Goal: Task Accomplishment & Management: Manage account settings

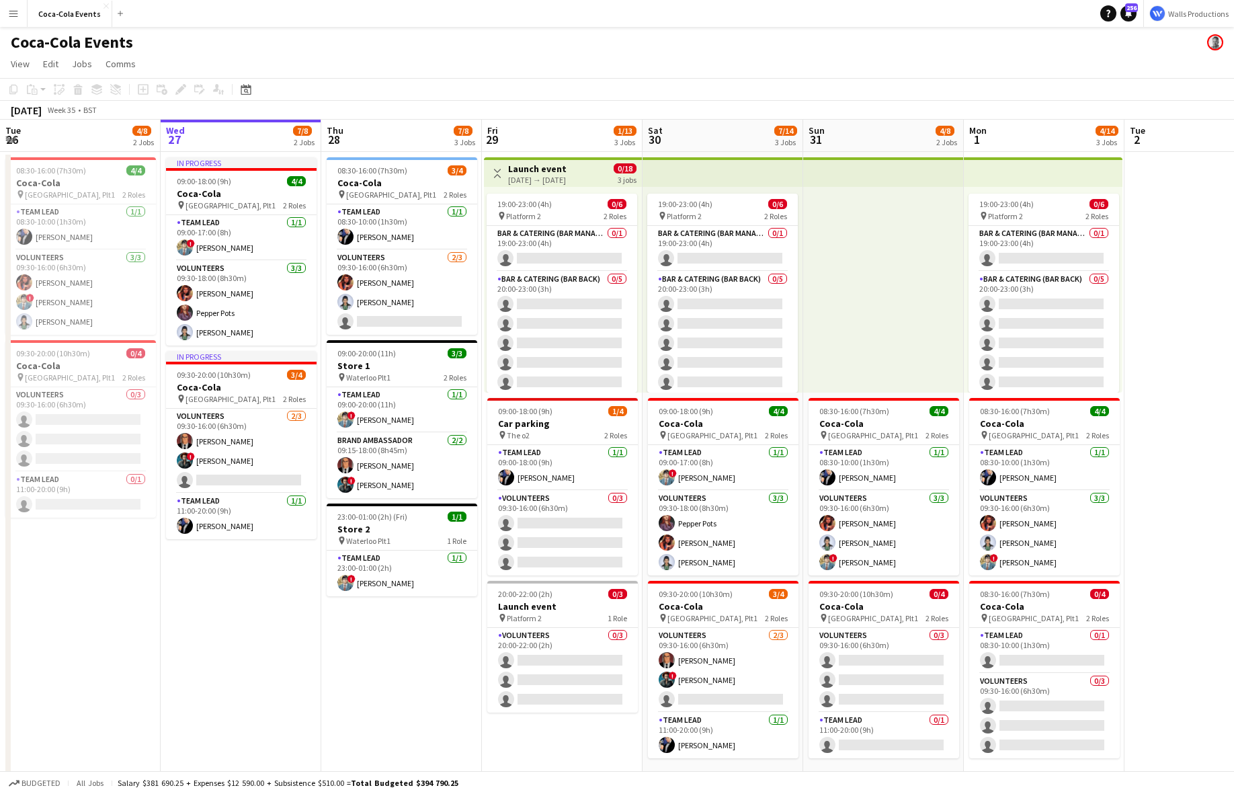
click at [261, 588] on app-date-cell "In progress 09:00-18:00 (9h) 4/4 Coca-Cola pin Waterloo, Plt1 2 Roles Team Lead…" at bounding box center [241, 469] width 161 height 635
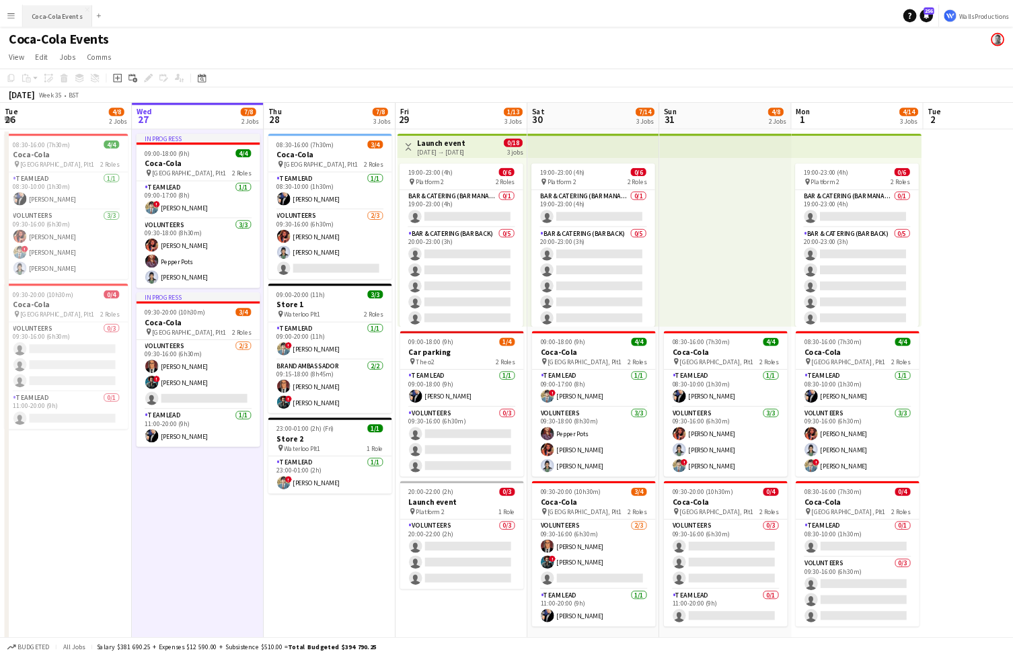
scroll to position [0, 321]
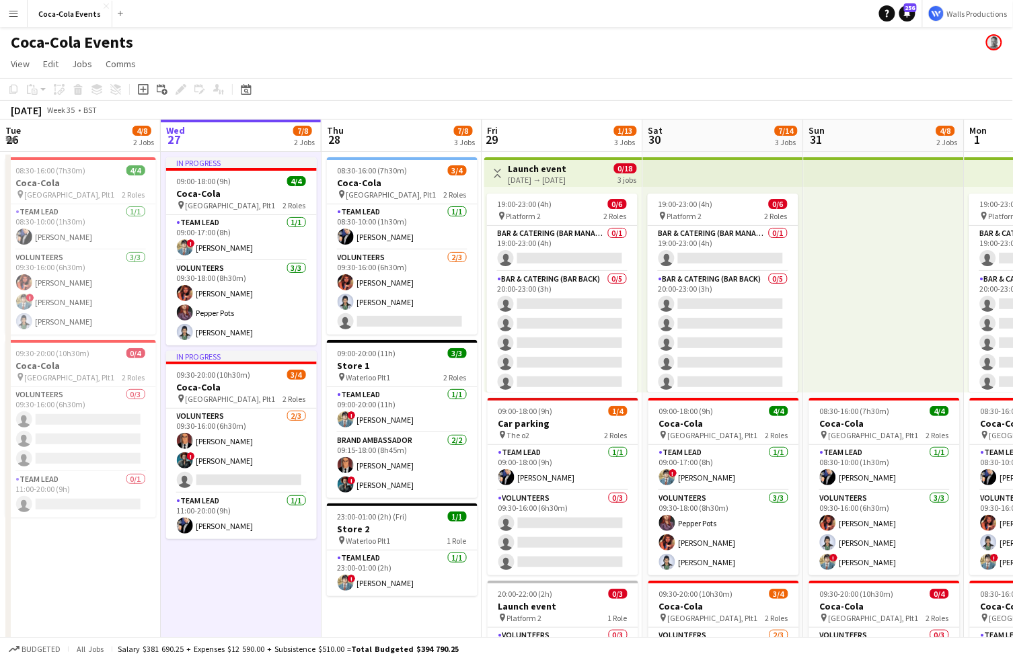
click at [14, 17] on app-icon "Menu" at bounding box center [13, 13] width 11 height 11
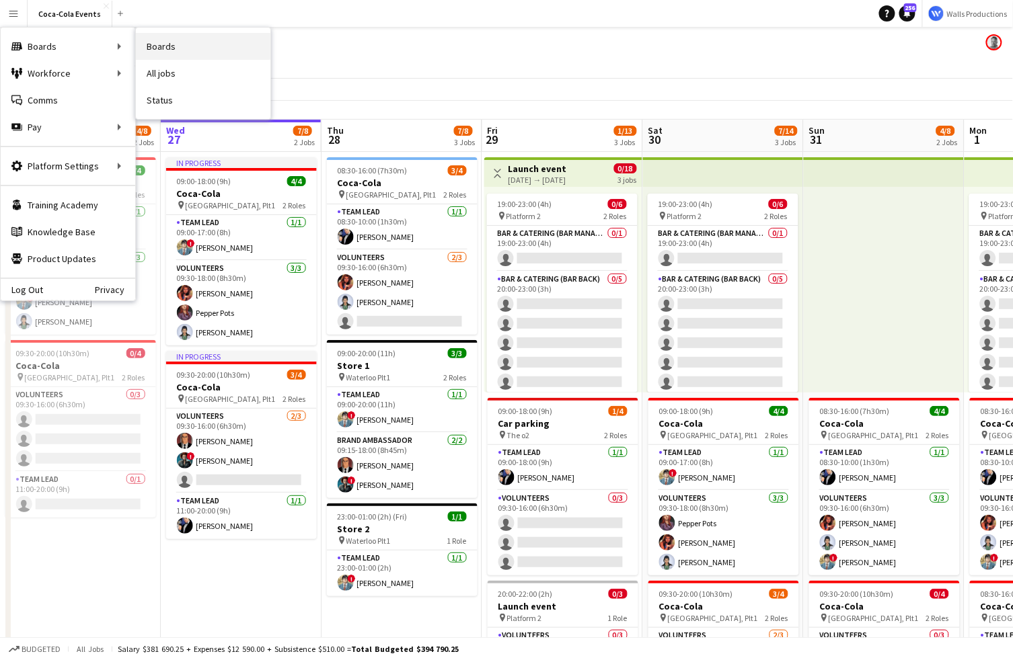
click at [177, 46] on link "Boards" at bounding box center [203, 46] width 134 height 27
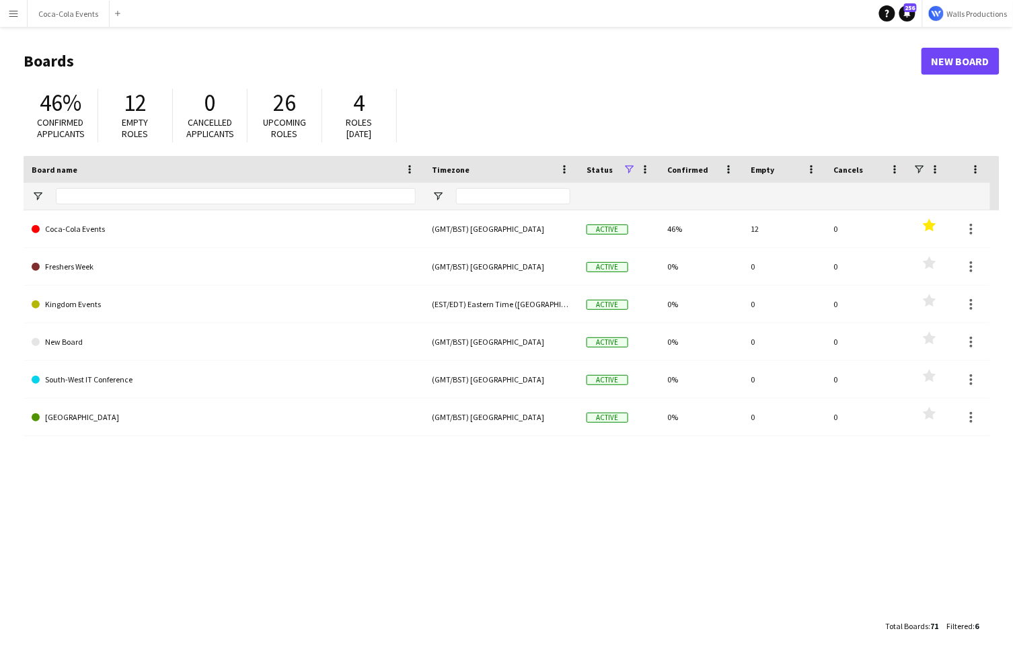
click at [12, 15] on app-icon "Menu" at bounding box center [13, 13] width 11 height 11
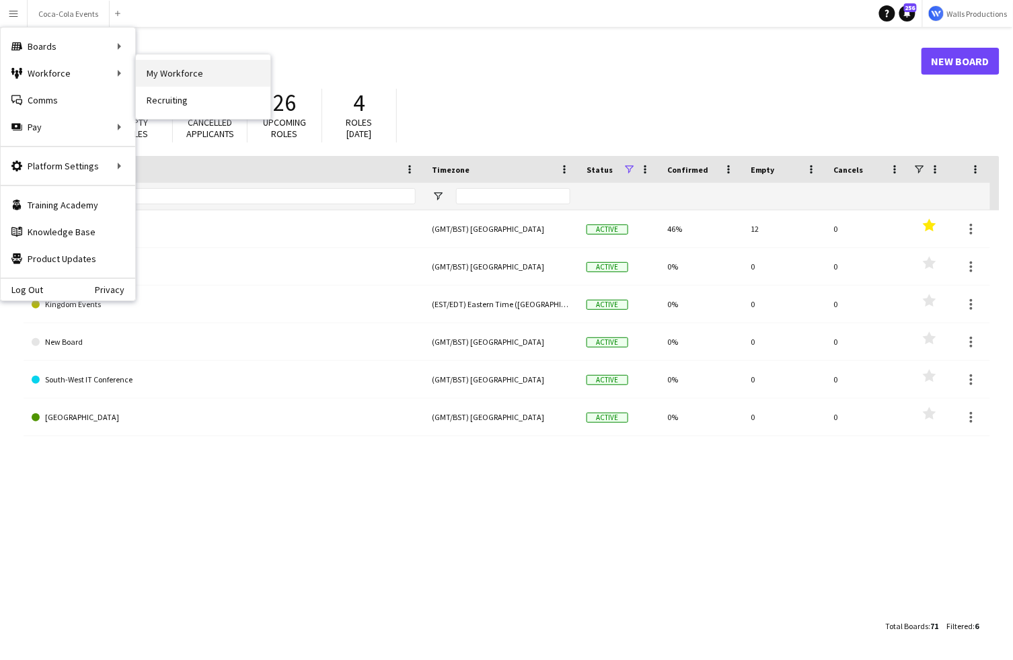
click at [184, 68] on link "My Workforce" at bounding box center [203, 73] width 134 height 27
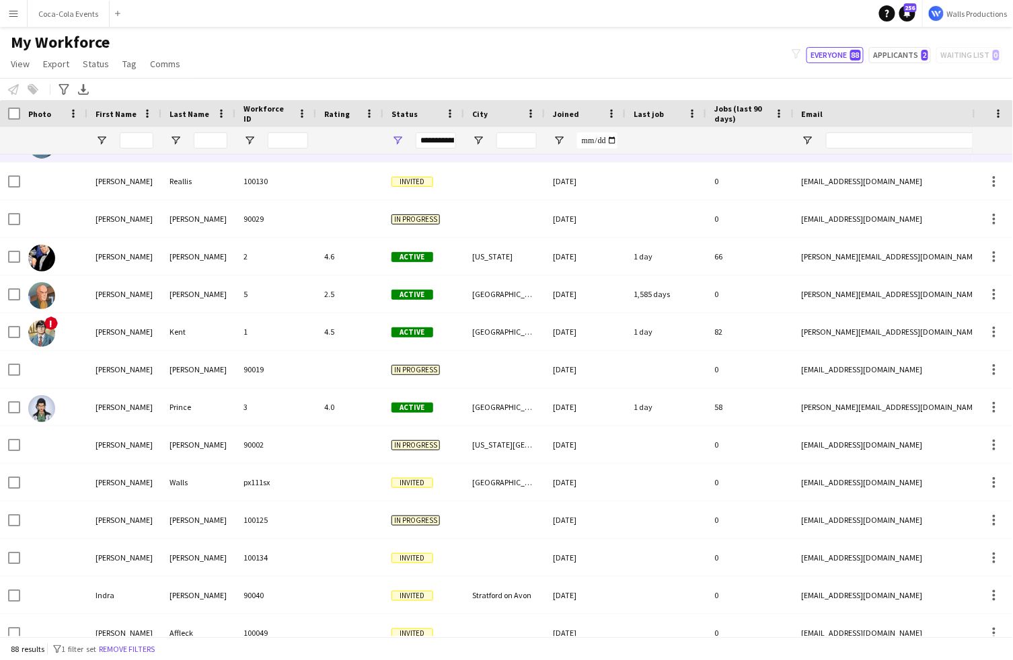
scroll to position [33, 0]
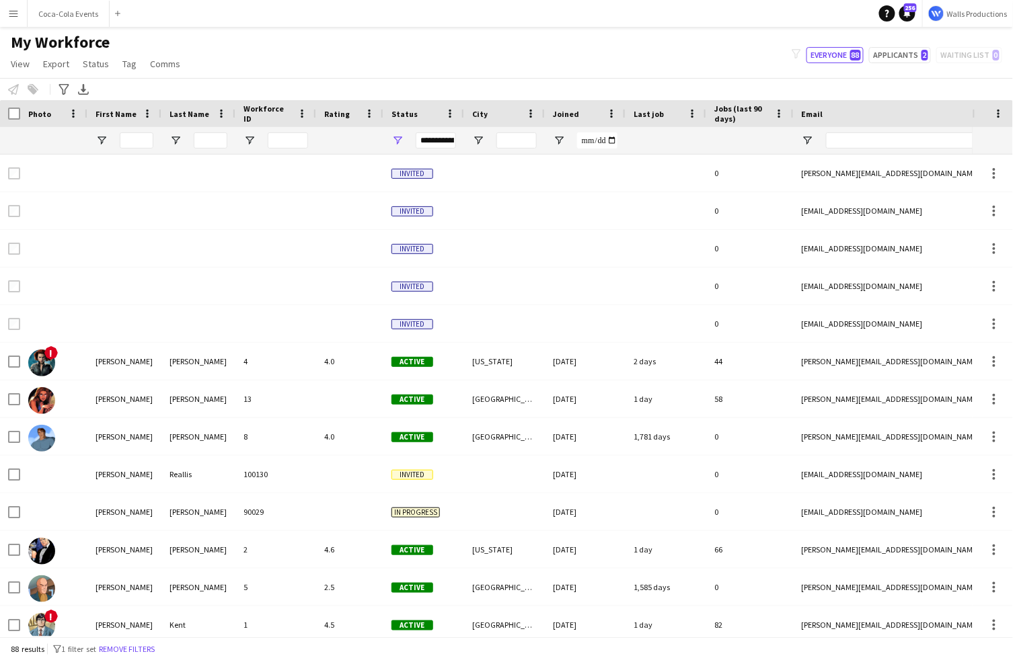
click at [14, 19] on button "Menu" at bounding box center [13, 13] width 27 height 27
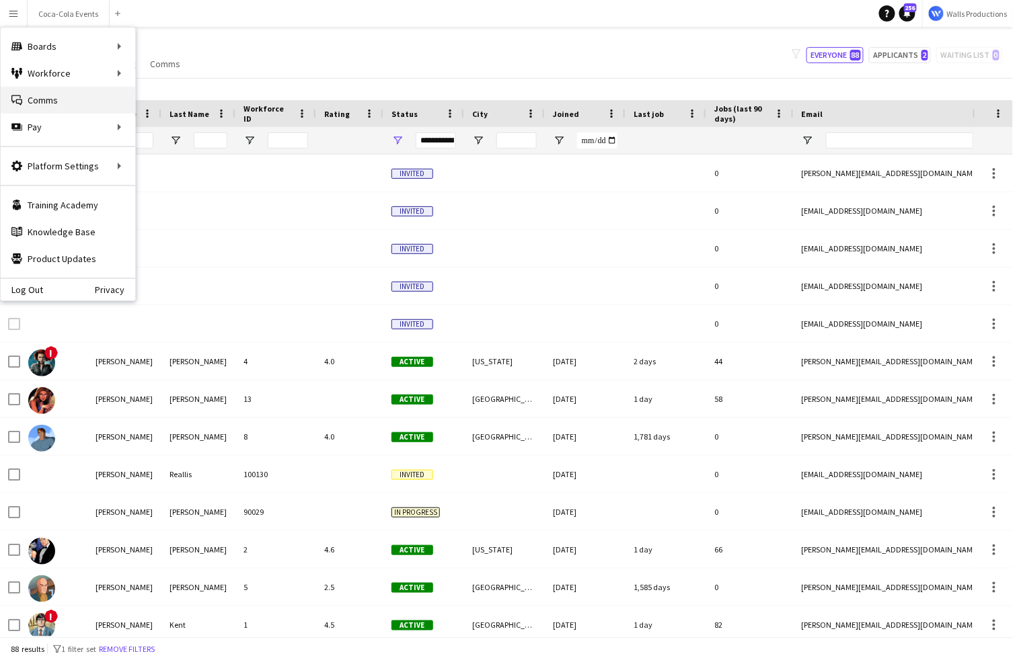
click at [46, 108] on link "Comms Comms" at bounding box center [68, 100] width 134 height 27
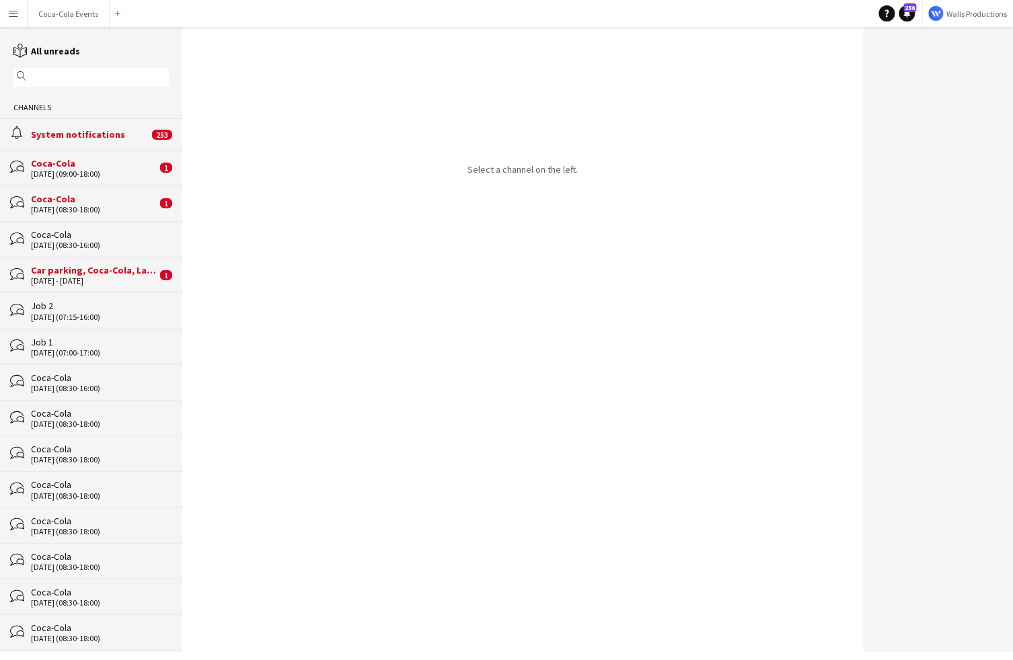
click at [65, 206] on div "[DATE] (08:30-18:00)" at bounding box center [94, 209] width 126 height 9
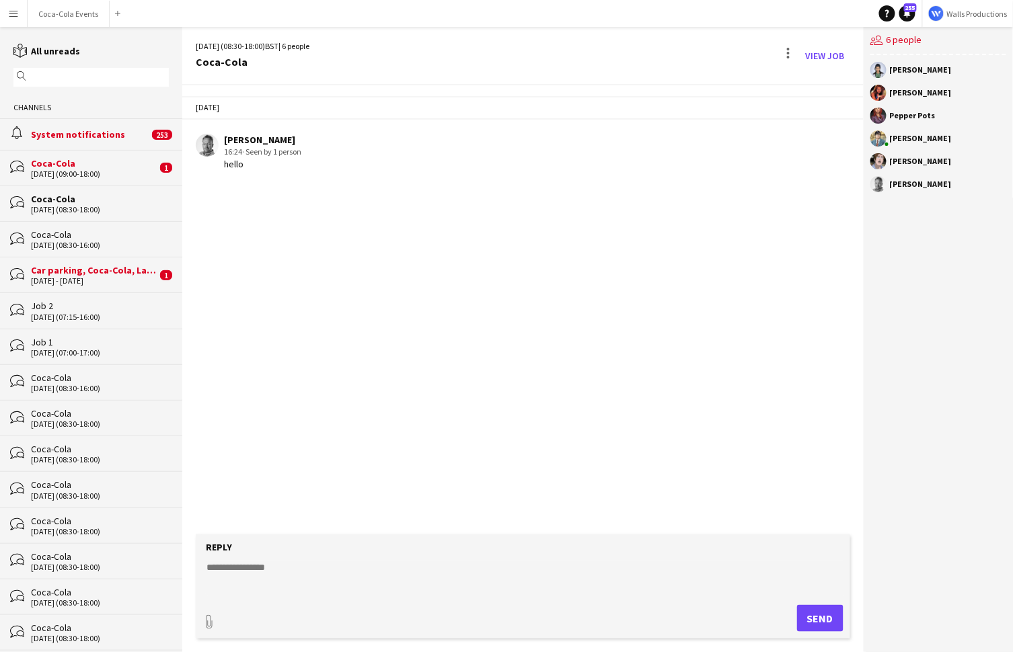
click at [15, 16] on app-icon "Menu" at bounding box center [13, 13] width 11 height 11
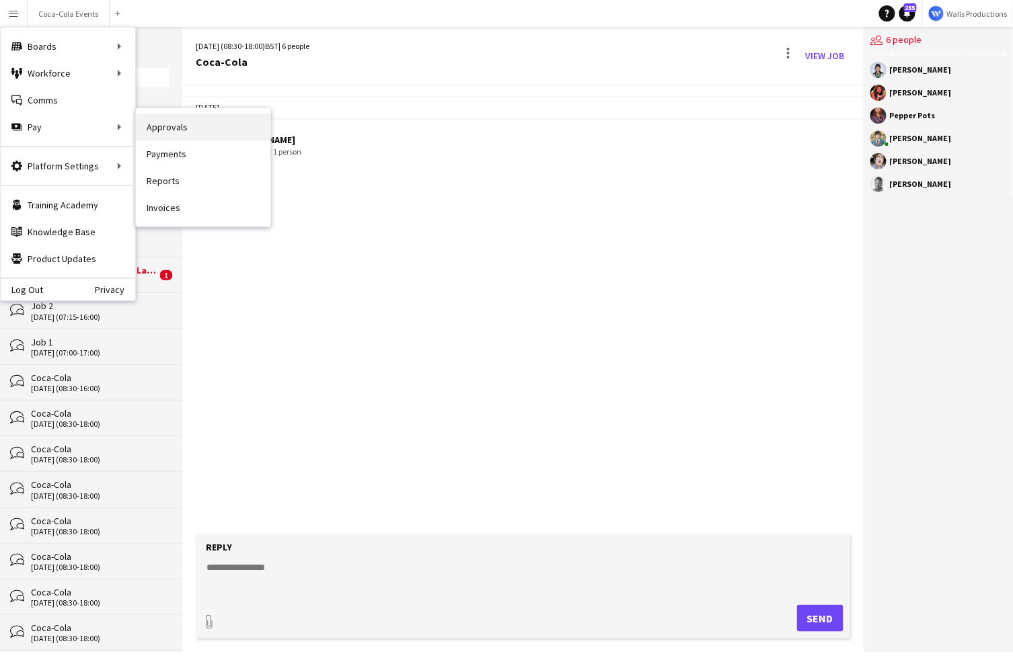
click at [190, 132] on link "Approvals" at bounding box center [203, 127] width 134 height 27
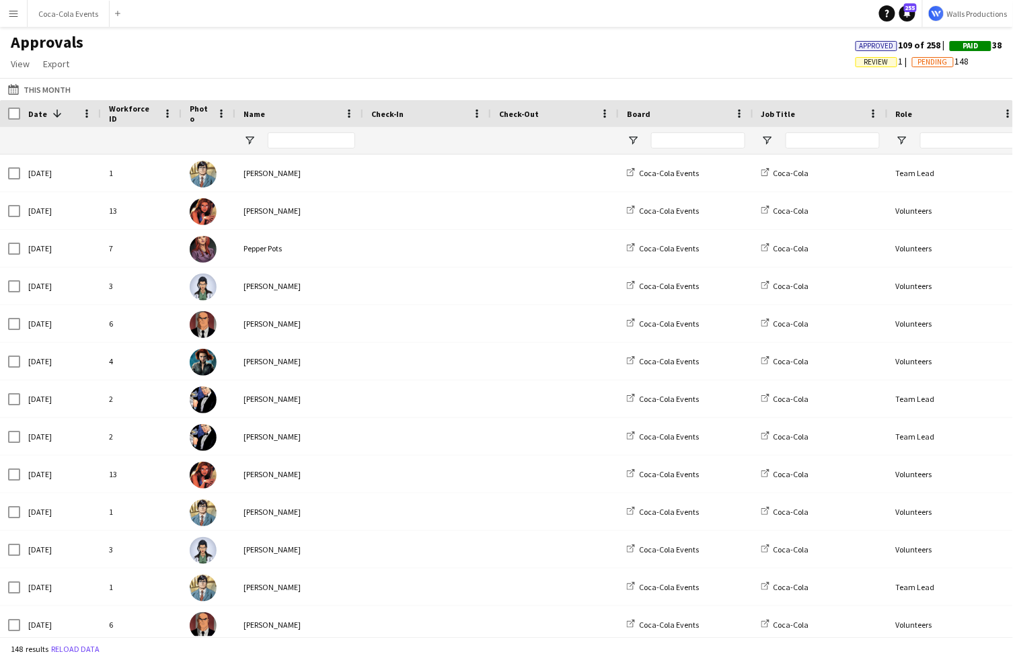
click at [10, 13] on app-icon "Menu" at bounding box center [13, 13] width 11 height 11
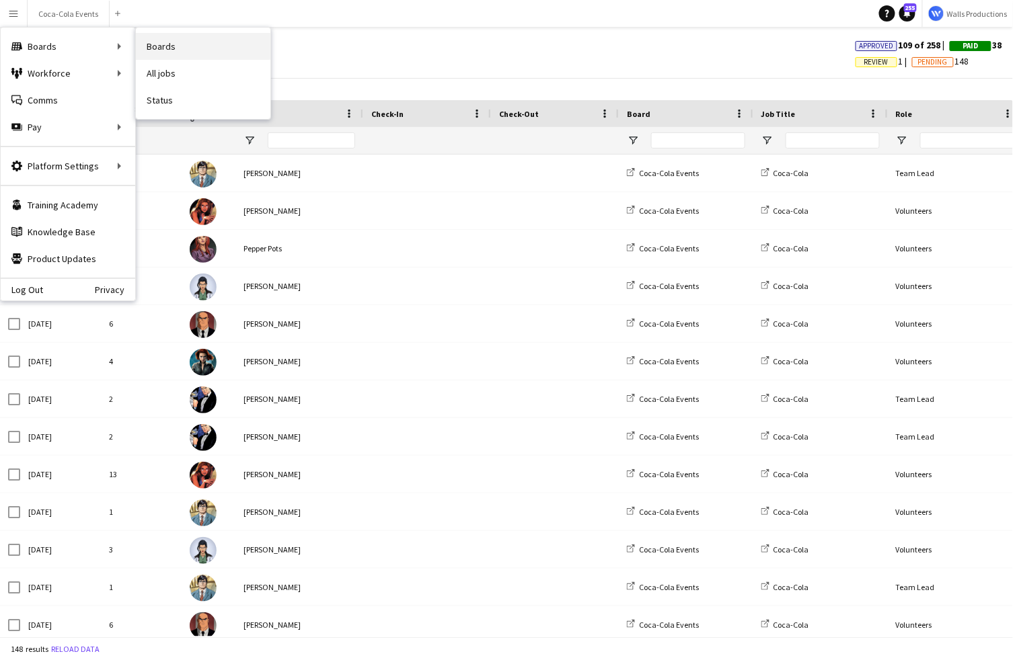
click at [158, 48] on link "Boards" at bounding box center [203, 46] width 134 height 27
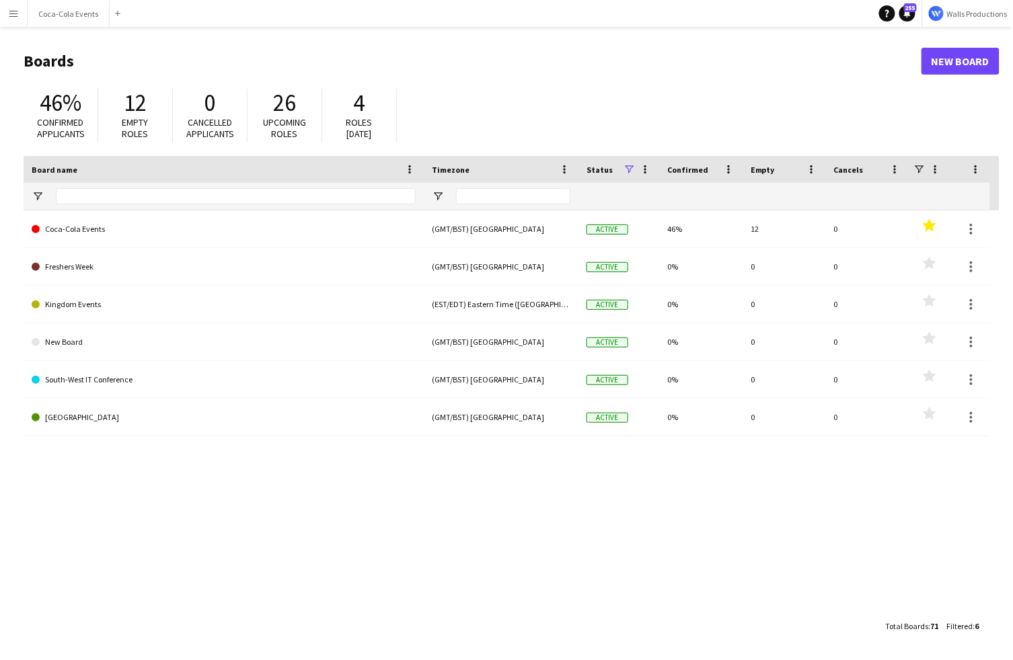
click at [10, 17] on app-icon "Menu" at bounding box center [13, 13] width 11 height 11
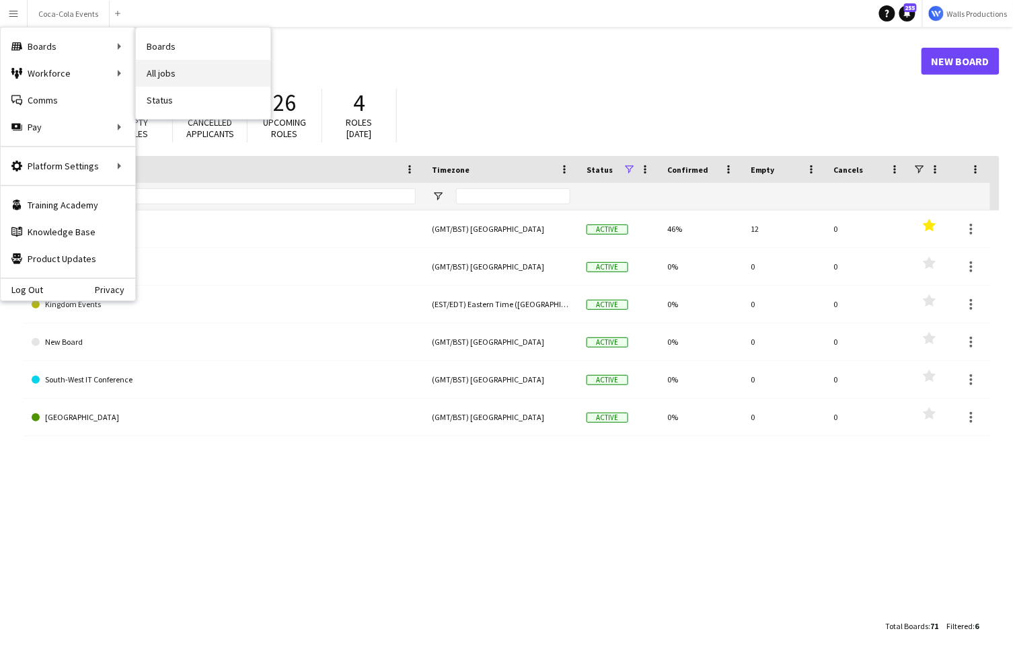
click at [168, 73] on link "All jobs" at bounding box center [203, 73] width 134 height 27
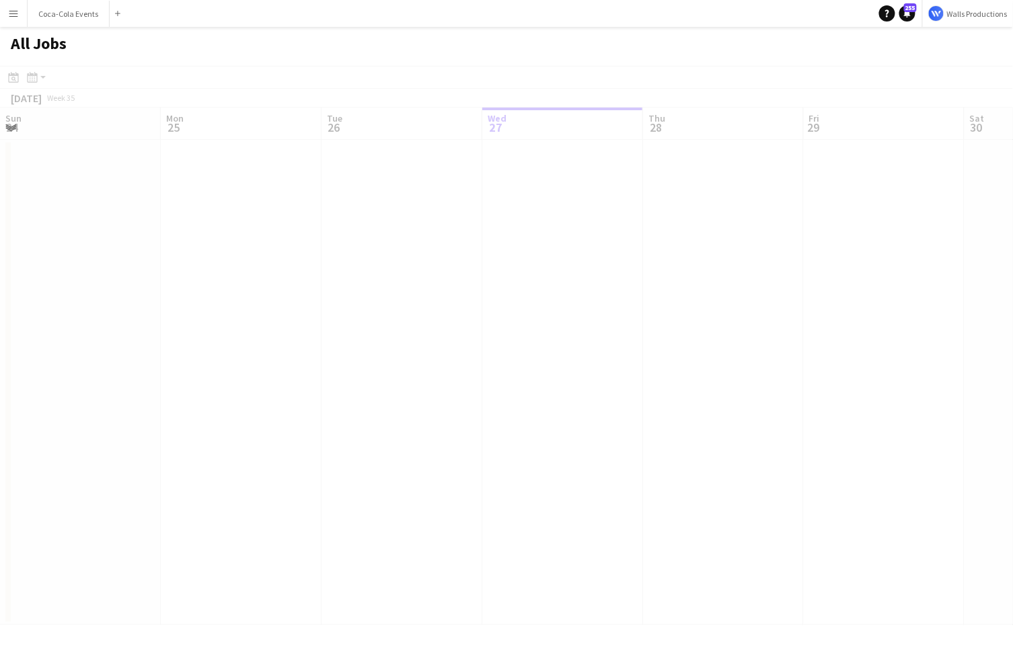
scroll to position [0, 321]
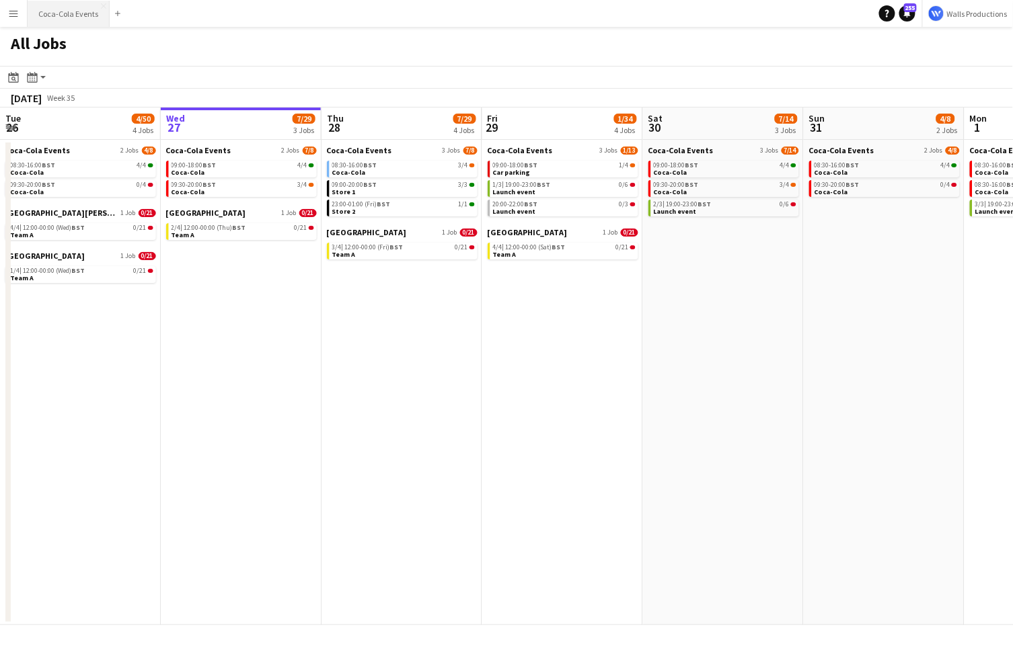
click at [67, 11] on button "Coca-Cola Events Close" at bounding box center [69, 14] width 82 height 26
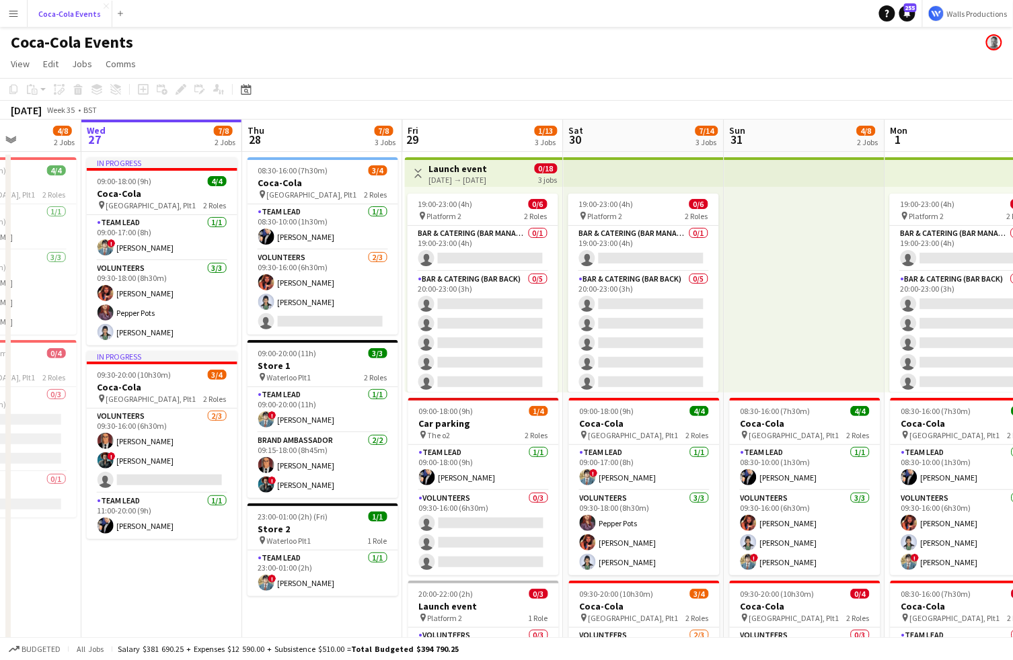
scroll to position [0, 401]
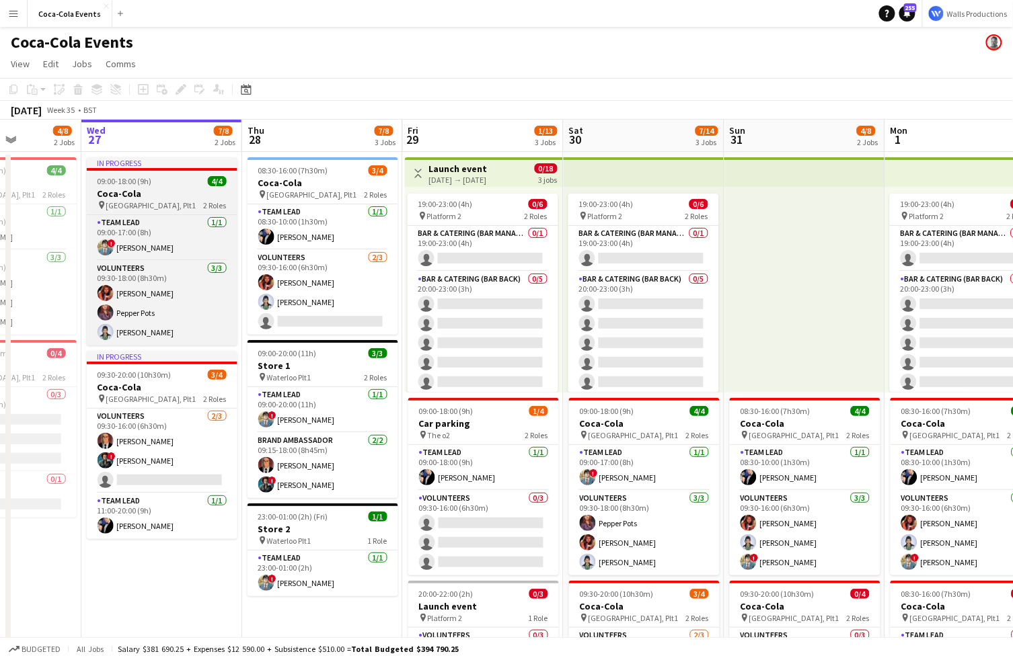
click at [142, 205] on span "[GEOGRAPHIC_DATA], Plt1" at bounding box center [151, 205] width 90 height 10
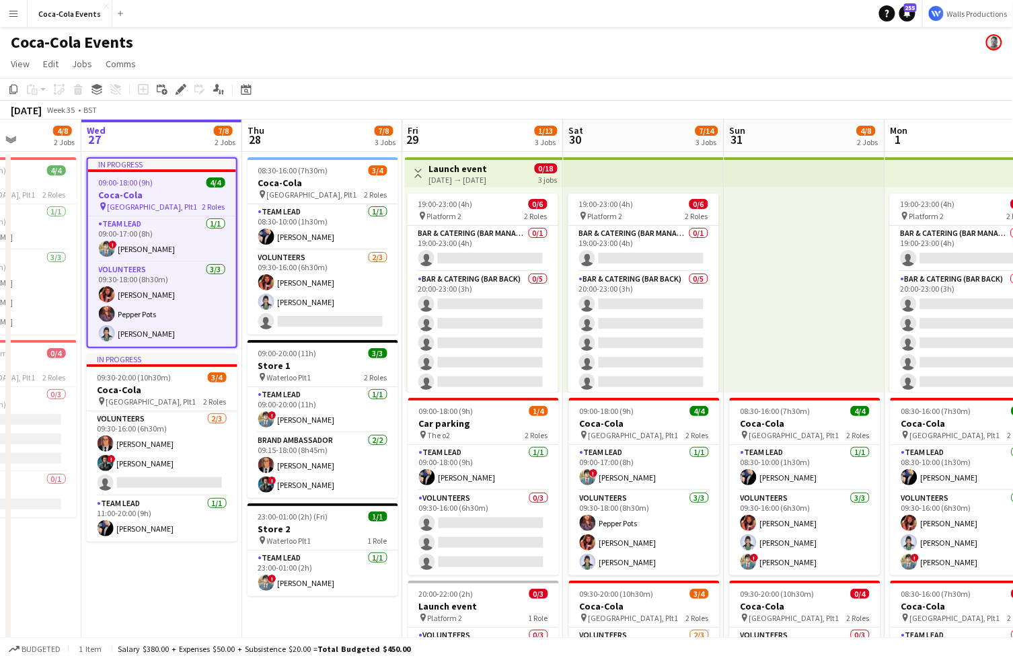
click at [465, 167] on h3 "Launch event" at bounding box center [458, 169] width 58 height 12
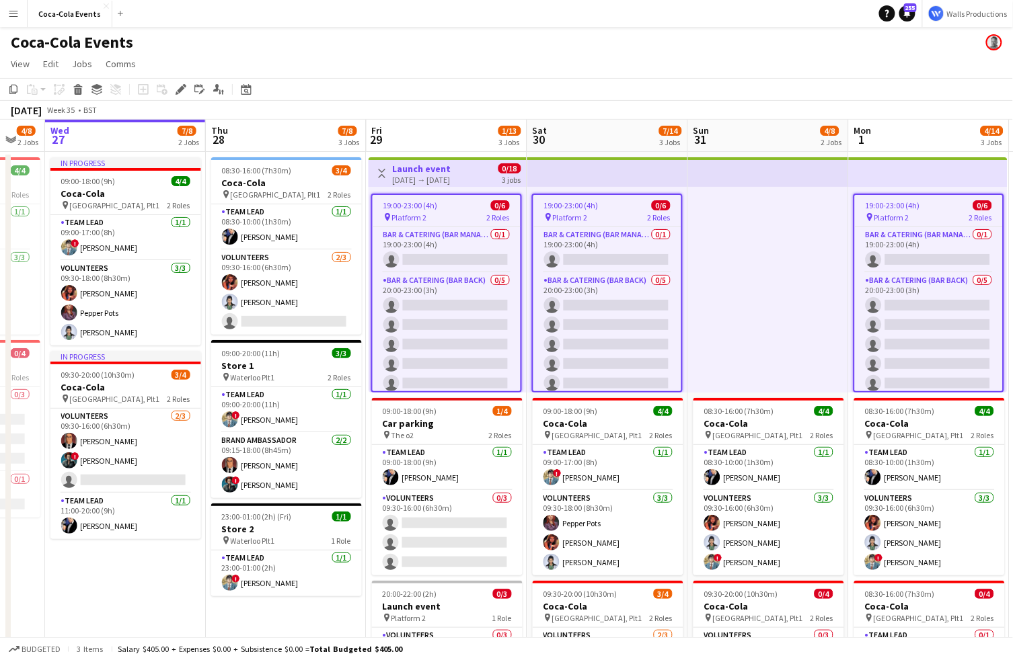
scroll to position [0, 430]
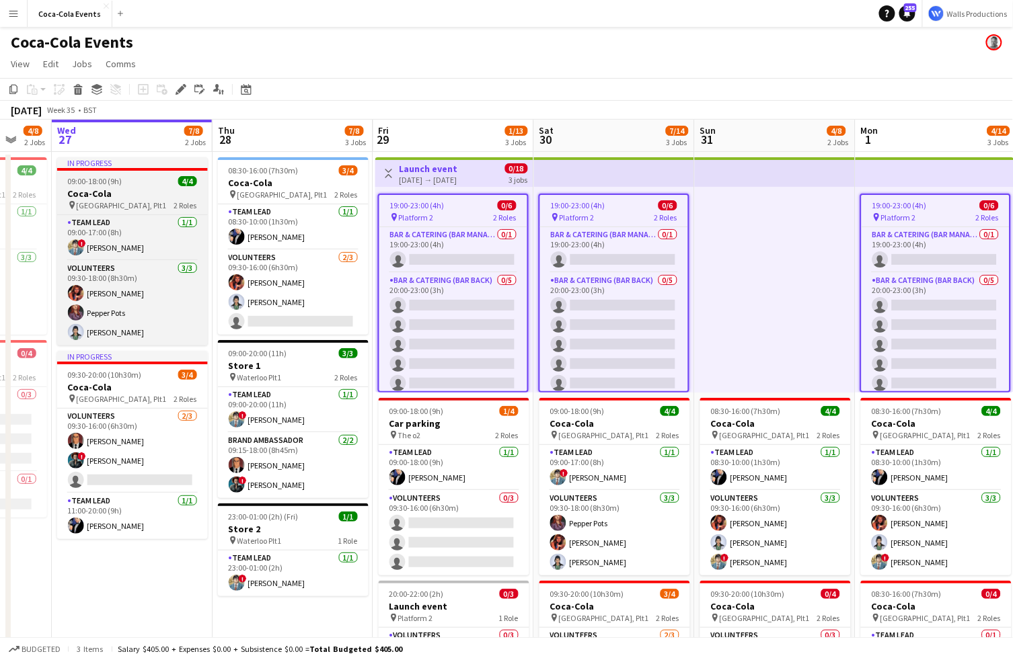
click at [90, 198] on h3 "Coca-Cola" at bounding box center [132, 194] width 151 height 12
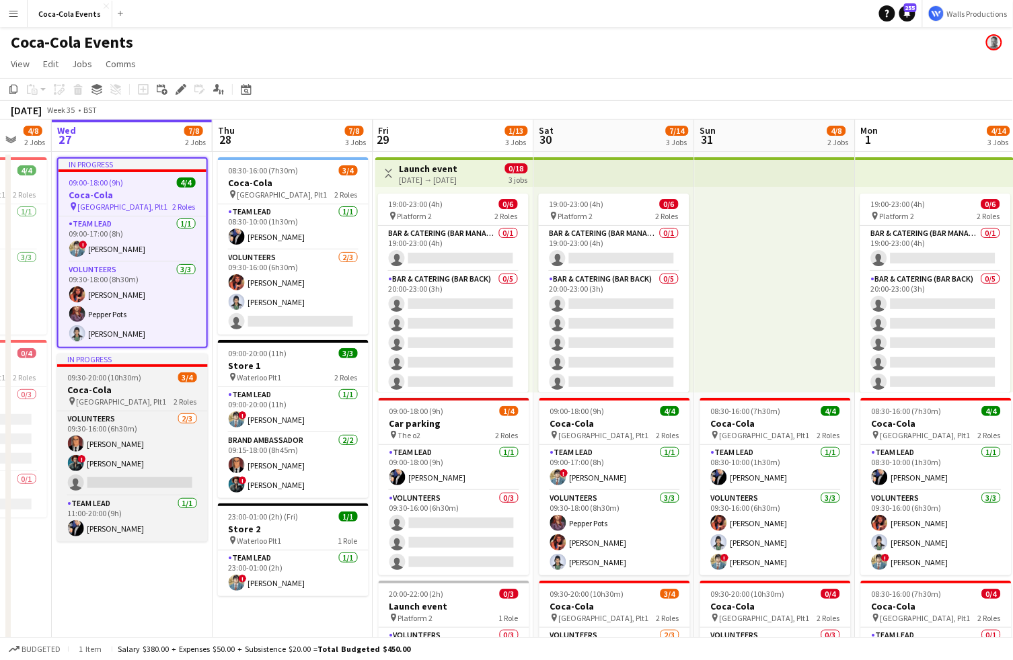
click at [177, 384] on h3 "Coca-Cola" at bounding box center [132, 390] width 151 height 12
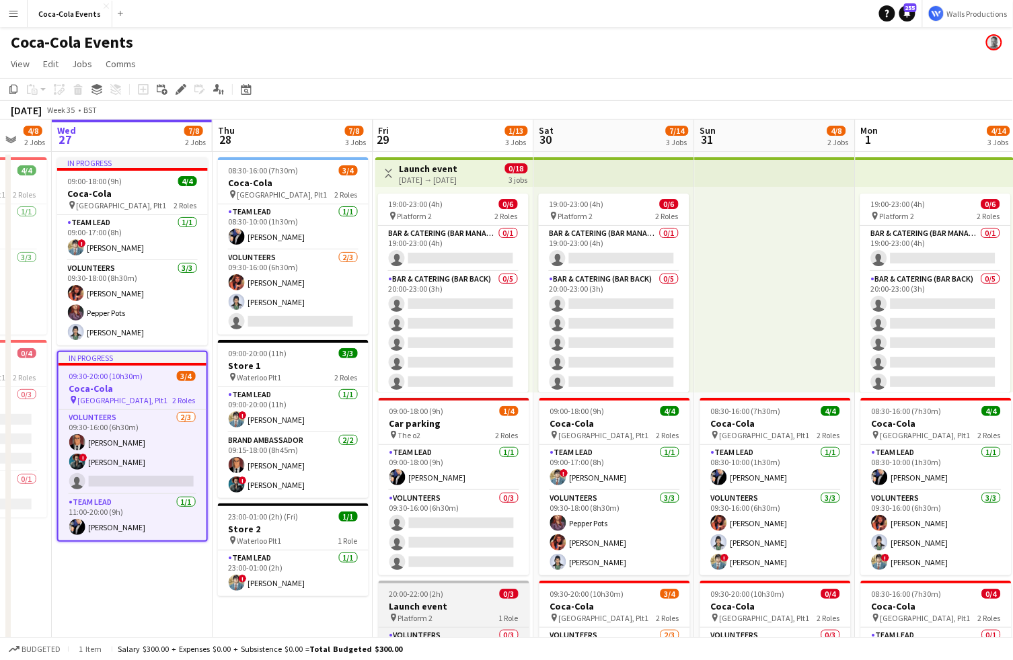
click at [467, 611] on h3 "Launch event" at bounding box center [454, 606] width 151 height 12
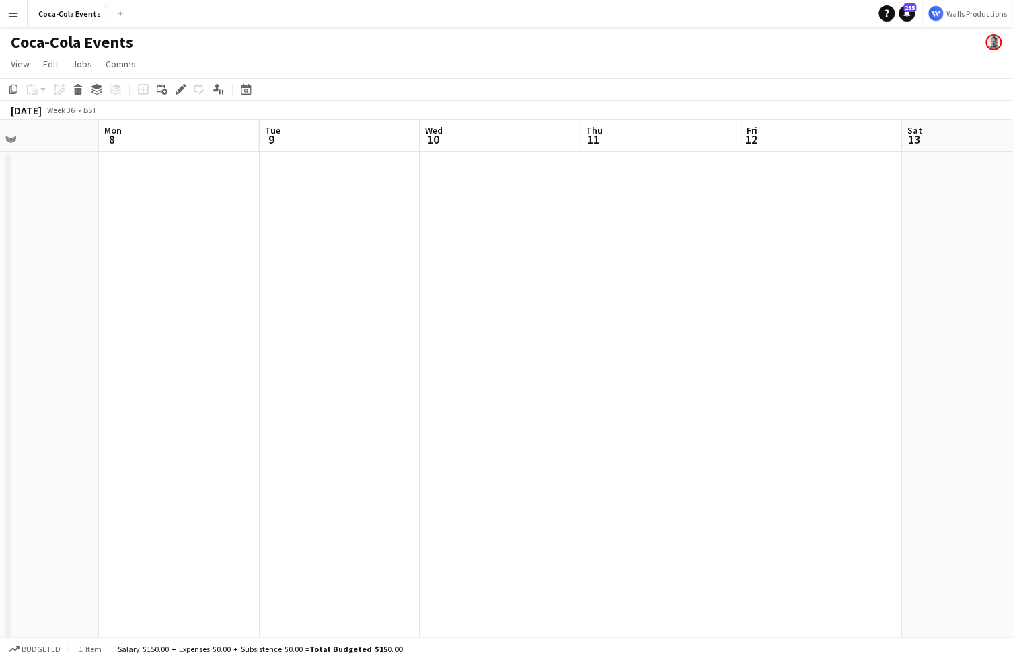
scroll to position [0, 384]
click at [153, 303] on app-date-cell at bounding box center [178, 469] width 161 height 635
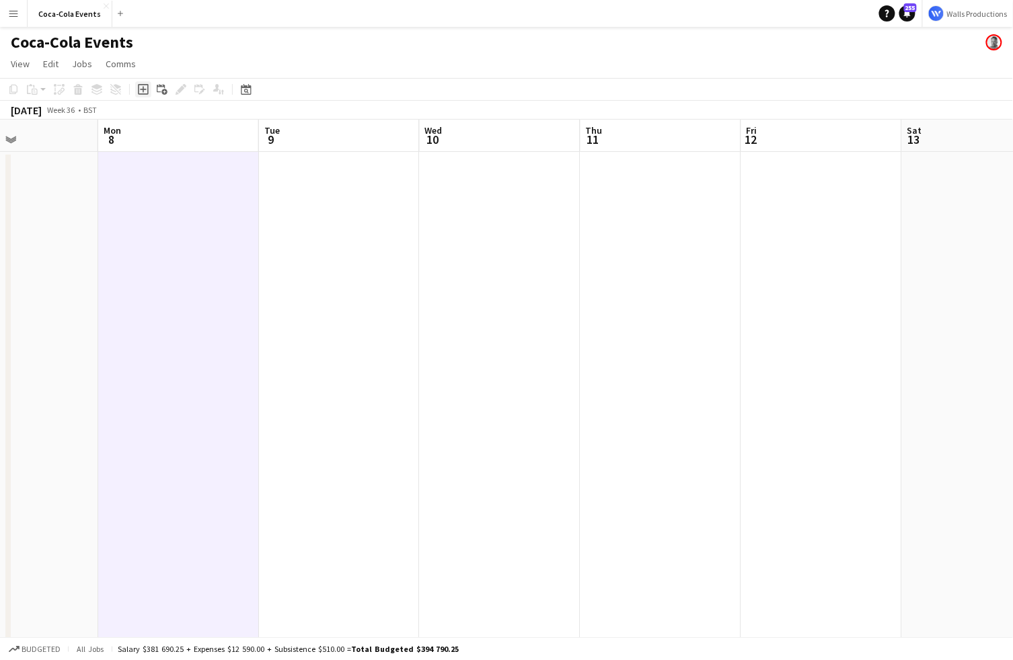
click at [145, 90] on icon "Add job" at bounding box center [143, 89] width 11 height 11
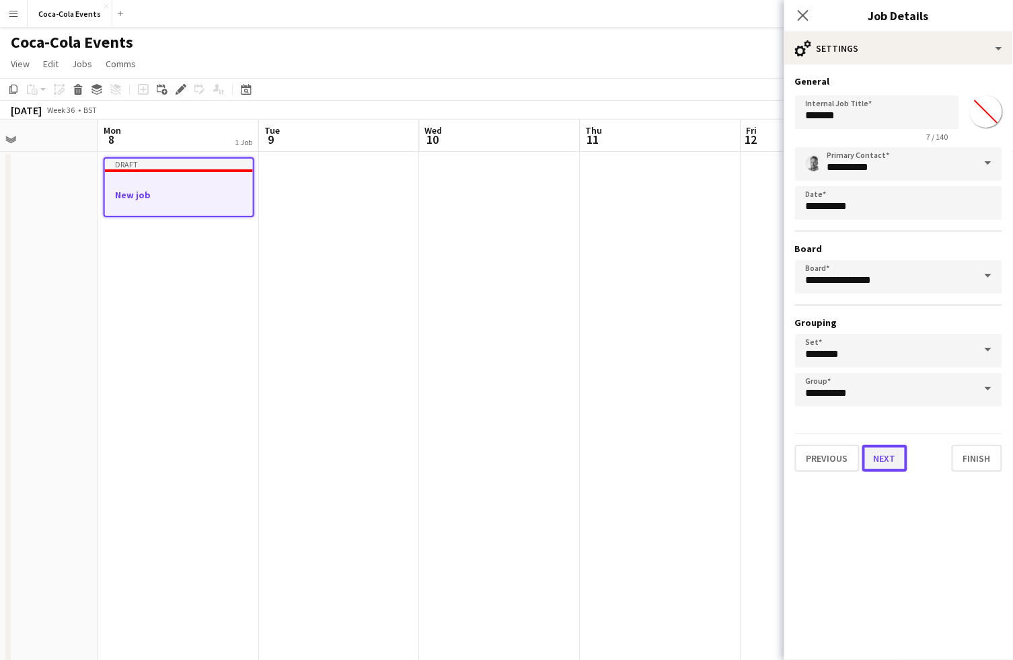
click at [877, 461] on button "Next" at bounding box center [884, 458] width 45 height 27
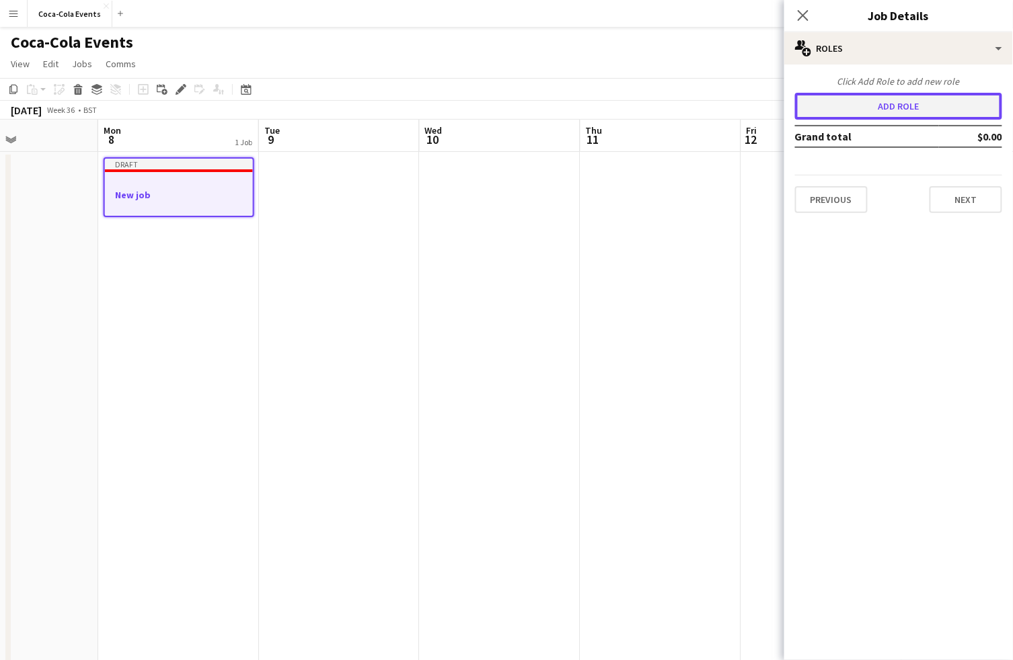
click at [859, 107] on button "Add role" at bounding box center [898, 106] width 207 height 27
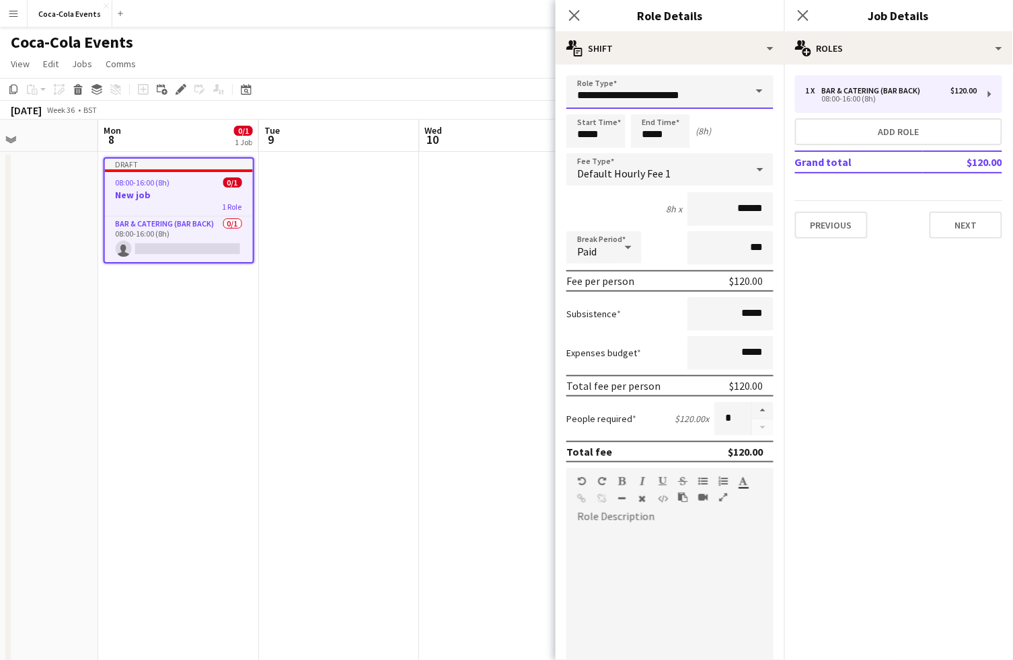
click at [721, 95] on input "**********" at bounding box center [669, 92] width 207 height 34
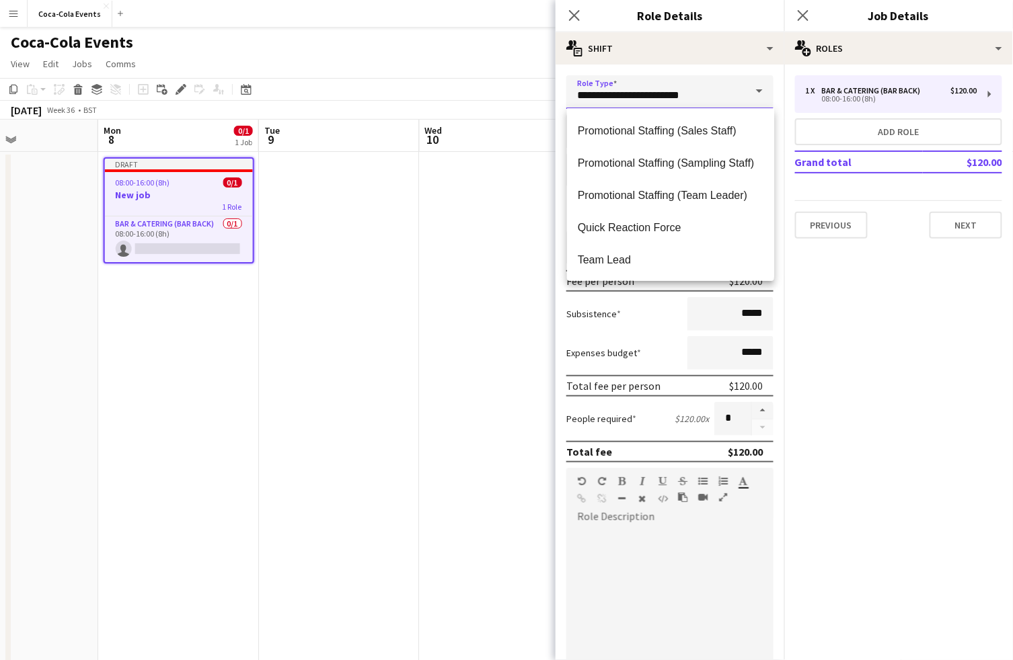
scroll to position [613, 0]
click at [617, 167] on span "Team Lead" at bounding box center [671, 162] width 186 height 13
type input "*********"
type input "******"
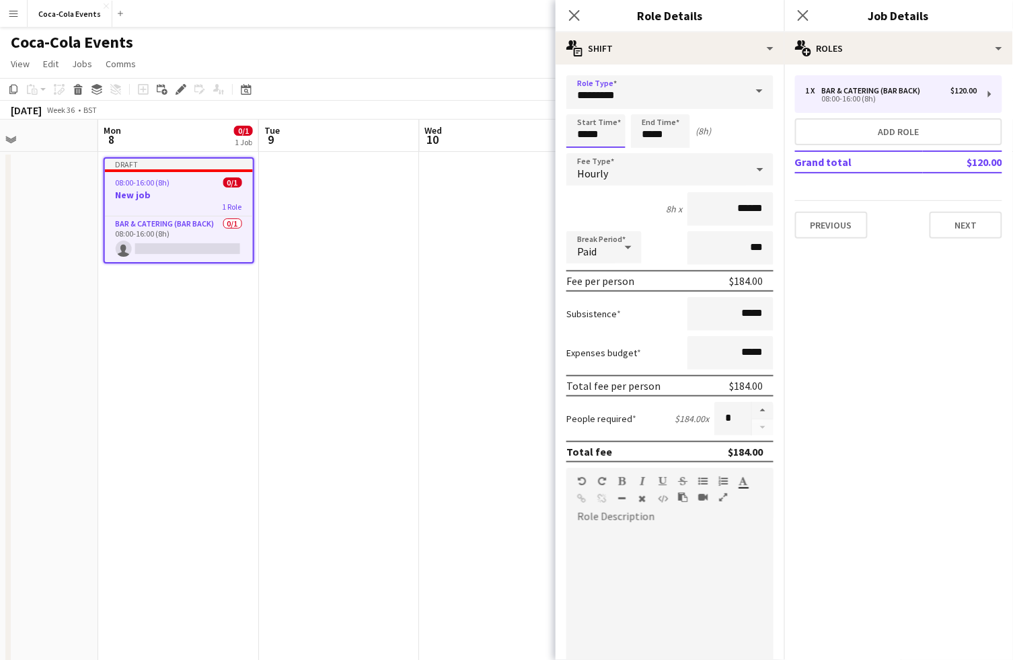
click at [581, 132] on input "*****" at bounding box center [595, 131] width 59 height 34
type input "*****"
click at [584, 106] on div at bounding box center [582, 107] width 27 height 13
click at [651, 134] on input "*****" at bounding box center [660, 131] width 59 height 34
click at [615, 175] on div "Hourly" at bounding box center [656, 169] width 180 height 32
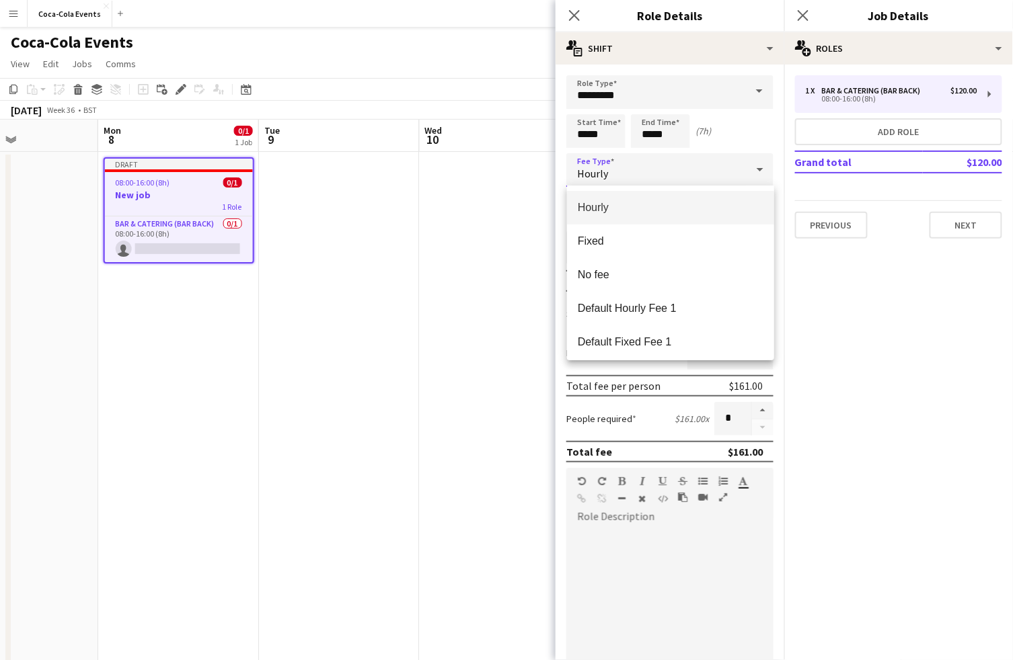
click at [840, 289] on div at bounding box center [506, 330] width 1013 height 660
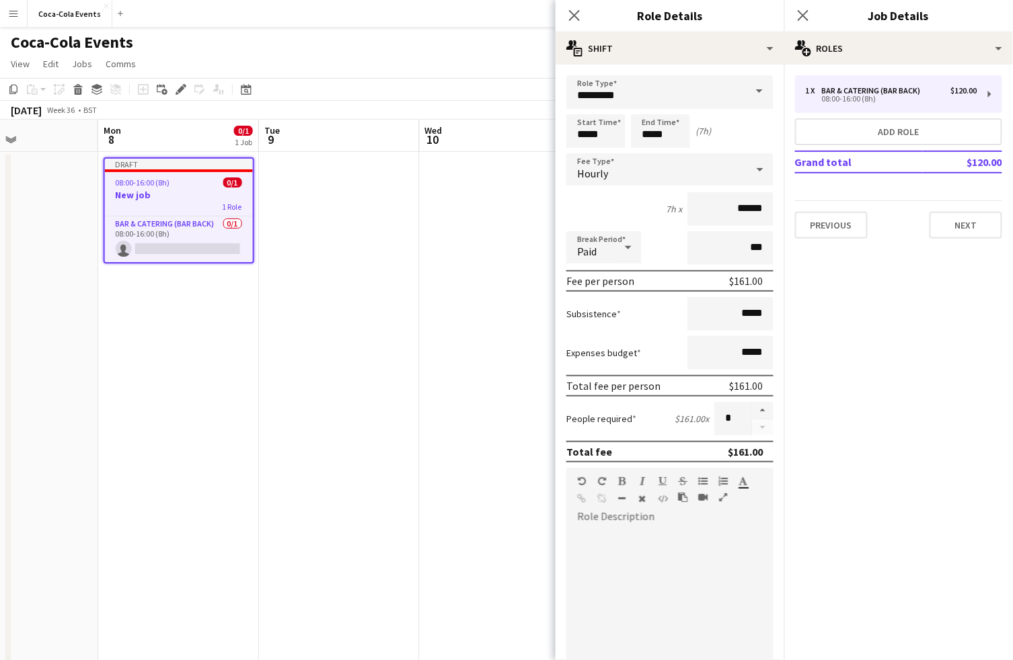
click at [619, 250] on div at bounding box center [628, 247] width 27 height 27
click at [666, 325] on div at bounding box center [506, 330] width 1013 height 660
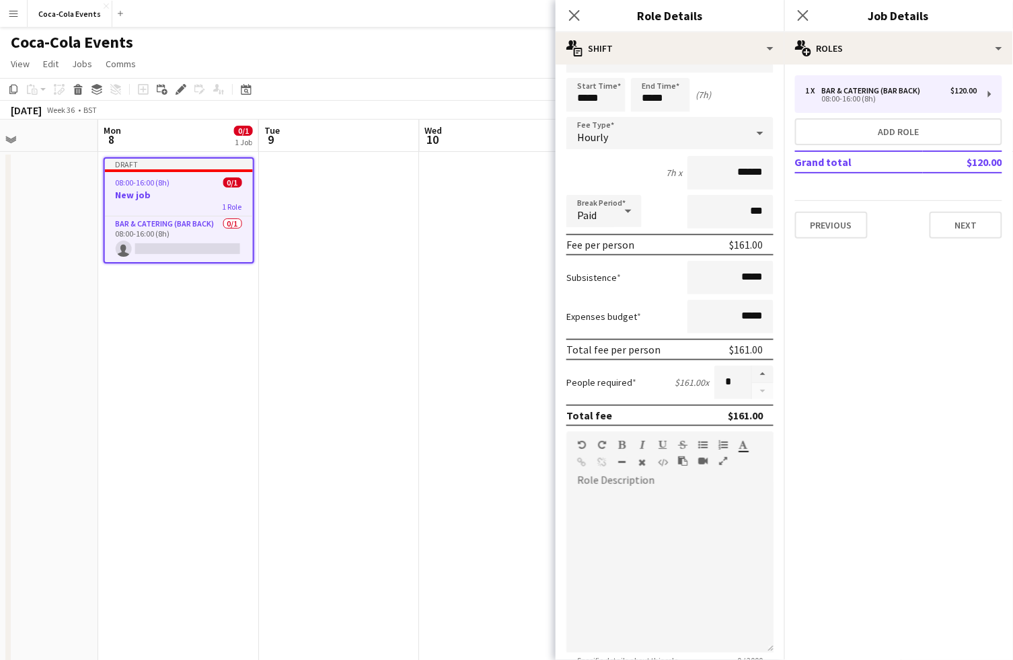
scroll to position [38, 0]
drag, startPoint x: 739, startPoint y: 382, endPoint x: 705, endPoint y: 382, distance: 34.3
click at [705, 382] on div "People required $161.00 x *" at bounding box center [669, 381] width 207 height 34
click at [737, 384] on input "*" at bounding box center [732, 381] width 37 height 34
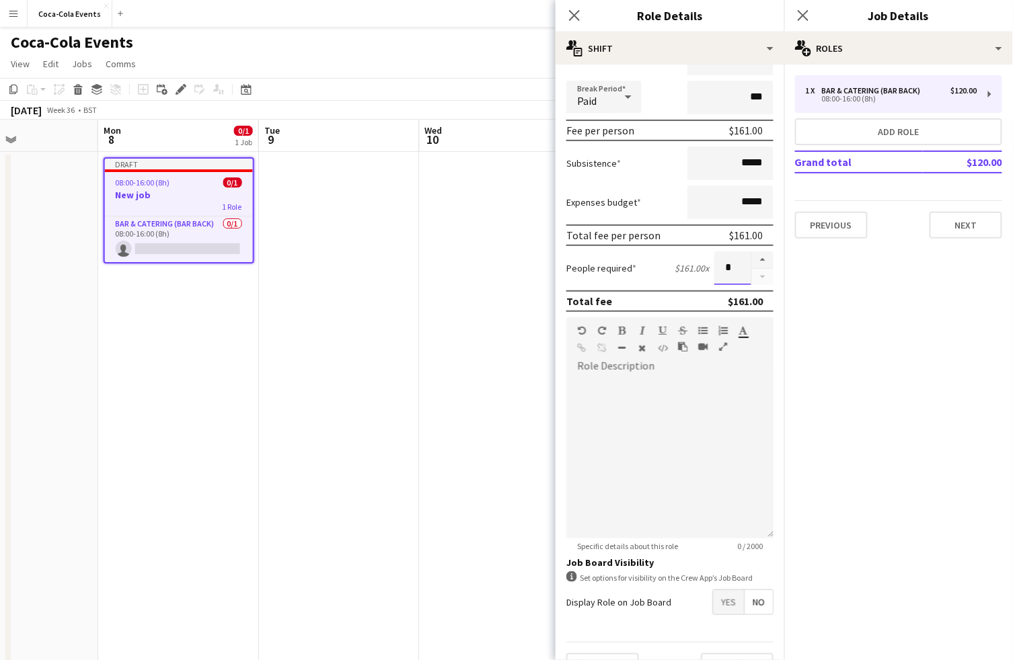
scroll to position [181, 0]
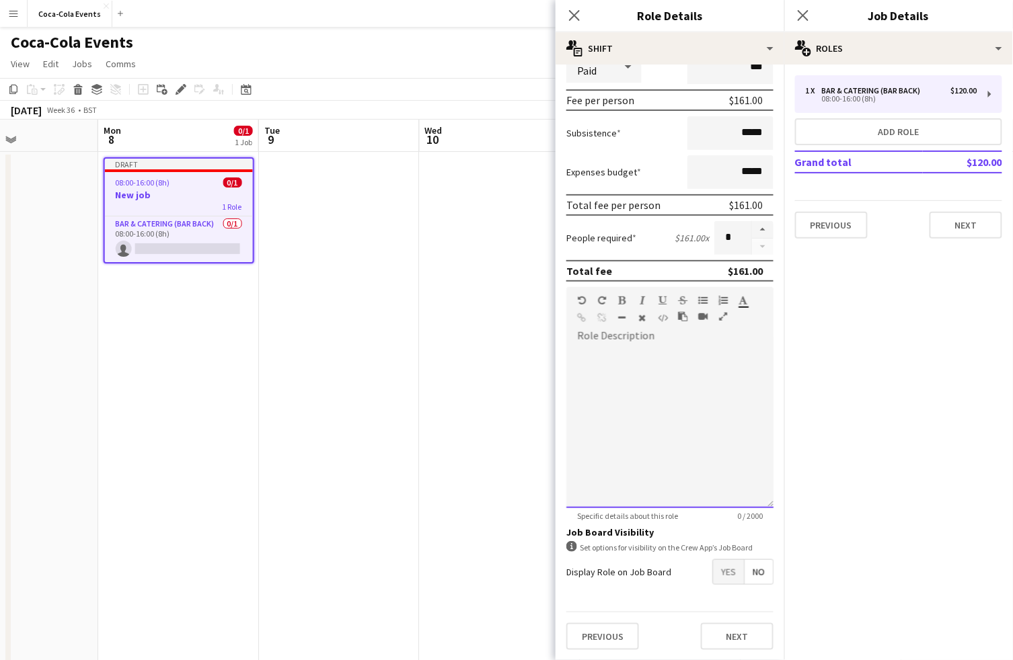
click at [717, 383] on div at bounding box center [669, 427] width 207 height 161
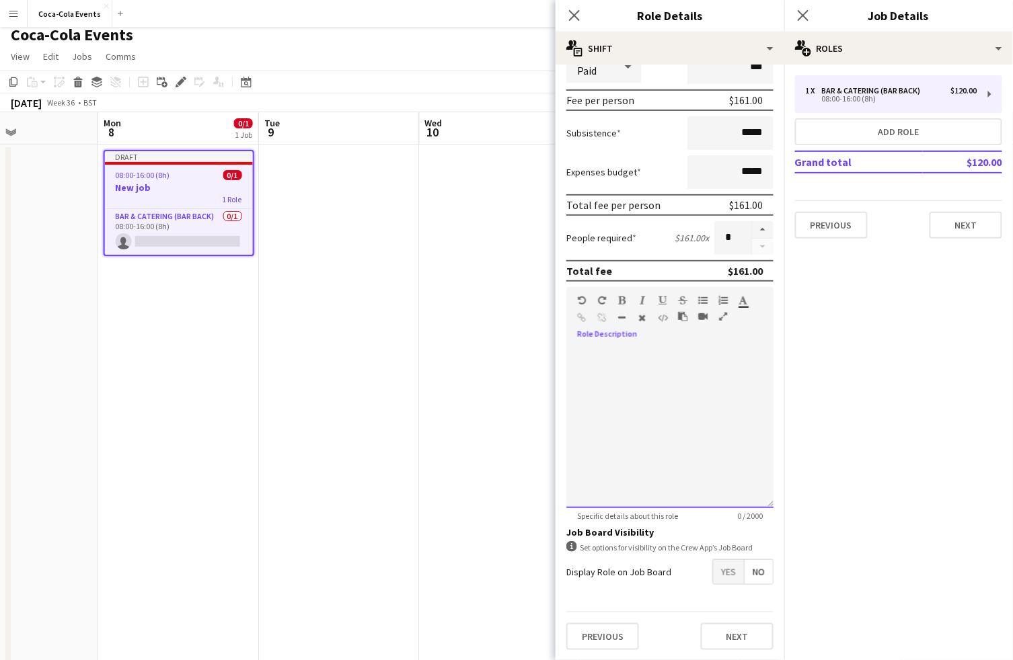
scroll to position [9, 0]
click at [729, 575] on span "Yes" at bounding box center [728, 572] width 31 height 24
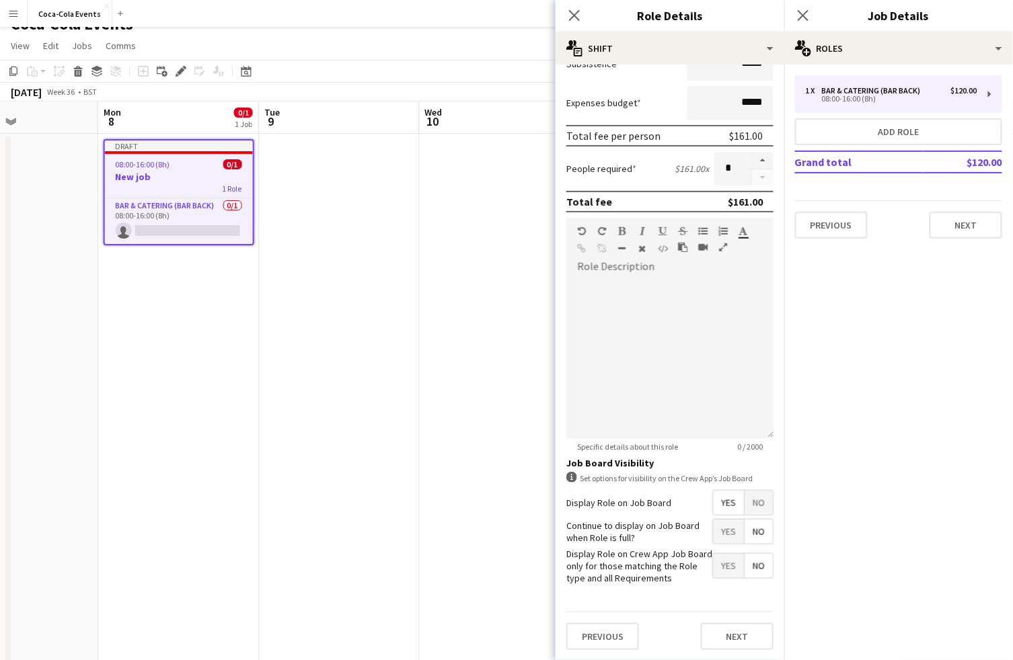
scroll to position [19, 0]
click at [744, 637] on button "Next" at bounding box center [737, 636] width 73 height 27
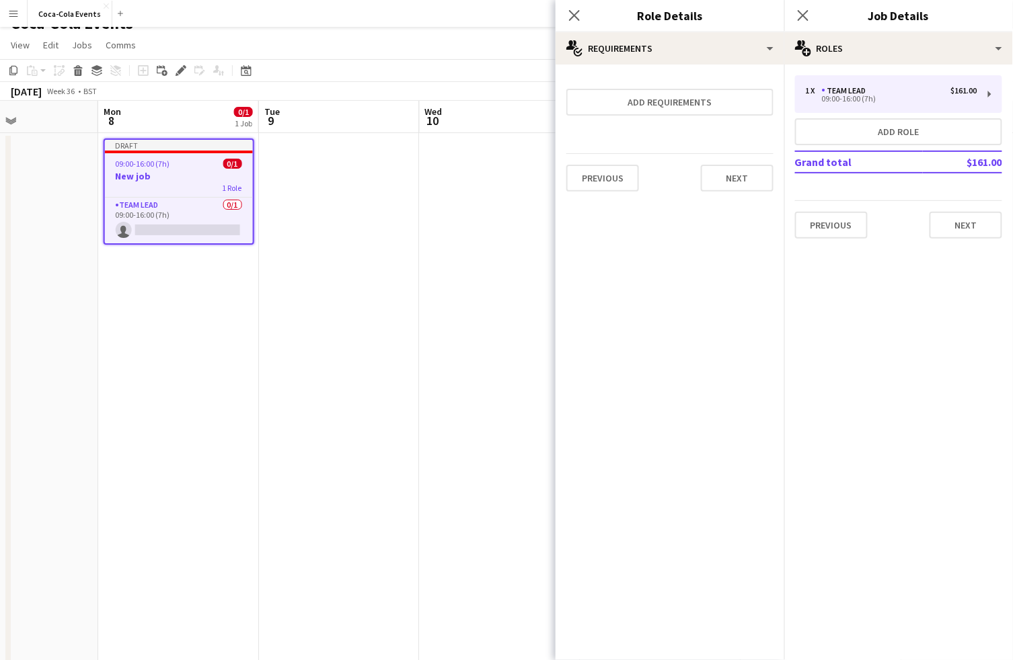
scroll to position [0, 0]
click at [644, 105] on button "Add requirements" at bounding box center [669, 102] width 207 height 27
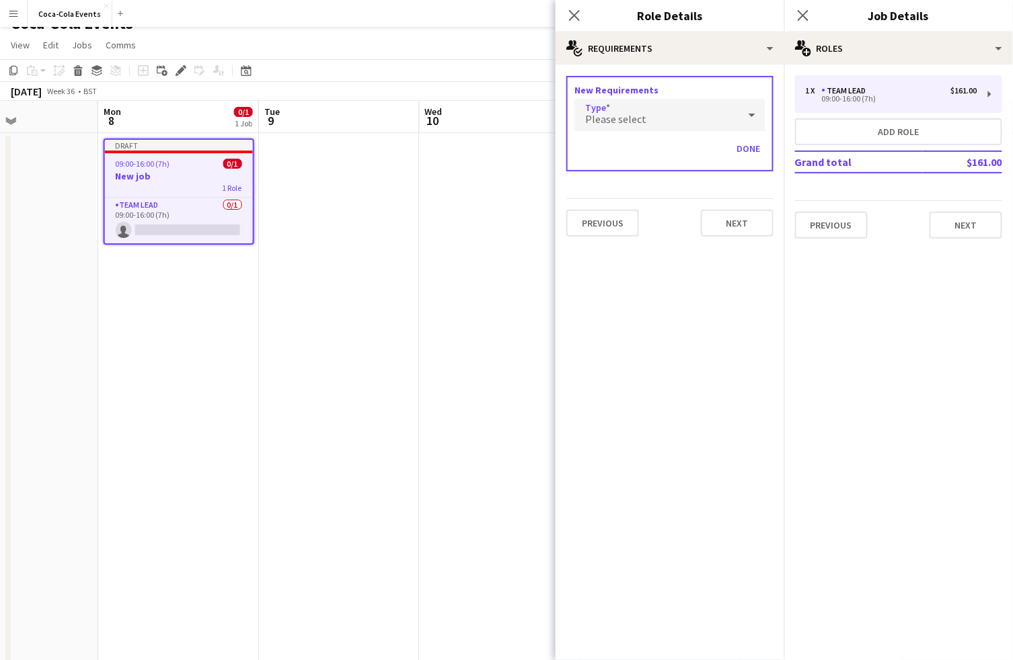
click at [646, 119] on div "Please select" at bounding box center [656, 115] width 164 height 32
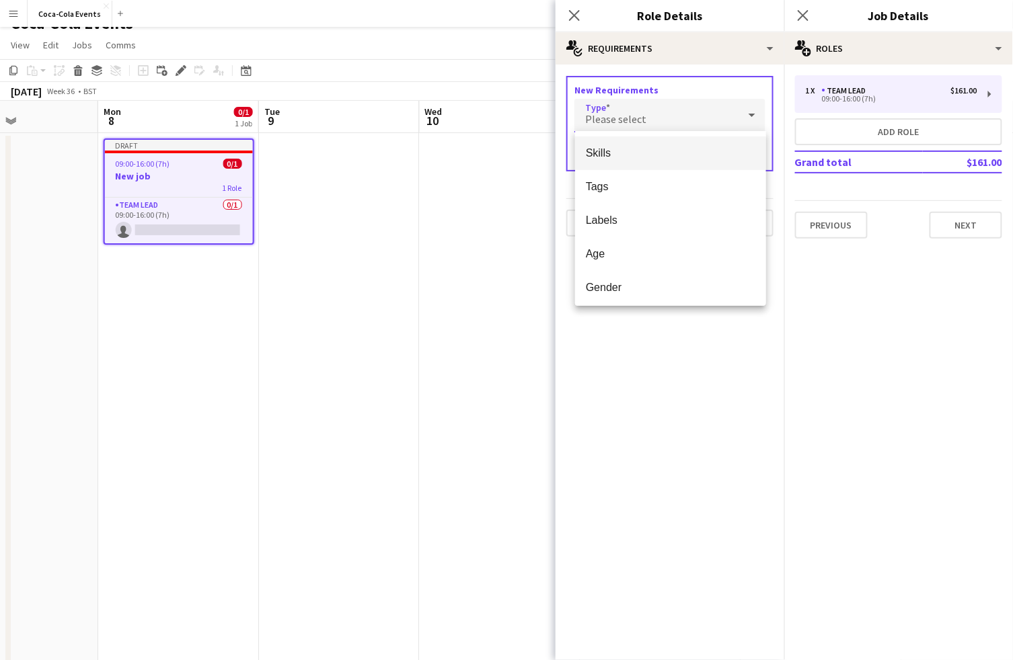
click at [620, 149] on span "Skills" at bounding box center [670, 153] width 169 height 13
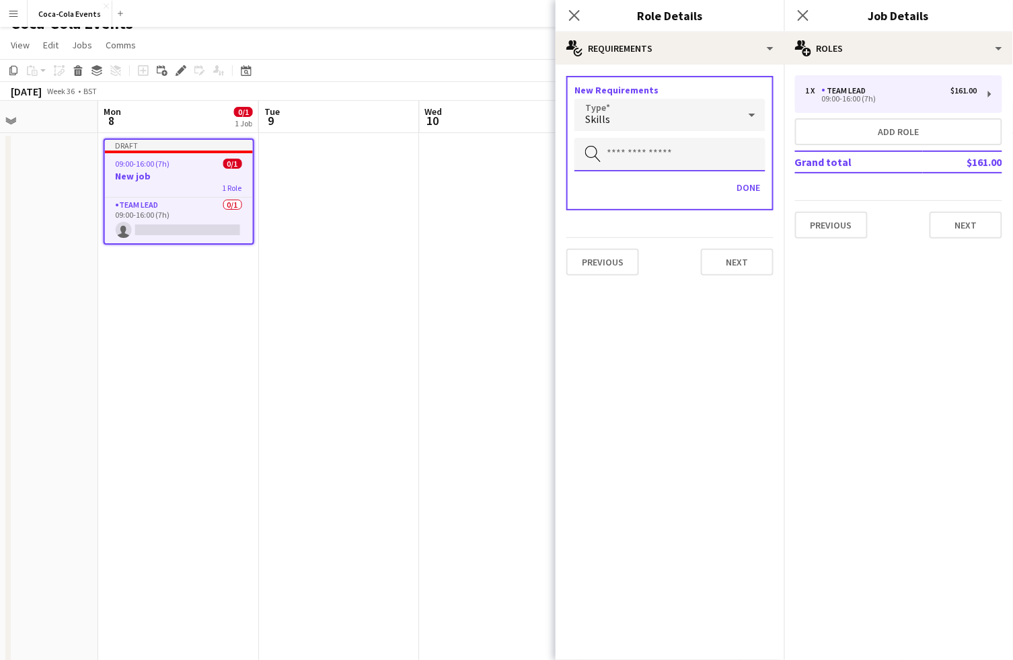
click at [636, 149] on input "text" at bounding box center [669, 155] width 191 height 34
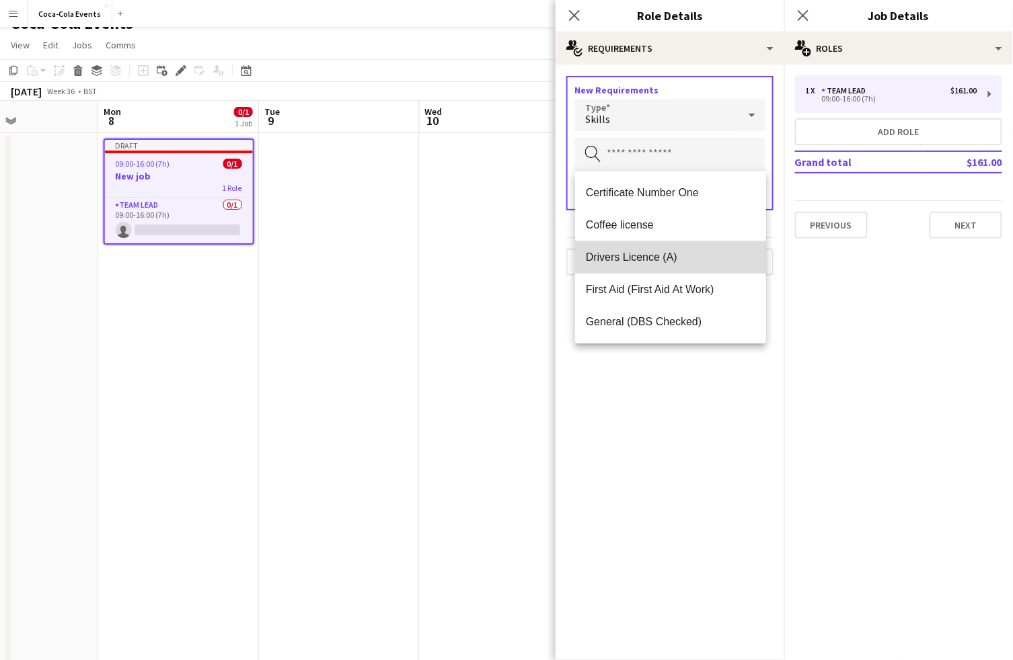
click at [641, 260] on span "Drivers Licence (A)" at bounding box center [670, 257] width 169 height 13
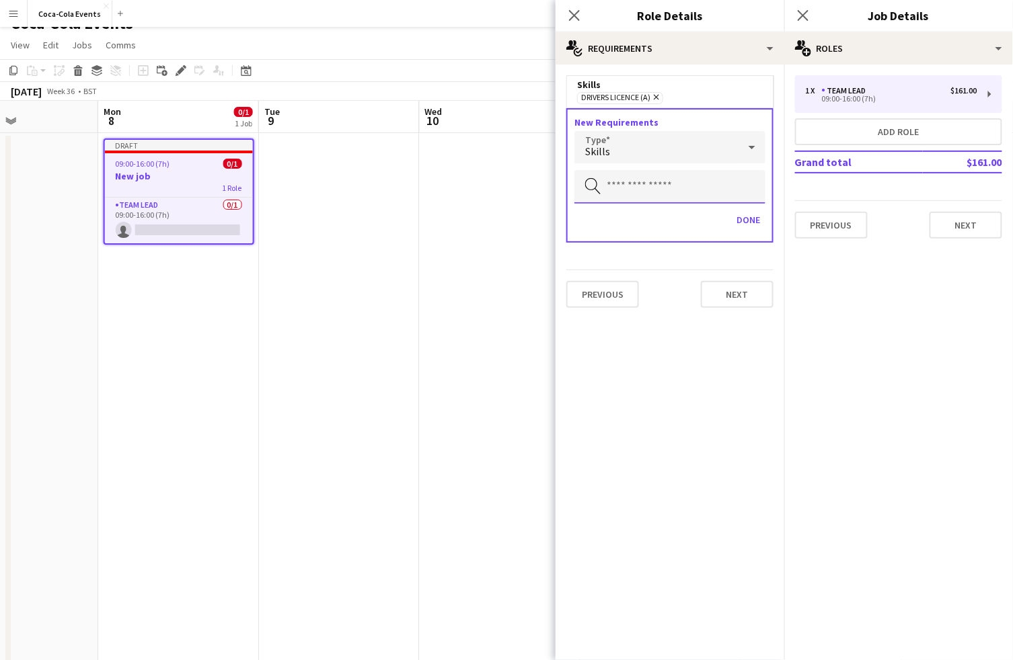
click at [639, 182] on input "text" at bounding box center [669, 187] width 191 height 34
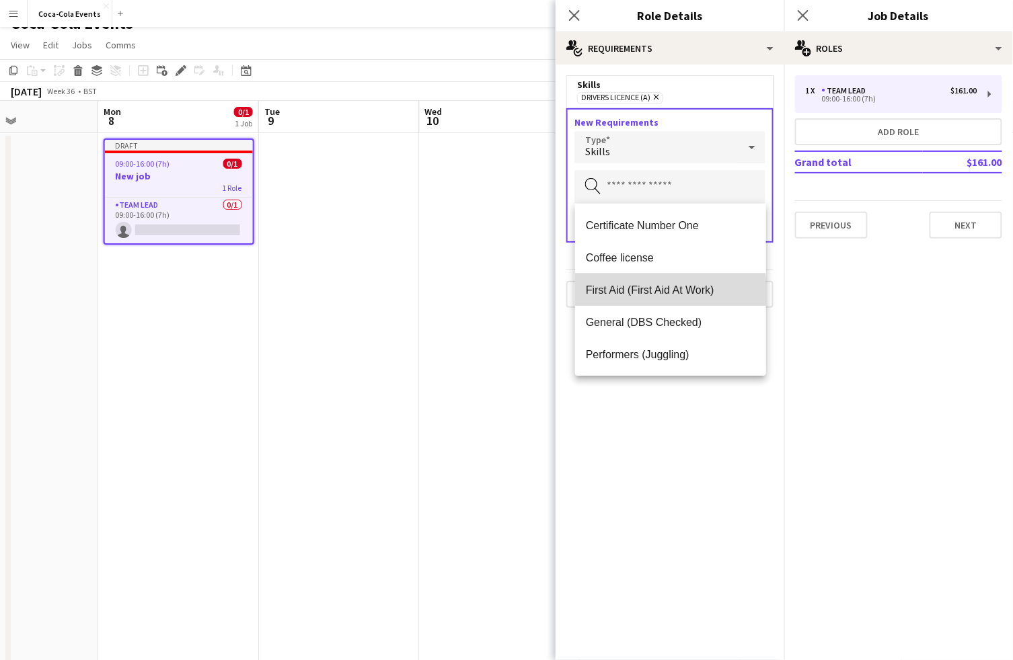
click at [631, 292] on span "First Aid (First Aid At Work)" at bounding box center [670, 290] width 169 height 13
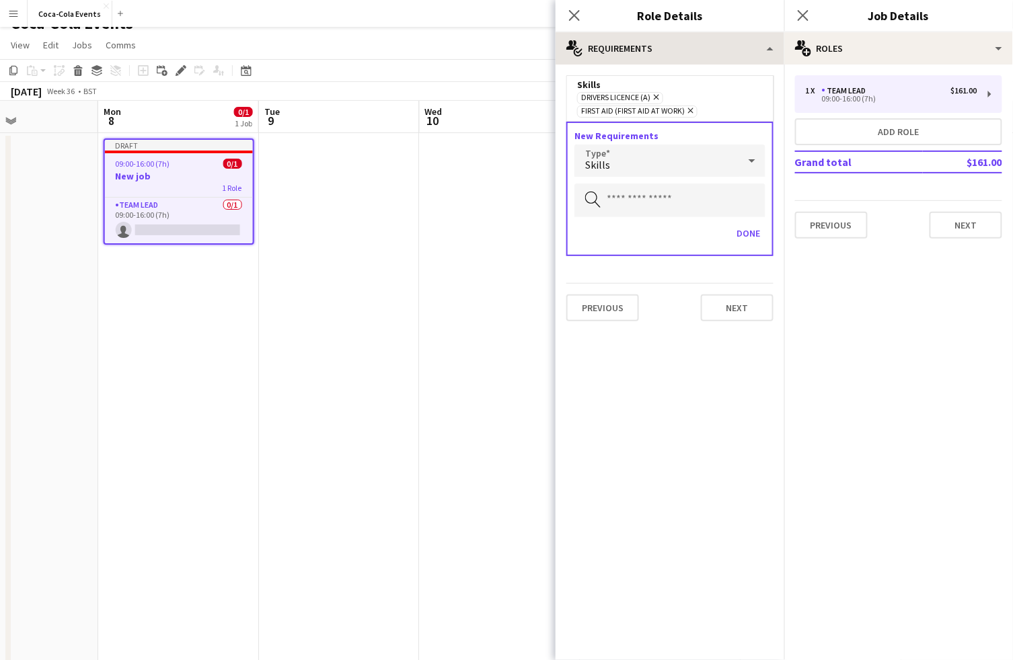
drag, startPoint x: 692, startPoint y: 110, endPoint x: 688, endPoint y: 63, distance: 47.2
click at [688, 63] on div "multiple-actions-check-2 Requirements multiple-actions-text Shift multiple-acti…" at bounding box center [669, 346] width 229 height 628
click at [641, 173] on div "Skills" at bounding box center [656, 161] width 164 height 32
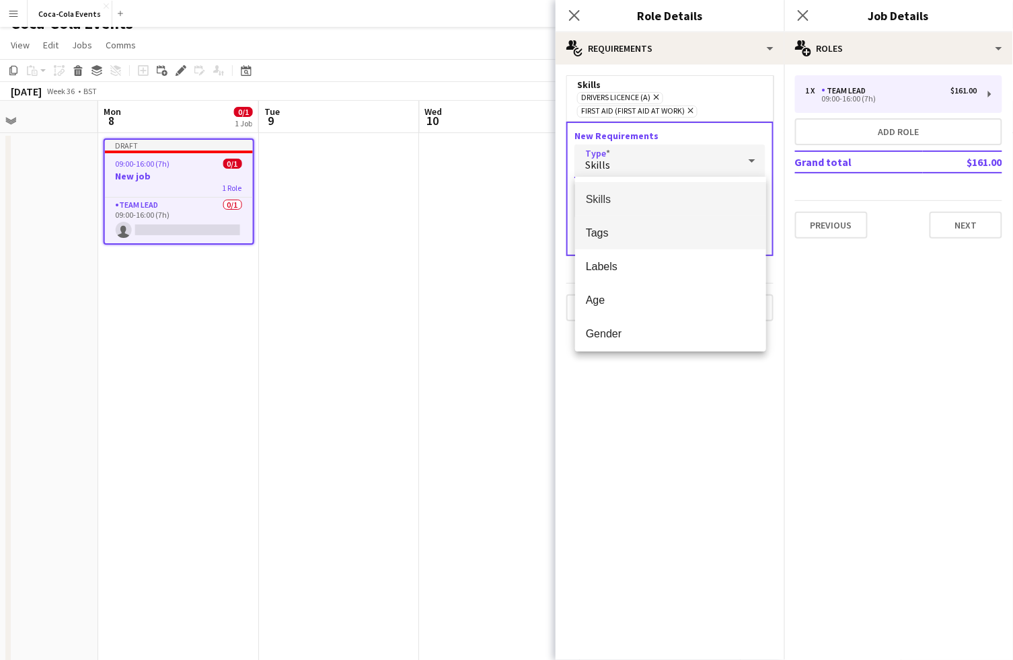
click at [627, 225] on mat-option "Tags" at bounding box center [670, 233] width 191 height 34
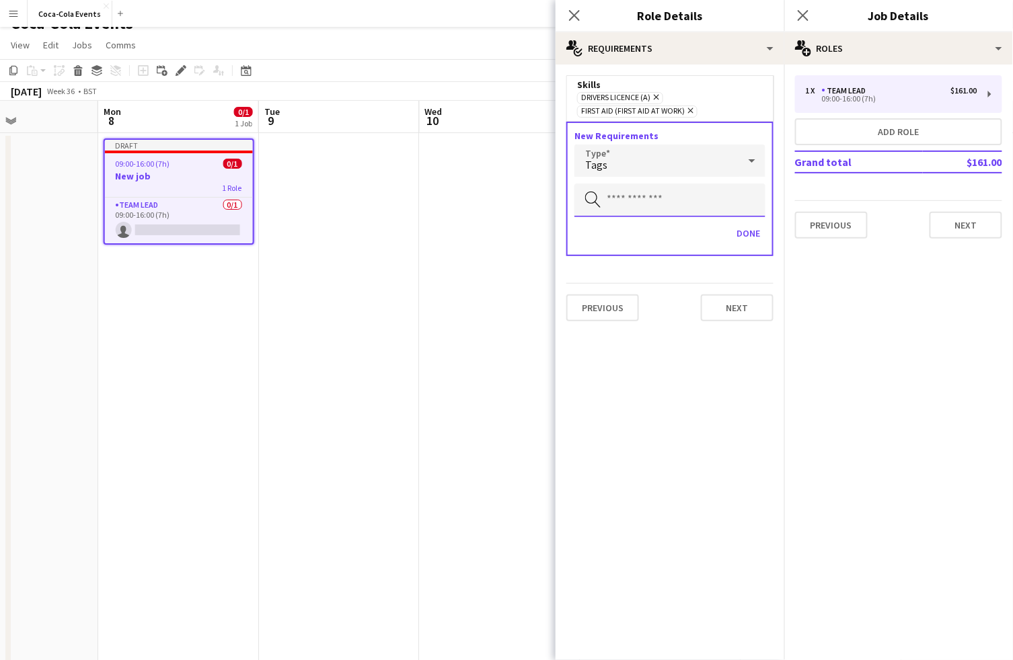
click at [623, 196] on input "text" at bounding box center [669, 201] width 191 height 34
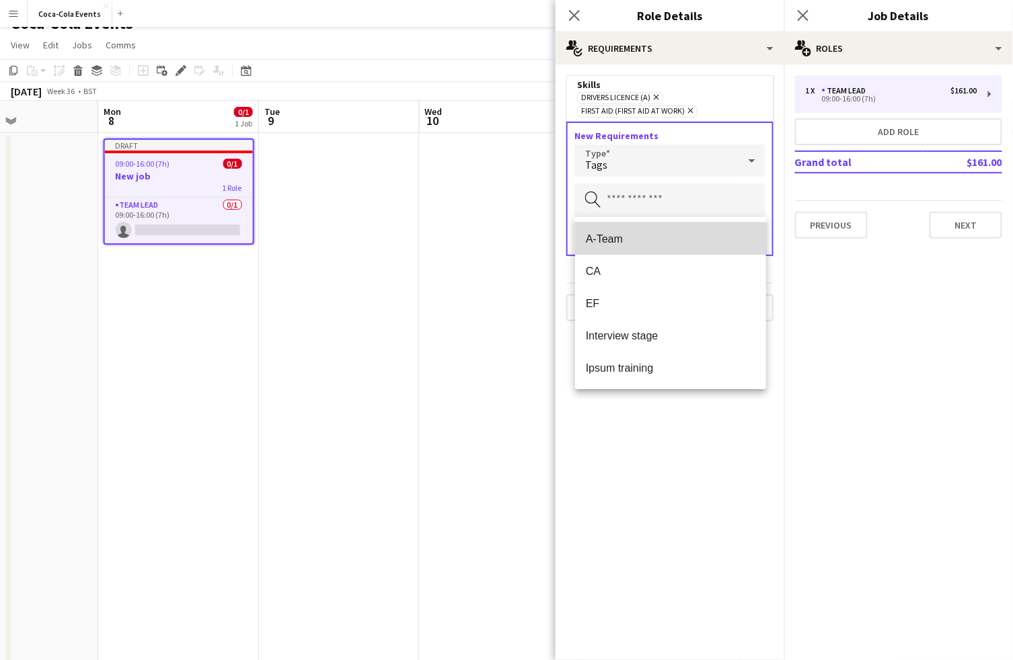
click at [613, 243] on span "A-Team" at bounding box center [670, 239] width 169 height 13
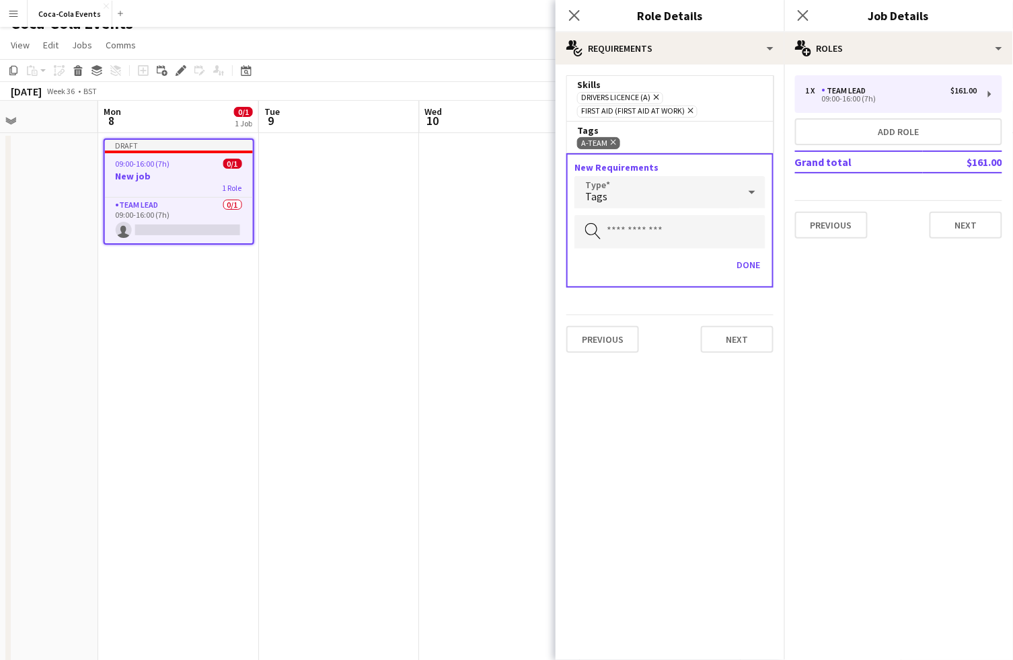
click at [629, 196] on div "Tags" at bounding box center [656, 192] width 164 height 32
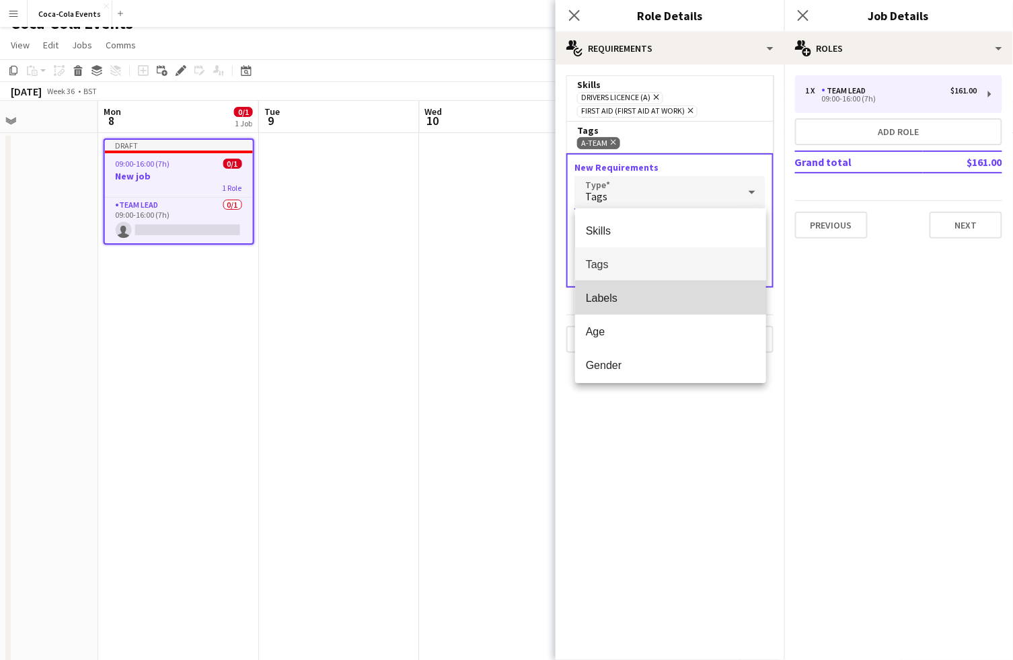
click at [617, 295] on span "Labels" at bounding box center [670, 298] width 169 height 13
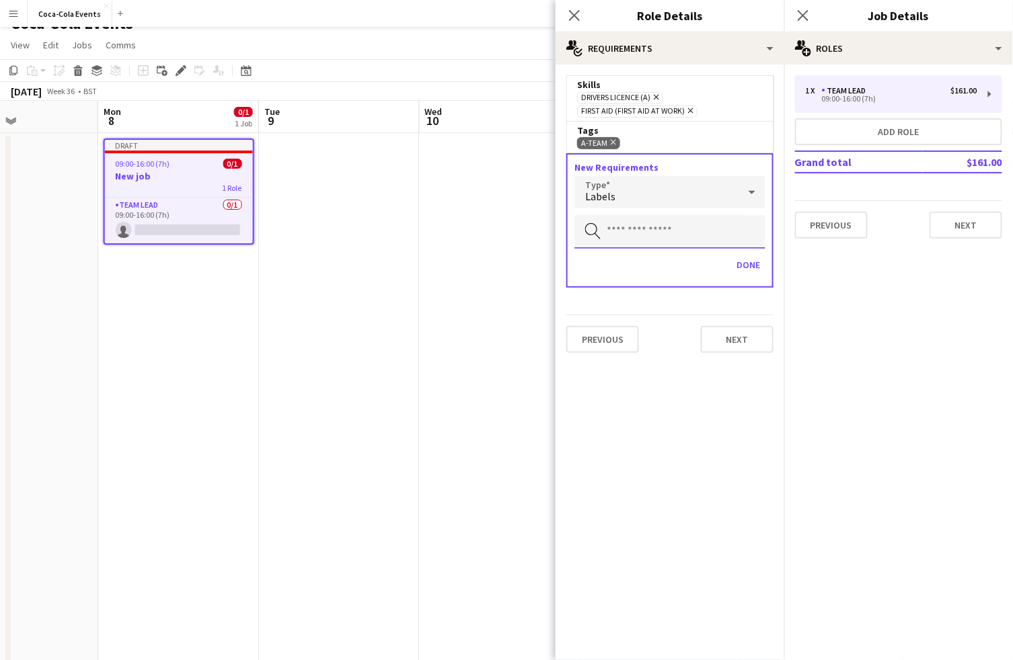
click at [635, 224] on input "text" at bounding box center [669, 232] width 191 height 34
type input "****"
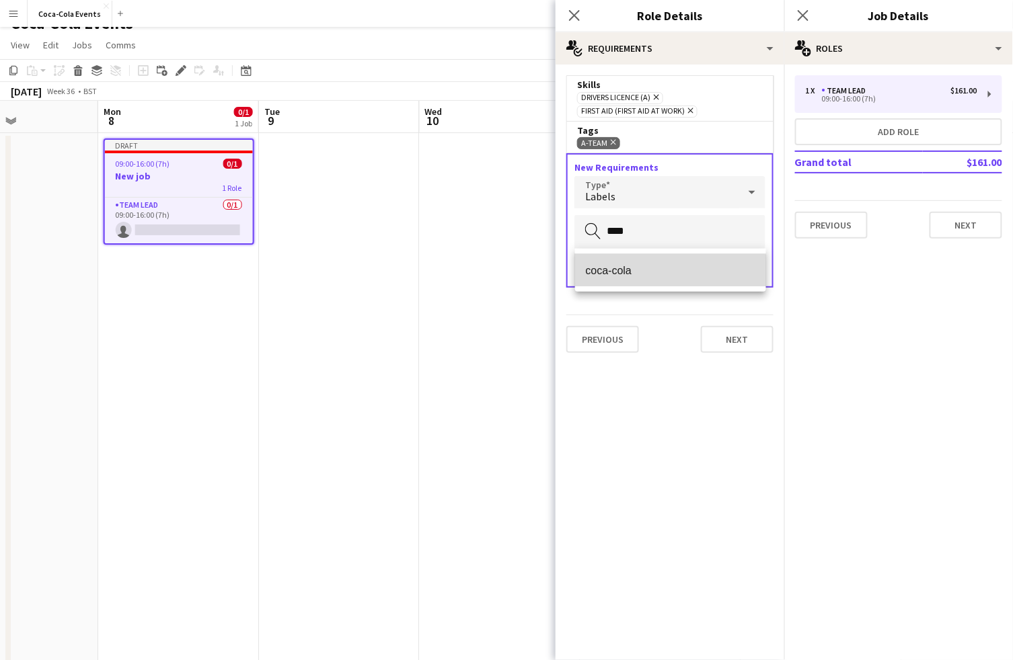
click at [614, 274] on span "coca-cola" at bounding box center [670, 270] width 169 height 13
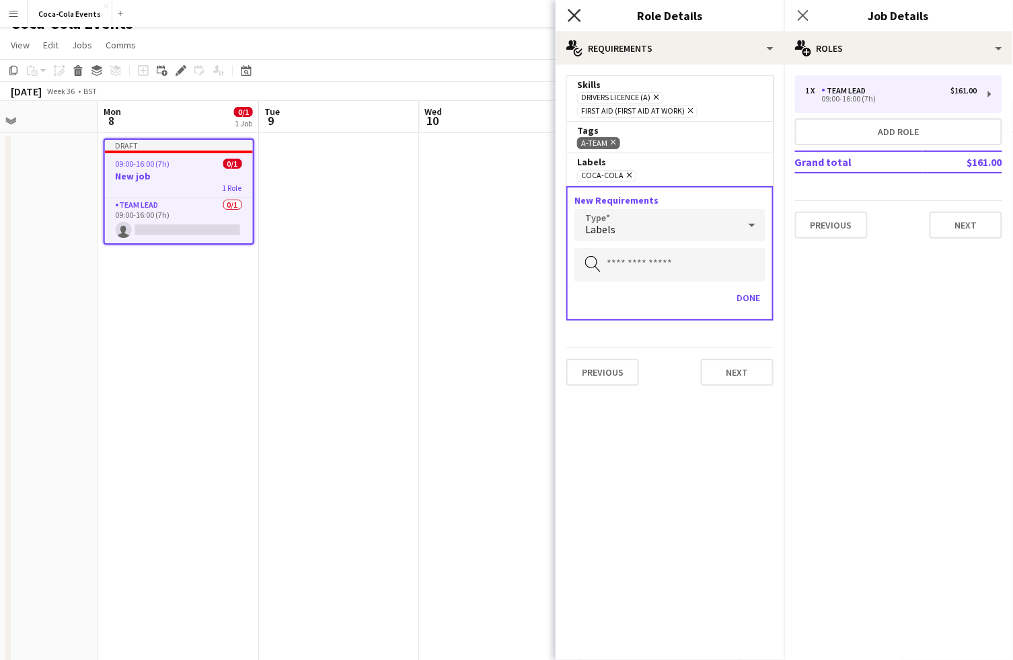
click at [574, 14] on icon at bounding box center [573, 15] width 13 height 13
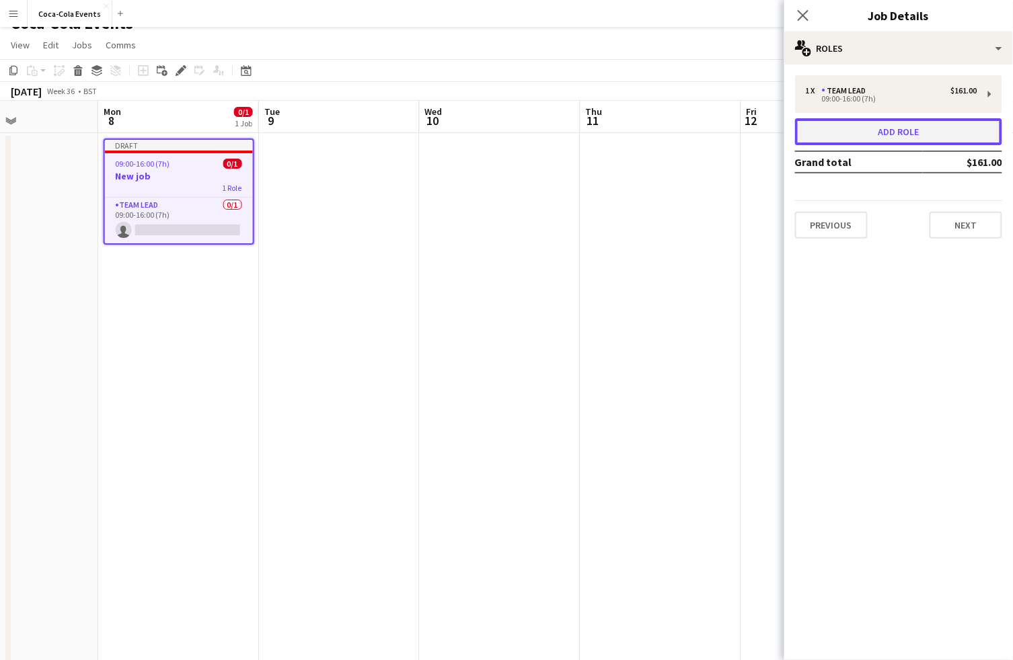
click at [869, 131] on button "Add role" at bounding box center [898, 131] width 207 height 27
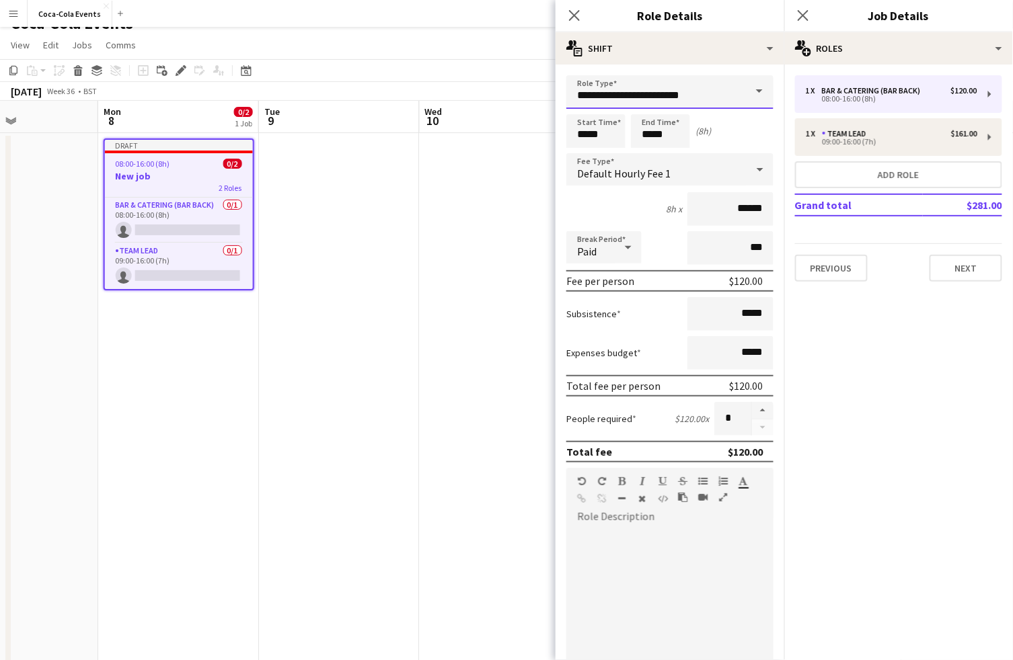
click at [694, 90] on input "**********" at bounding box center [669, 92] width 207 height 34
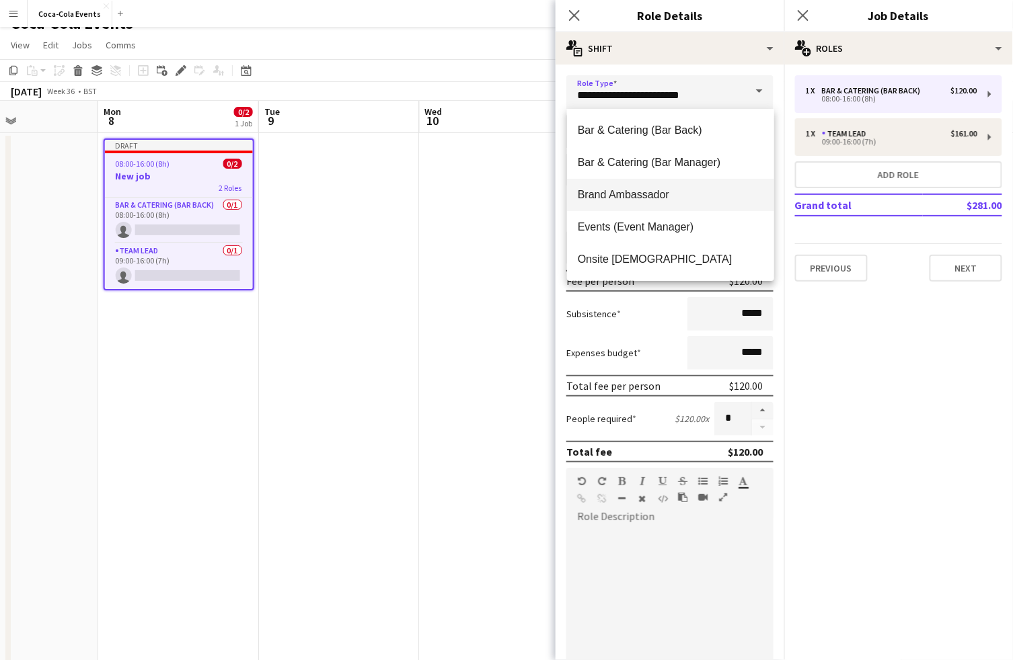
click at [646, 197] on span "Brand Ambassador" at bounding box center [671, 194] width 186 height 13
type input "**********"
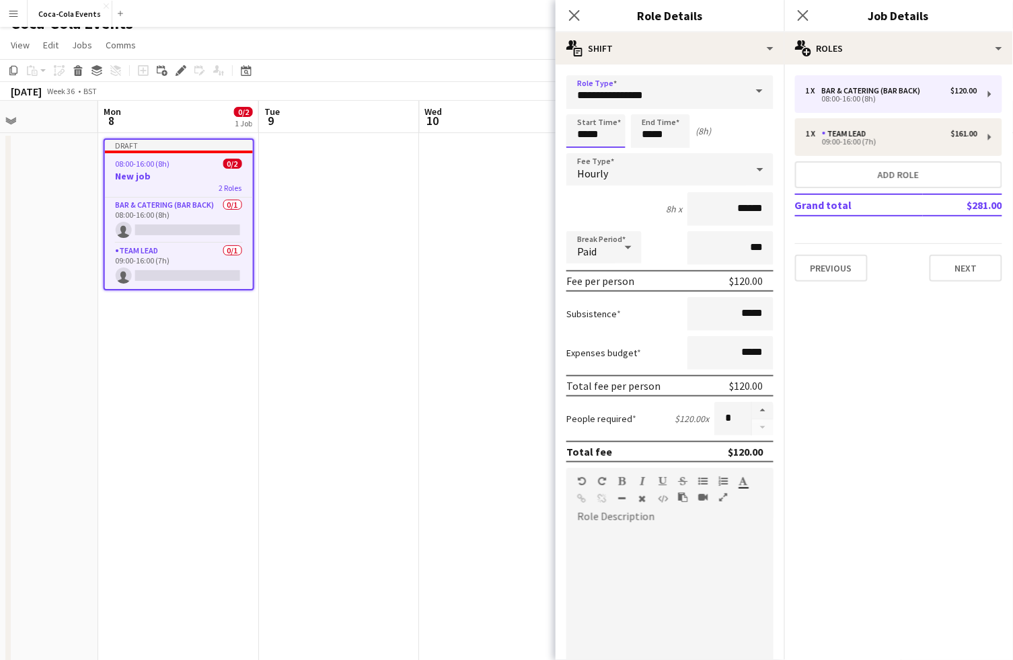
click at [595, 133] on input "*****" at bounding box center [595, 131] width 59 height 34
click at [584, 110] on div at bounding box center [582, 107] width 27 height 13
type input "*****"
click at [584, 110] on div at bounding box center [582, 107] width 27 height 13
click at [621, 170] on div "Hourly" at bounding box center [656, 169] width 180 height 32
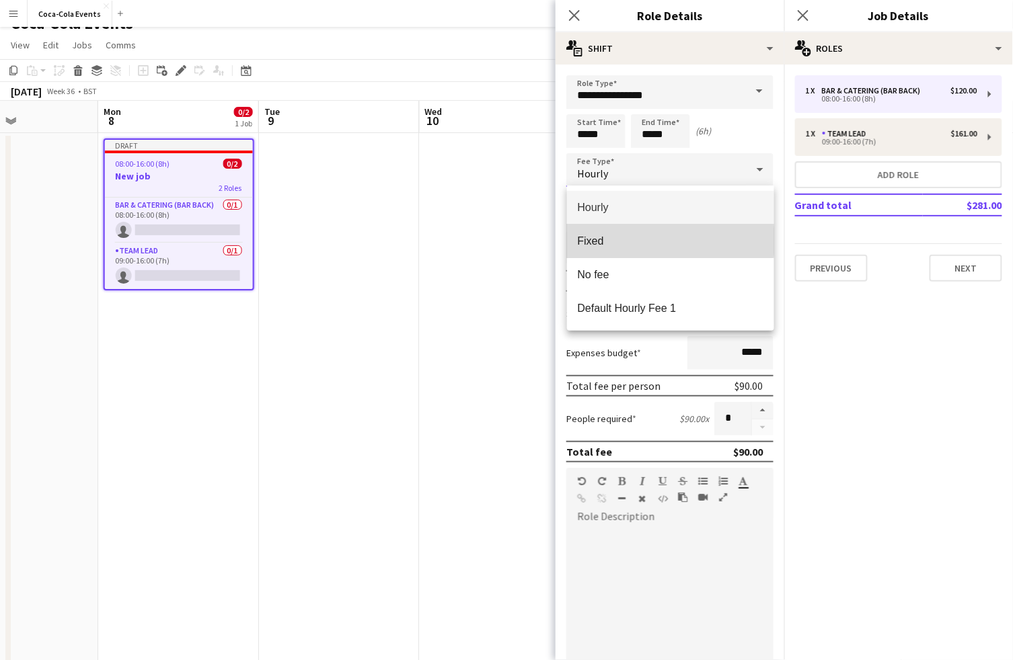
click at [607, 241] on span "Fixed" at bounding box center [671, 241] width 186 height 13
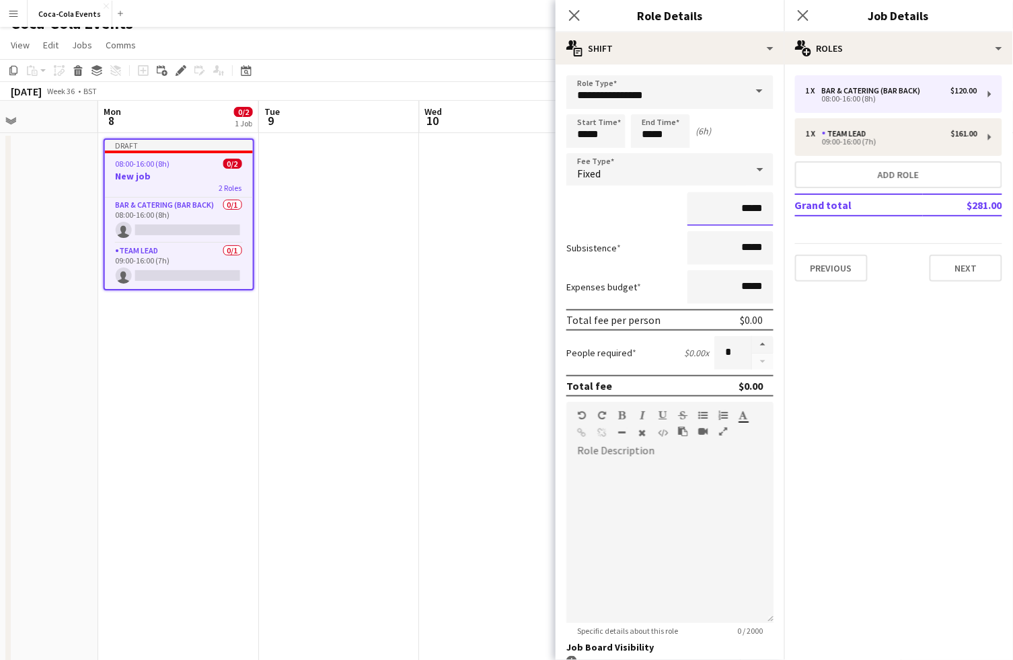
click at [744, 213] on input "*****" at bounding box center [730, 209] width 86 height 34
type input "*******"
click at [762, 346] on button "button" at bounding box center [763, 344] width 22 height 17
type input "*"
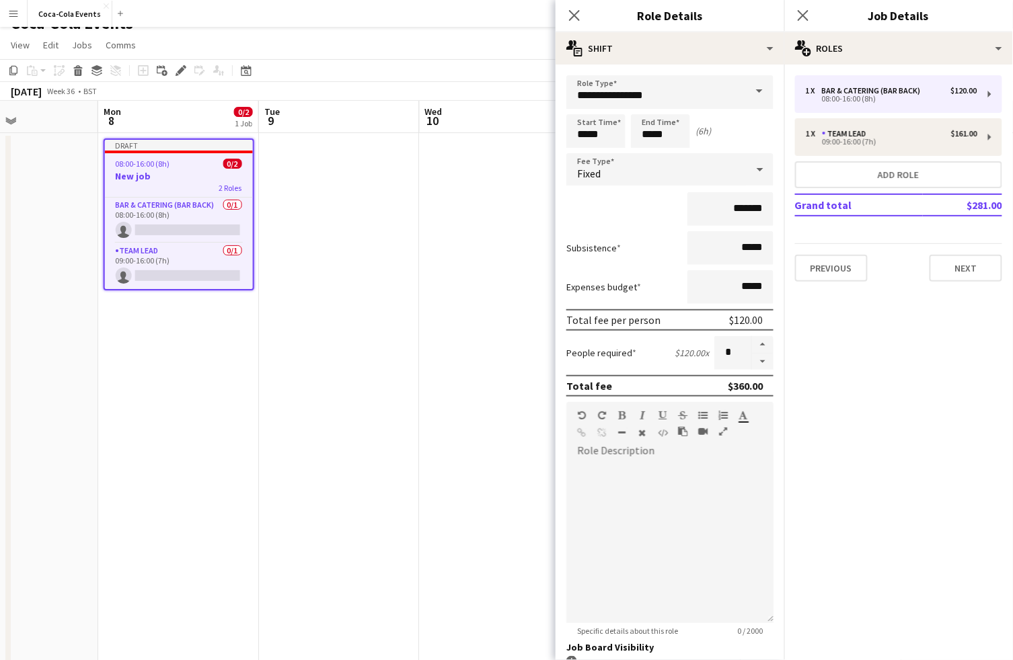
drag, startPoint x: 764, startPoint y: 388, endPoint x: 721, endPoint y: 388, distance: 43.0
click at [721, 388] on div "Total fee $360.00" at bounding box center [669, 386] width 207 height 22
click at [576, 20] on icon "Close pop-in" at bounding box center [573, 15] width 13 height 13
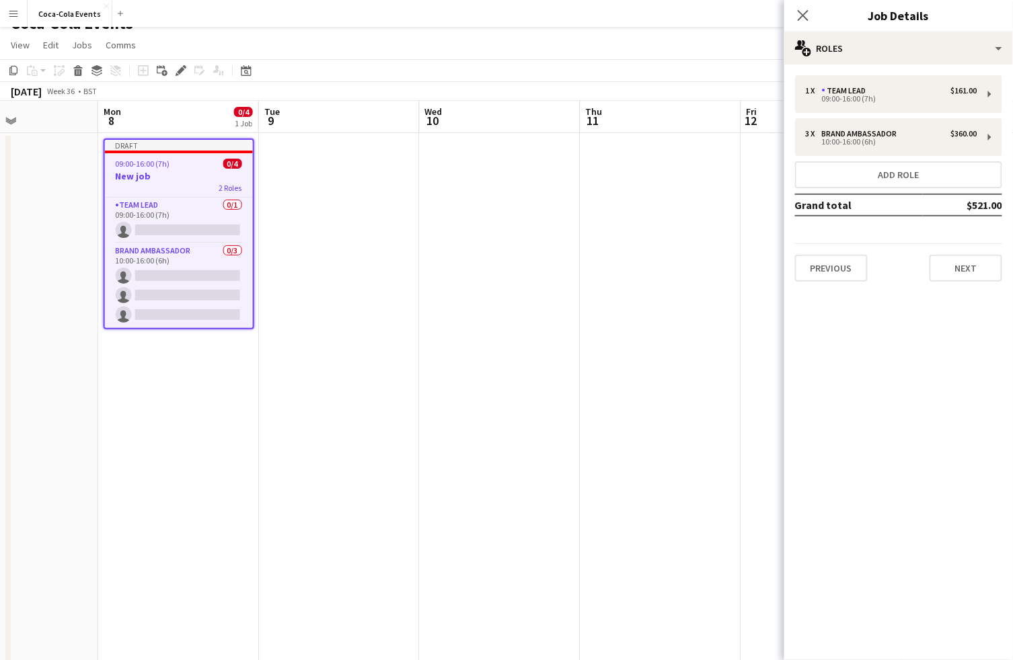
drag, startPoint x: 962, startPoint y: 204, endPoint x: 1000, endPoint y: 204, distance: 37.7
click at [1000, 204] on td "$521.00" at bounding box center [961, 205] width 79 height 22
click at [889, 356] on mat-expansion-panel "pencil3 General details 1 x Team Lead $161.00 09:00-16:00 (7h) 3 x Brand Ambass…" at bounding box center [898, 363] width 229 height 596
click at [866, 346] on mat-expansion-panel "pencil3 General details 1 x Team Lead $161.00 09:00-16:00 (7h) 3 x Brand Ambass…" at bounding box center [898, 363] width 229 height 596
click at [952, 270] on button "Next" at bounding box center [965, 268] width 73 height 27
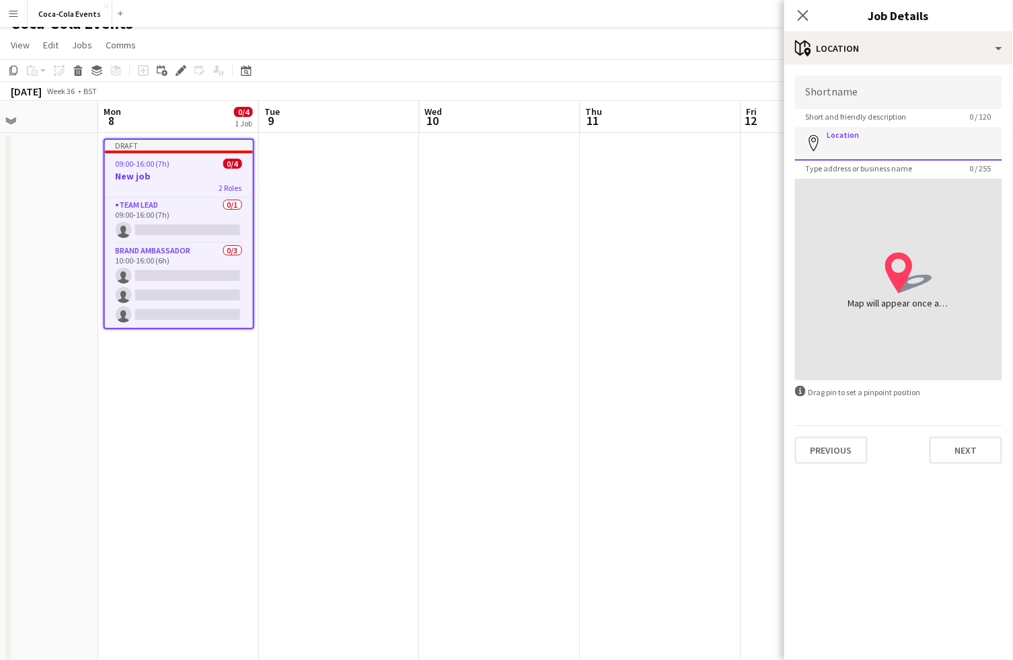
click at [842, 140] on input "Location" at bounding box center [898, 144] width 207 height 34
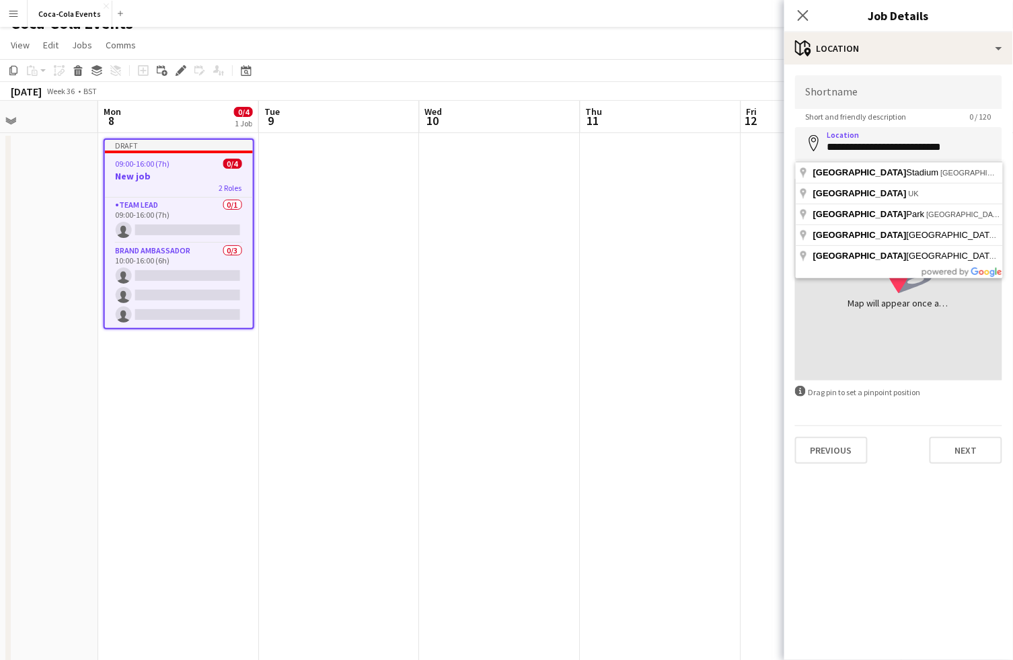
type input "**********"
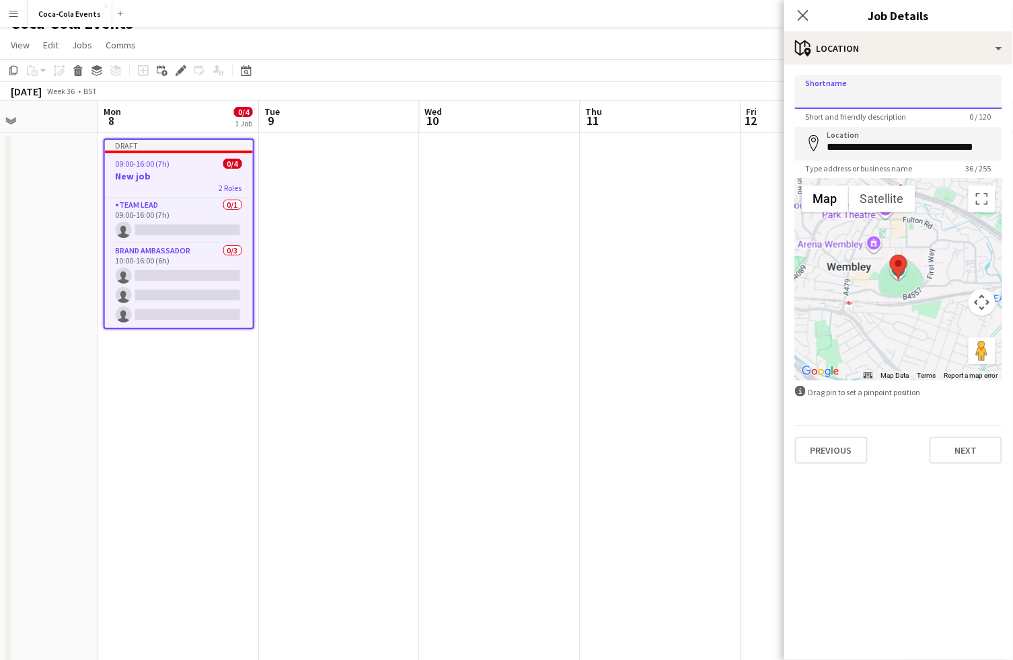
click at [826, 92] on input "Shortname" at bounding box center [898, 92] width 207 height 34
type input "**********"
drag, startPoint x: 897, startPoint y: 266, endPoint x: 883, endPoint y: 276, distance: 16.8
click at [877, 264] on area at bounding box center [877, 264] width 0 height 0
type input "**********"
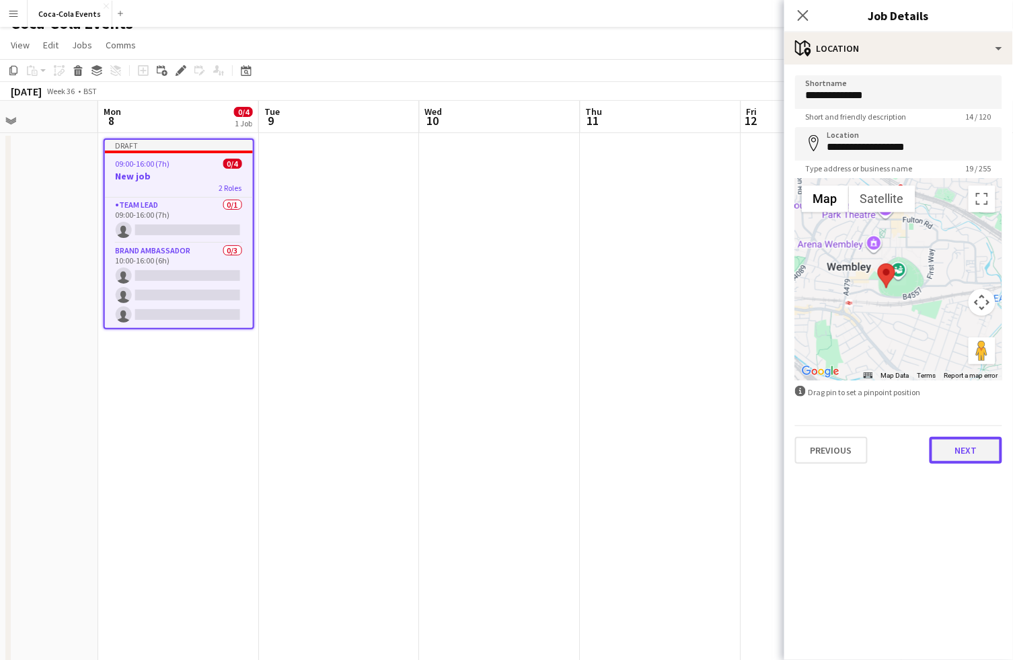
click at [960, 452] on button "Next" at bounding box center [965, 450] width 73 height 27
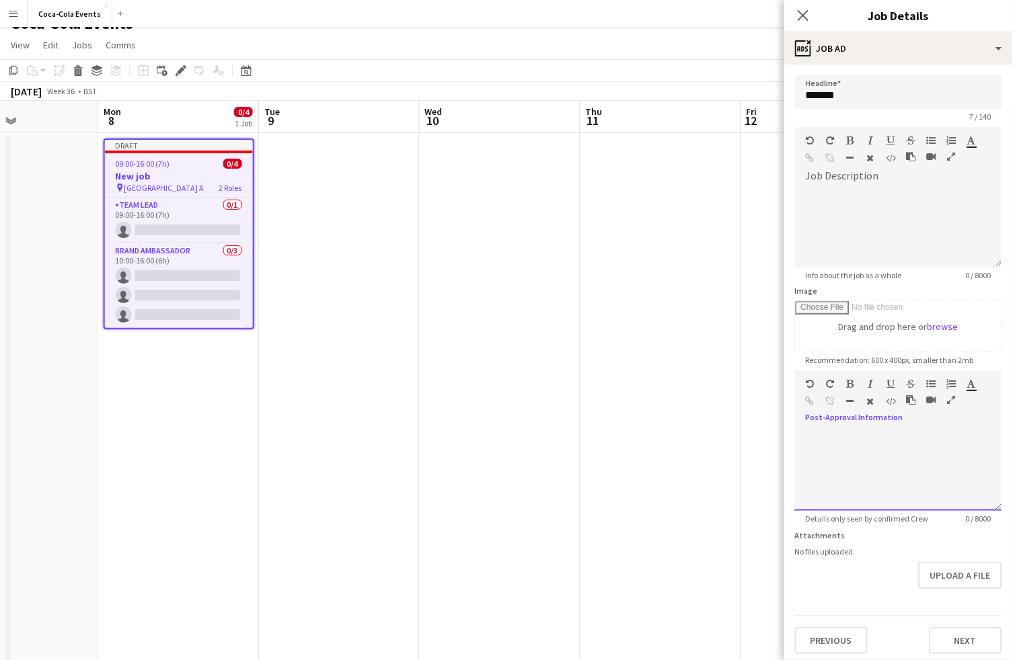
click at [859, 458] on div at bounding box center [898, 470] width 207 height 81
click at [862, 582] on div "Upload a file" at bounding box center [898, 575] width 207 height 27
click at [962, 644] on button "Next" at bounding box center [965, 640] width 73 height 27
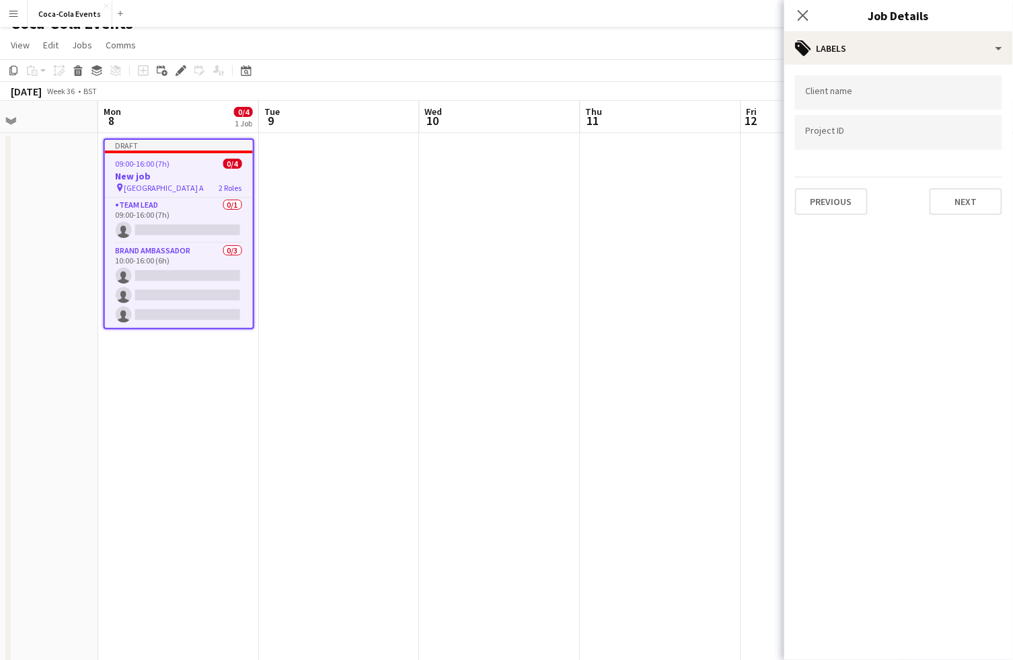
click at [814, 98] on input "Type to search client labels..." at bounding box center [898, 93] width 186 height 12
type input "****"
click at [826, 140] on div "coca-cola" at bounding box center [898, 134] width 207 height 32
click at [805, 14] on icon at bounding box center [802, 15] width 13 height 13
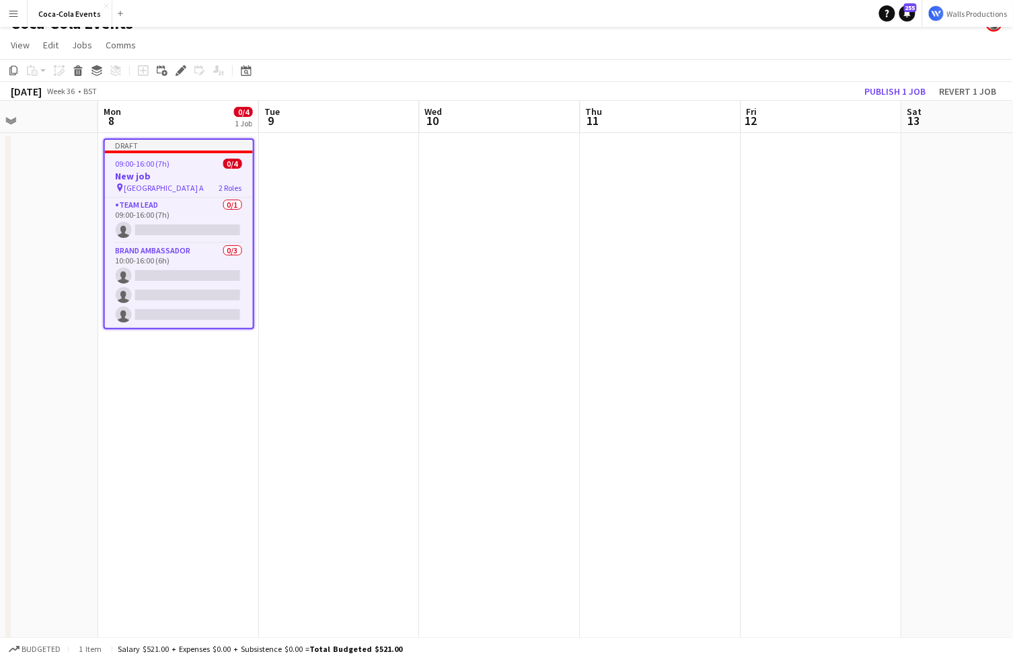
click at [136, 171] on h3 "New job" at bounding box center [179, 176] width 148 height 12
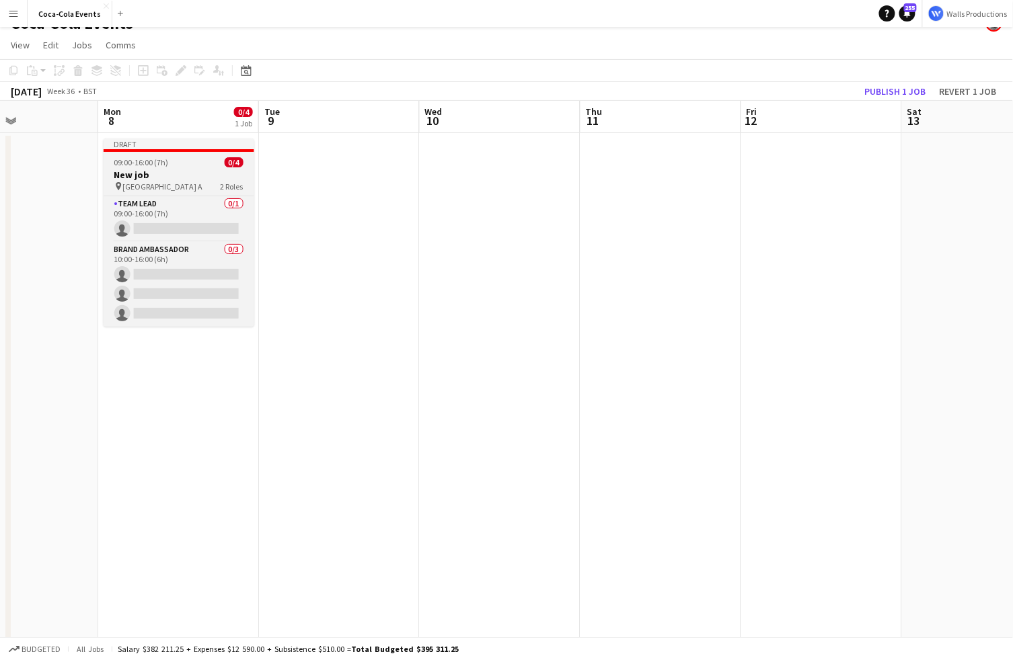
click at [145, 173] on h3 "New job" at bounding box center [179, 175] width 151 height 12
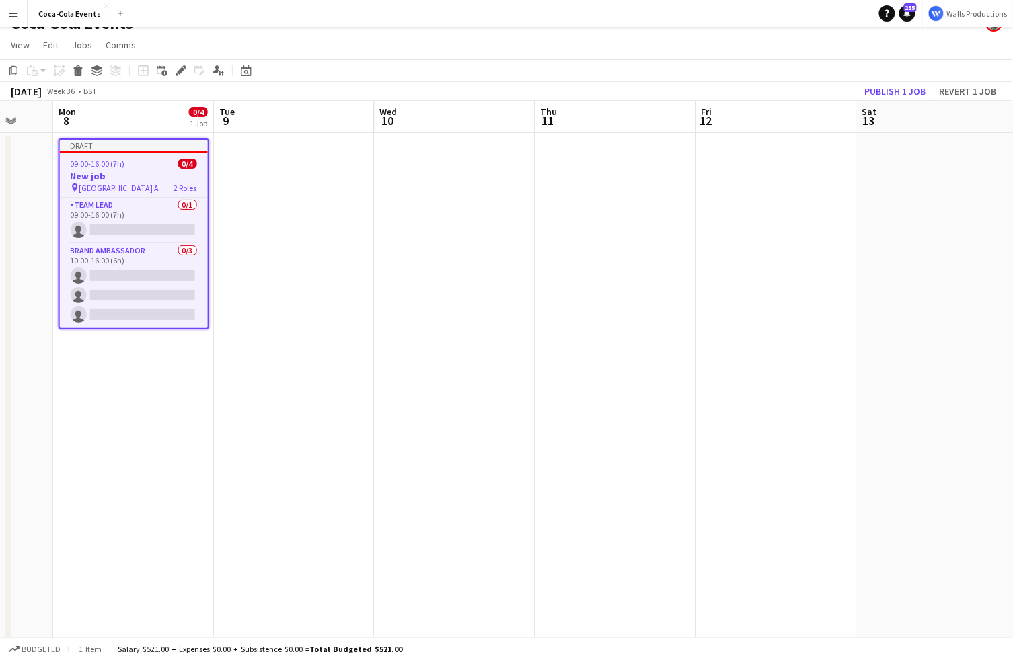
scroll to position [0, 443]
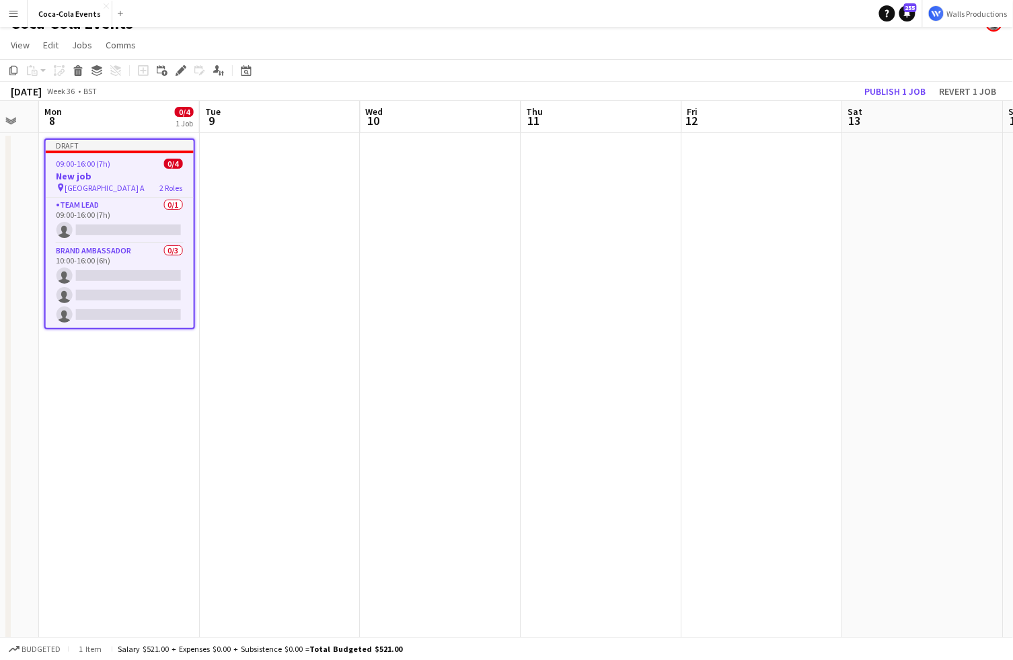
click at [145, 168] on app-job-card "Draft 09:00-16:00 (7h) 0/4 New job pin Wembley Gate A 2 Roles Team Lead 0/1 09:…" at bounding box center [119, 234] width 151 height 191
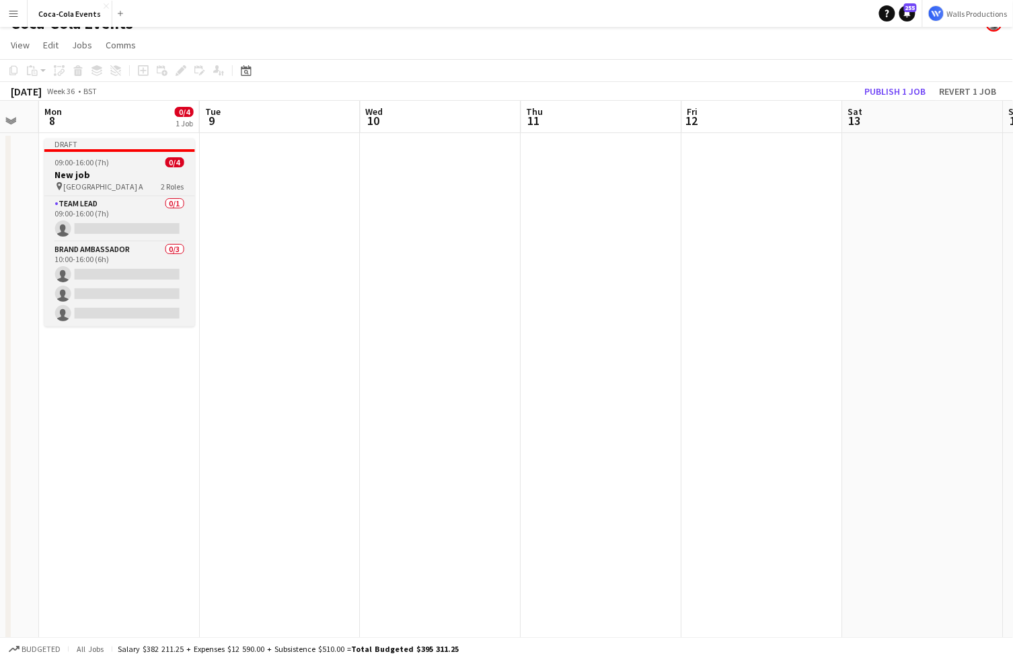
click at [145, 169] on h3 "New job" at bounding box center [119, 175] width 151 height 12
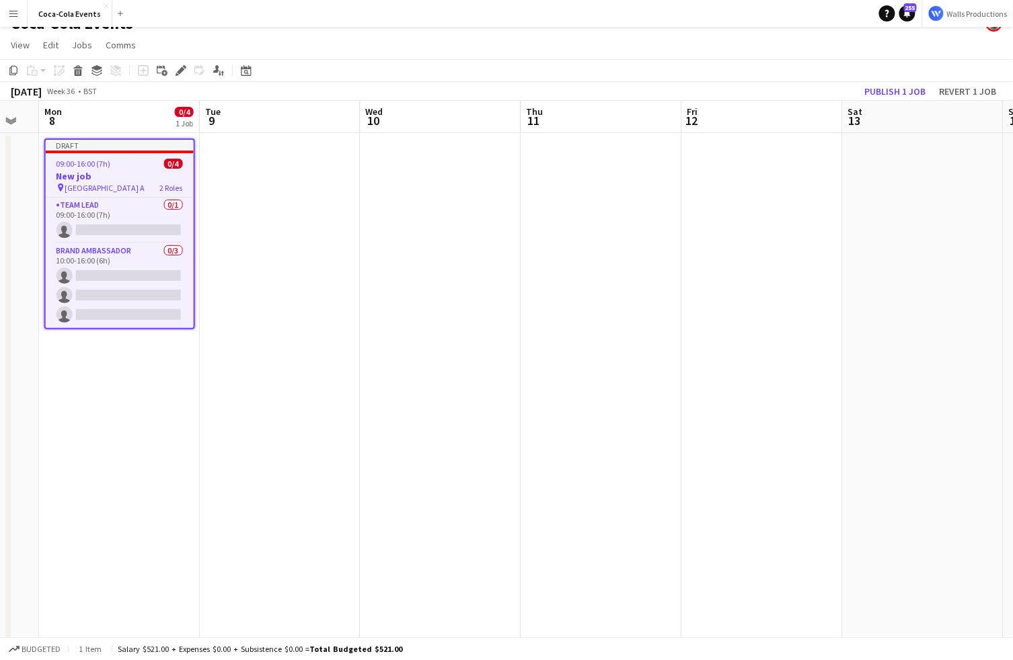
click at [221, 200] on app-date-cell at bounding box center [280, 450] width 161 height 635
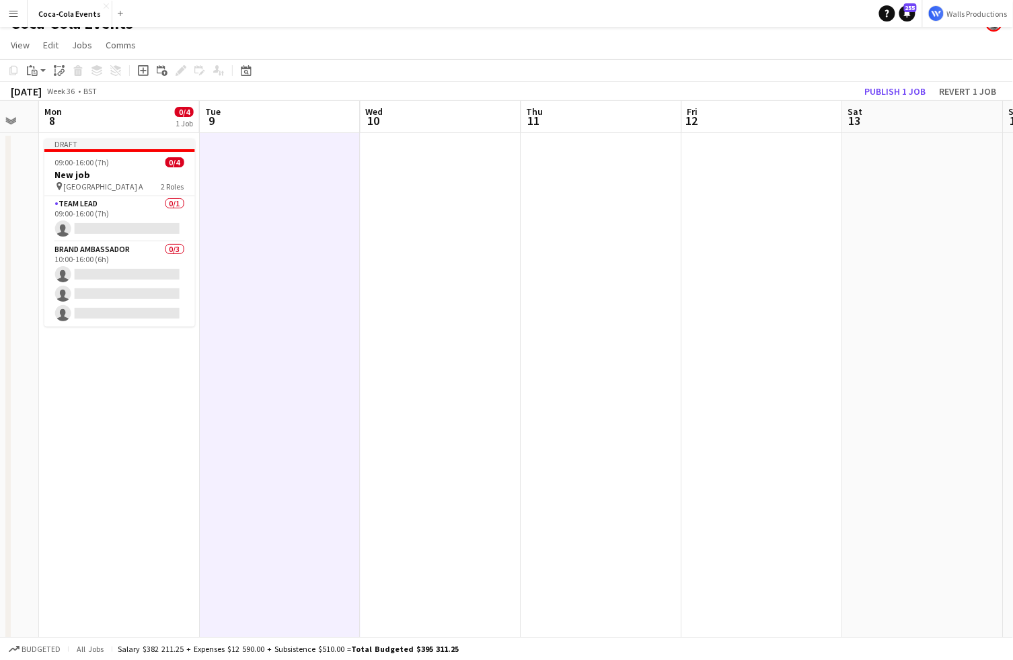
click at [586, 234] on app-date-cell at bounding box center [601, 450] width 161 height 635
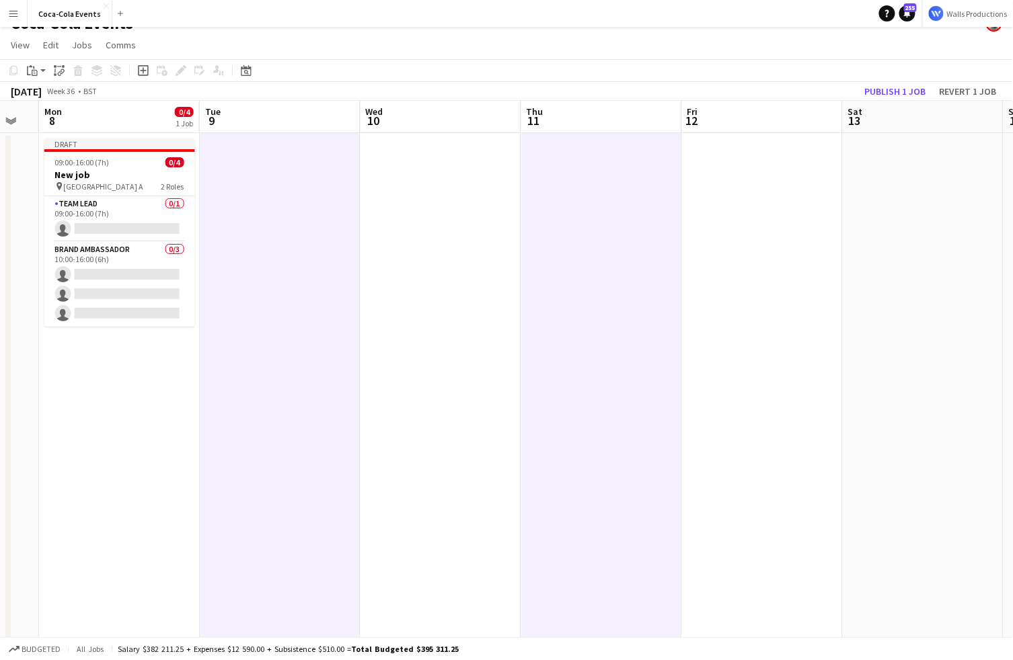
click at [754, 258] on app-date-cell at bounding box center [762, 450] width 161 height 635
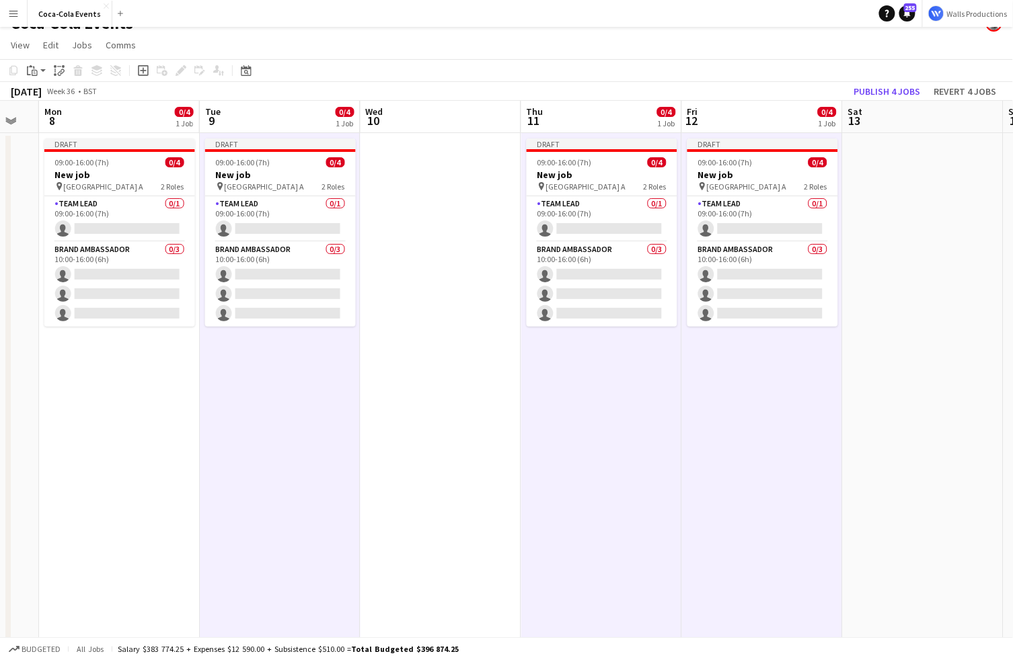
scroll to position [0, 420]
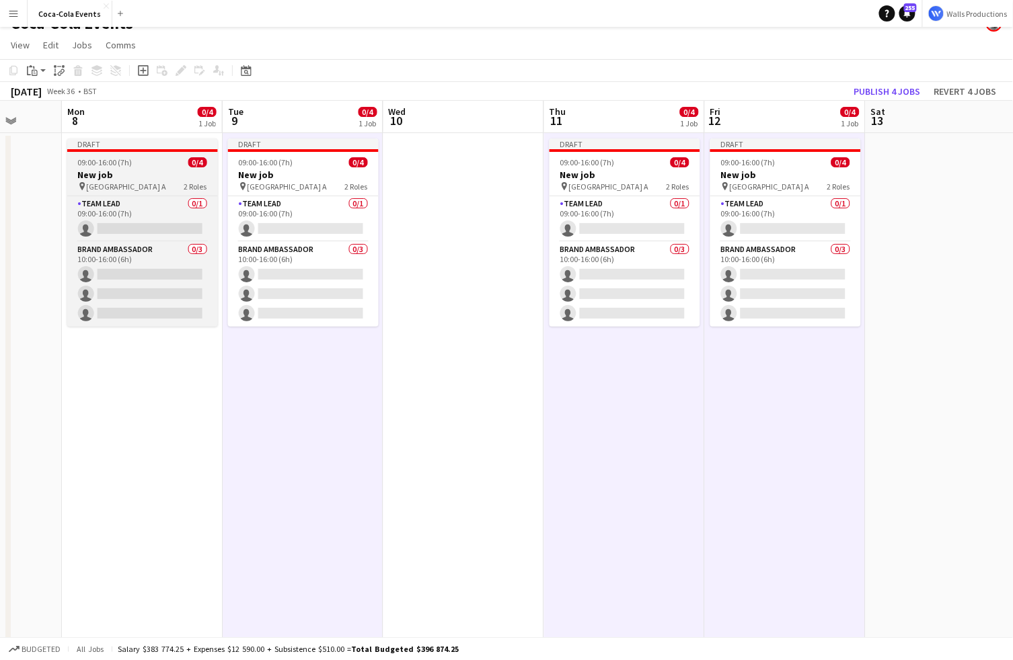
click at [136, 178] on h3 "New job" at bounding box center [142, 175] width 151 height 12
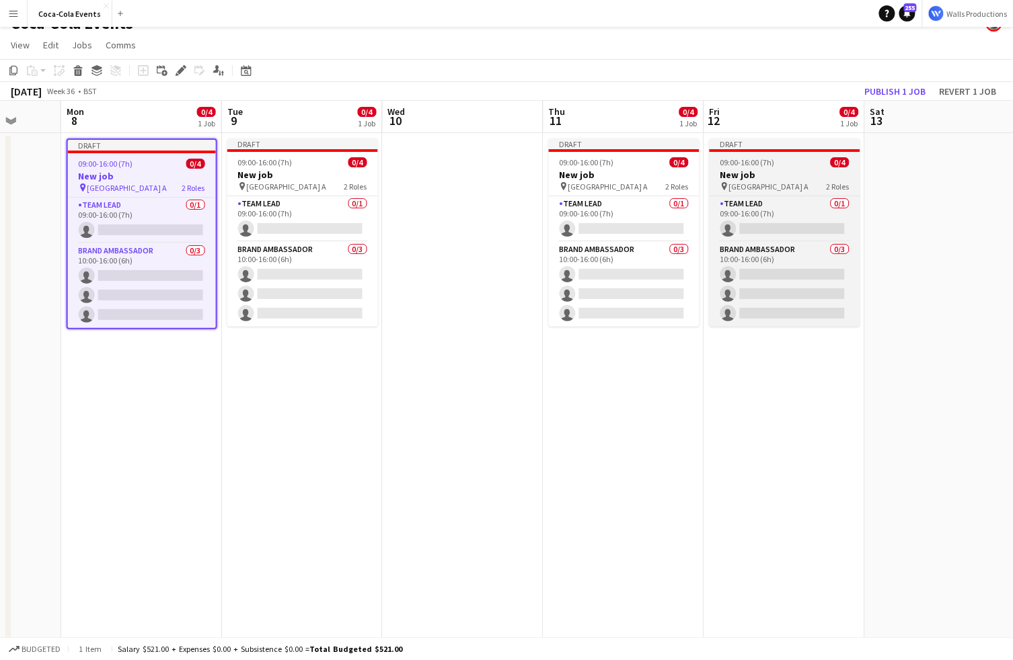
click at [735, 165] on span "09:00-16:00 (7h)" at bounding box center [747, 162] width 54 height 10
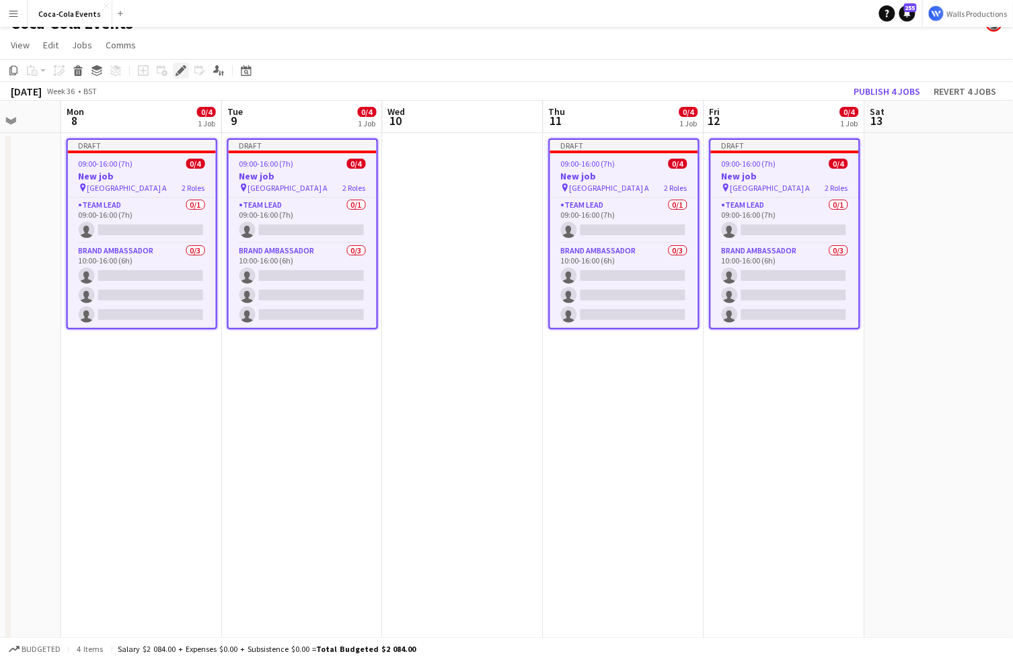
click at [185, 72] on icon "Edit" at bounding box center [180, 70] width 11 height 11
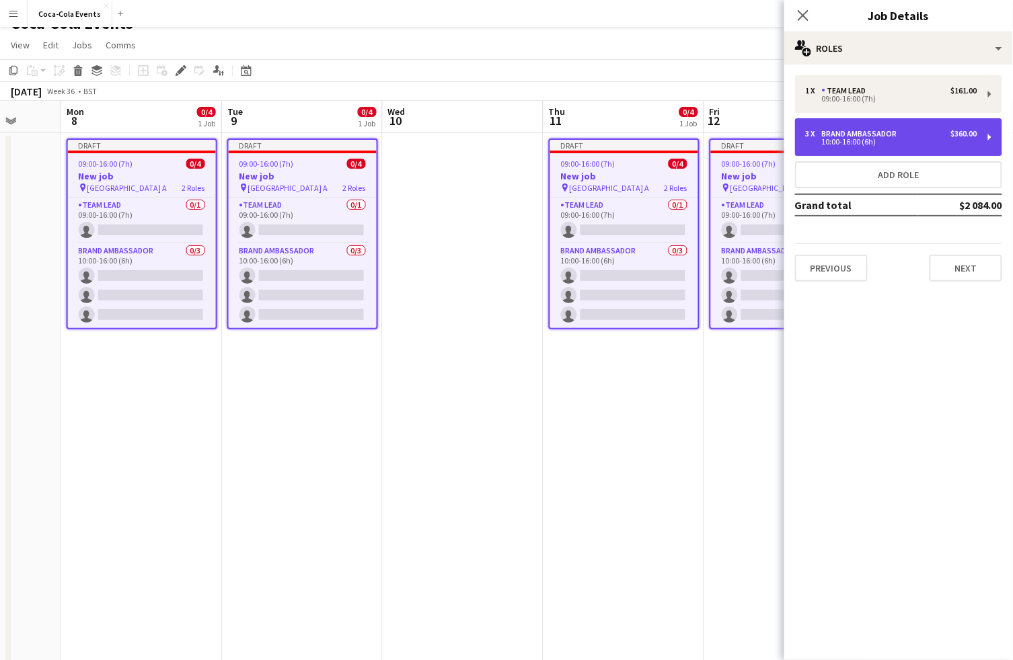
click at [849, 147] on div "3 x Brand Ambassador $360.00 10:00-16:00 (6h)" at bounding box center [898, 137] width 207 height 38
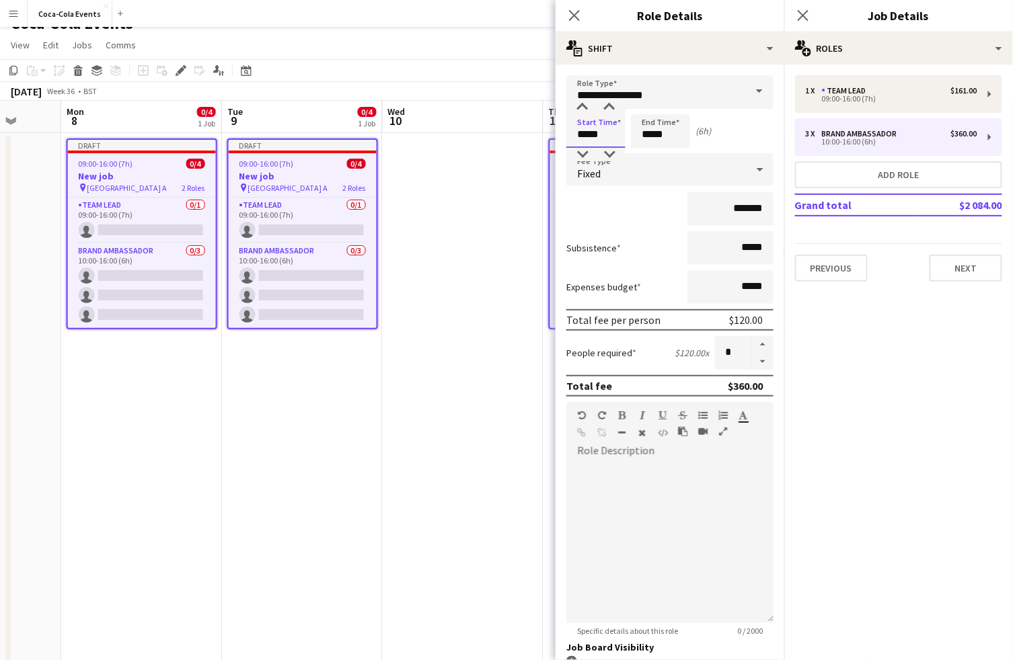
click at [581, 135] on input "*****" at bounding box center [595, 131] width 59 height 34
click at [583, 151] on div at bounding box center [582, 154] width 27 height 13
click at [610, 106] on div at bounding box center [609, 107] width 27 height 13
type input "*****"
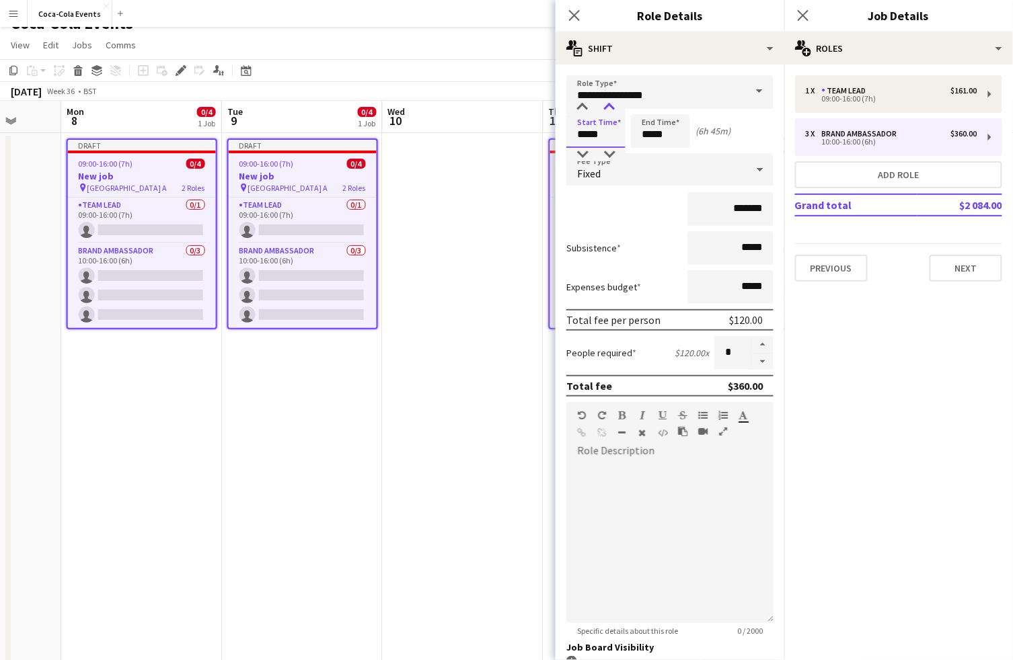
click at [610, 106] on div at bounding box center [609, 107] width 27 height 13
click at [241, 374] on app-date-cell "Draft 09:00-16:00 (7h) 0/4 New job pin Wembley Gate A 2 Roles Team Lead 0/1 09:…" at bounding box center [302, 450] width 161 height 635
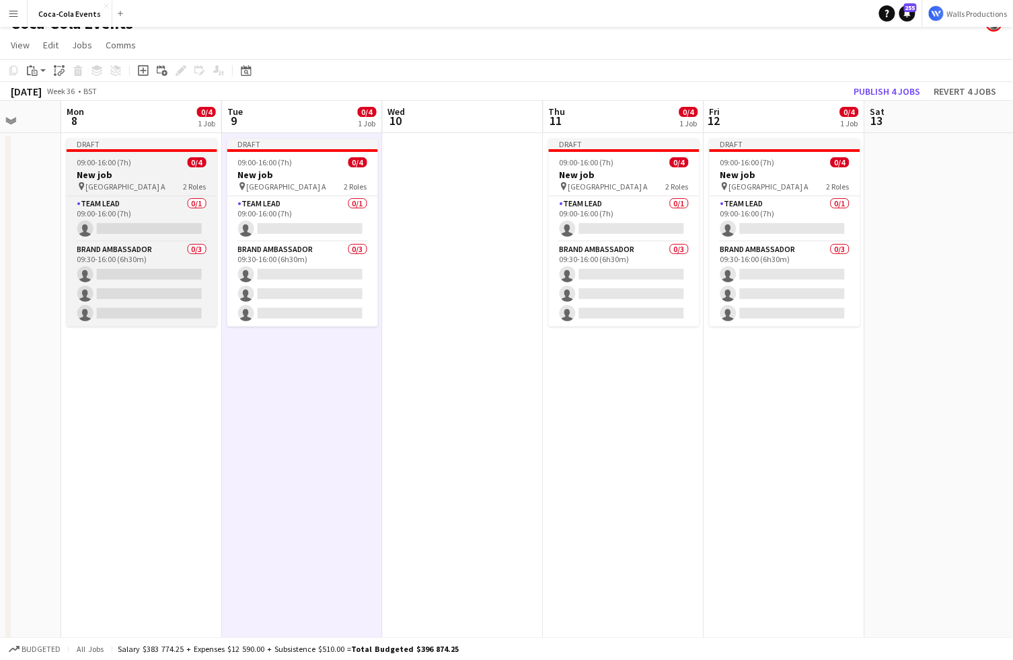
click at [164, 175] on h3 "New job" at bounding box center [142, 175] width 151 height 12
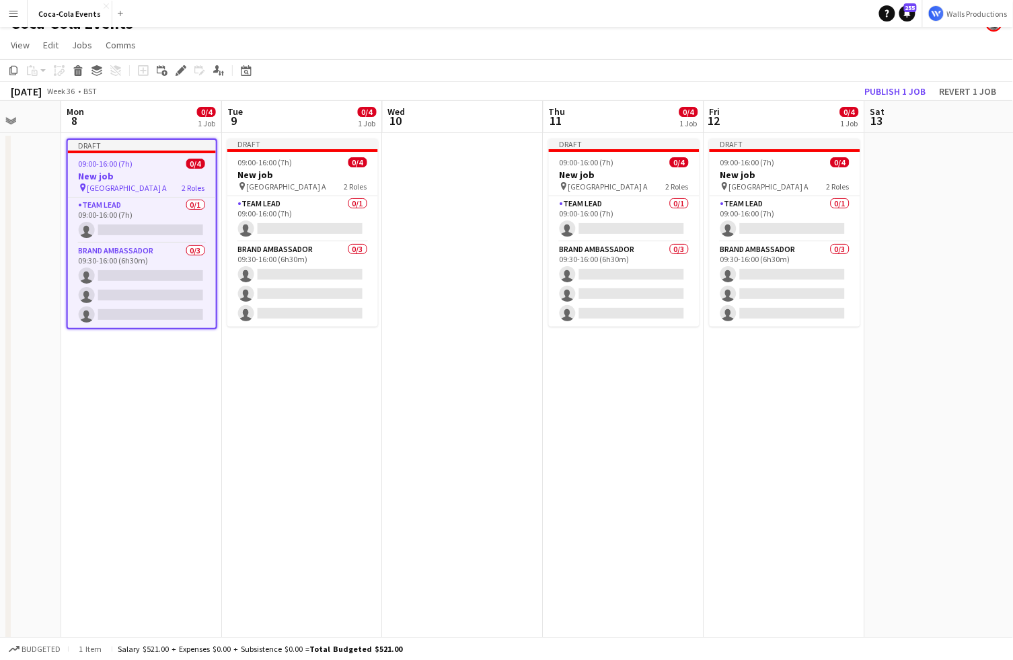
click at [154, 375] on app-date-cell "Draft 09:00-16:00 (7h) 0/4 New job pin Wembley Gate A 2 Roles Team Lead 0/1 09:…" at bounding box center [141, 450] width 161 height 635
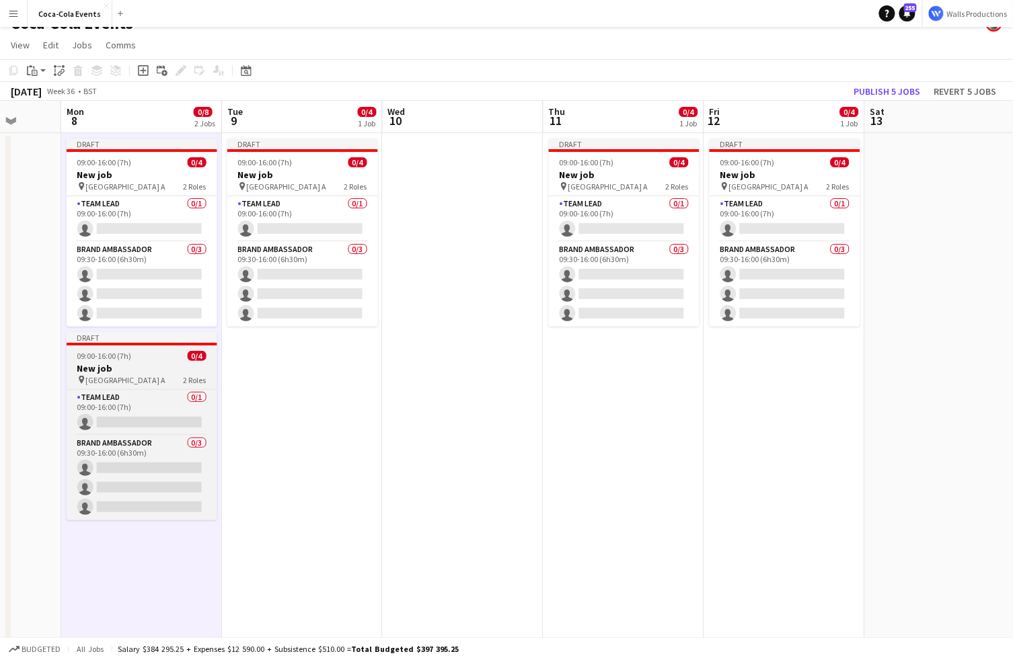
click at [128, 354] on span "09:00-16:00 (7h)" at bounding box center [104, 356] width 54 height 10
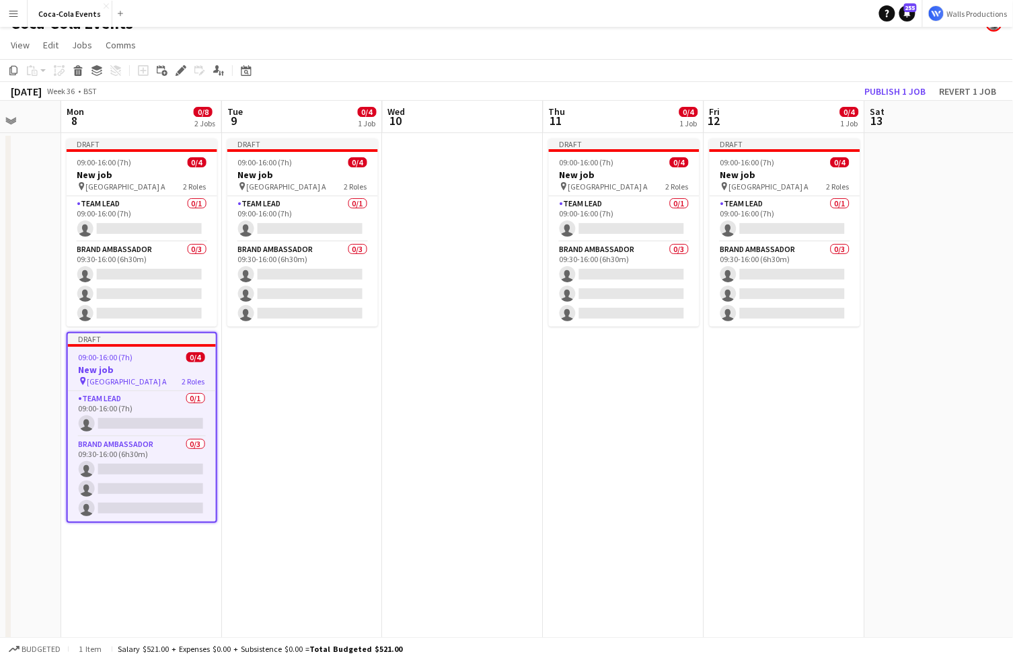
click at [299, 399] on app-date-cell "Draft 09:00-16:00 (7h) 0/4 New job pin Wembley Gate A 2 Roles Team Lead 0/1 09:…" at bounding box center [302, 450] width 161 height 635
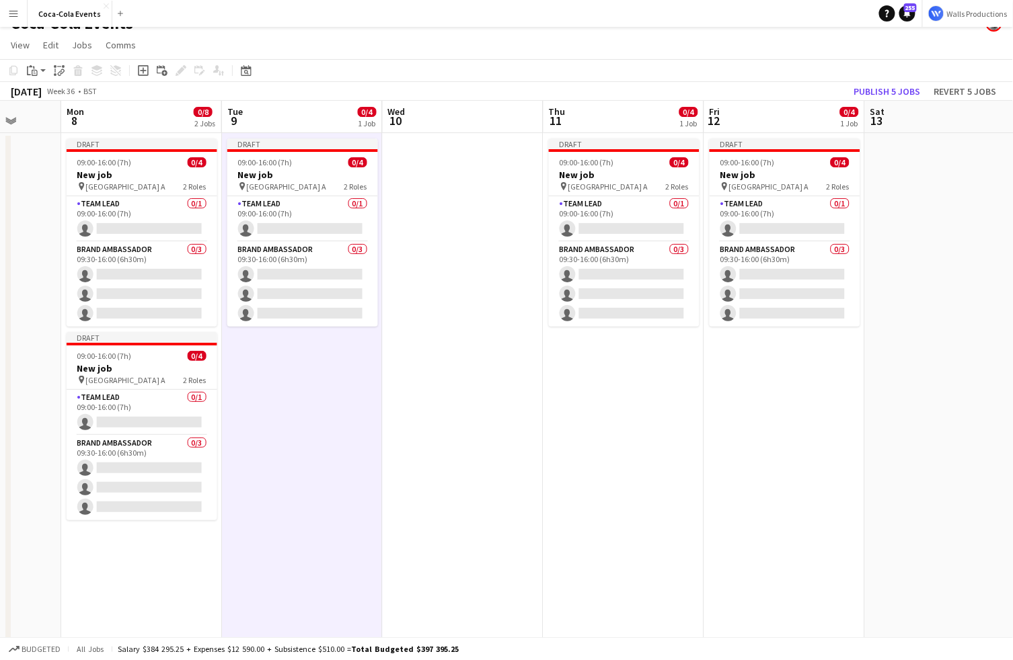
click at [644, 418] on app-date-cell "Draft 09:00-16:00 (7h) 0/4 New job pin Wembley Gate A 2 Roles Team Lead 0/1 09:…" at bounding box center [623, 450] width 161 height 635
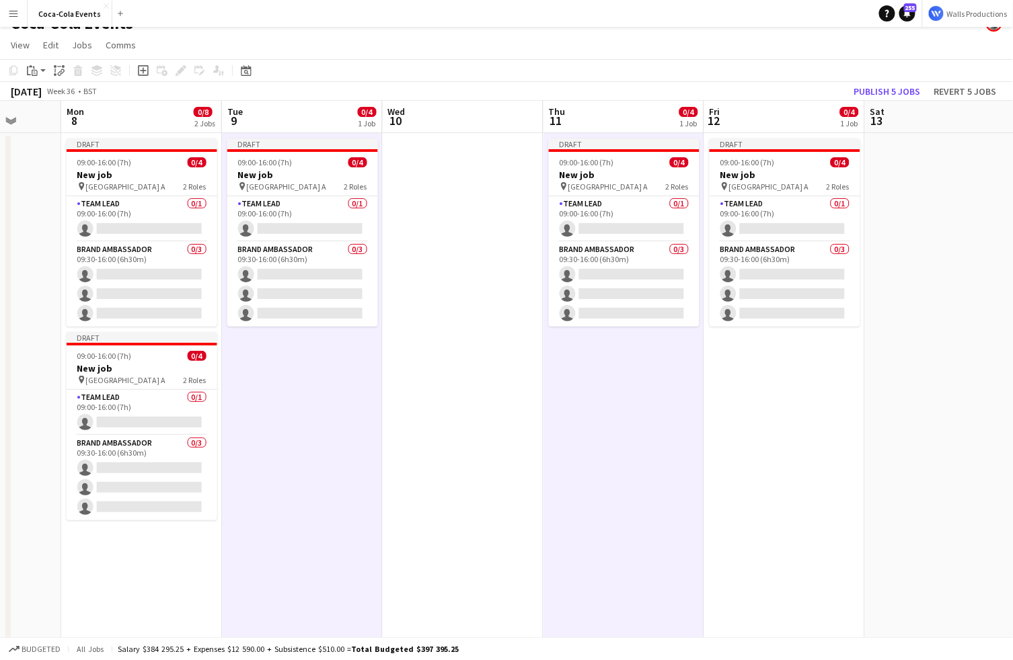
scroll to position [0, 415]
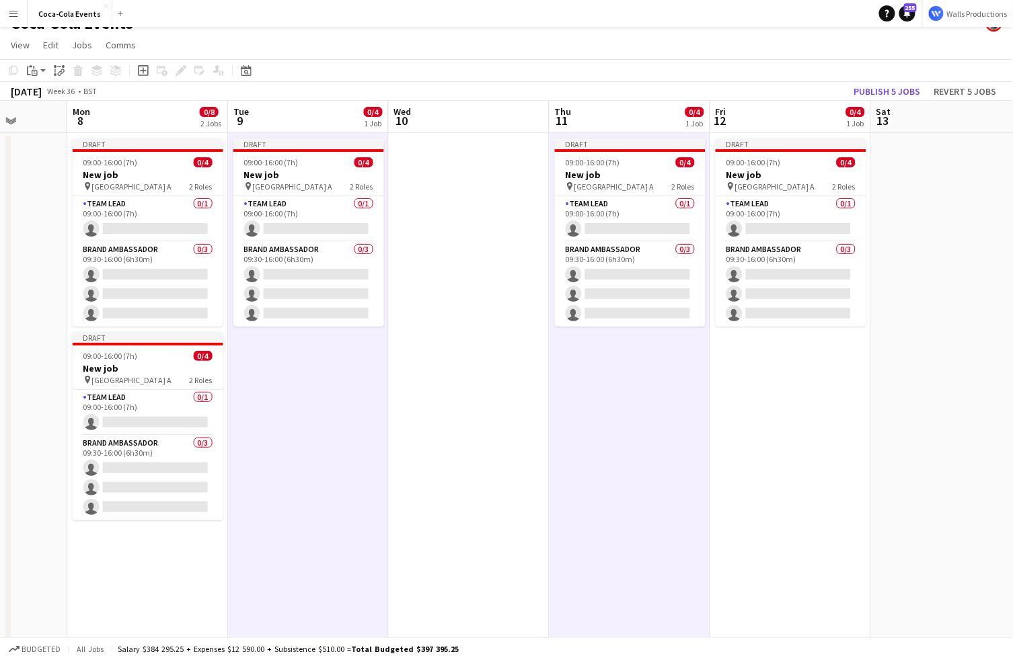
click at [799, 429] on app-calendar-viewport "Fri 5 Sat 6 Sun 7 Mon 8 0/8 2 Jobs Tue 9 0/4 1 Job Wed 10 Thu 11 0/4 1 Job Fri …" at bounding box center [506, 435] width 1013 height 668
click at [855, 454] on app-date-cell "Draft 09:00-16:00 (7h) 0/4 New job pin Wembley Gate A 2 Roles Team Lead 0/1 09:…" at bounding box center [790, 450] width 161 height 635
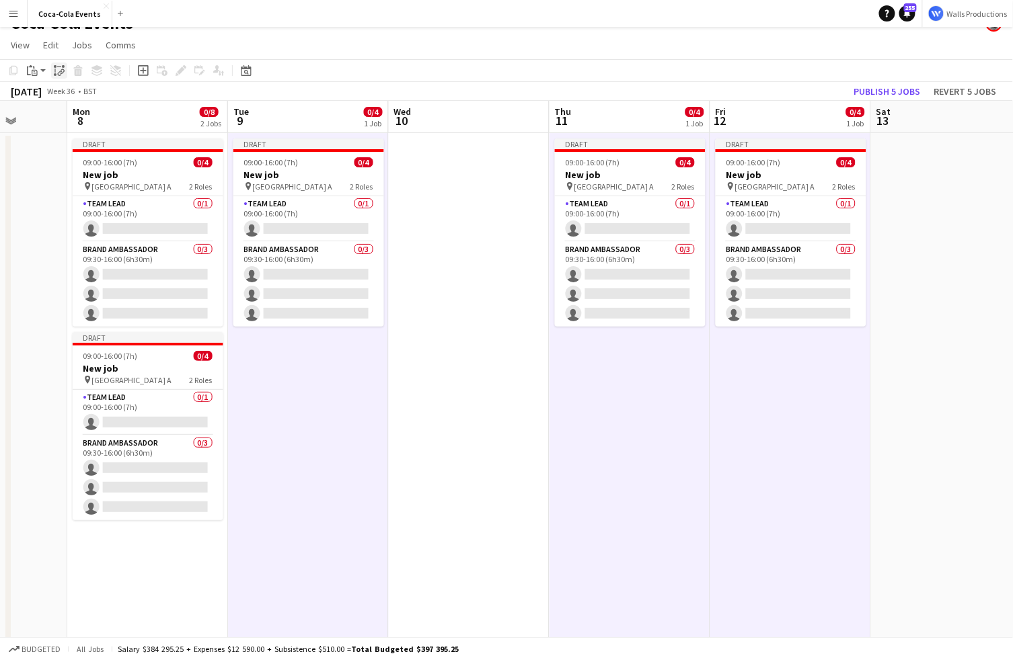
click at [54, 70] on icon "Paste linked Job" at bounding box center [59, 70] width 11 height 11
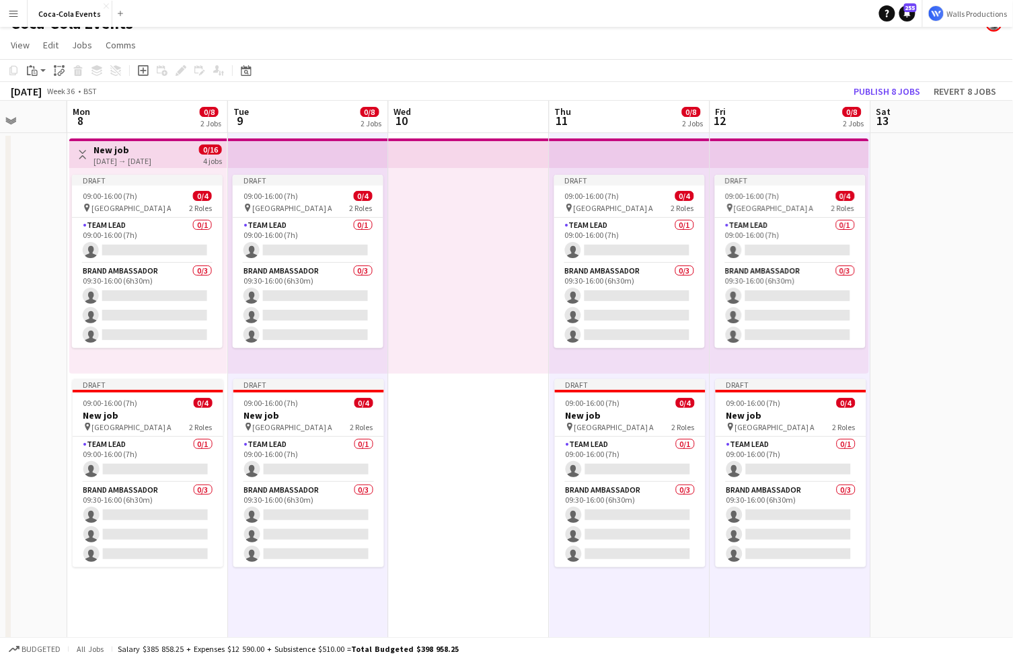
click at [151, 159] on div "[DATE] → [DATE]" at bounding box center [122, 161] width 58 height 10
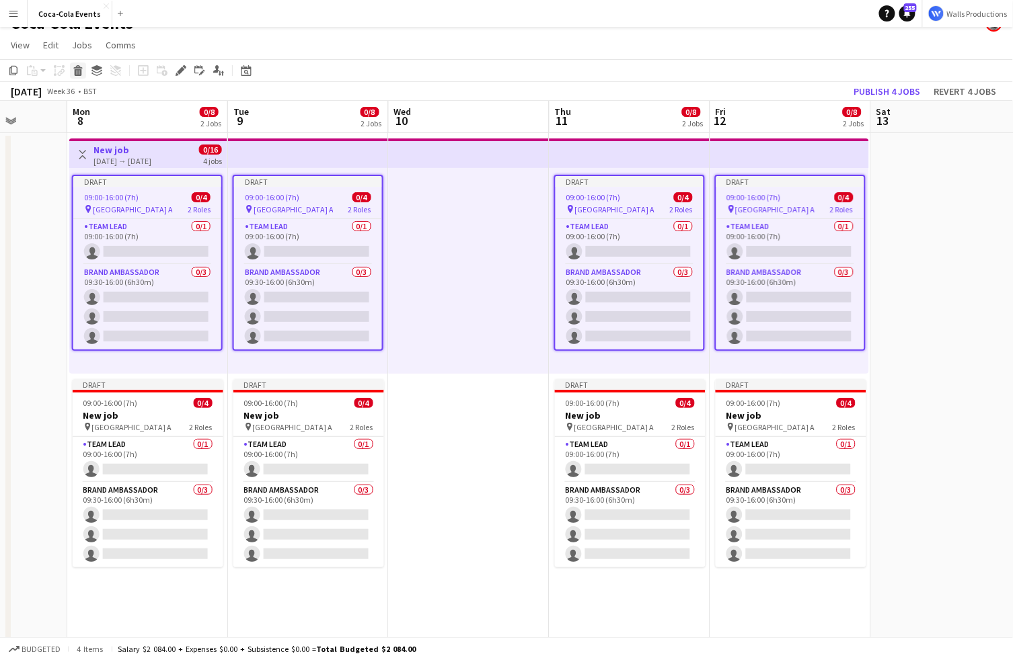
click at [77, 71] on icon at bounding box center [78, 72] width 7 height 7
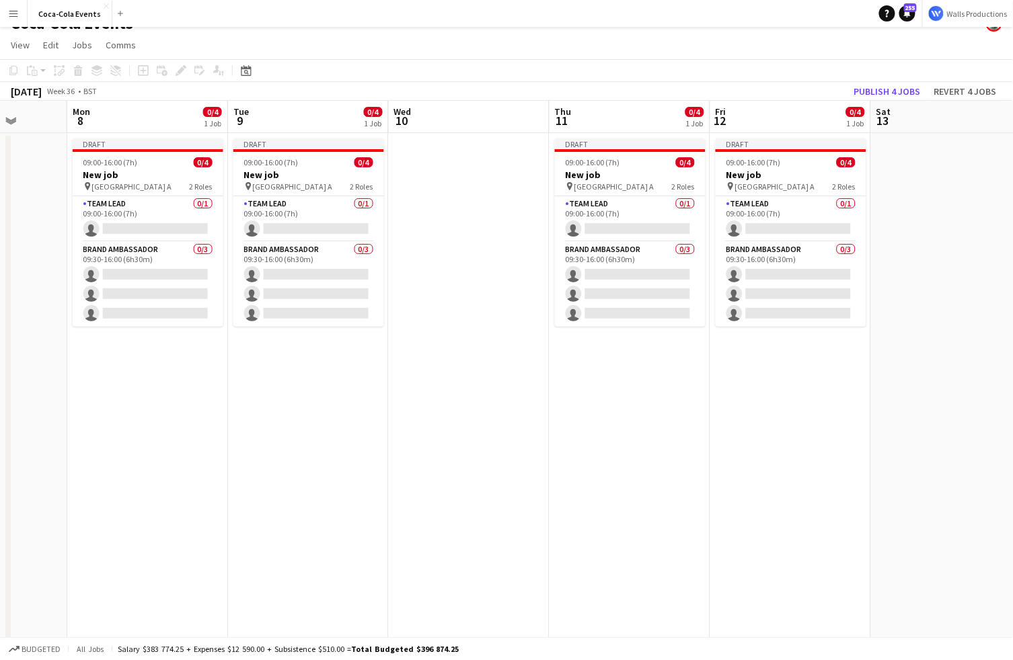
click at [322, 384] on app-date-cell "Draft 09:00-16:00 (7h) 0/4 New job pin Wembley Gate A 2 Roles Team Lead 0/1 09:…" at bounding box center [308, 450] width 161 height 635
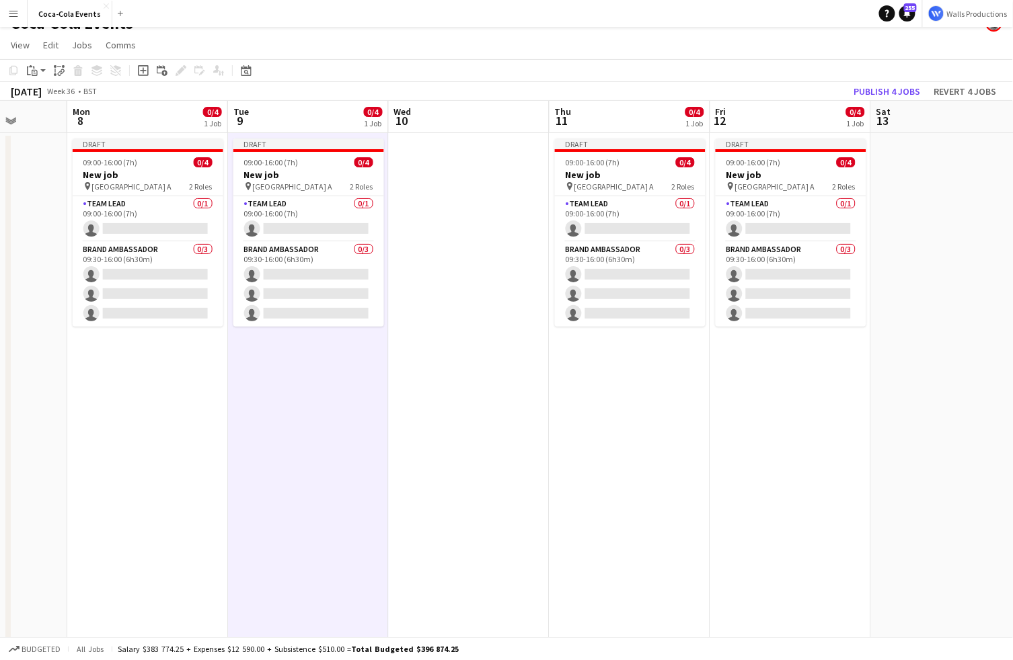
click at [132, 360] on app-date-cell "Draft 09:00-16:00 (7h) 0/4 New job pin Wembley Gate A 2 Roles Team Lead 0/1 09:…" at bounding box center [147, 450] width 161 height 635
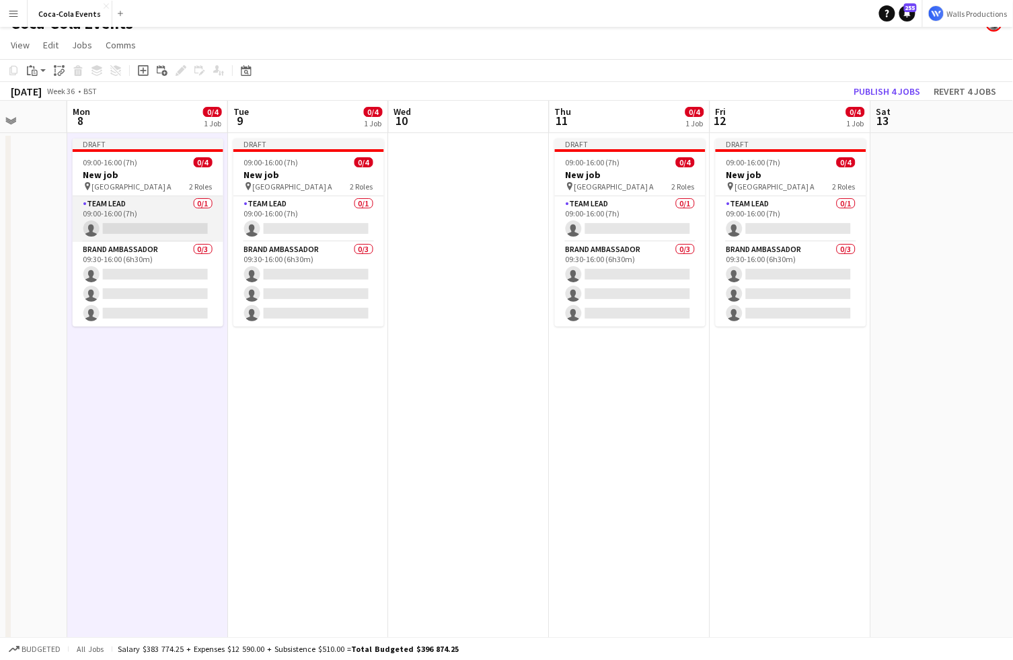
click at [121, 218] on app-card-role "Team Lead 0/1 09:00-16:00 (7h) single-neutral-actions" at bounding box center [148, 219] width 151 height 46
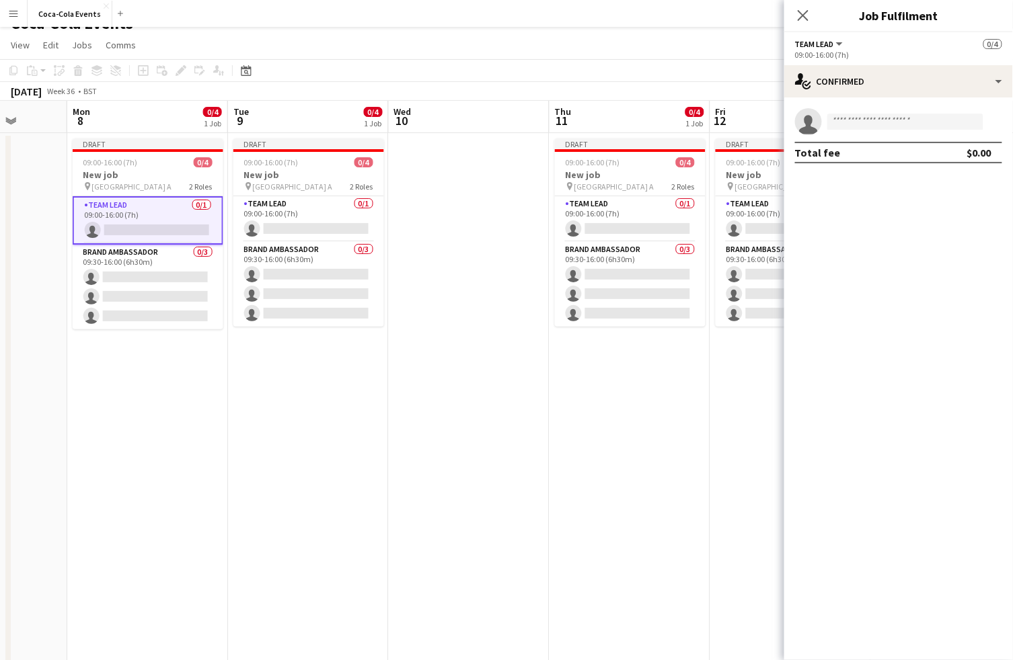
drag, startPoint x: 863, startPoint y: 16, endPoint x: 950, endPoint y: 15, distance: 87.4
click at [950, 15] on h3 "Job Fulfilment" at bounding box center [898, 15] width 229 height 17
click at [900, 78] on div "single-neutral-actions-check-2 Confirmed" at bounding box center [898, 81] width 229 height 32
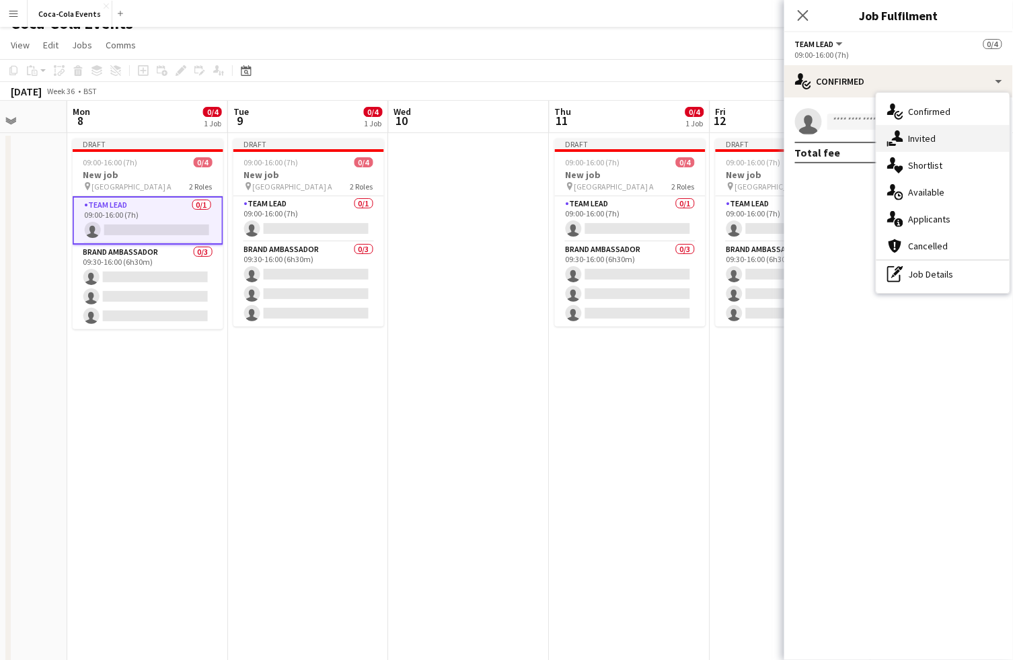
click at [920, 144] on div "single-neutral-actions-share-1 Invited" at bounding box center [942, 138] width 133 height 27
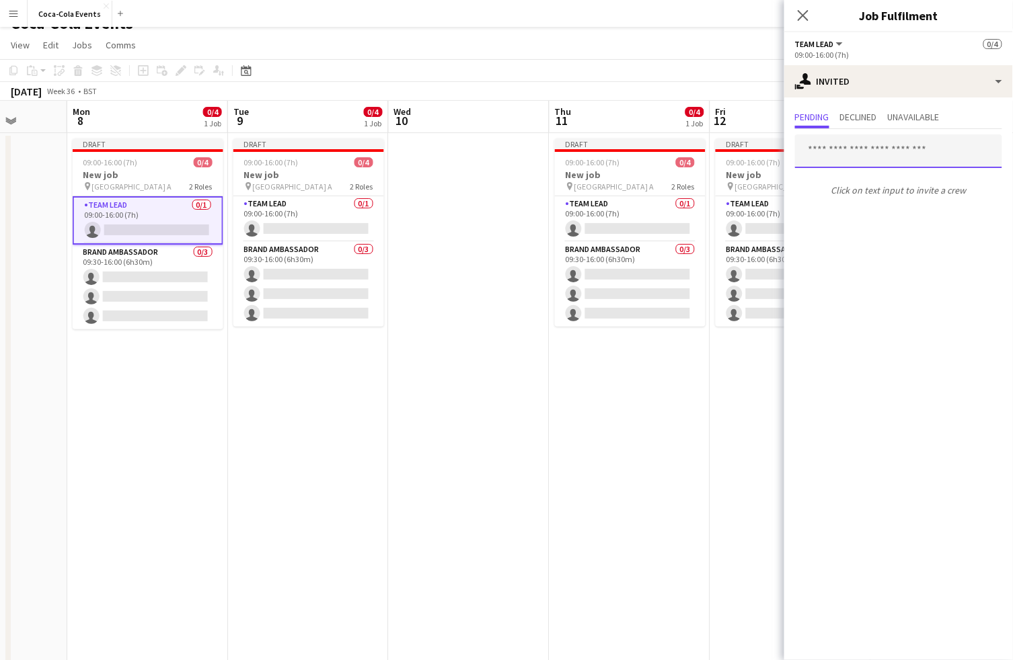
click at [846, 151] on input "text" at bounding box center [898, 151] width 207 height 34
click at [795, 134] on div at bounding box center [795, 134] width 0 height 0
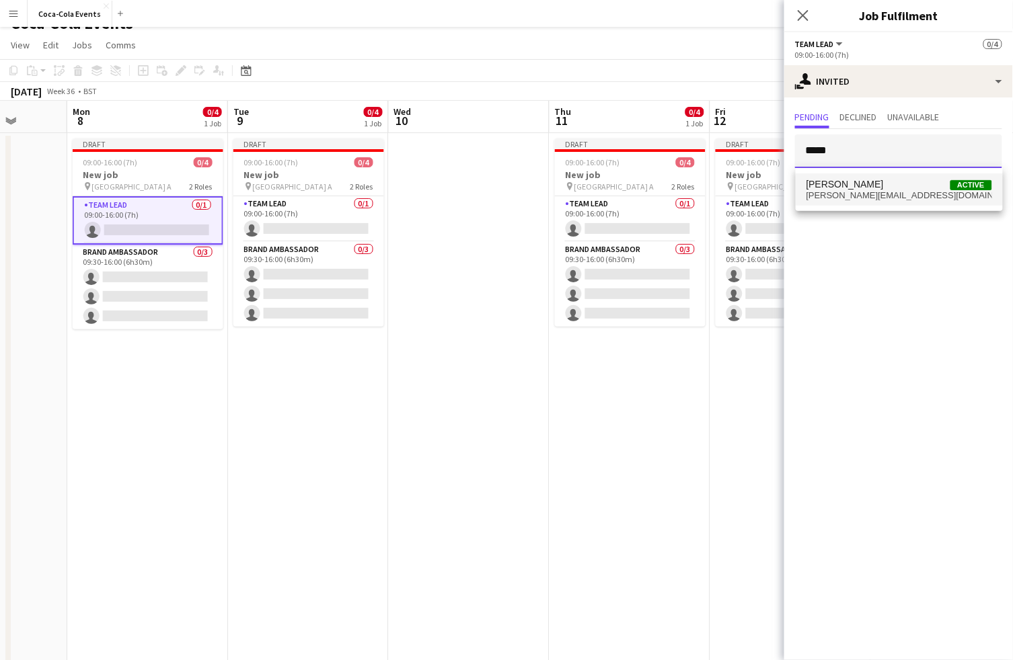
type input "*****"
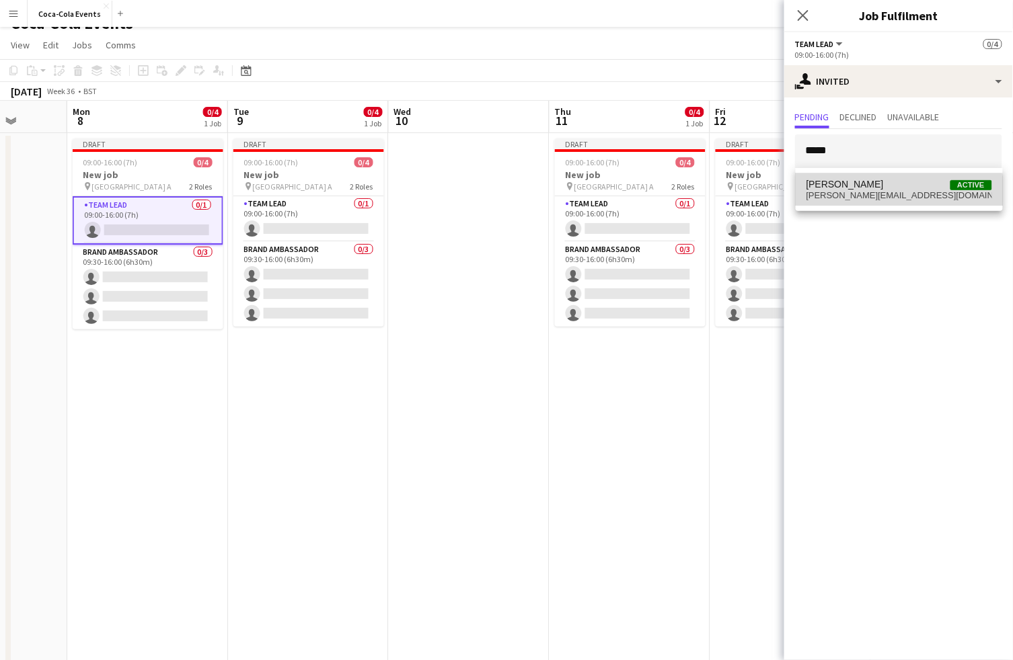
click at [845, 196] on span "[PERSON_NAME][EMAIL_ADDRESS][DOMAIN_NAME]" at bounding box center [899, 195] width 186 height 11
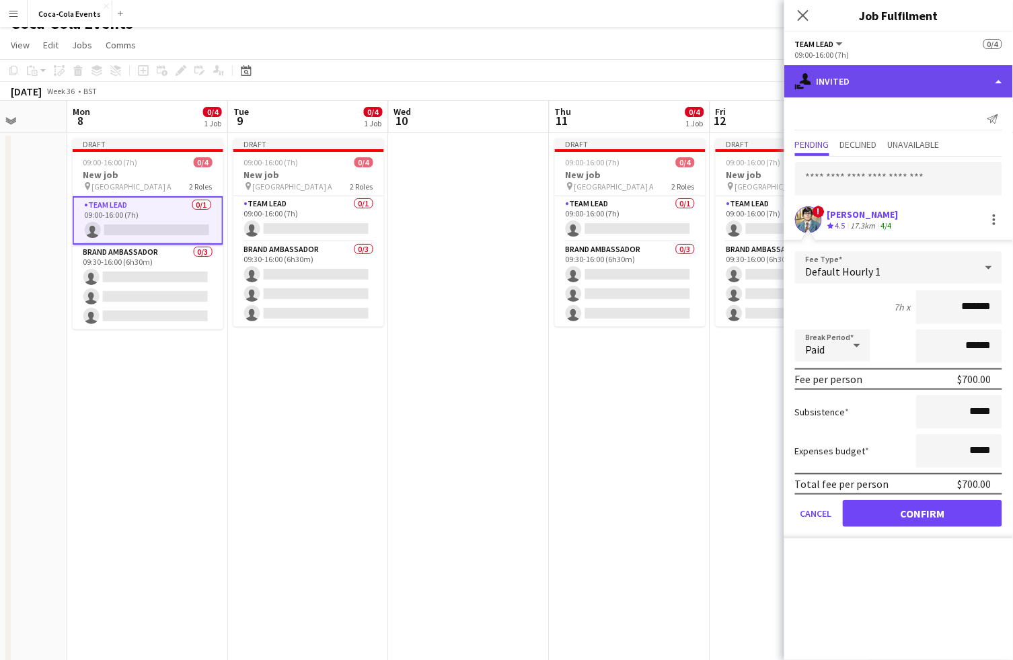
click at [844, 87] on div "single-neutral-actions-share-1 Invited" at bounding box center [898, 81] width 229 height 32
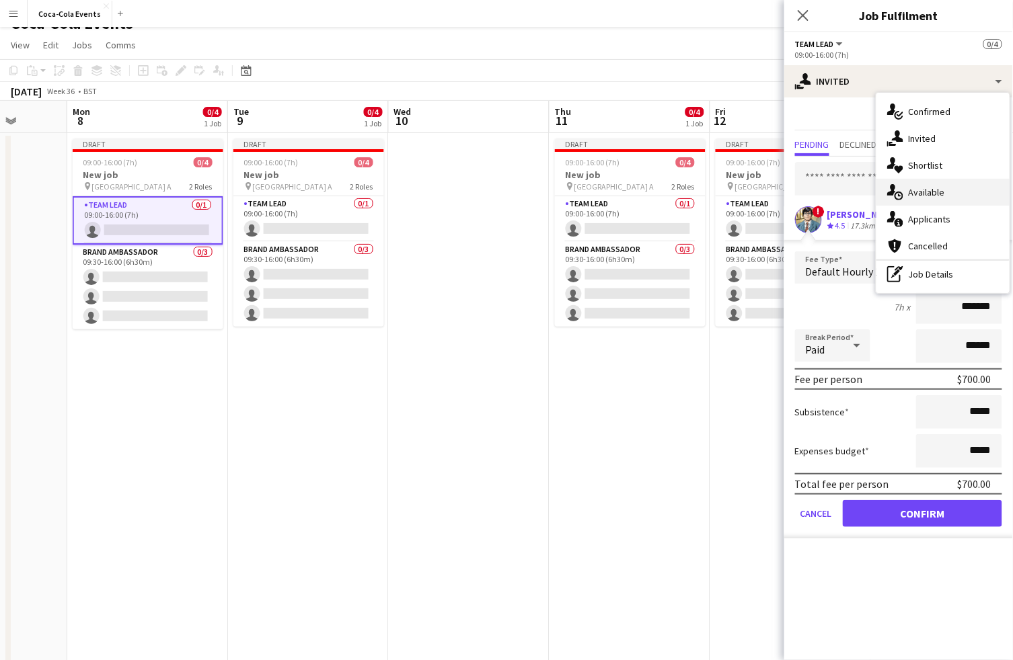
click at [939, 194] on div "single-neutral-actions-upload Available" at bounding box center [942, 192] width 133 height 27
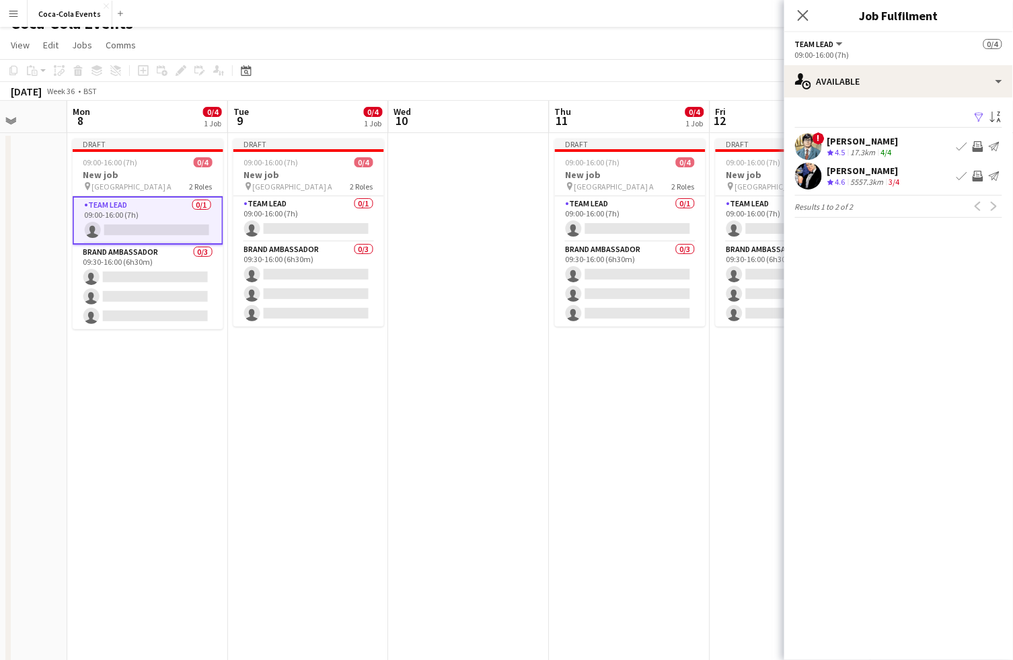
click at [896, 182] on app-skills-label "3/4" at bounding box center [894, 182] width 11 height 10
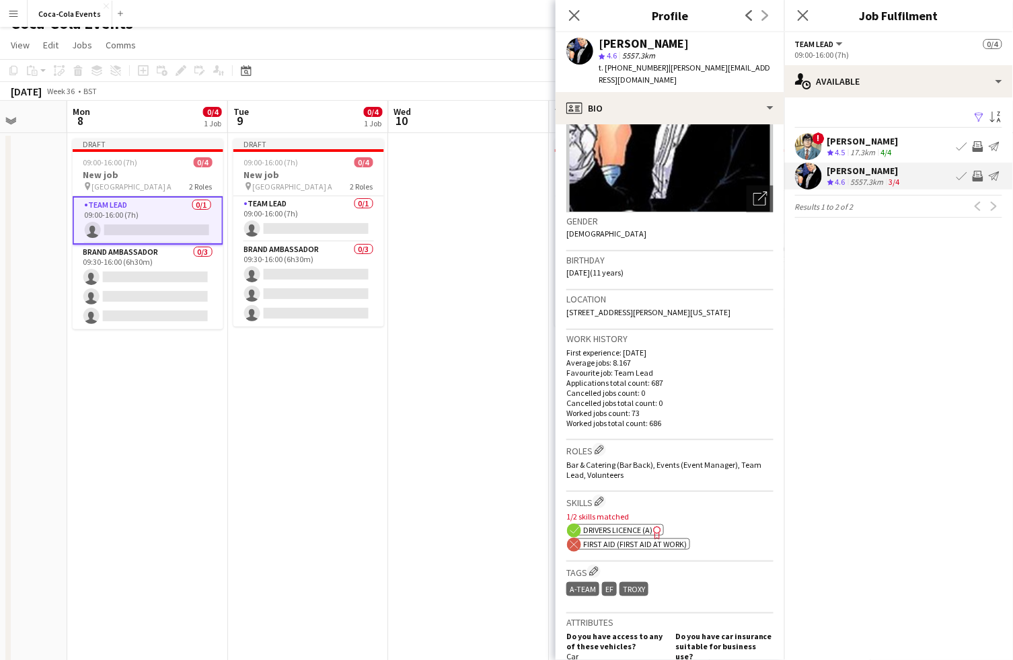
scroll to position [162, 0]
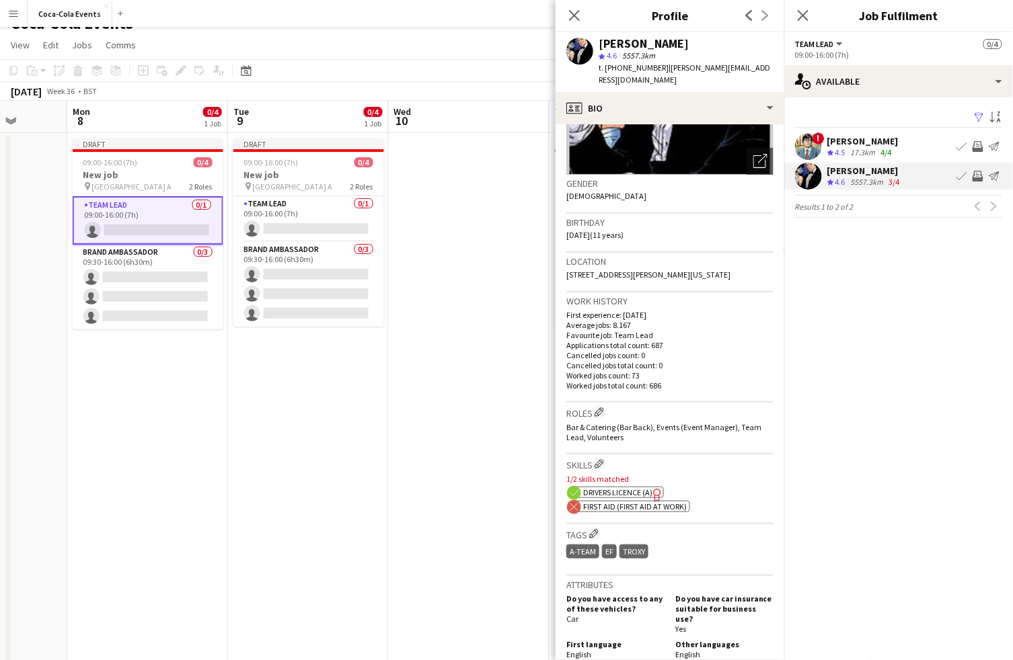
click at [597, 508] on span "First Aid (First Aid At Work)" at bounding box center [635, 507] width 104 height 10
click at [578, 14] on icon "Close pop-in" at bounding box center [573, 15] width 13 height 13
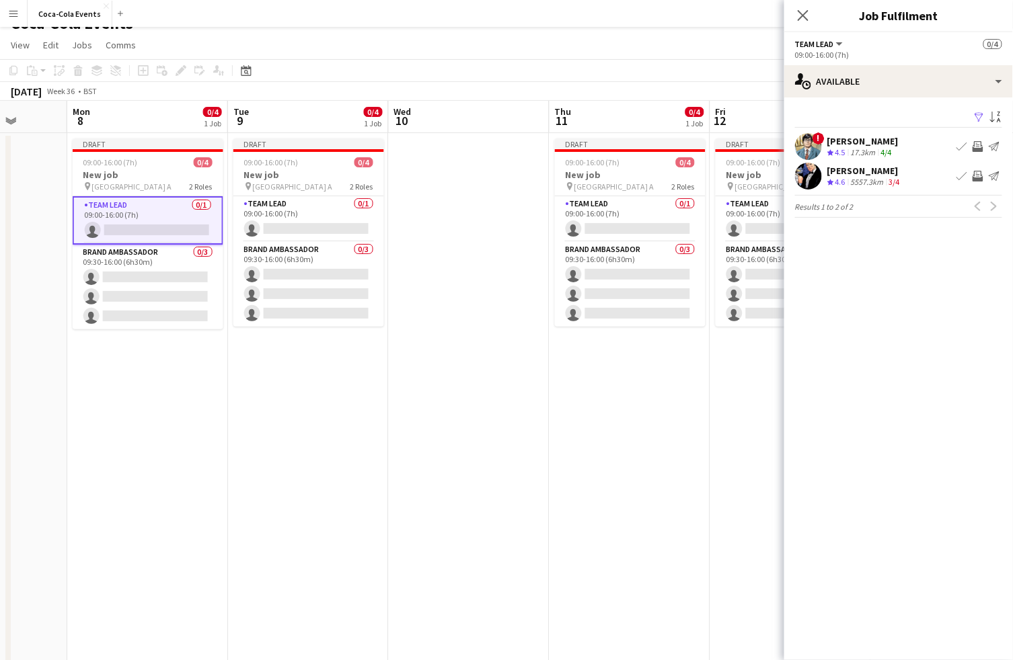
click at [838, 150] on span "4.5" at bounding box center [840, 152] width 10 height 10
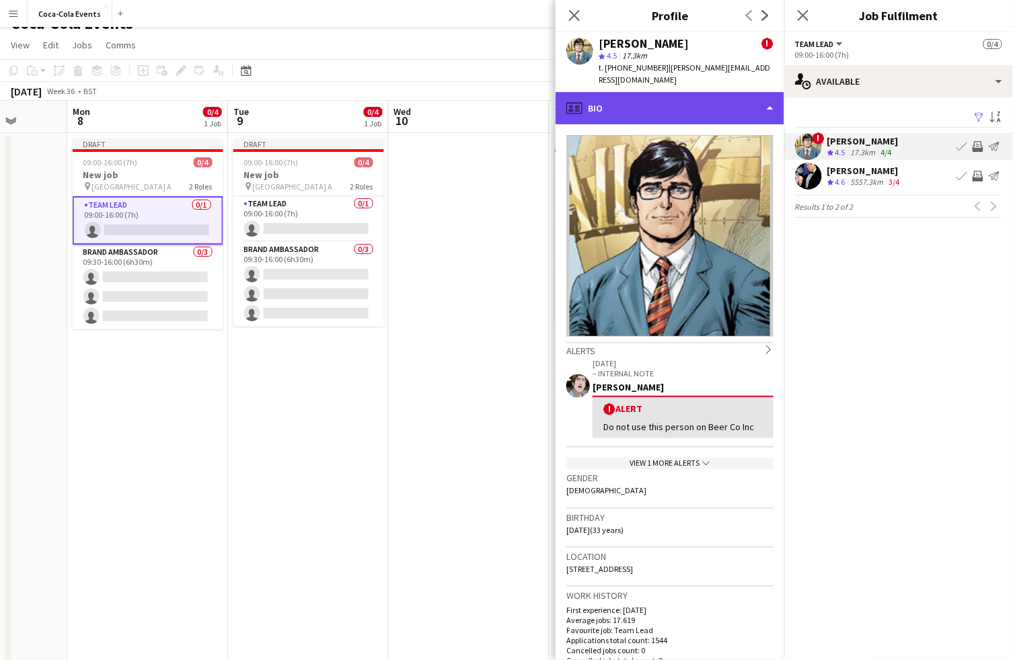
click at [637, 94] on div "profile Bio" at bounding box center [669, 108] width 229 height 32
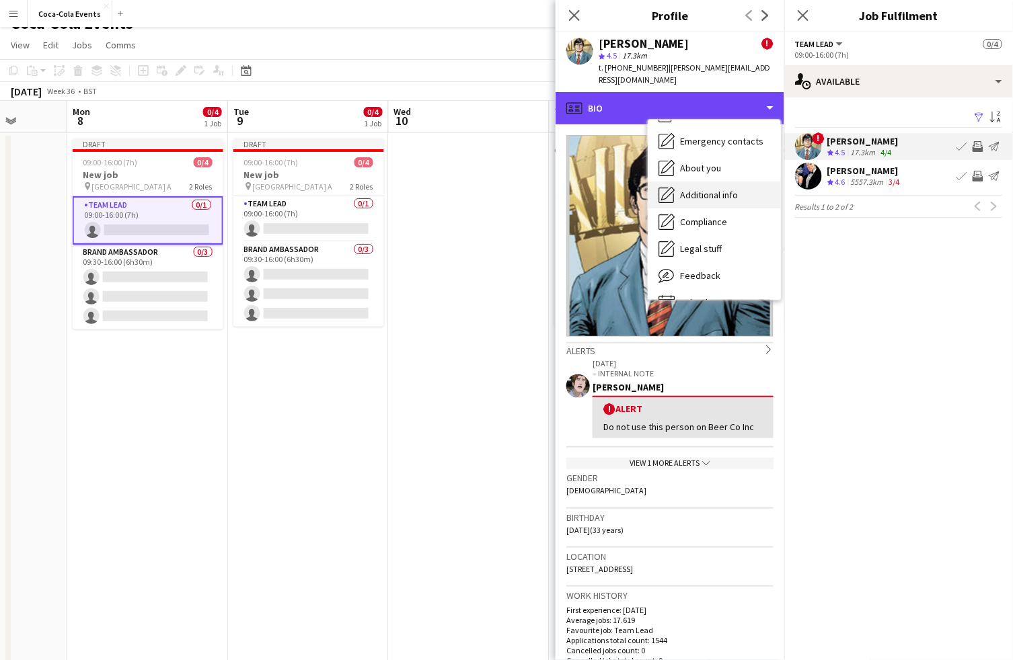
scroll to position [73, 0]
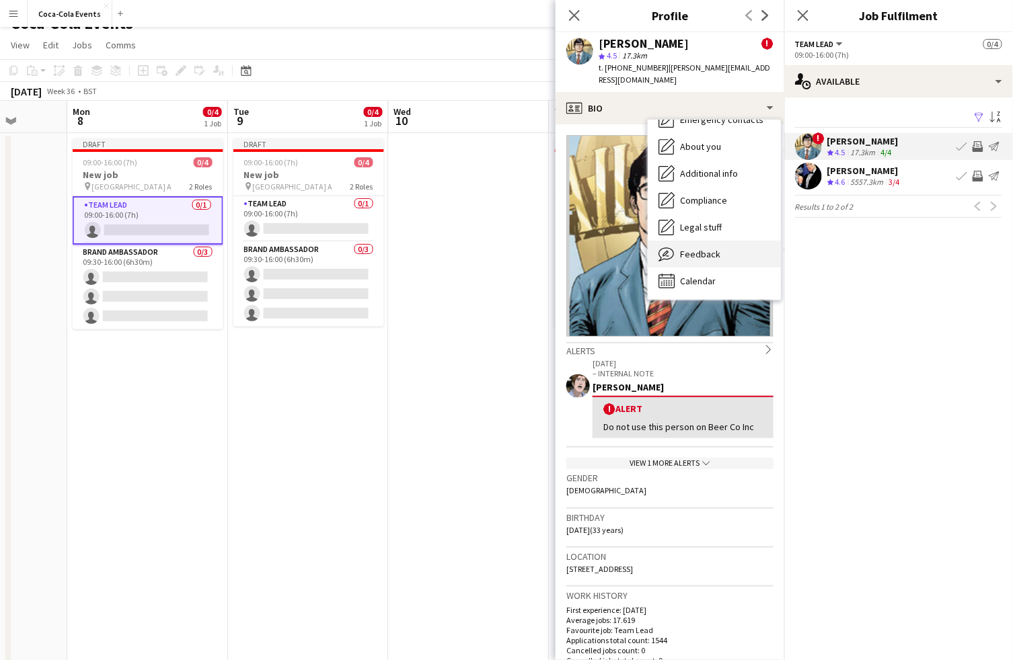
click at [697, 248] on span "Feedback" at bounding box center [700, 254] width 40 height 12
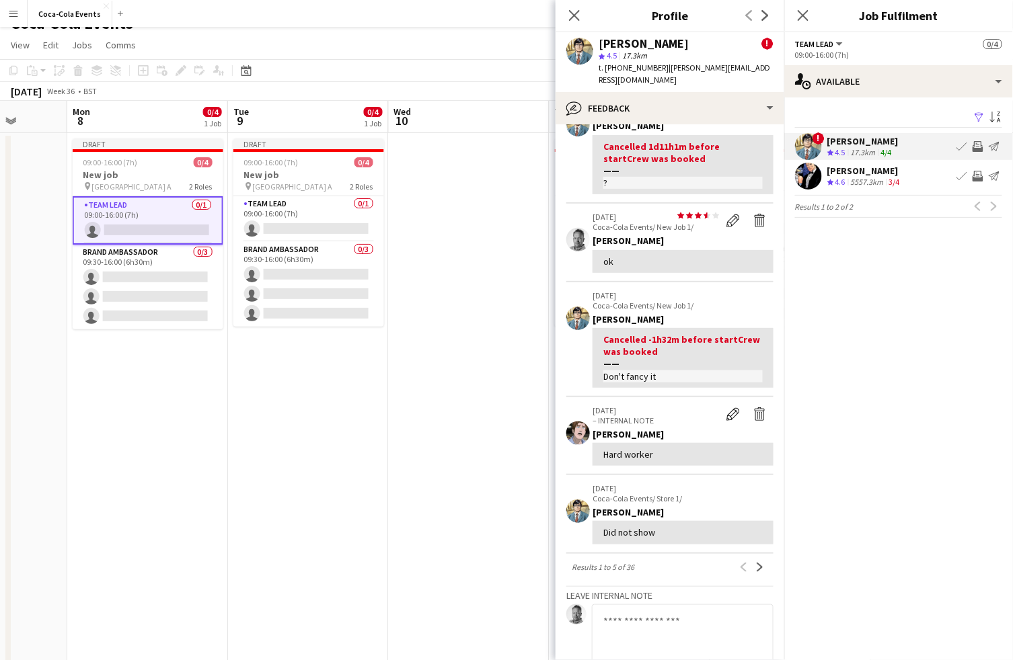
scroll to position [293, 0]
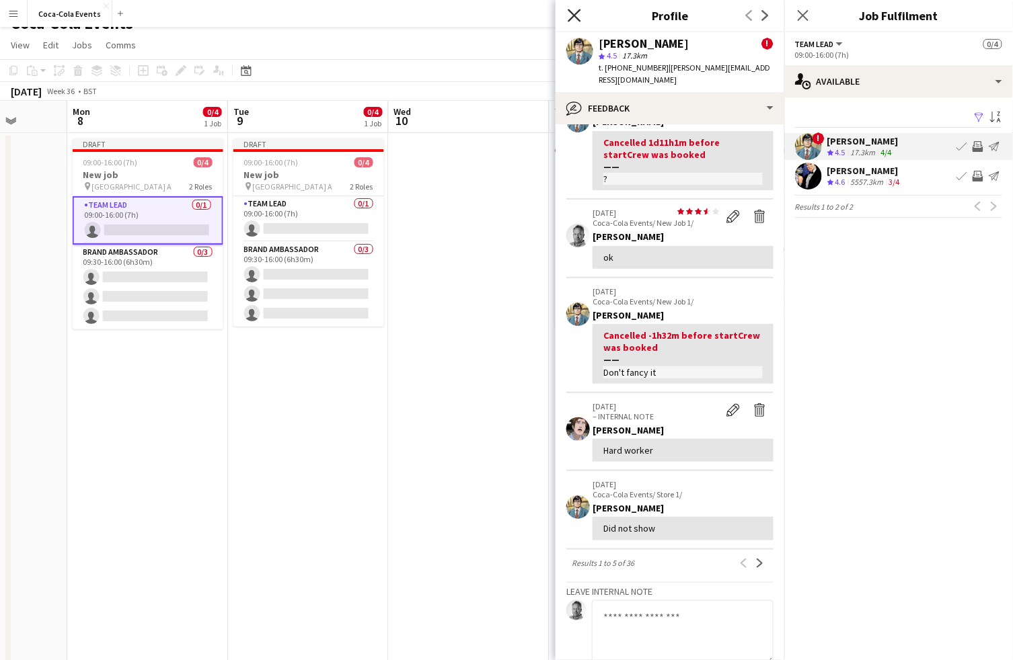
click at [574, 15] on icon at bounding box center [573, 15] width 13 height 13
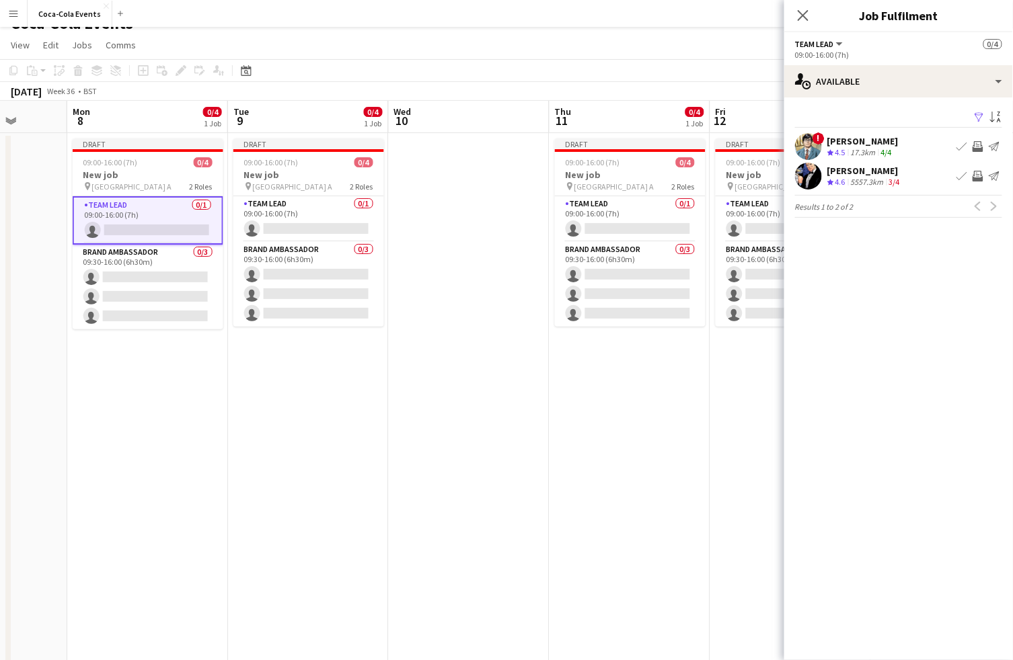
click at [979, 149] on app-icon "Invite crew" at bounding box center [977, 146] width 11 height 11
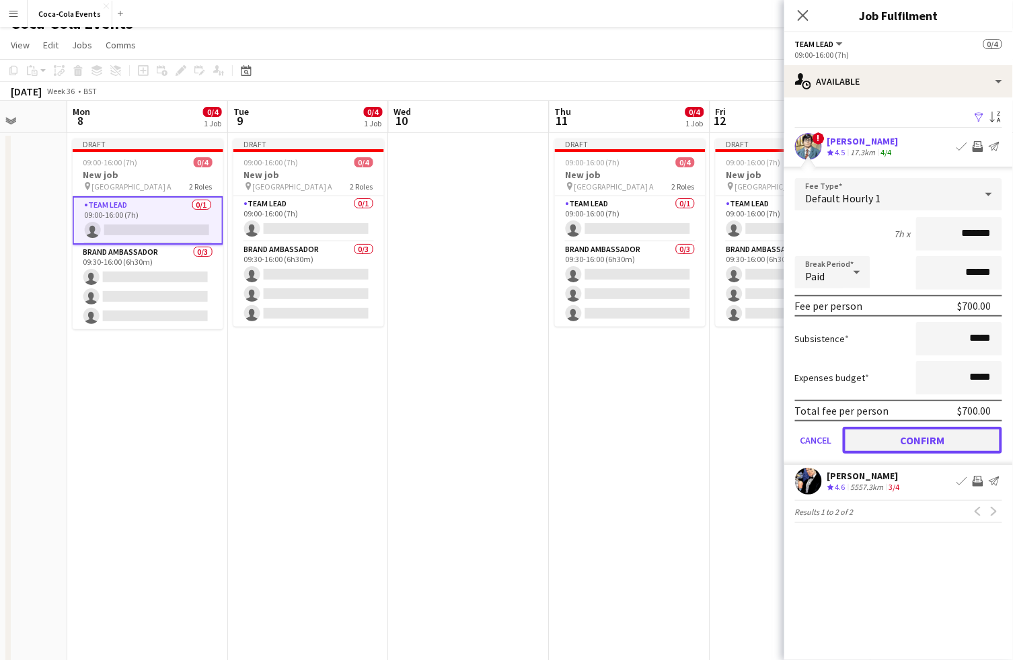
click at [892, 446] on button "Confirm" at bounding box center [921, 440] width 159 height 27
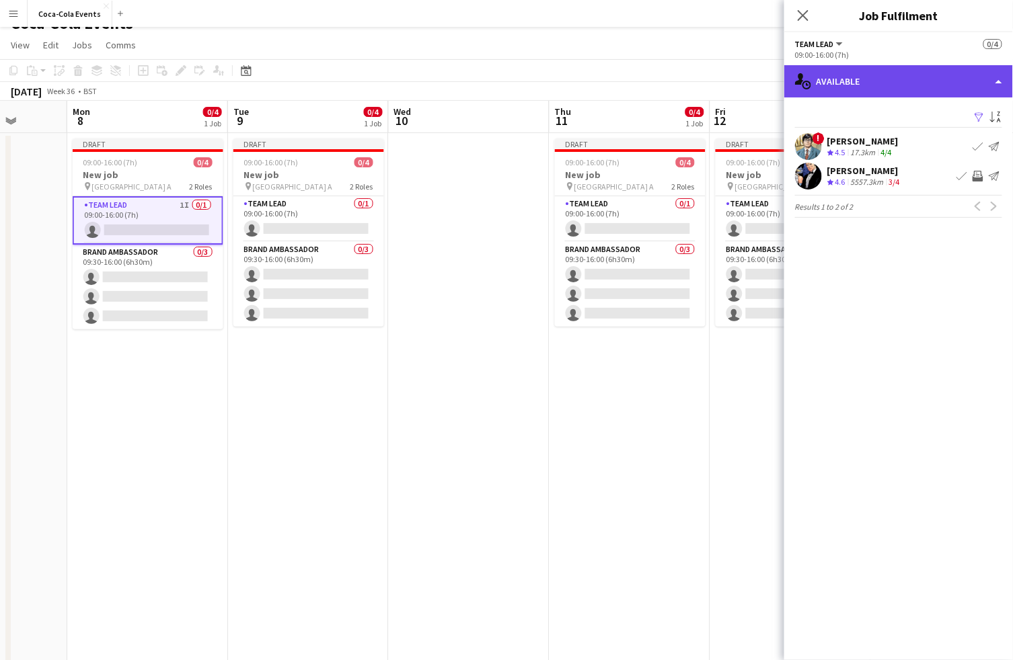
click at [862, 83] on div "single-neutral-actions-upload Available" at bounding box center [898, 81] width 229 height 32
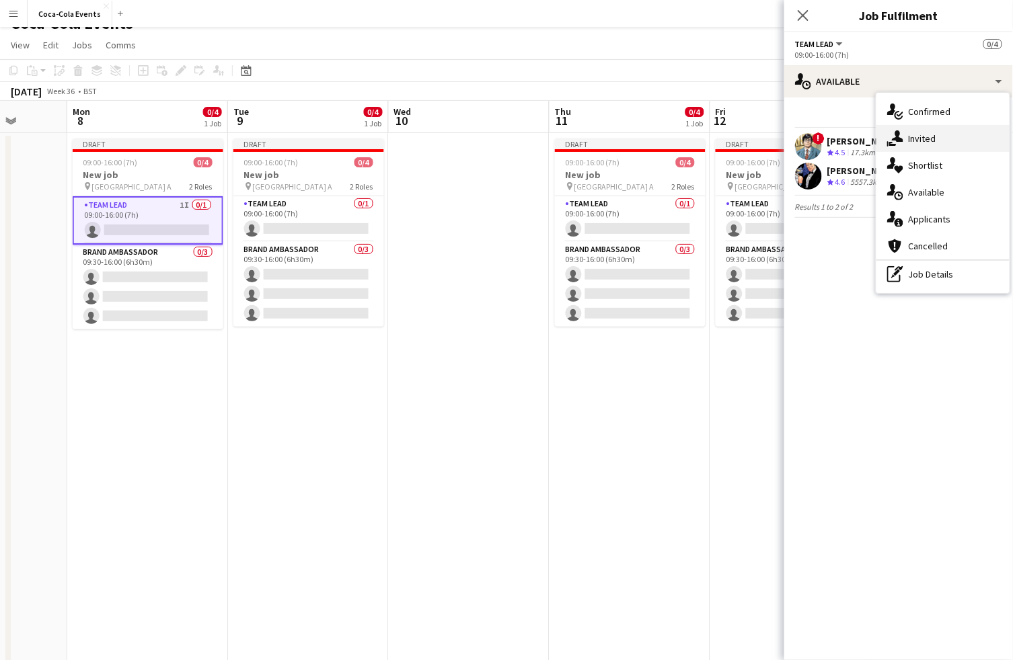
click at [930, 138] on div "single-neutral-actions-share-1 Invited" at bounding box center [942, 138] width 133 height 27
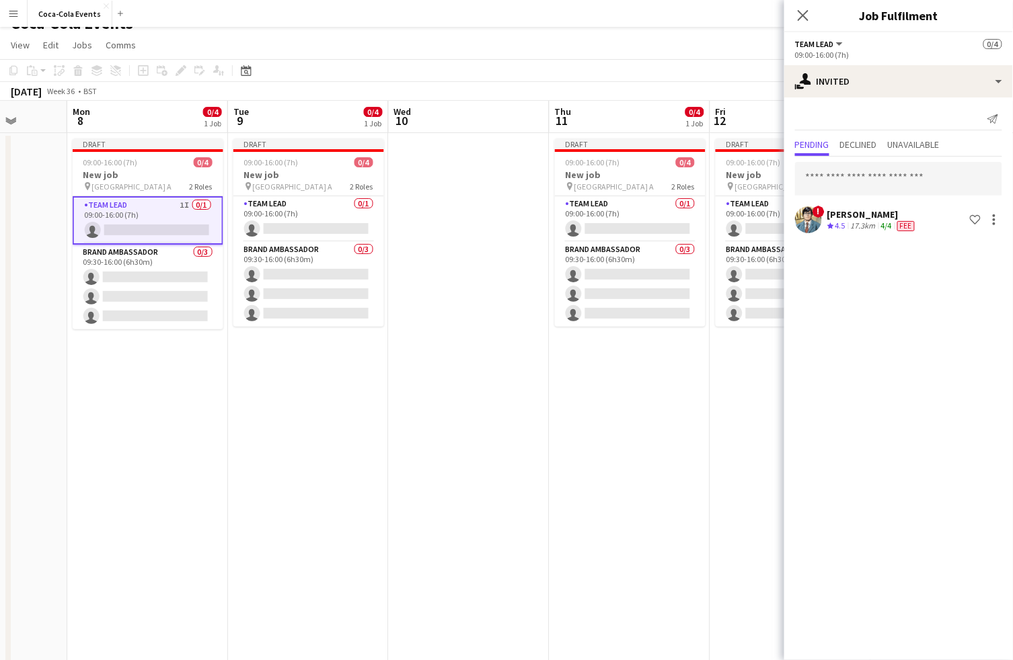
click at [311, 391] on app-date-cell "Draft 09:00-16:00 (7h) 0/4 New job pin Wembley Gate A 2 Roles Team Lead 0/1 09:…" at bounding box center [308, 450] width 161 height 635
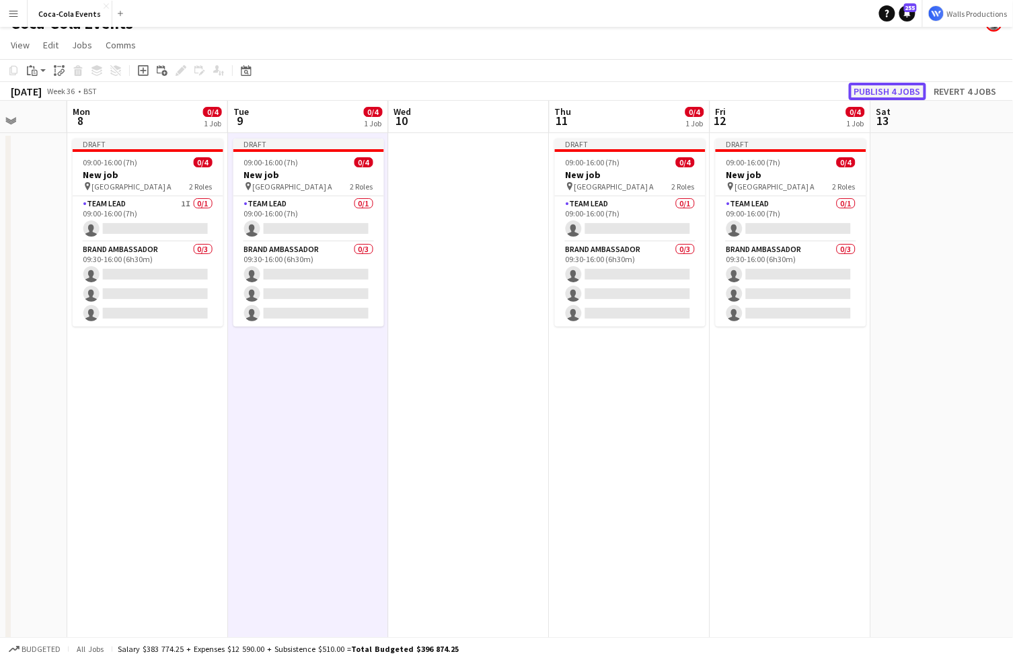
click at [880, 90] on button "Publish 4 jobs" at bounding box center [886, 91] width 77 height 17
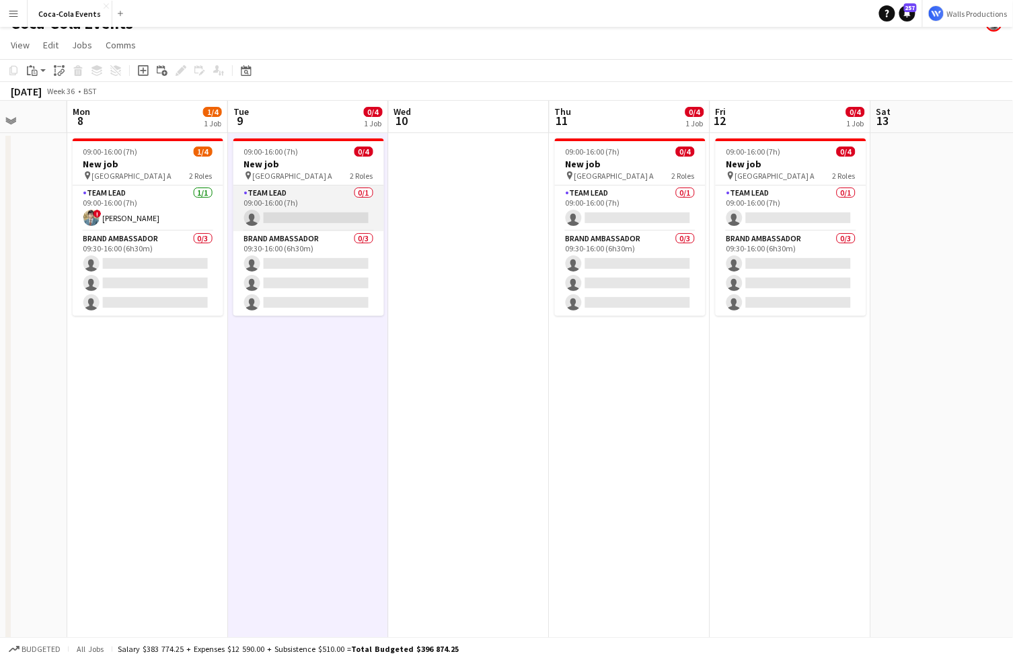
click at [264, 202] on app-card-role "Team Lead 0/1 09:00-16:00 (7h) single-neutral-actions" at bounding box center [308, 209] width 151 height 46
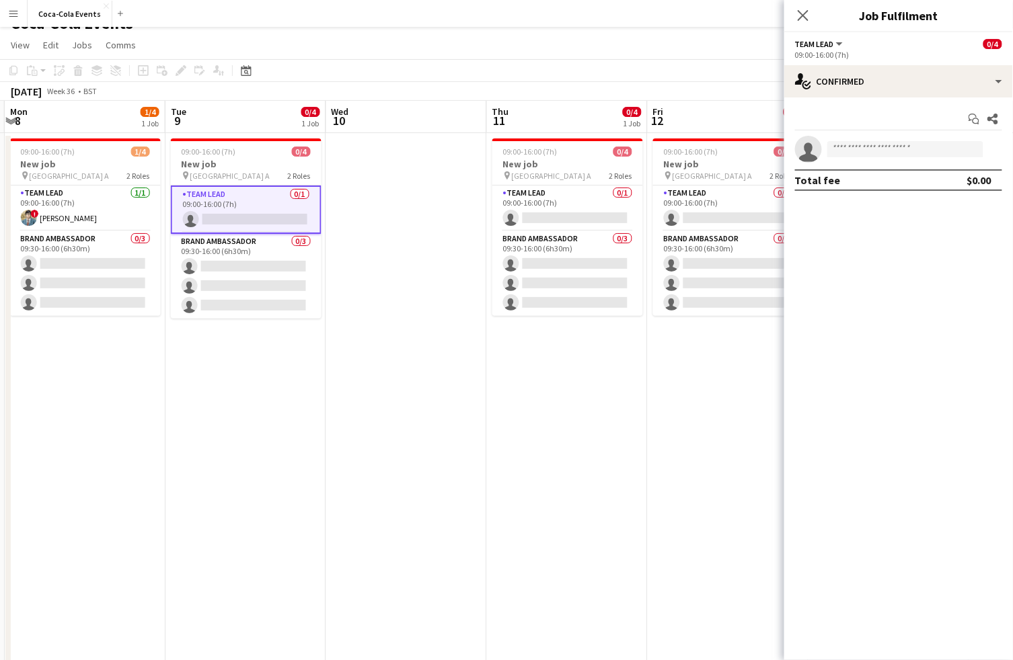
scroll to position [0, 496]
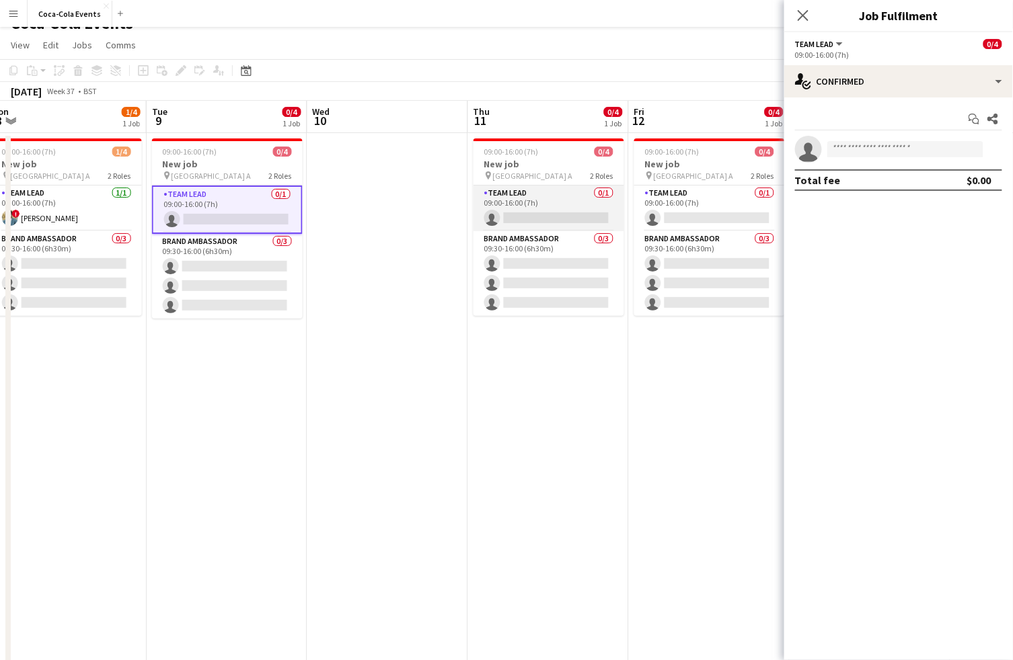
click at [549, 205] on app-card-role "Team Lead 0/1 09:00-16:00 (7h) single-neutral-actions" at bounding box center [548, 209] width 151 height 46
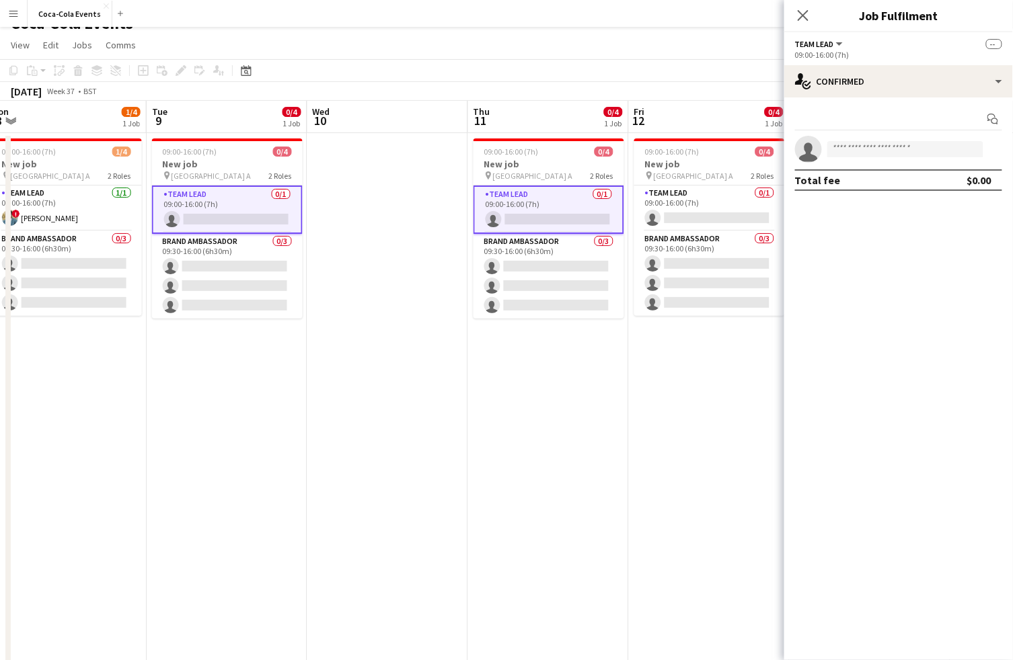
click at [439, 198] on app-date-cell at bounding box center [387, 450] width 161 height 635
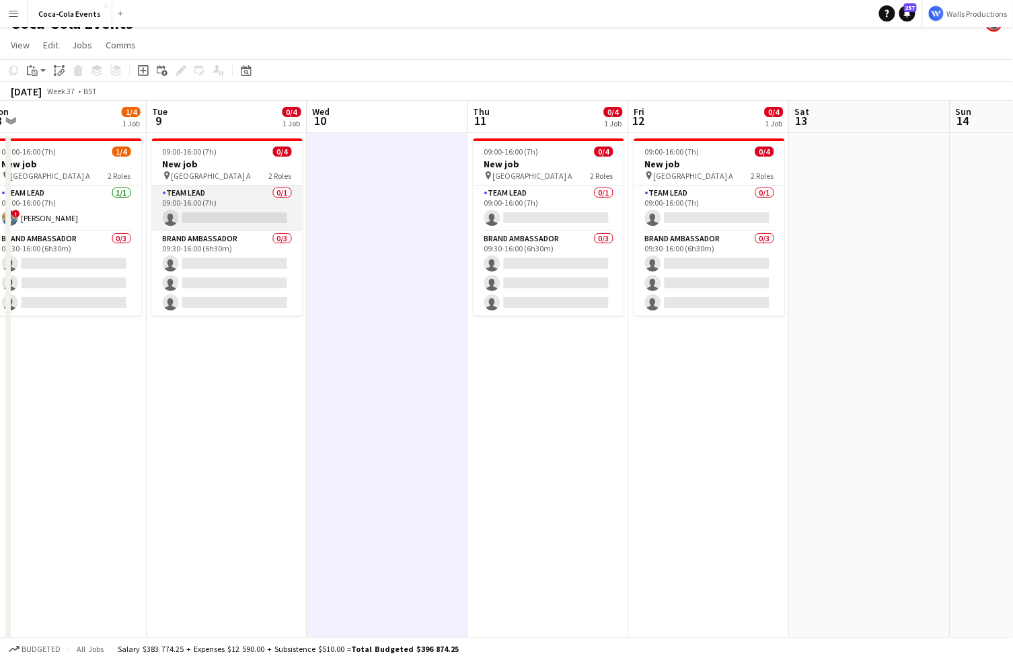
click at [233, 202] on app-card-role "Team Lead 0/1 09:00-16:00 (7h) single-neutral-actions" at bounding box center [227, 209] width 151 height 46
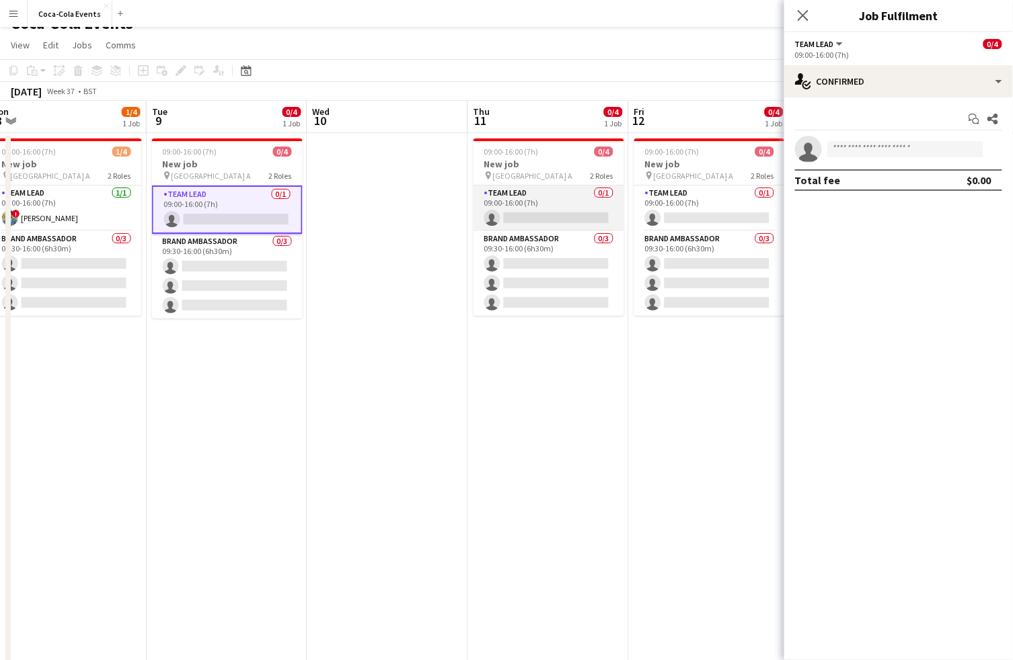
click at [539, 200] on app-card-role "Team Lead 0/1 09:00-16:00 (7h) single-neutral-actions" at bounding box center [548, 209] width 151 height 46
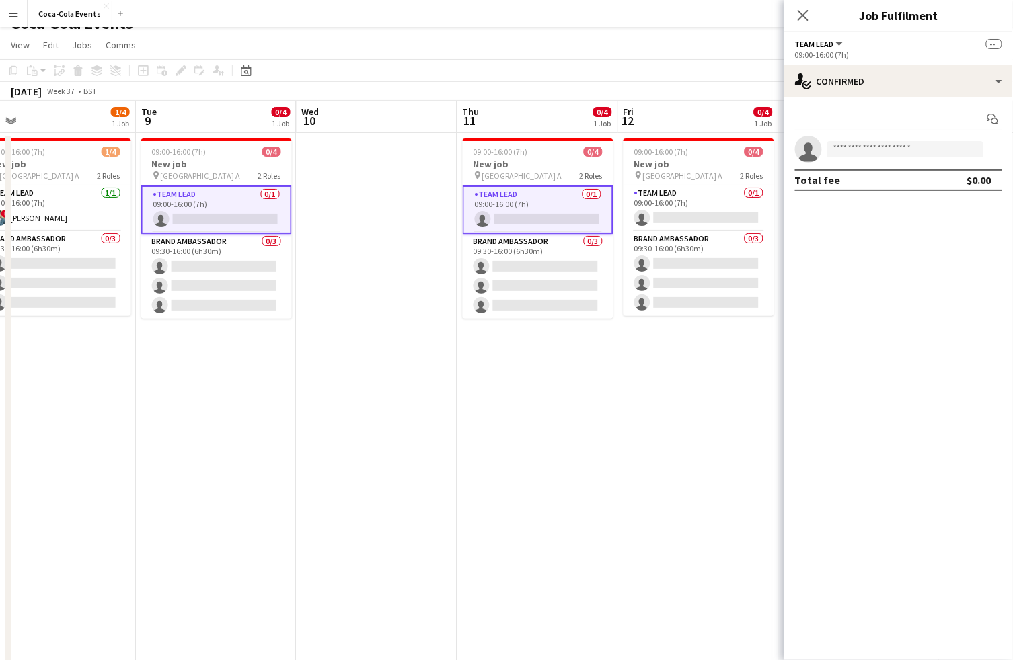
scroll to position [0, 510]
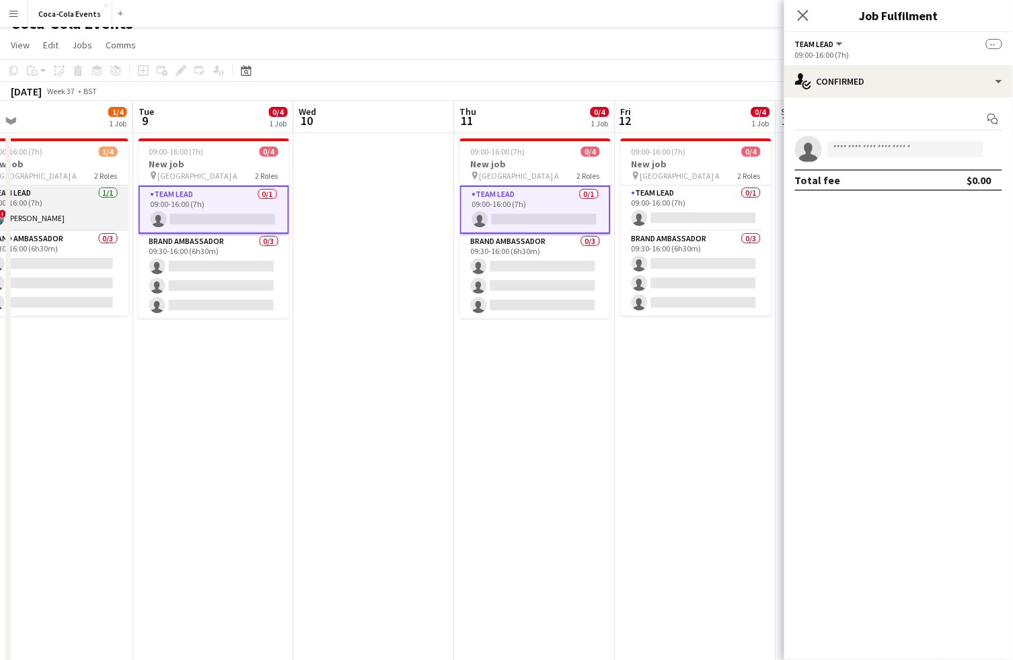
click at [54, 204] on app-card-role "Team Lead [DATE] 09:00-16:00 (7h) ! [PERSON_NAME]" at bounding box center [53, 209] width 151 height 46
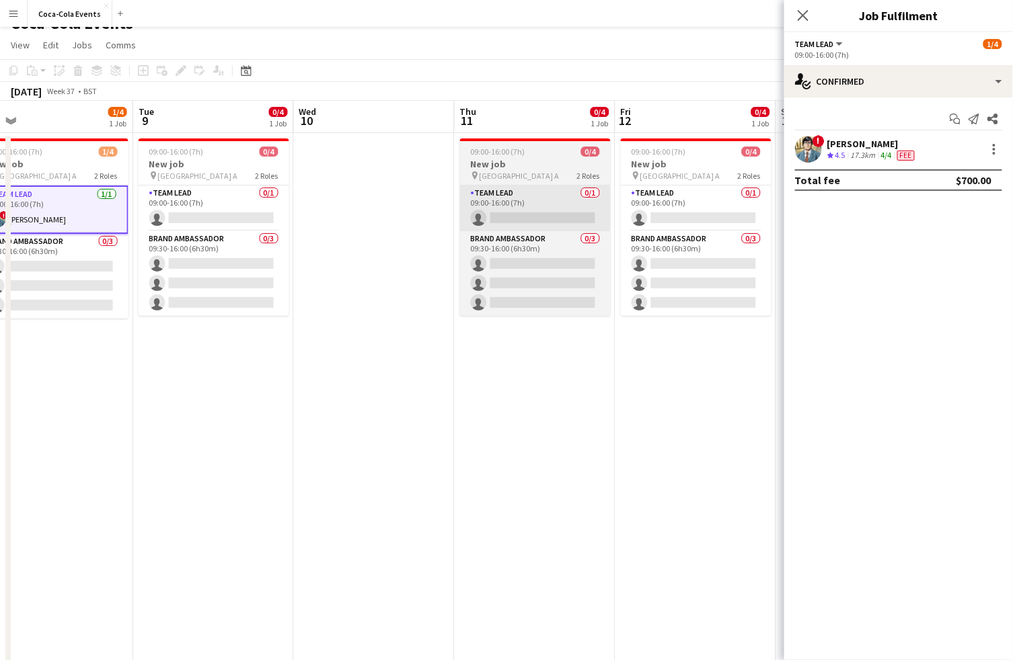
click at [506, 202] on app-card-role "Team Lead 0/1 09:00-16:00 (7h) single-neutral-actions" at bounding box center [535, 209] width 151 height 46
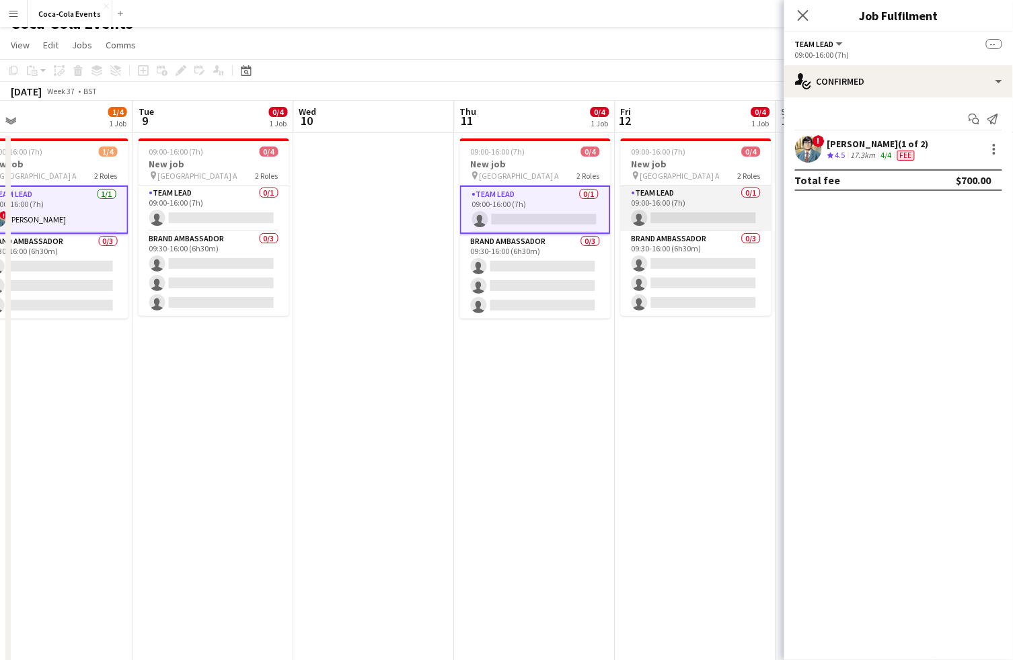
click at [654, 204] on app-card-role "Team Lead 0/1 09:00-16:00 (7h) single-neutral-actions" at bounding box center [696, 209] width 151 height 46
click at [541, 212] on app-card-role "Team Lead 0/1 09:00-16:00 (7h) single-neutral-actions" at bounding box center [536, 210] width 151 height 48
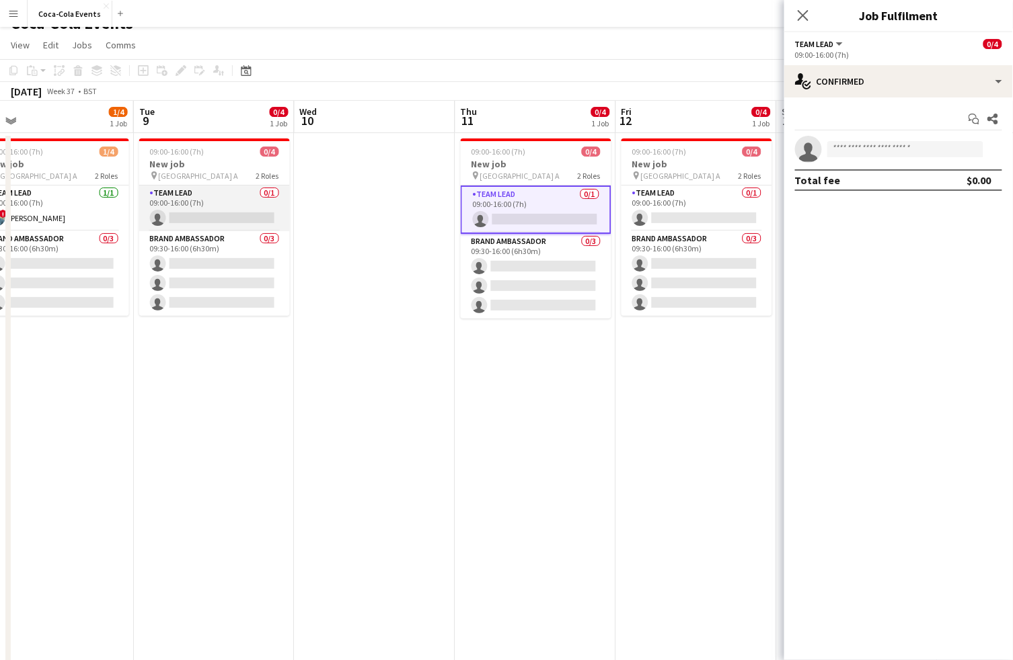
click at [201, 200] on app-card-role "Team Lead 0/1 09:00-16:00 (7h) single-neutral-actions" at bounding box center [214, 209] width 151 height 46
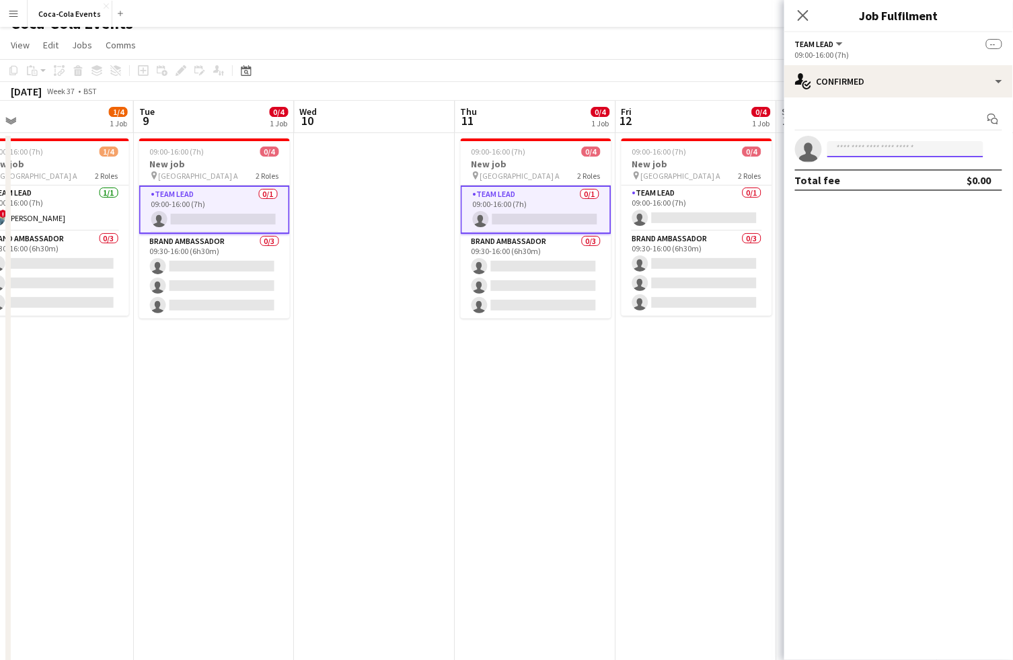
click at [841, 149] on input at bounding box center [905, 149] width 156 height 16
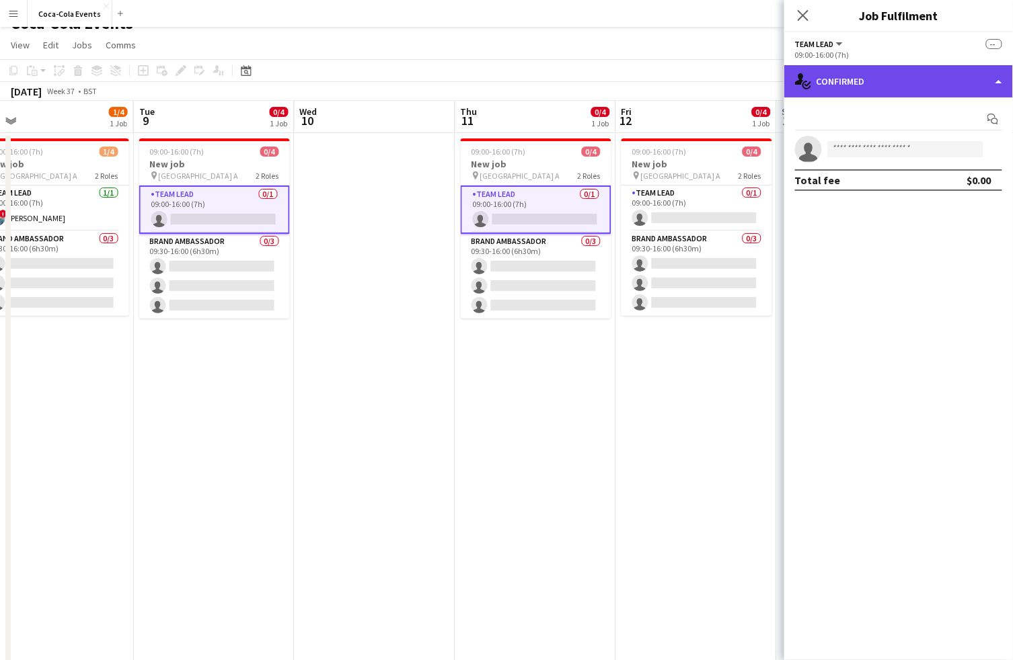
click at [854, 86] on div "single-neutral-actions-check-2 Confirmed" at bounding box center [898, 81] width 229 height 32
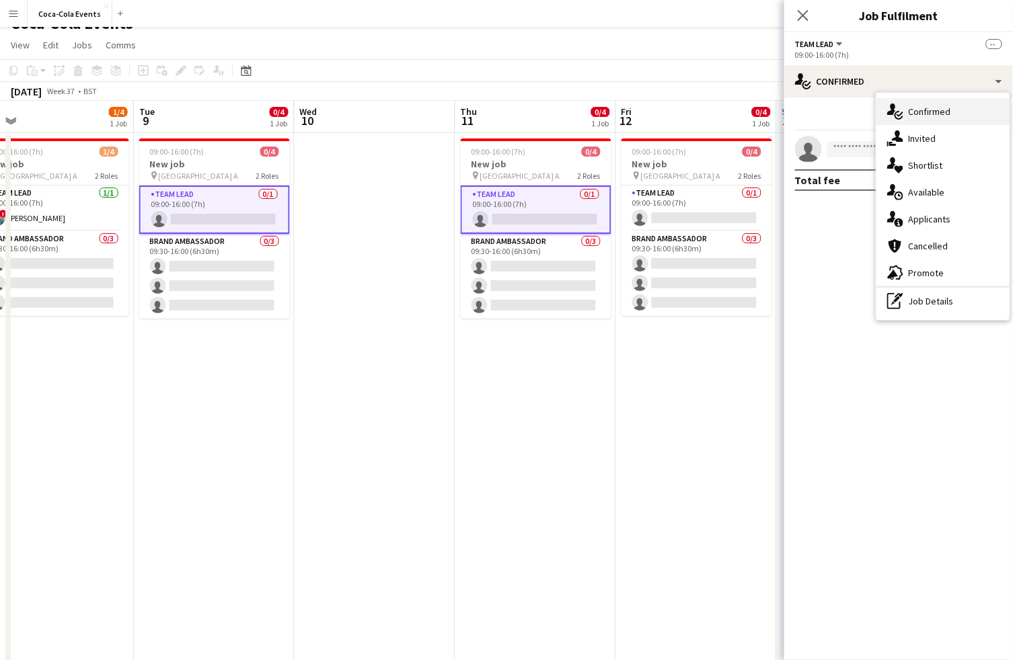
click at [931, 114] on div "single-neutral-actions-check-2 Confirmed" at bounding box center [942, 111] width 133 height 27
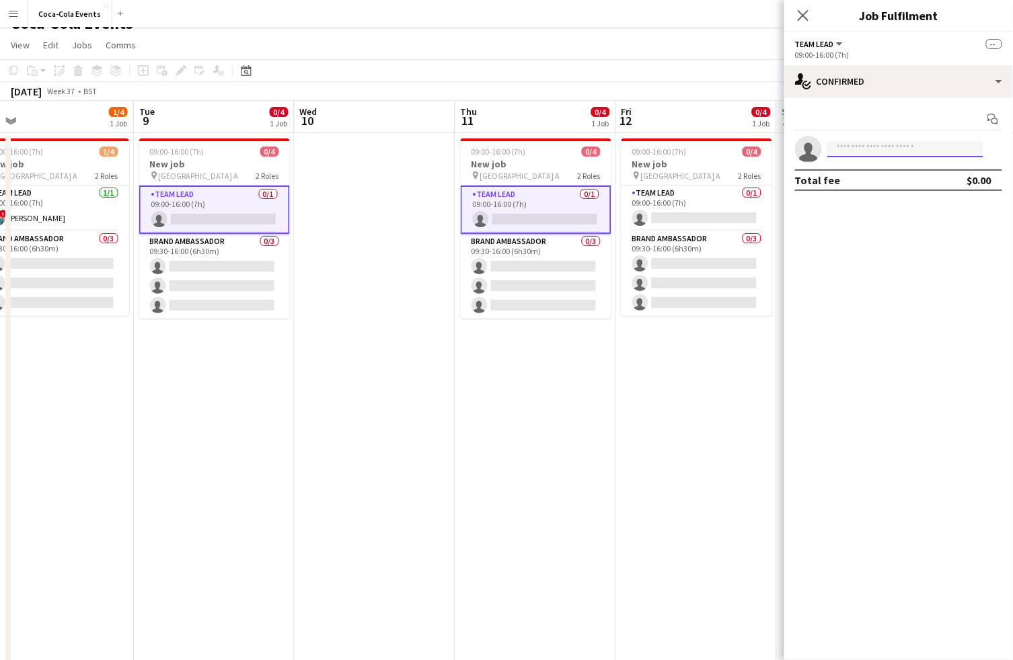
click at [880, 149] on input at bounding box center [905, 149] width 156 height 16
click at [822, 141] on div at bounding box center [822, 141] width 0 height 0
type input "*****"
click at [889, 180] on span "[PERSON_NAME][EMAIL_ADDRESS][DOMAIN_NAME]" at bounding box center [905, 179] width 134 height 11
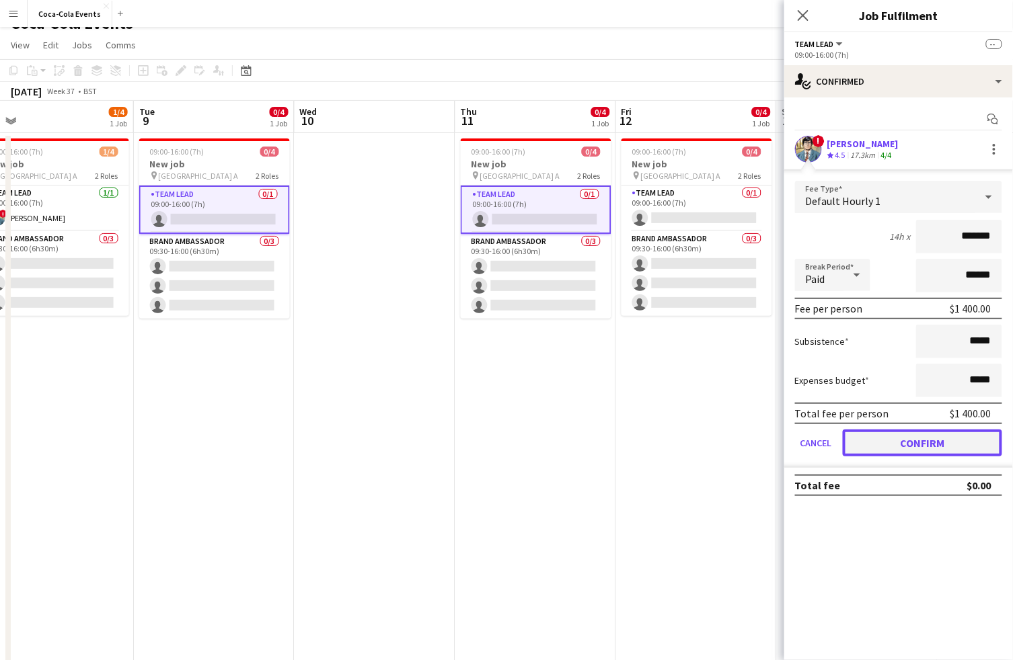
click at [926, 441] on button "Confirm" at bounding box center [921, 443] width 159 height 27
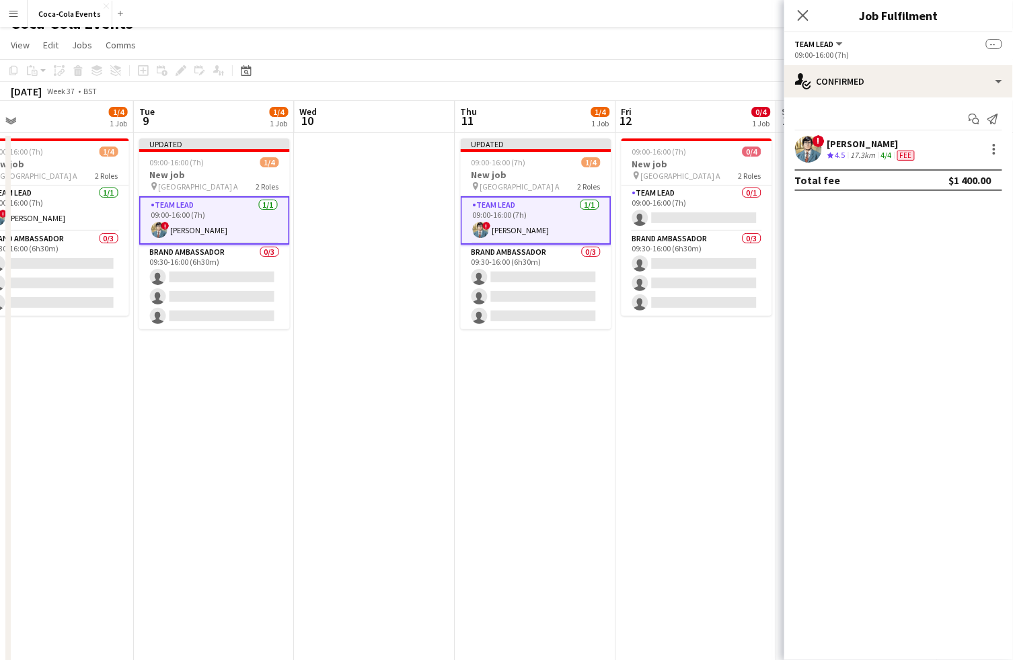
click at [351, 243] on app-date-cell at bounding box center [374, 450] width 161 height 635
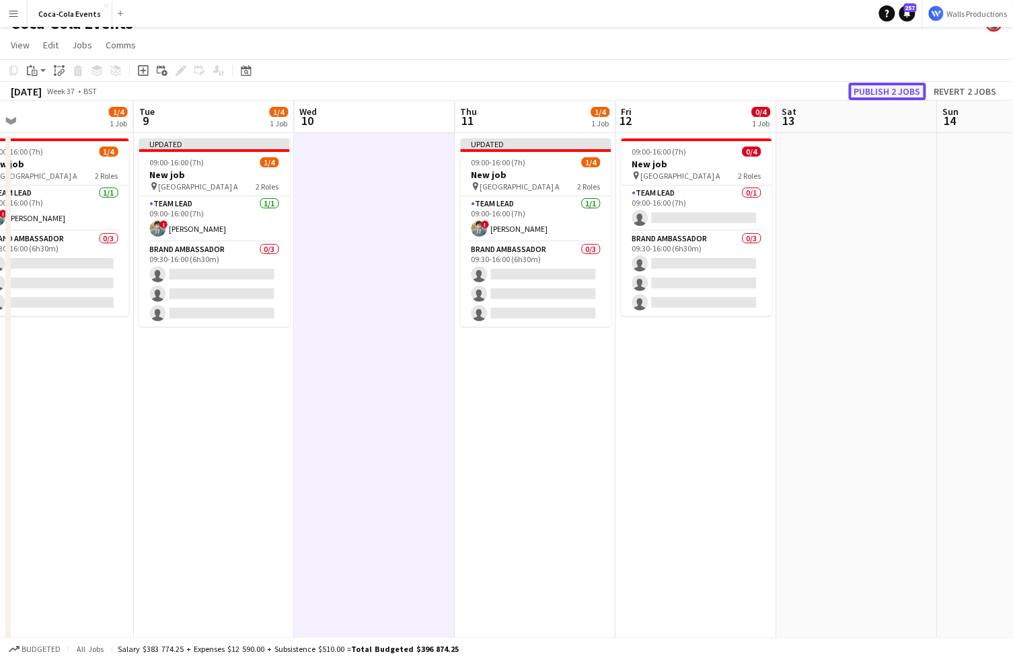
click at [873, 93] on button "Publish 2 jobs" at bounding box center [886, 91] width 77 height 17
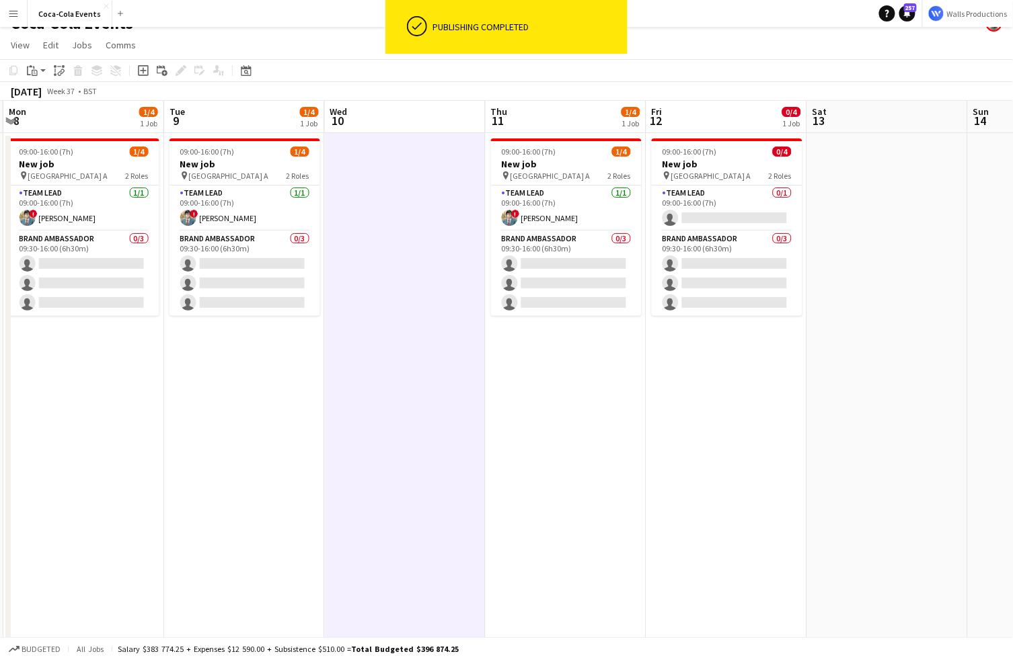
scroll to position [0, 467]
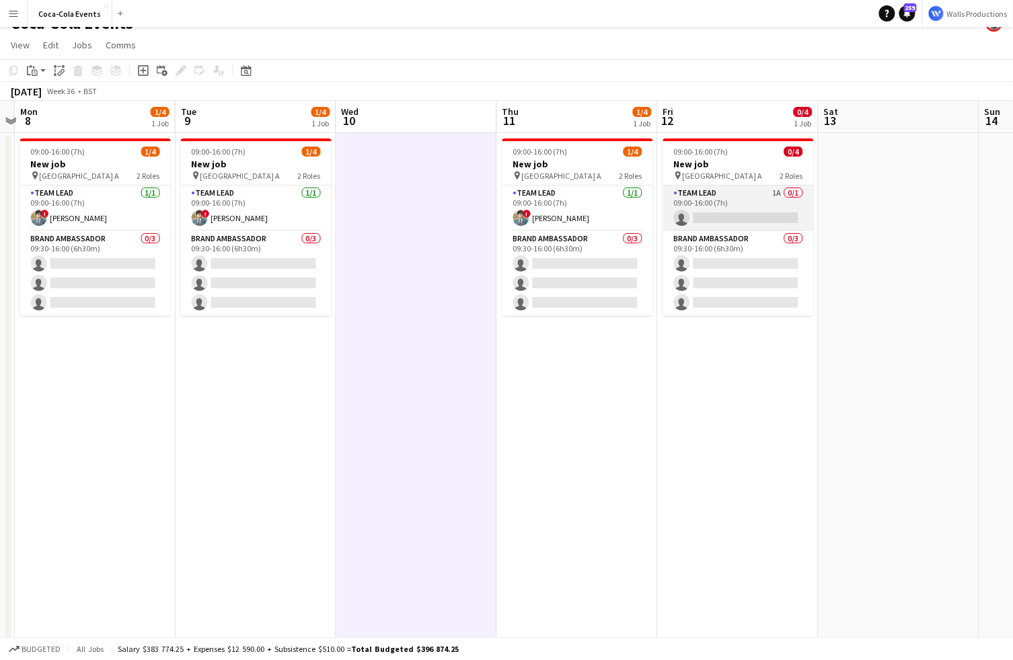
click at [762, 202] on app-card-role "Team Lead 1A 0/1 09:00-16:00 (7h) single-neutral-actions" at bounding box center [738, 209] width 151 height 46
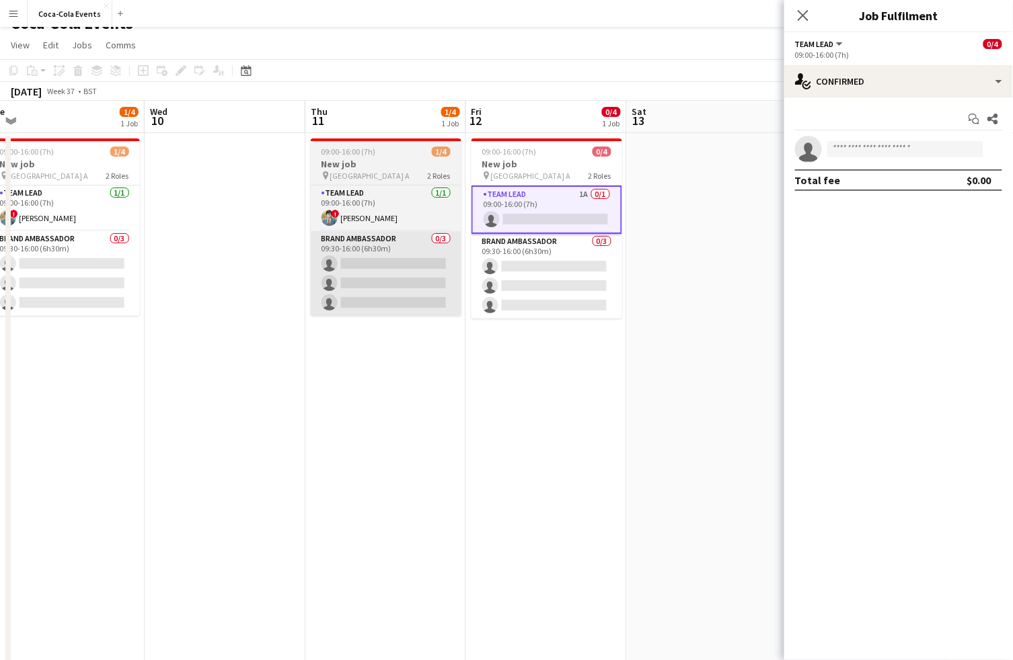
scroll to position [0, 355]
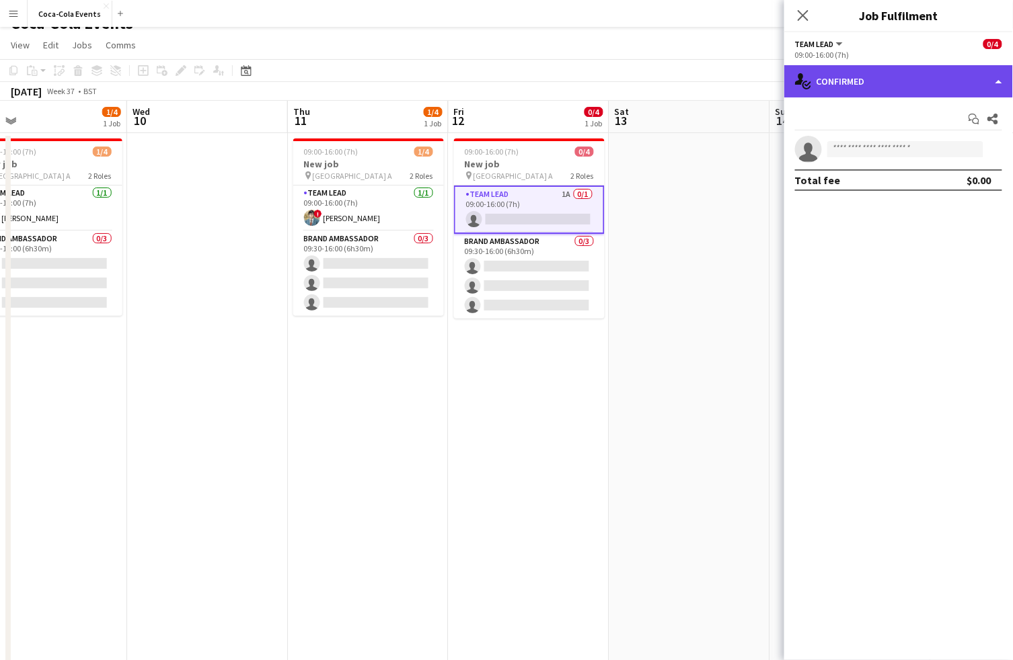
click at [855, 90] on div "single-neutral-actions-check-2 Confirmed" at bounding box center [898, 81] width 229 height 32
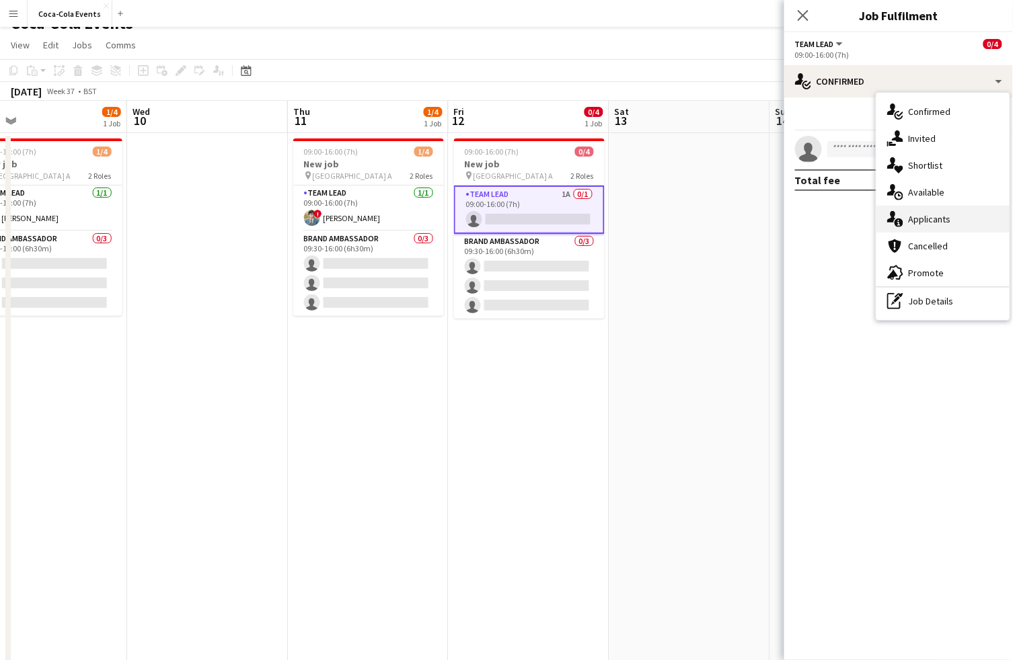
click at [941, 221] on div "single-neutral-actions-information Applicants" at bounding box center [942, 219] width 133 height 27
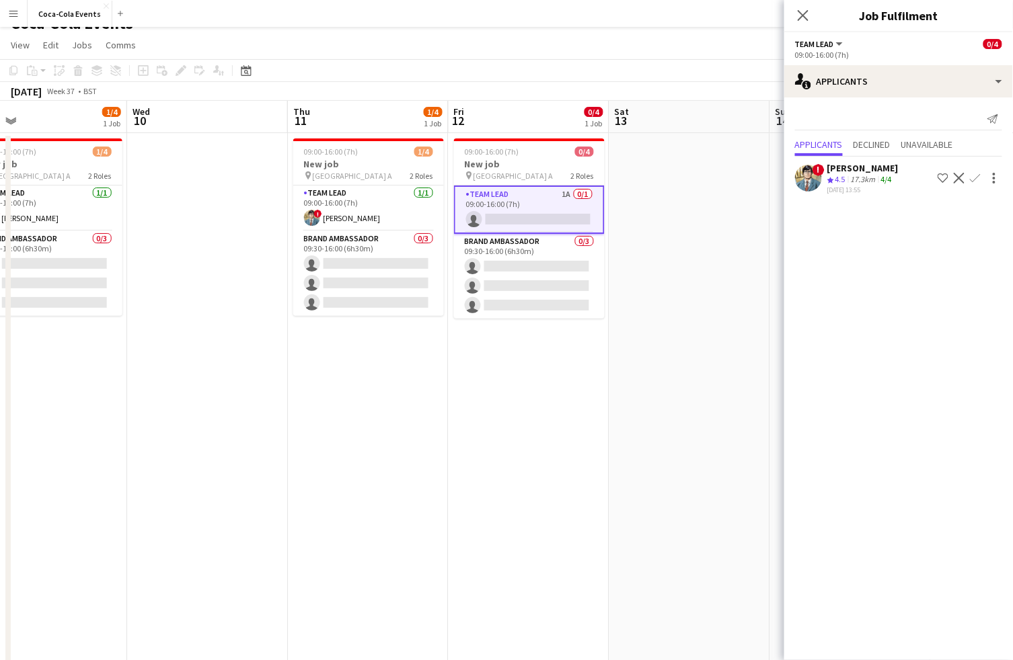
click at [978, 176] on app-icon "Confirm" at bounding box center [975, 178] width 11 height 11
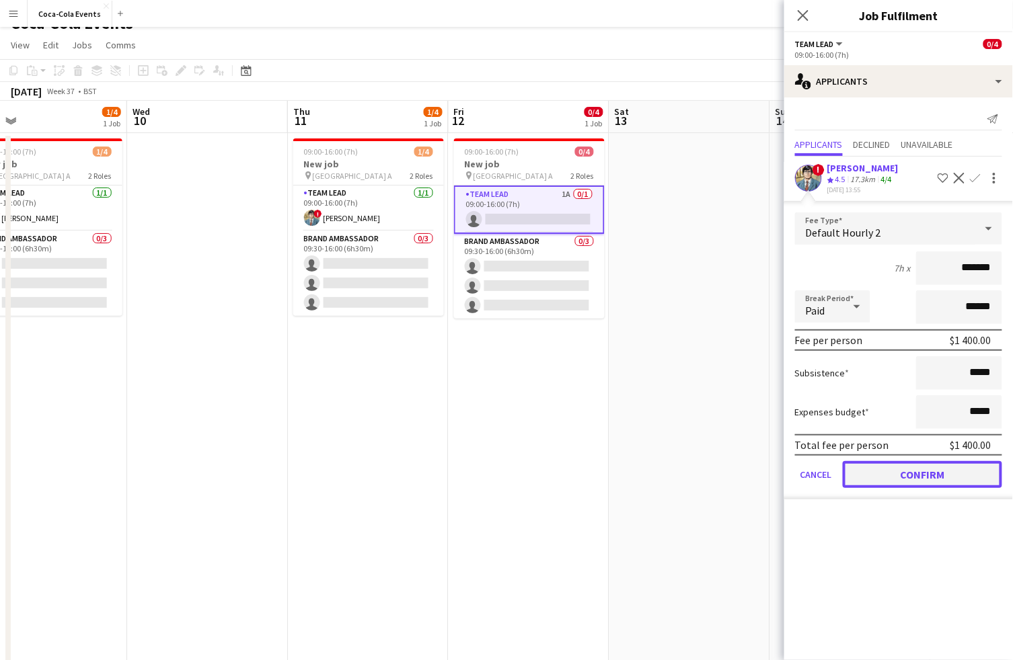
click at [909, 474] on button "Confirm" at bounding box center [921, 474] width 159 height 27
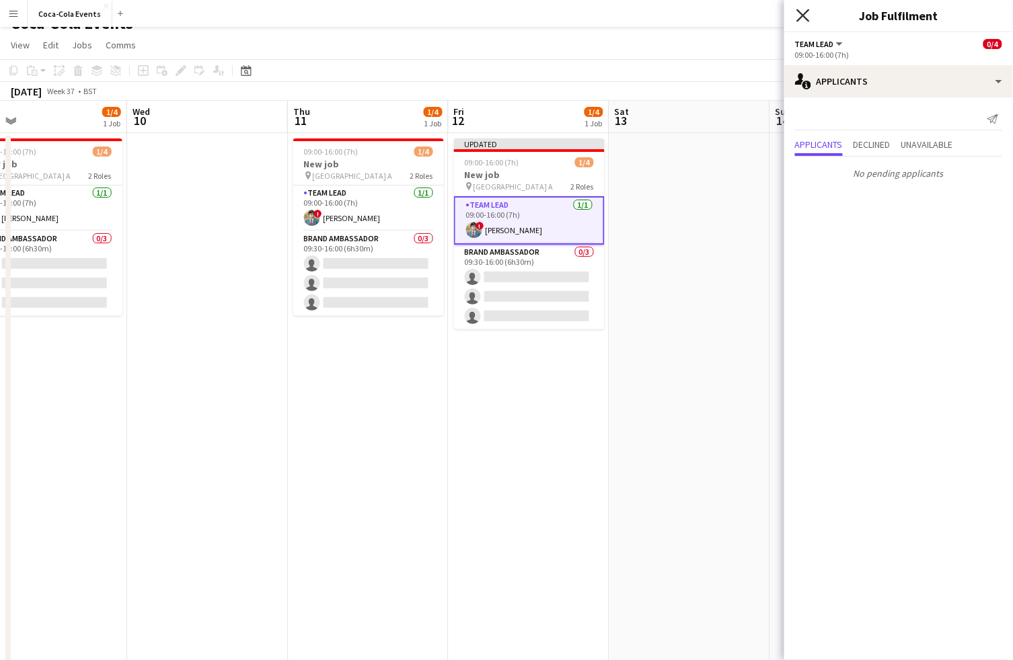
click at [803, 10] on icon "Close pop-in" at bounding box center [802, 15] width 13 height 13
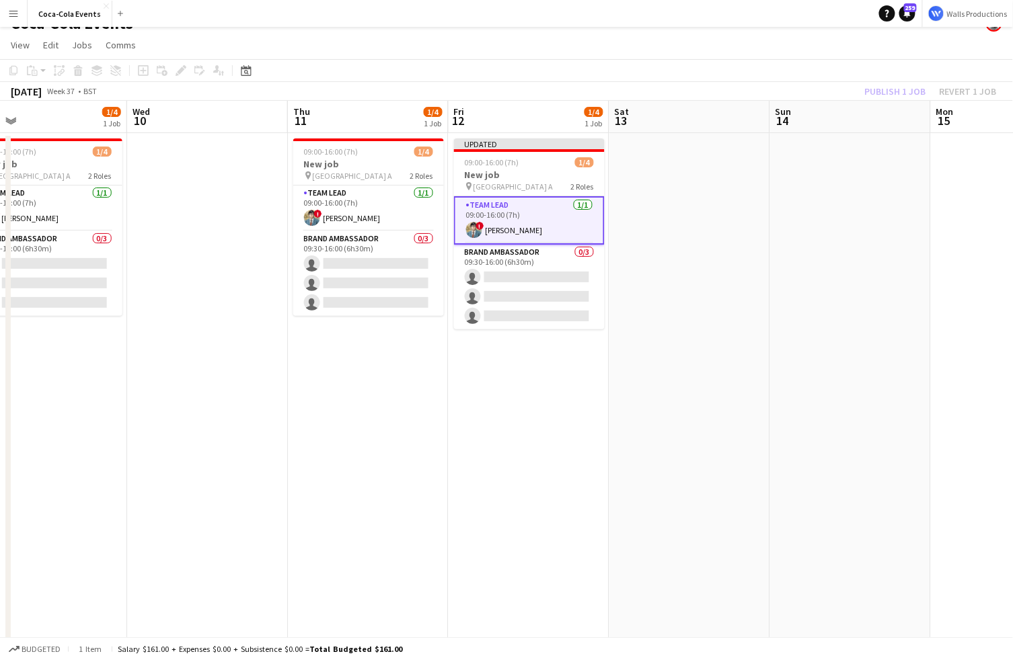
click at [532, 430] on app-date-cell "Updated 09:00-16:00 (7h) 1/4 New job pin Wembley Gate A 2 Roles Team Lead [DATE…" at bounding box center [528, 450] width 161 height 635
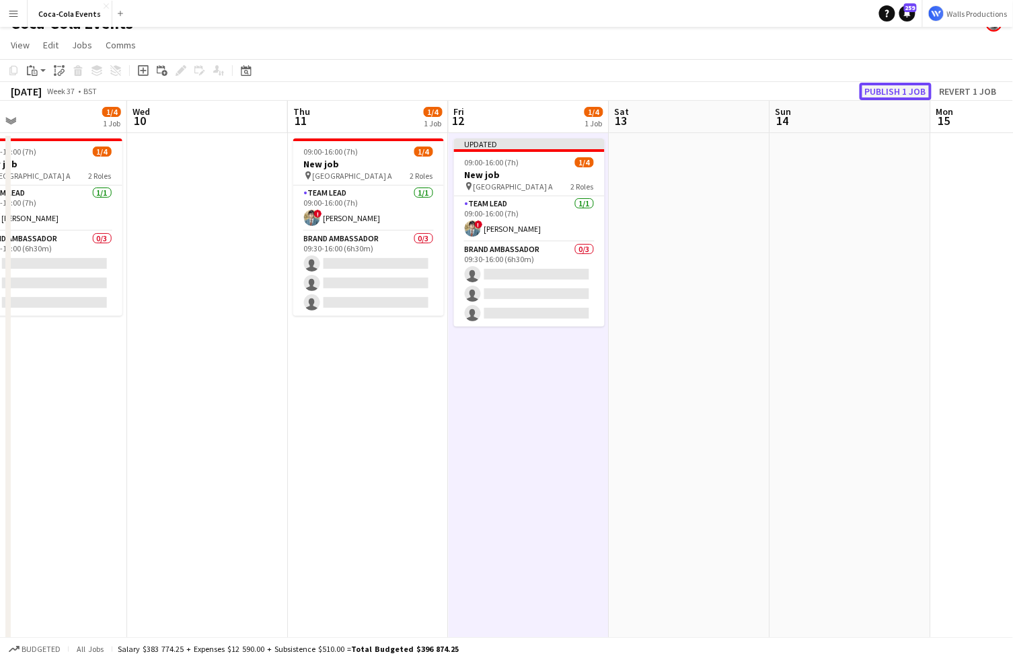
click at [888, 91] on button "Publish 1 job" at bounding box center [895, 91] width 72 height 17
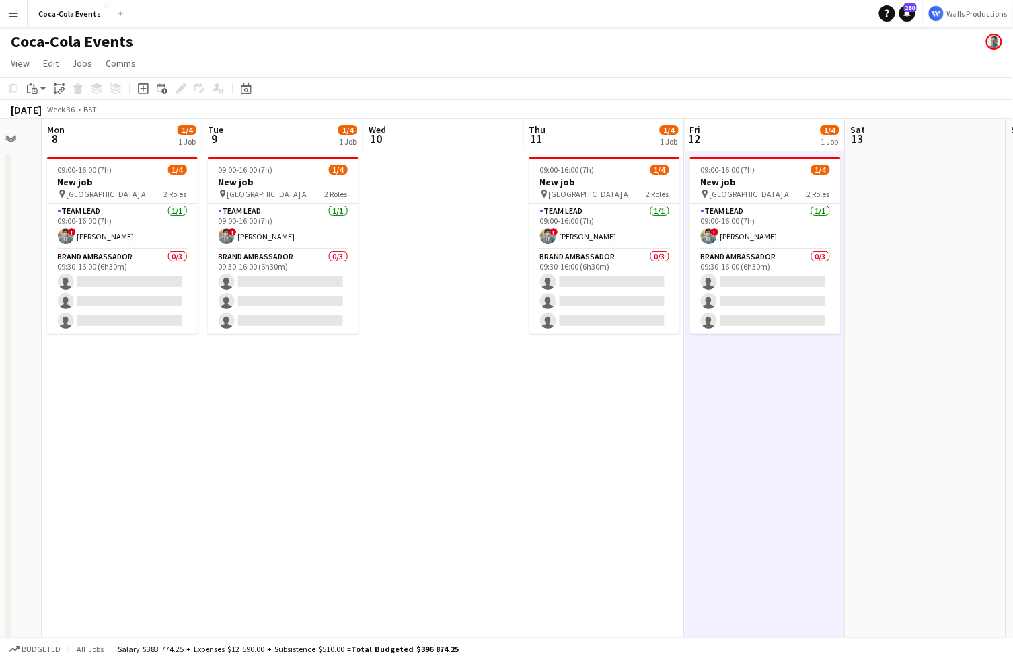
scroll to position [0, 0]
click at [8, 19] on button "Menu" at bounding box center [13, 13] width 27 height 27
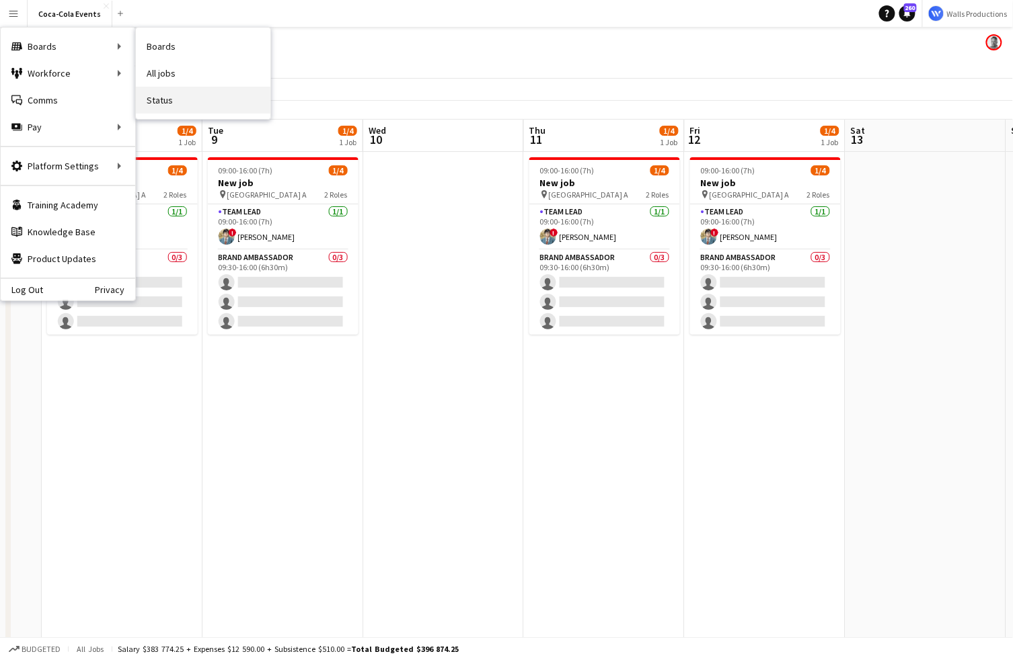
click at [169, 97] on link "Status" at bounding box center [203, 100] width 134 height 27
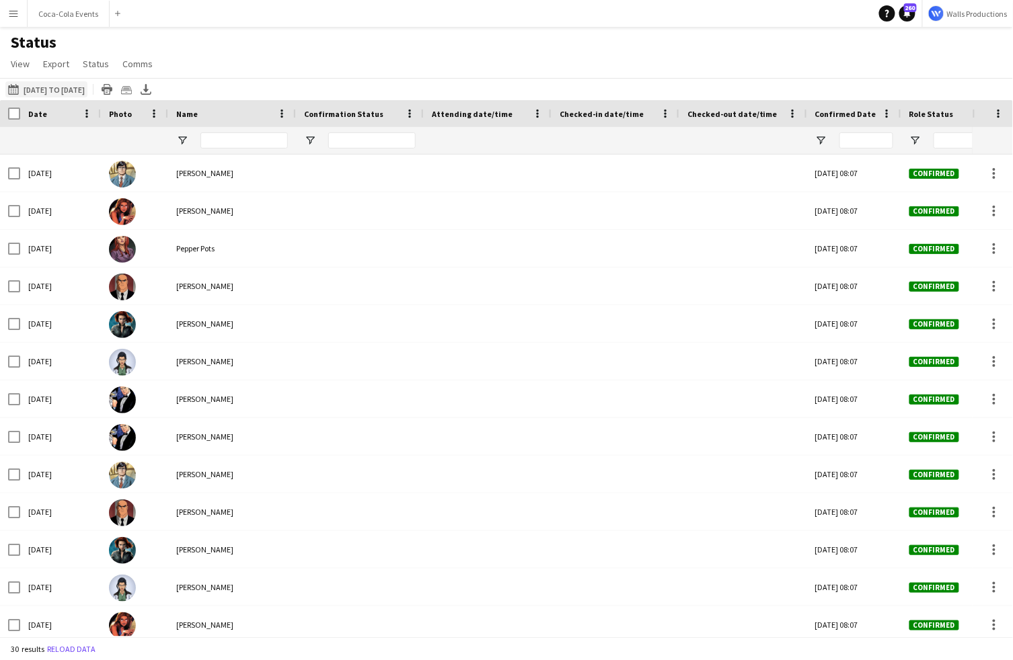
click at [71, 85] on button "[DATE] to [DATE] [DATE] to [DATE]" at bounding box center [46, 89] width 82 height 16
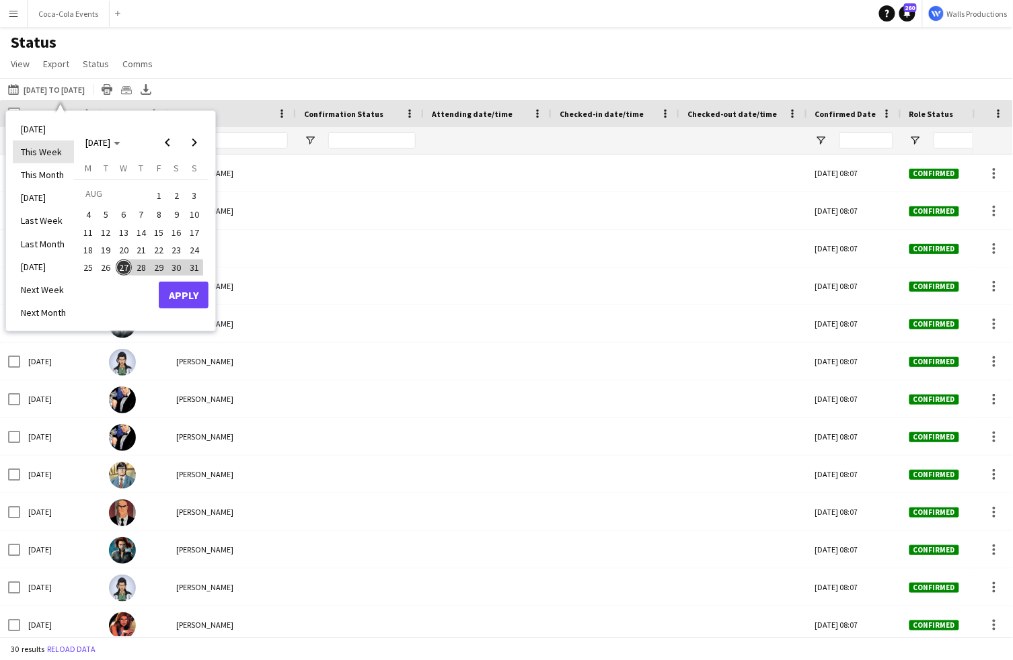
click at [41, 154] on li "This Week" at bounding box center [43, 152] width 61 height 23
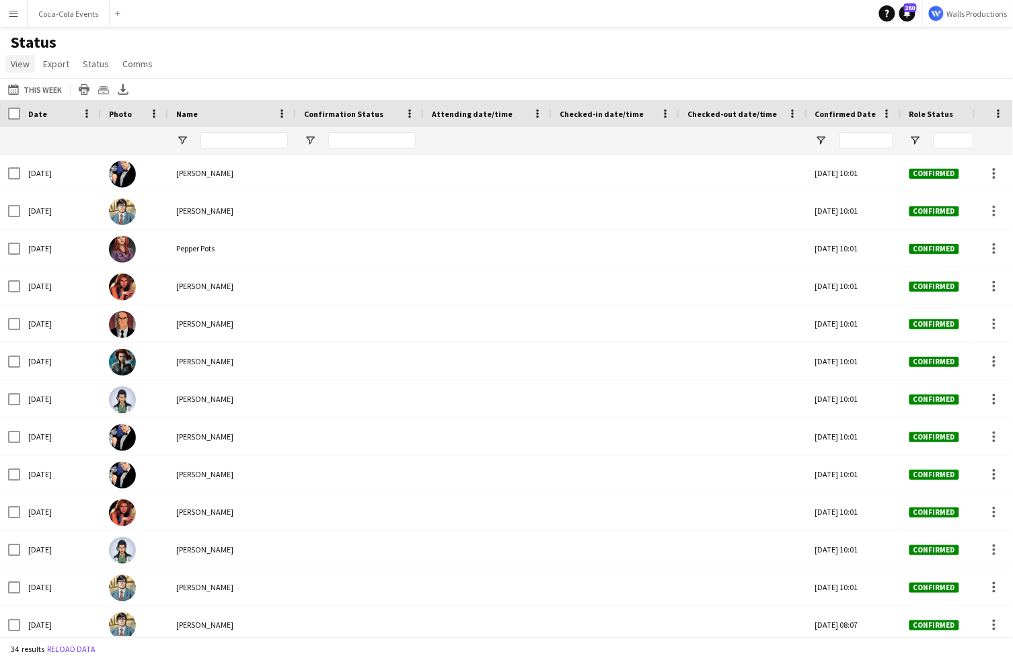
click at [24, 70] on link "View" at bounding box center [20, 63] width 30 height 17
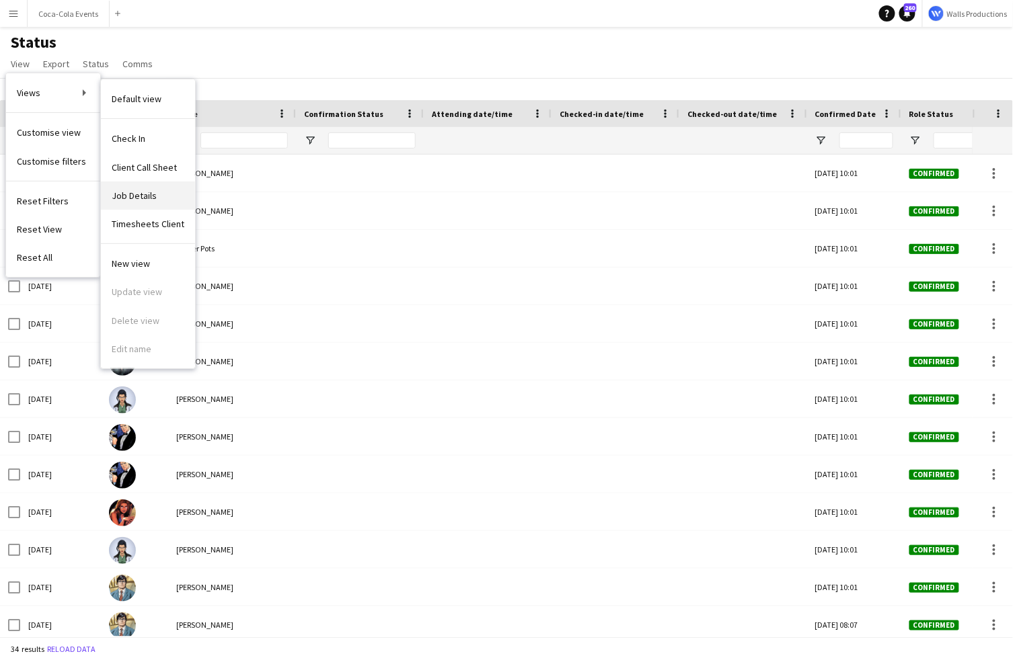
click at [143, 196] on span "Job Details" at bounding box center [134, 196] width 45 height 12
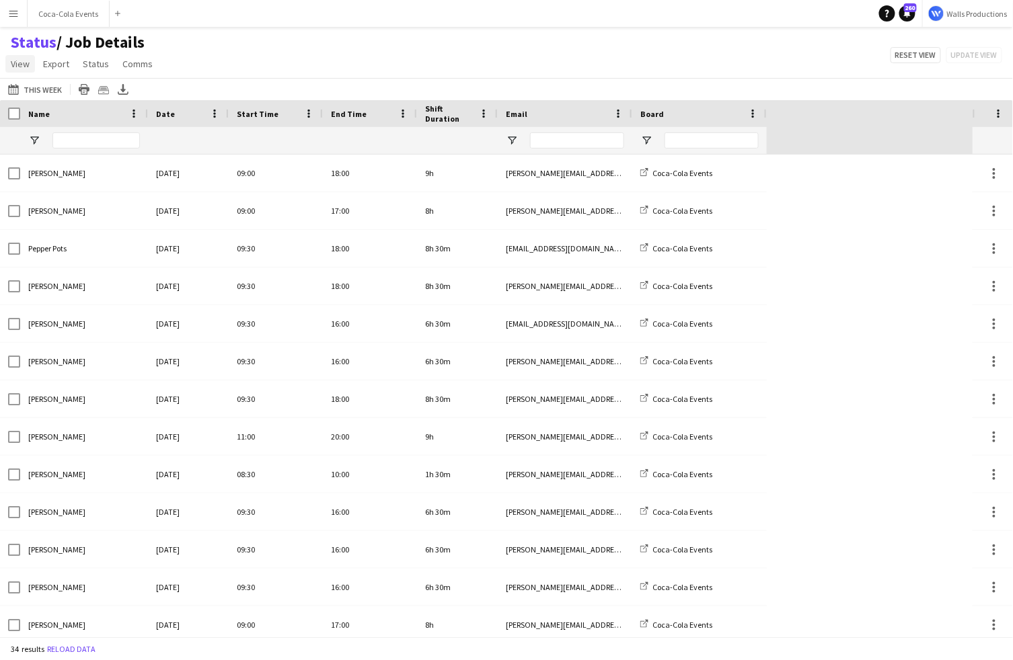
click at [22, 69] on link "View" at bounding box center [20, 63] width 30 height 17
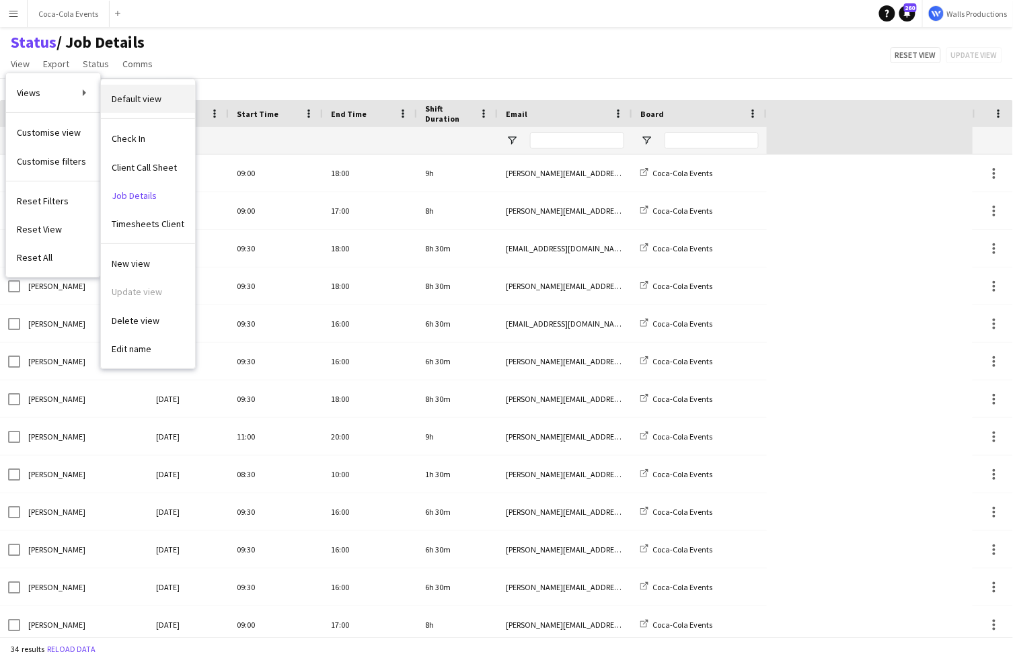
click at [144, 97] on span "Default view" at bounding box center [137, 99] width 50 height 12
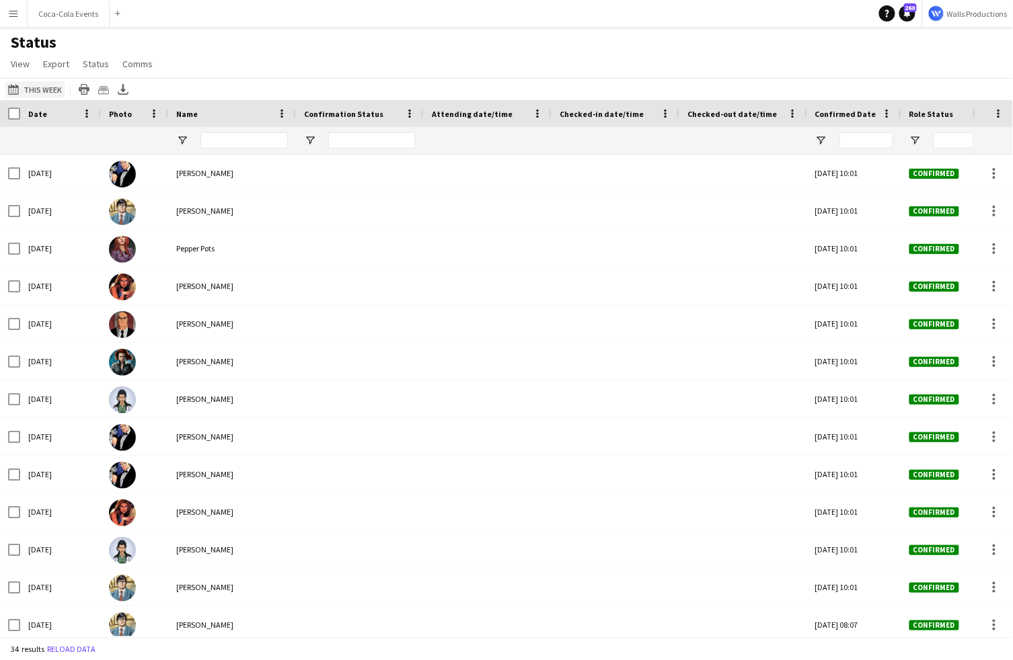
click at [39, 89] on button "[DATE] to [DATE] This Week" at bounding box center [34, 89] width 59 height 16
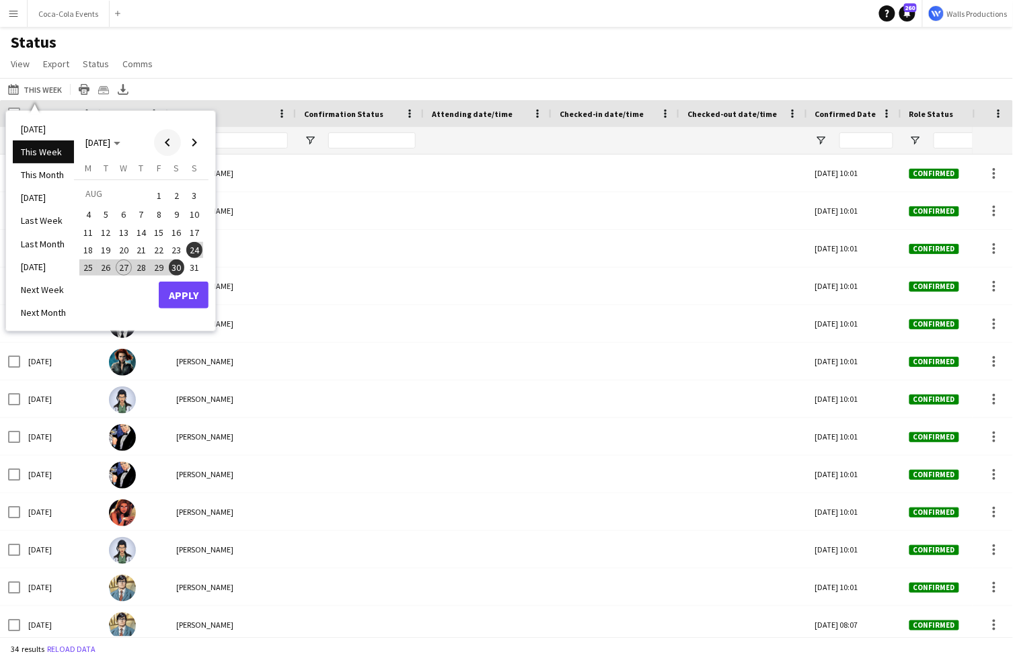
click at [170, 140] on span "Previous month" at bounding box center [167, 142] width 27 height 27
click at [89, 251] on span "19" at bounding box center [88, 250] width 16 height 16
click at [202, 138] on span "Next month" at bounding box center [194, 142] width 27 height 27
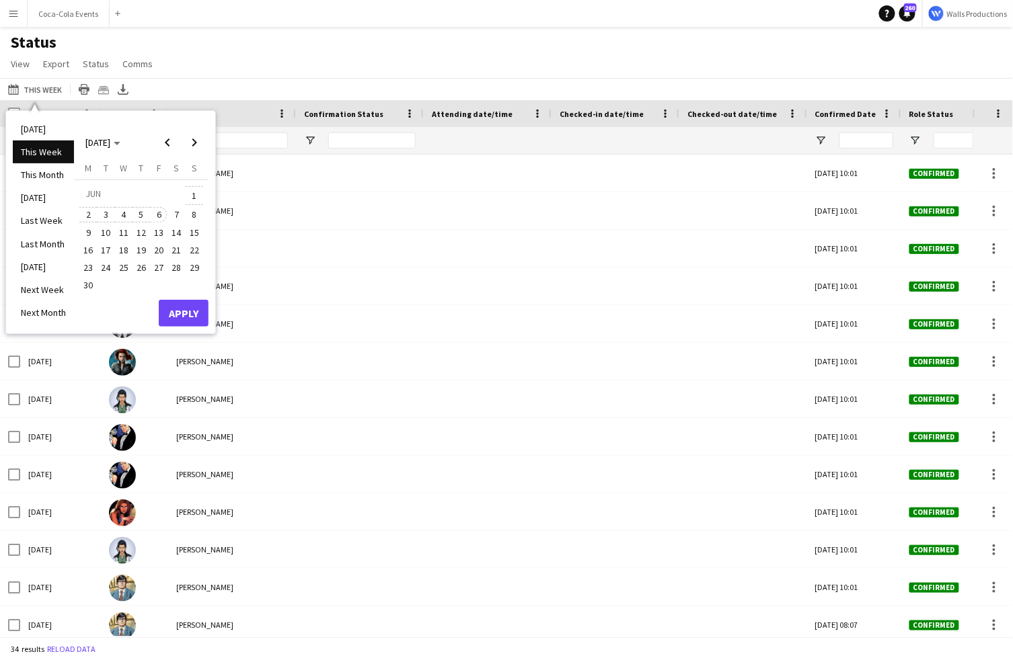
click at [156, 218] on span "6" at bounding box center [159, 215] width 16 height 16
click at [188, 305] on button "Apply" at bounding box center [184, 313] width 50 height 27
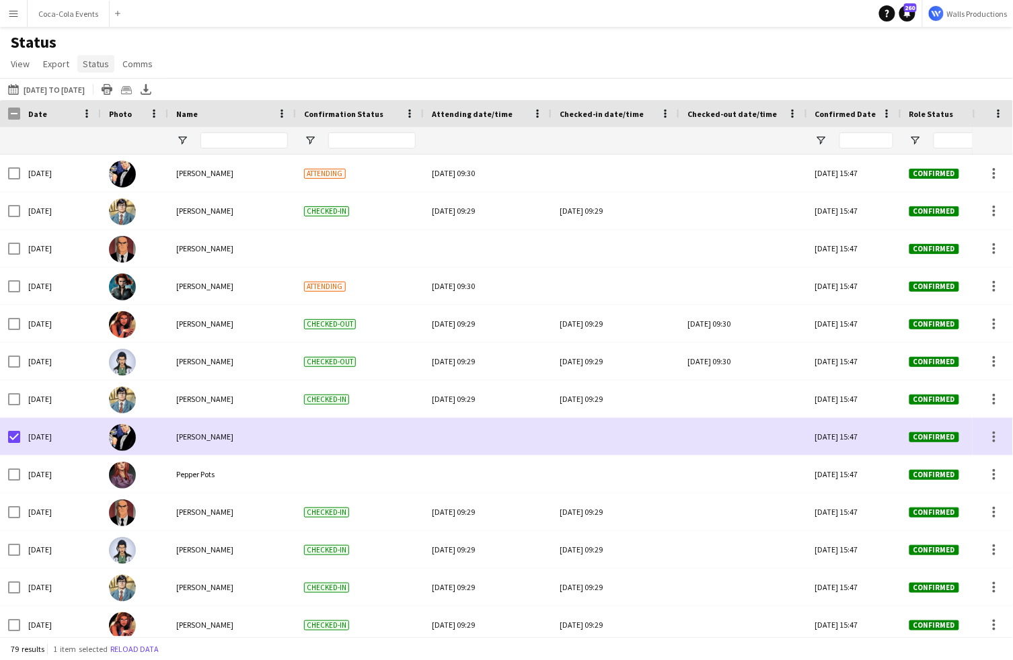
click at [88, 63] on span "Status" at bounding box center [96, 64] width 26 height 12
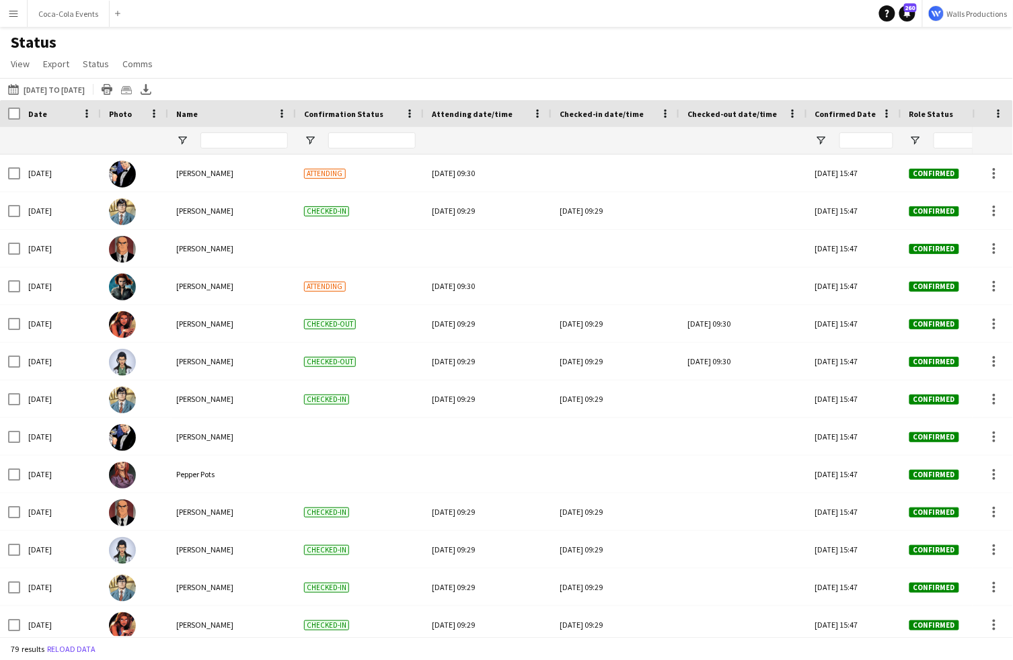
click at [265, 69] on div "Status View Views Default view Check In Client Call Sheet Job Details Timesheet…" at bounding box center [506, 55] width 1013 height 46
click at [138, 41] on h1 "Status" at bounding box center [83, 42] width 166 height 20
click at [25, 62] on span "View" at bounding box center [20, 64] width 19 height 12
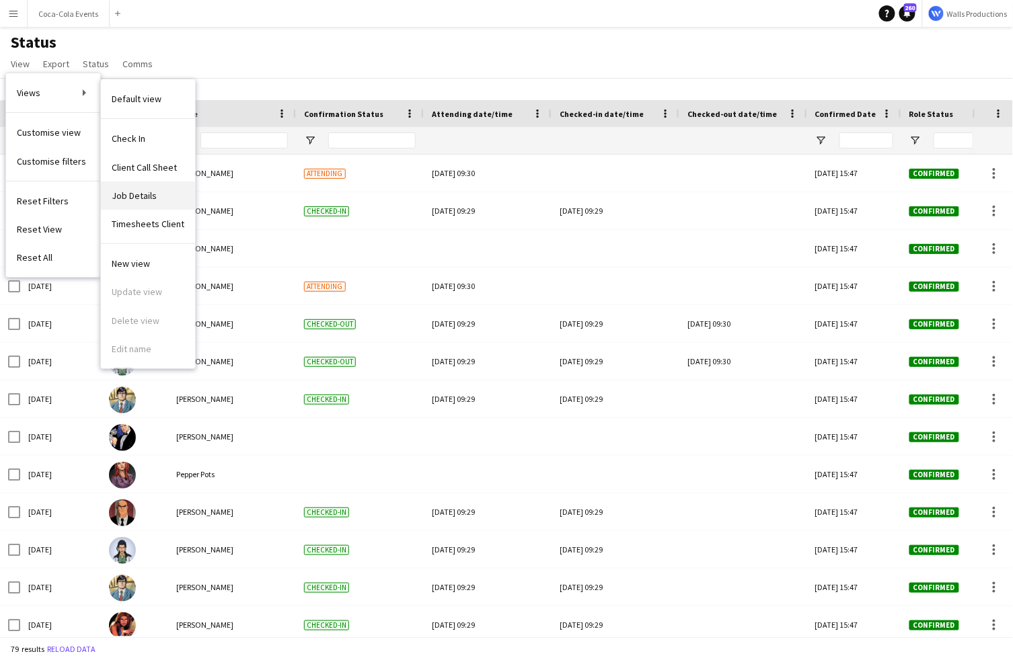
click at [140, 196] on span "Job Details" at bounding box center [134, 196] width 45 height 12
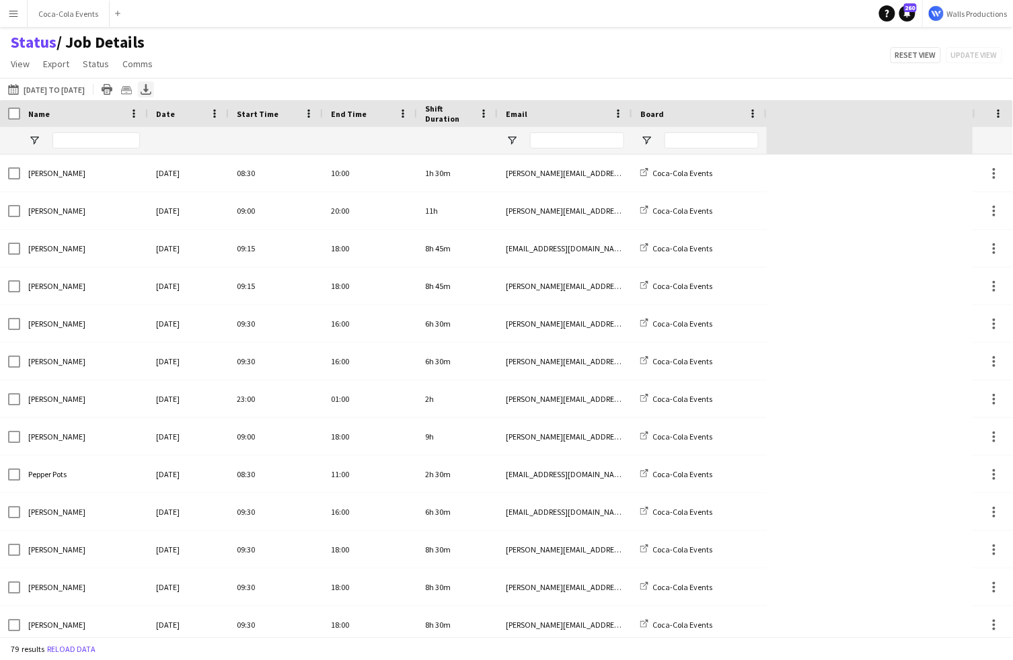
click at [149, 89] on icon at bounding box center [145, 88] width 5 height 8
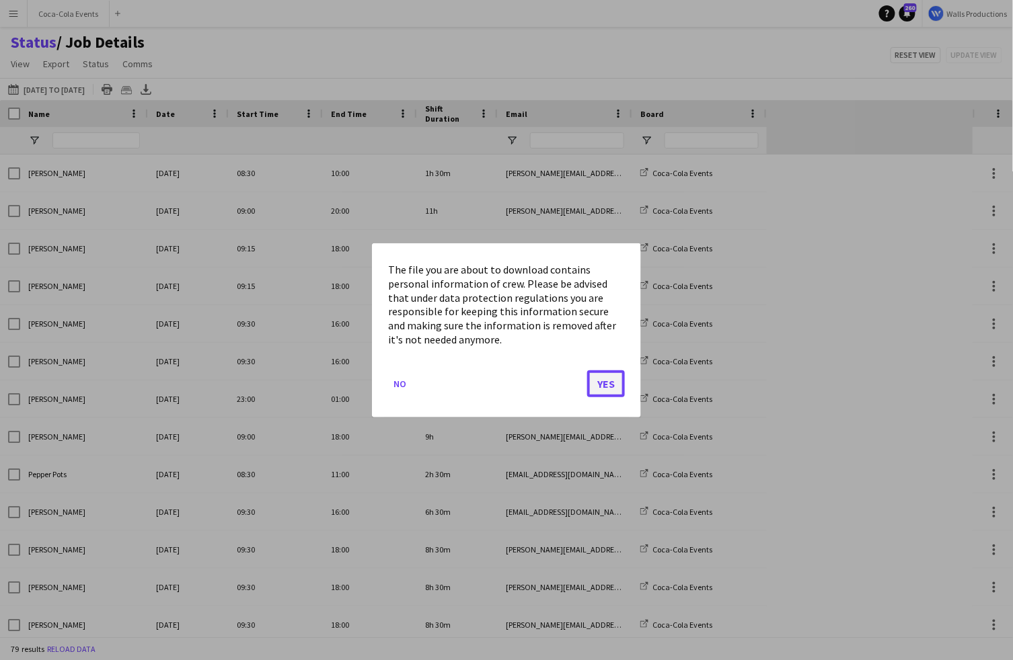
click at [602, 385] on button "Yes" at bounding box center [606, 383] width 38 height 27
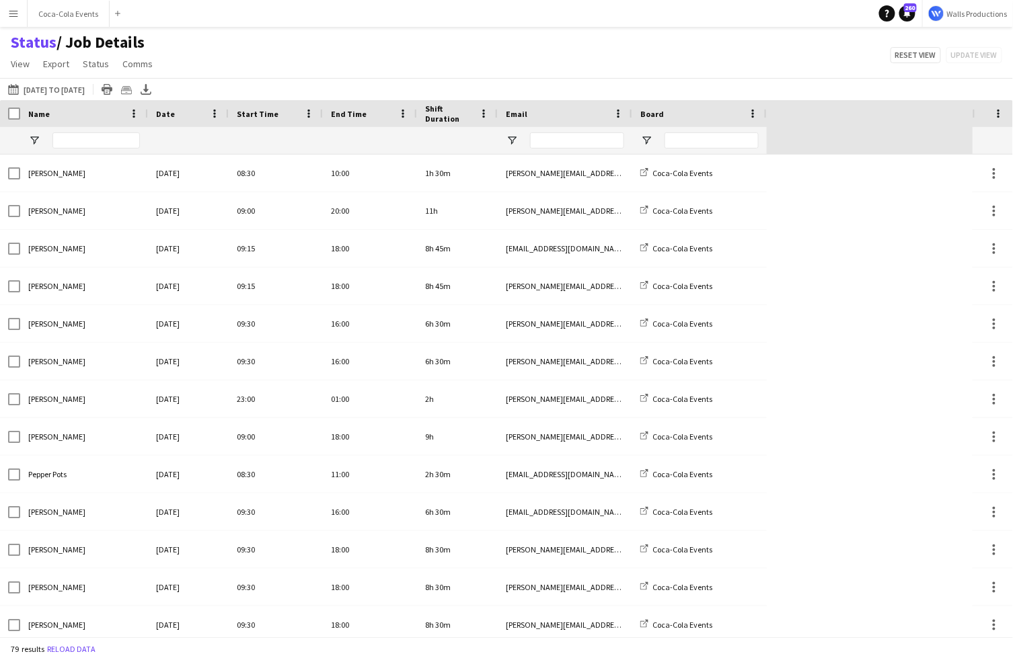
click at [10, 16] on app-icon "Menu" at bounding box center [13, 13] width 11 height 11
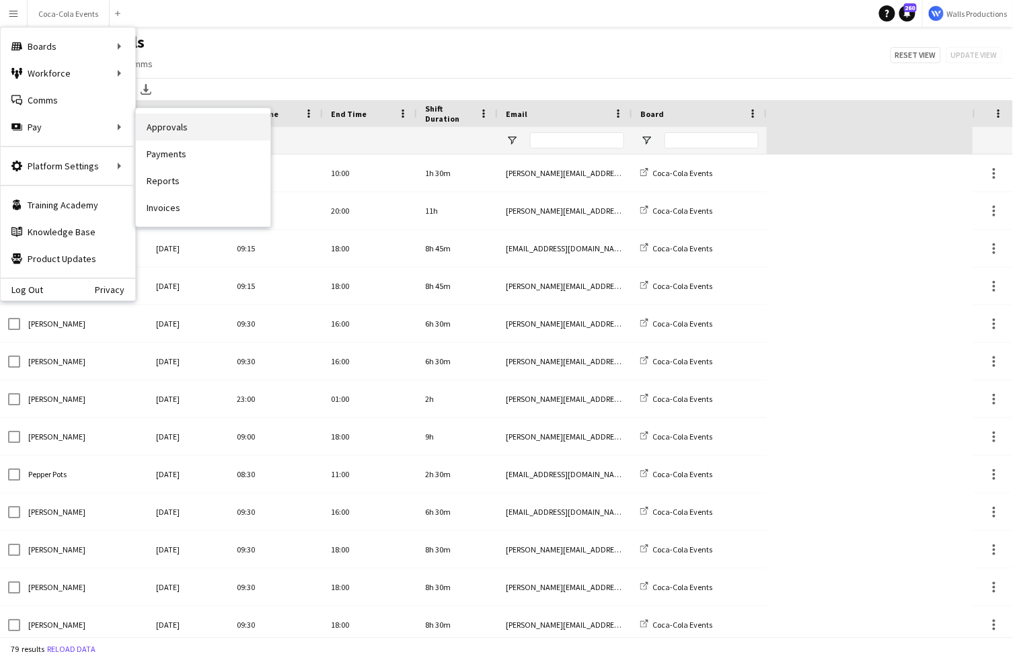
click at [163, 130] on link "Approvals" at bounding box center [203, 127] width 134 height 27
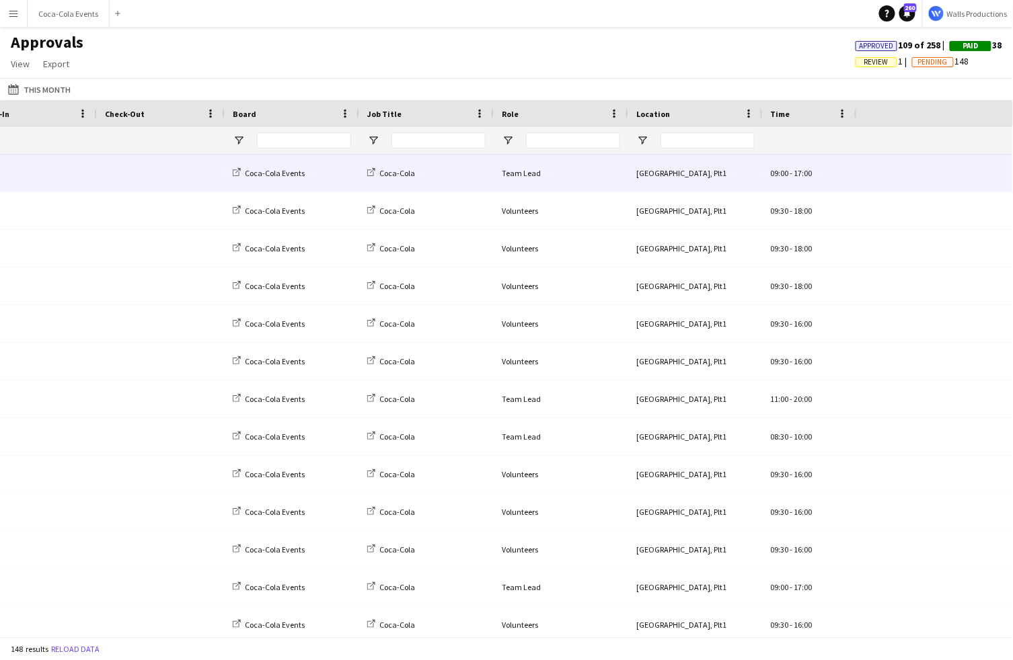
scroll to position [0, 578]
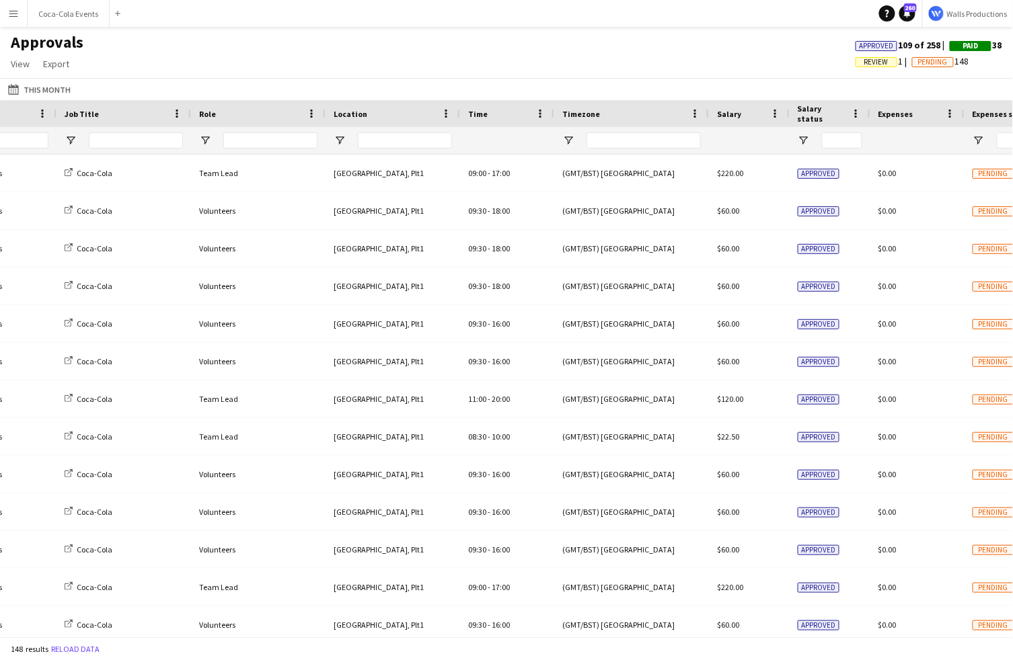
click at [20, 13] on button "Menu" at bounding box center [13, 13] width 27 height 27
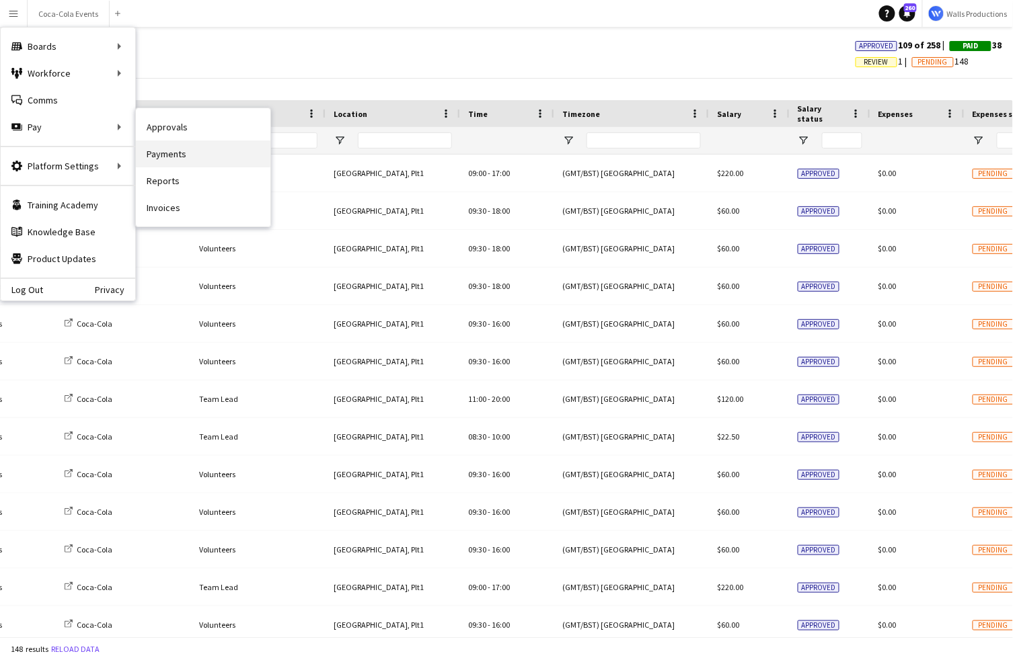
click at [171, 155] on link "Payments" at bounding box center [203, 154] width 134 height 27
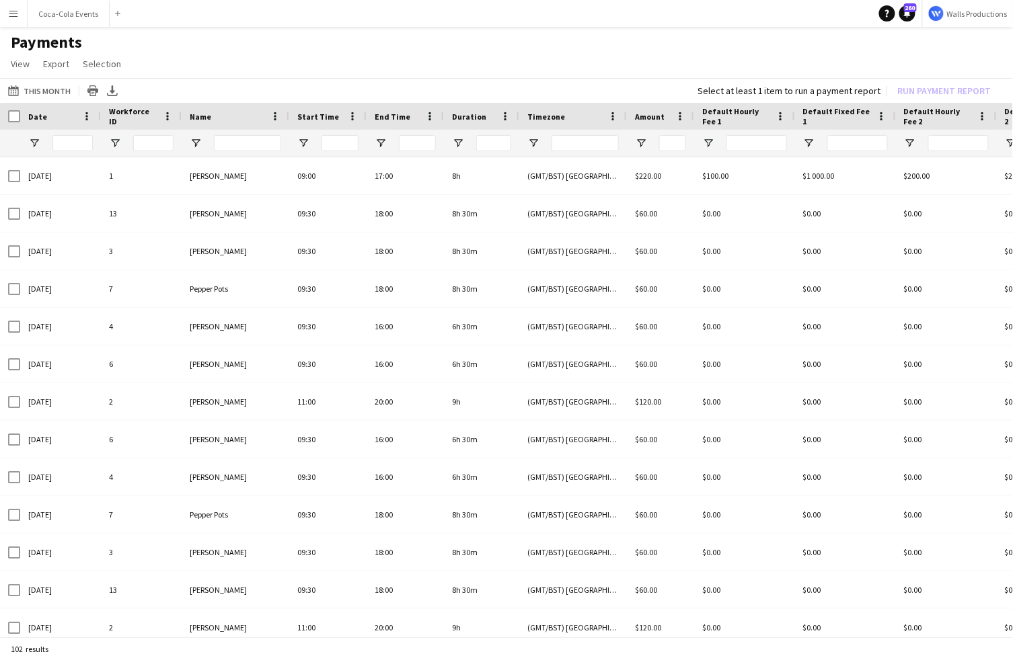
click at [11, 20] on button "Menu" at bounding box center [13, 13] width 27 height 27
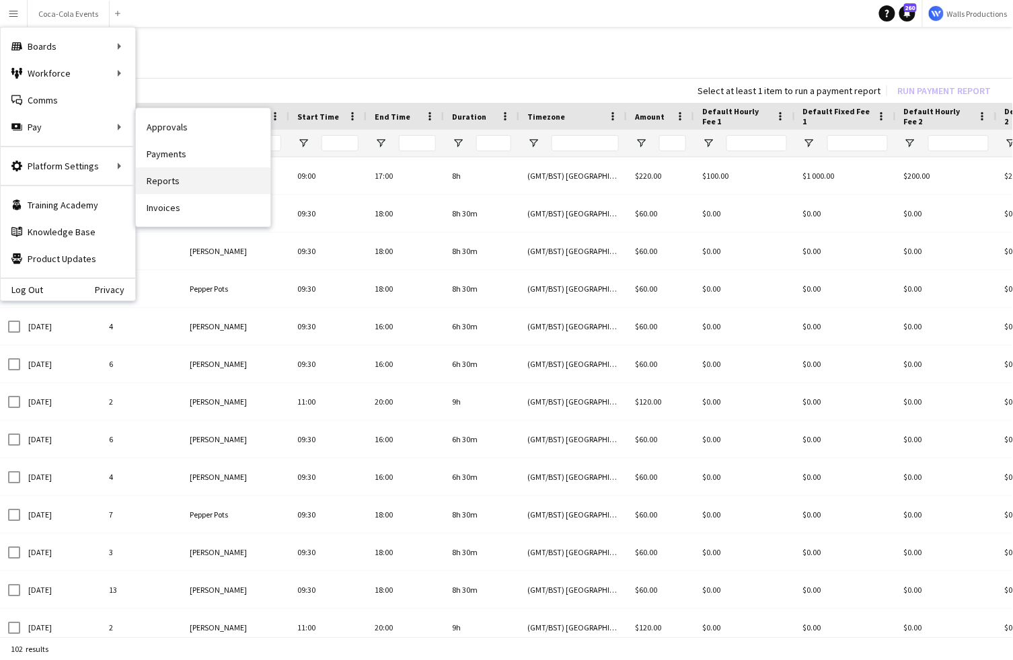
click at [171, 184] on link "Reports" at bounding box center [203, 180] width 134 height 27
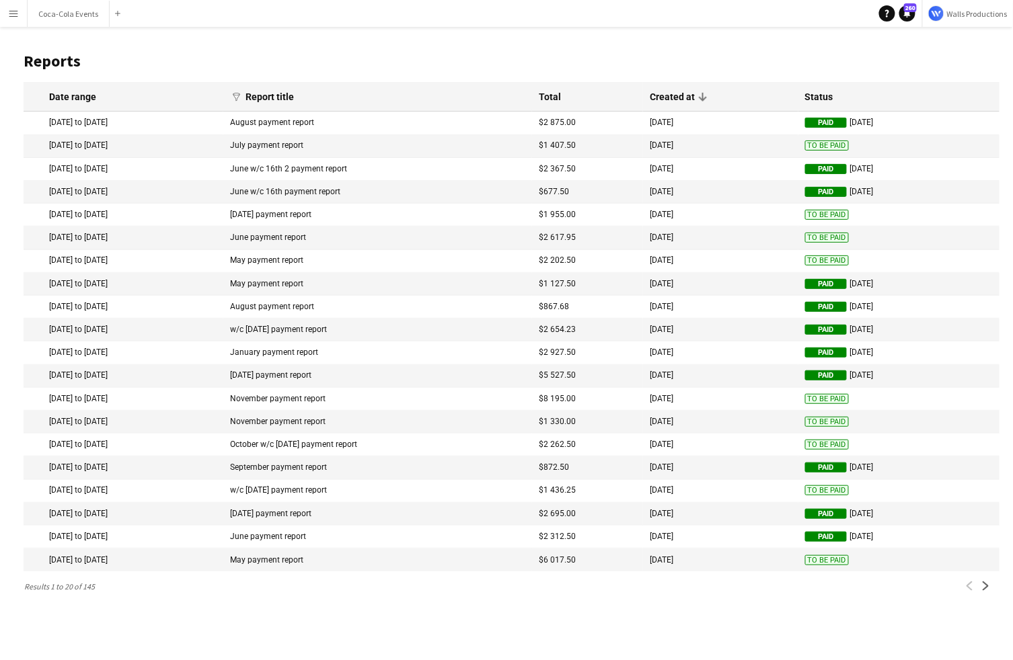
click at [99, 144] on mat-cell "[DATE] to [DATE]" at bounding box center [124, 146] width 200 height 23
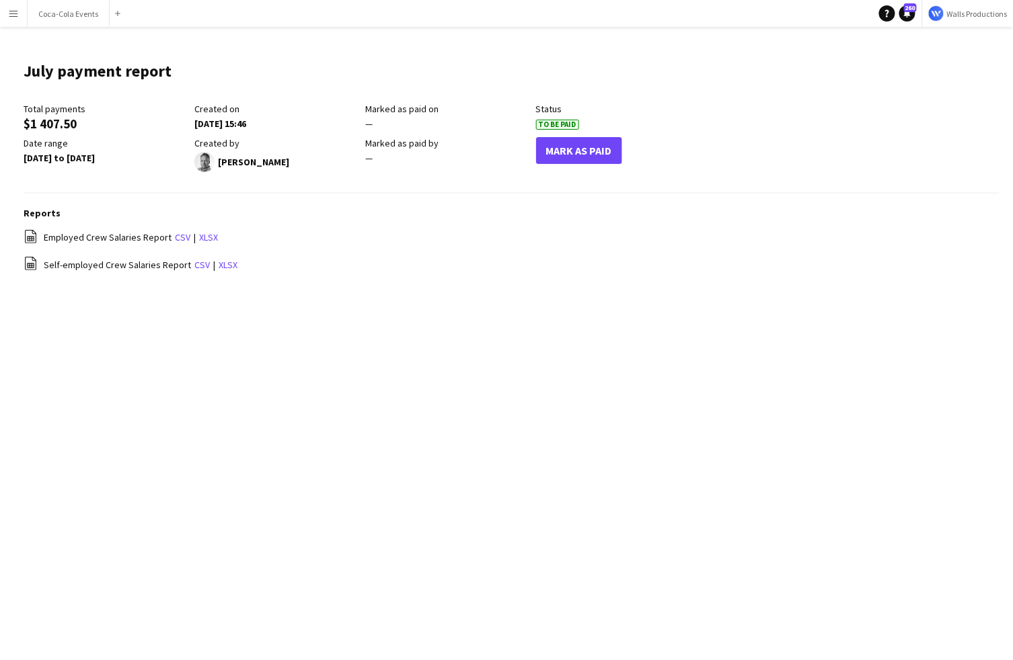
drag, startPoint x: 44, startPoint y: 235, endPoint x: 137, endPoint y: 240, distance: 92.9
click at [137, 240] on span "Employed Crew Salaries Report" at bounding box center [108, 237] width 128 height 12
drag, startPoint x: 42, startPoint y: 266, endPoint x: 141, endPoint y: 270, distance: 98.9
click at [141, 272] on div "file-spreadsheet Self-employed Crew Salaries Report csv | xlsx" at bounding box center [512, 264] width 976 height 17
click at [139, 296] on main "July payment report Edit this field Total payments $1 407.50 Created on [DATE] …" at bounding box center [506, 173] width 1013 height 293
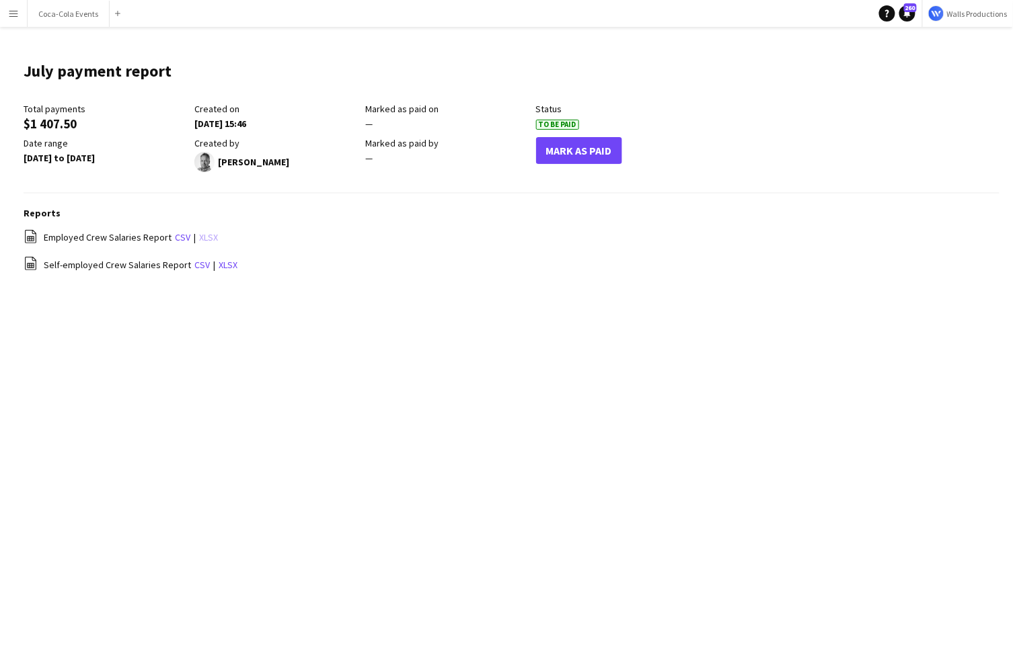
click at [202, 238] on link "xlsx" at bounding box center [208, 237] width 19 height 12
click at [158, 539] on div "Menu Boards Boards Boards All jobs Status Workforce Workforce My Workforce Recr…" at bounding box center [506, 330] width 1013 height 660
click at [48, 11] on button "Coca-Cola Events Close" at bounding box center [69, 14] width 82 height 26
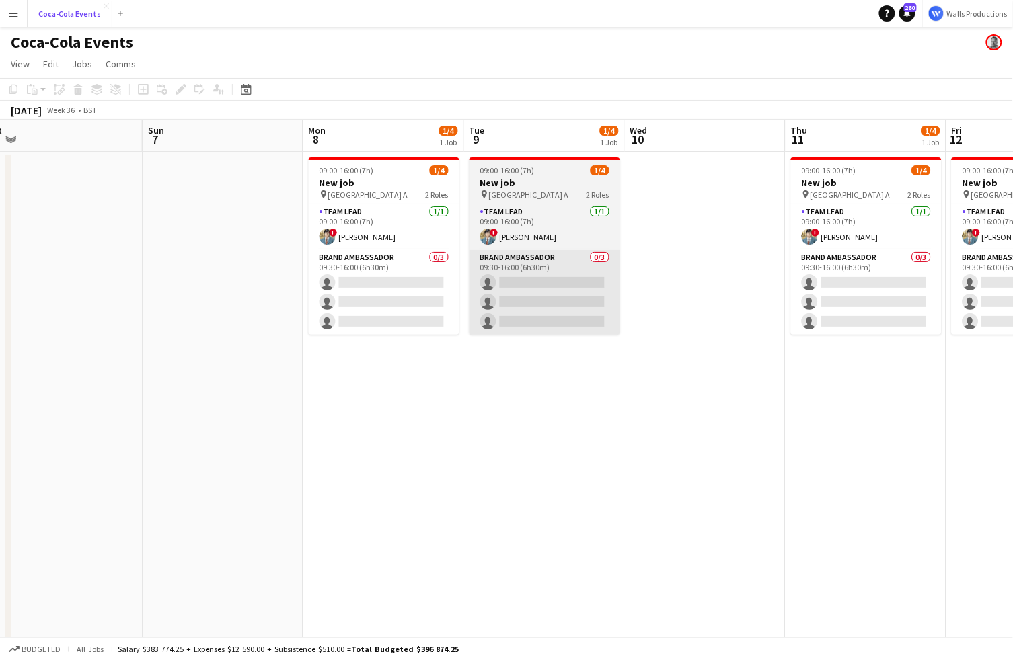
scroll to position [0, 616]
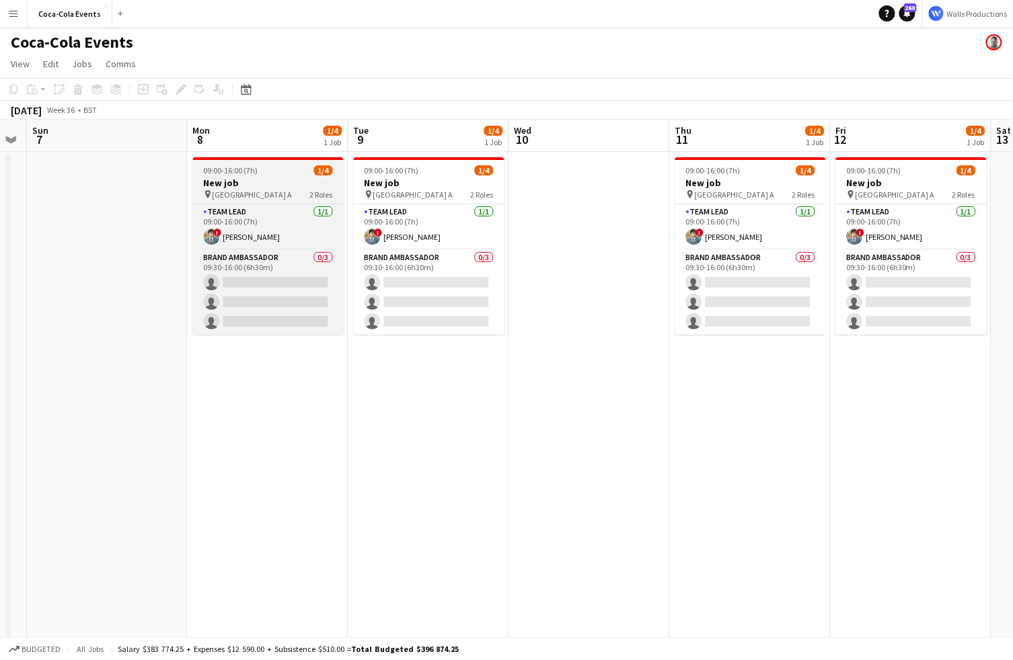
click at [266, 175] on div "09:00-16:00 (7h) 1/4" at bounding box center [268, 170] width 151 height 10
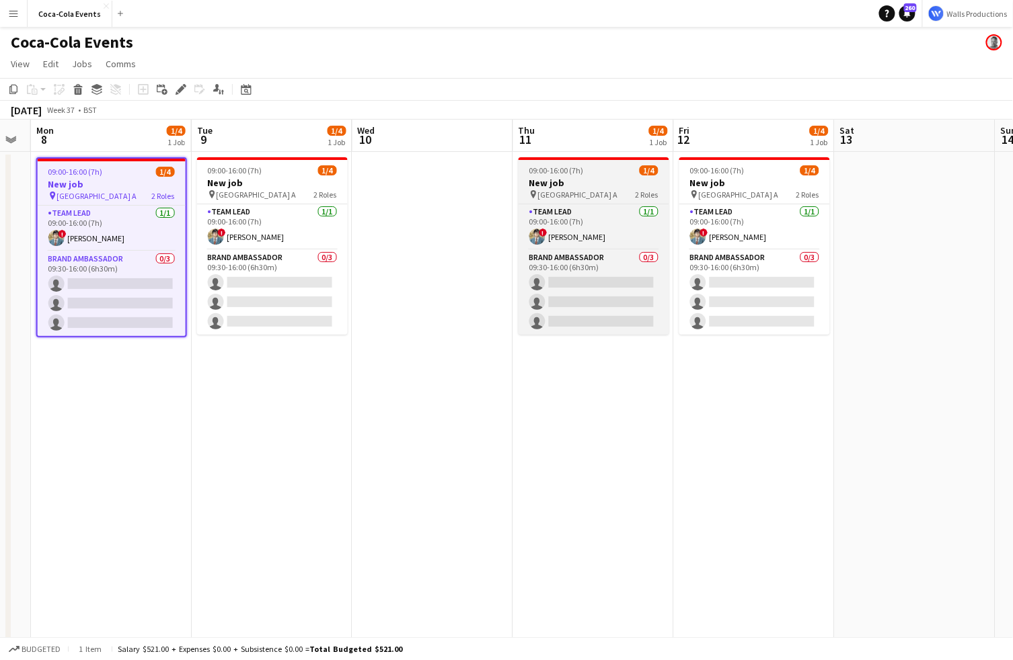
scroll to position [0, 445]
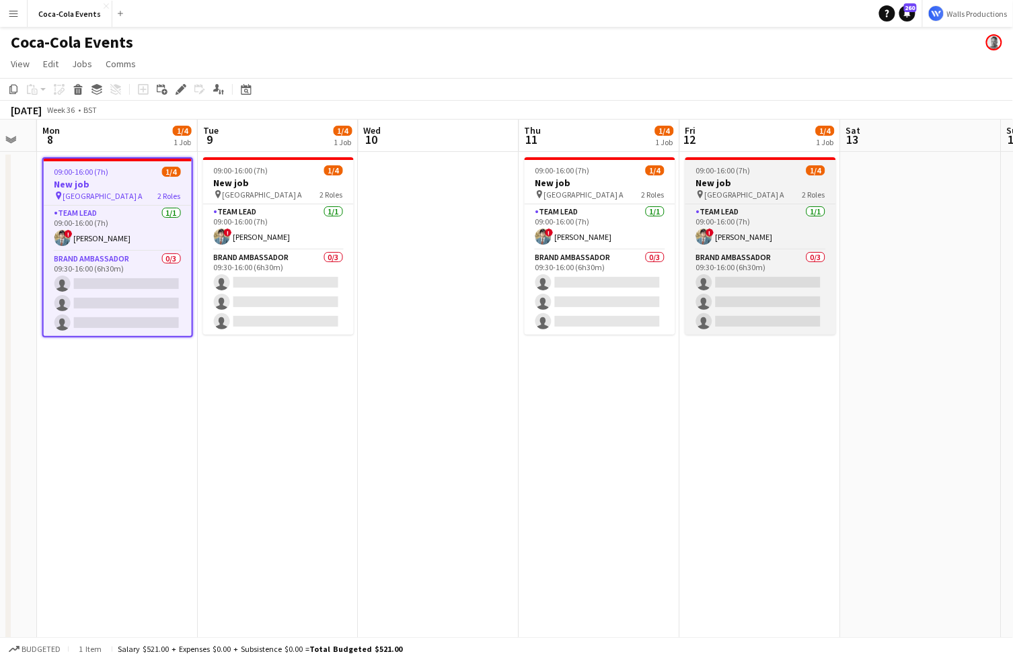
click at [746, 182] on h3 "New job" at bounding box center [760, 183] width 151 height 12
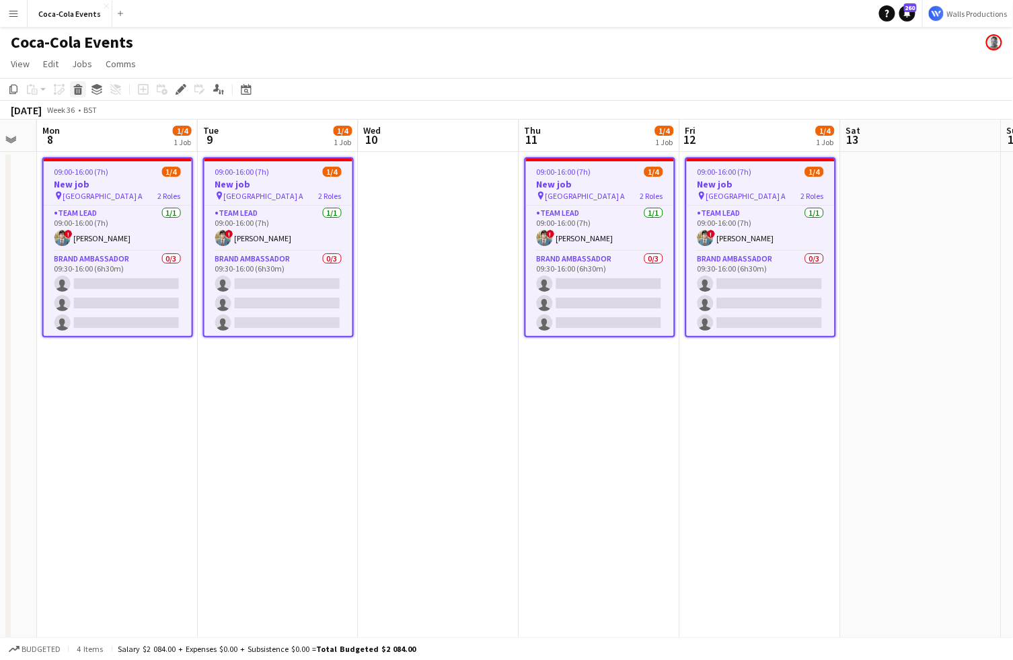
click at [81, 89] on icon at bounding box center [78, 91] width 7 height 7
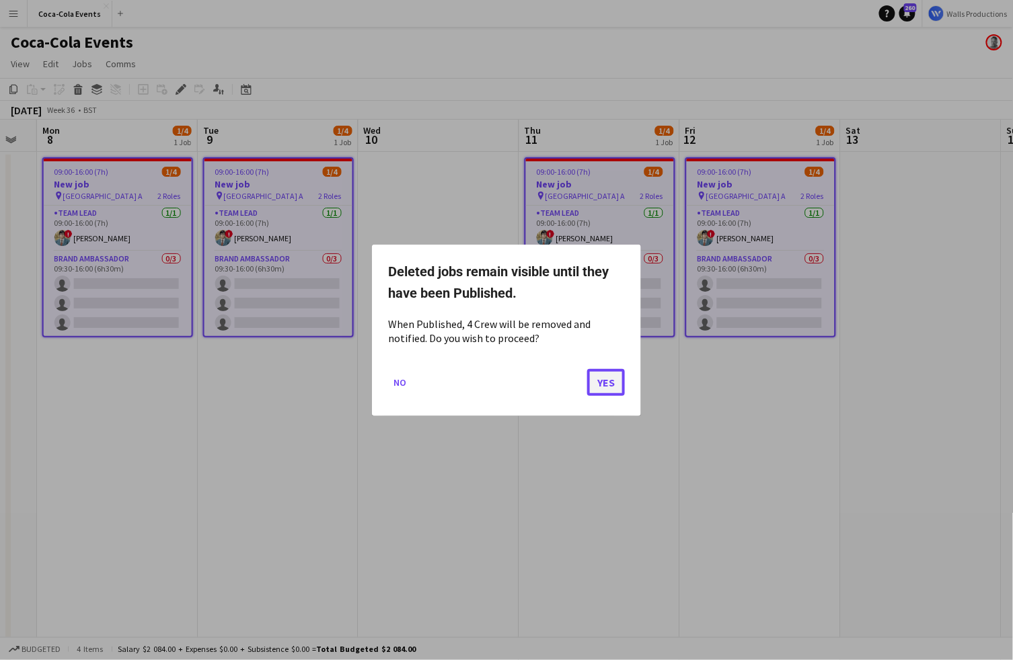
click at [608, 382] on button "Yes" at bounding box center [606, 381] width 38 height 27
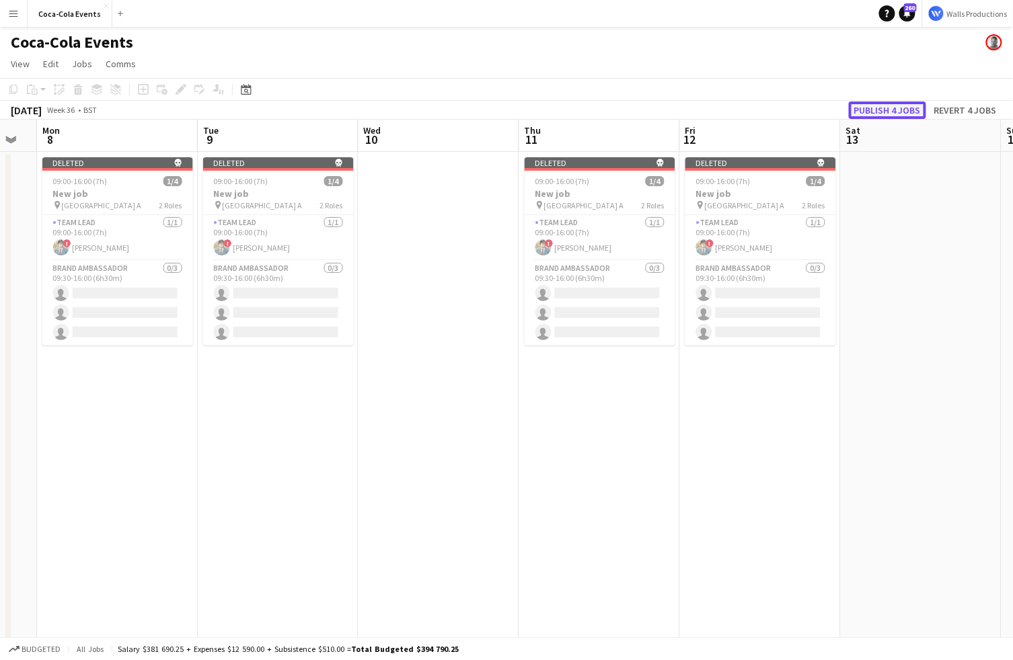
click at [871, 108] on button "Publish 4 jobs" at bounding box center [886, 110] width 77 height 17
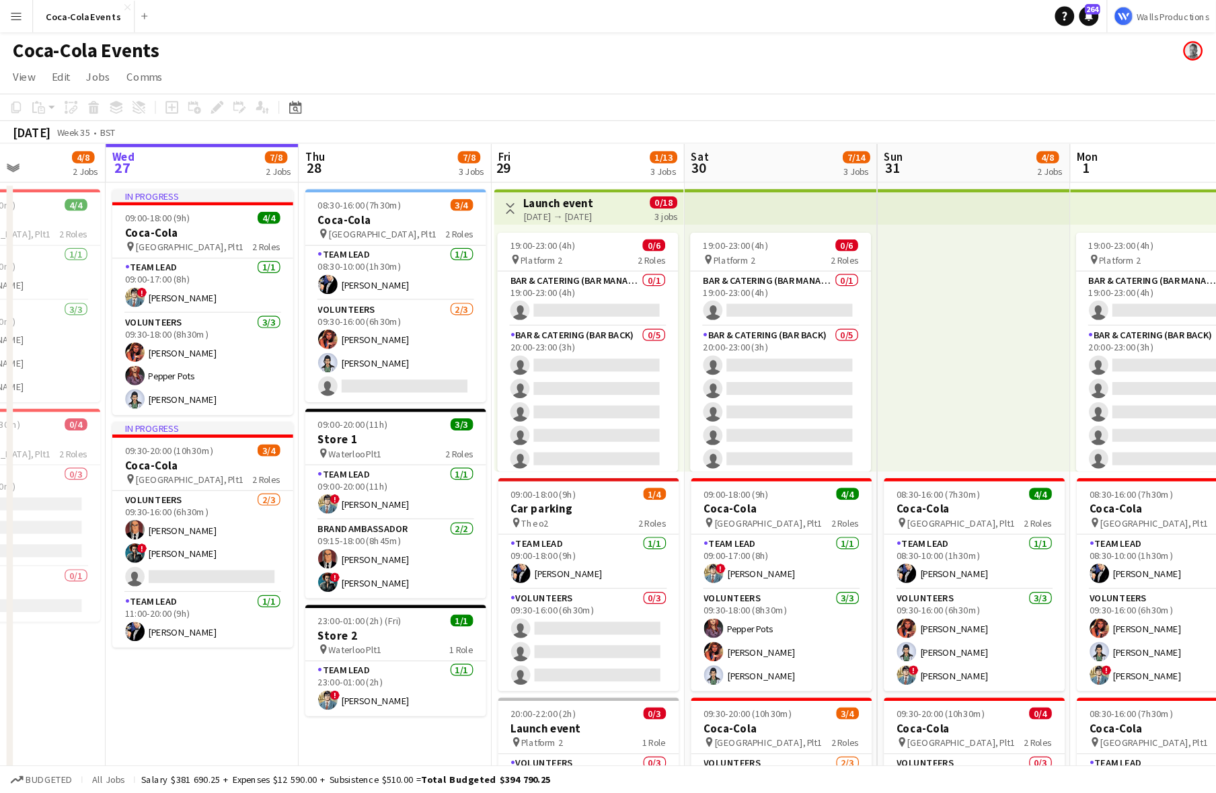
scroll to position [0, 394]
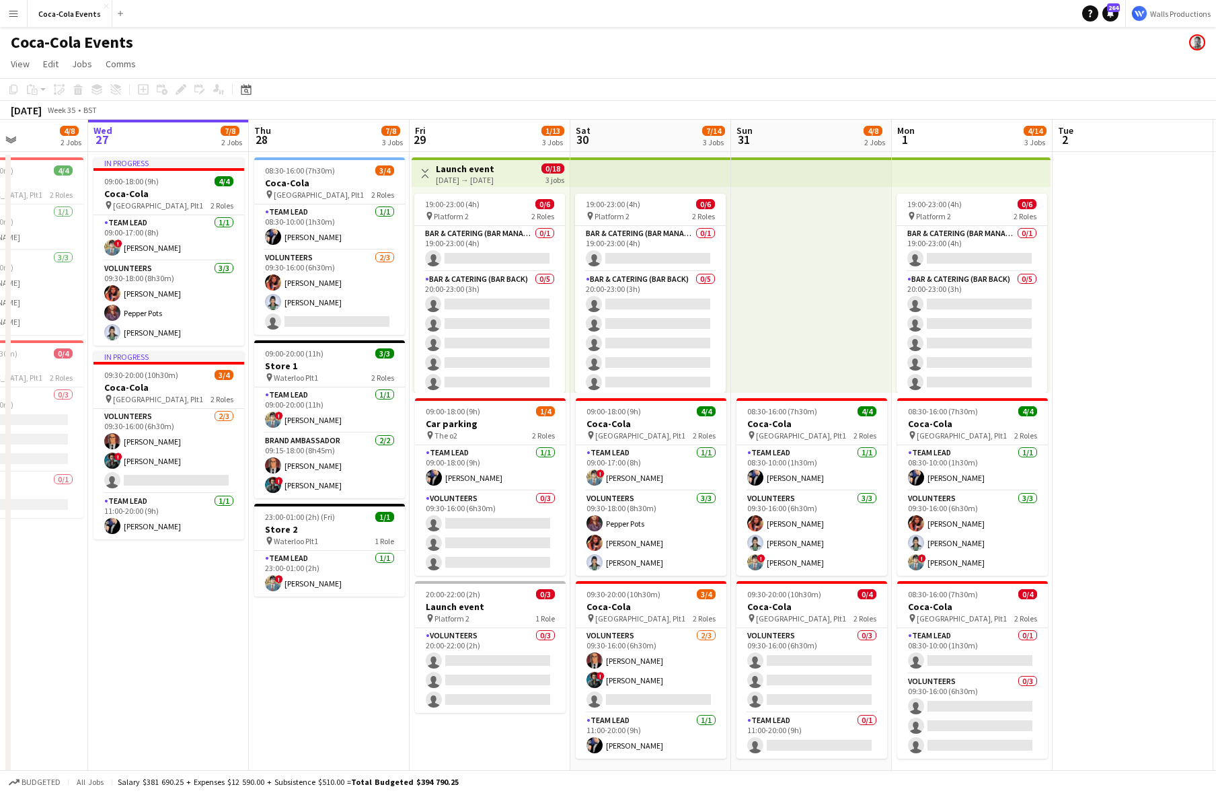
click at [203, 584] on app-date-cell "In progress 09:00-18:00 (9h) 4/4 Coca-Cola pin Waterloo, Plt1 2 Roles Team Lead…" at bounding box center [168, 469] width 161 height 635
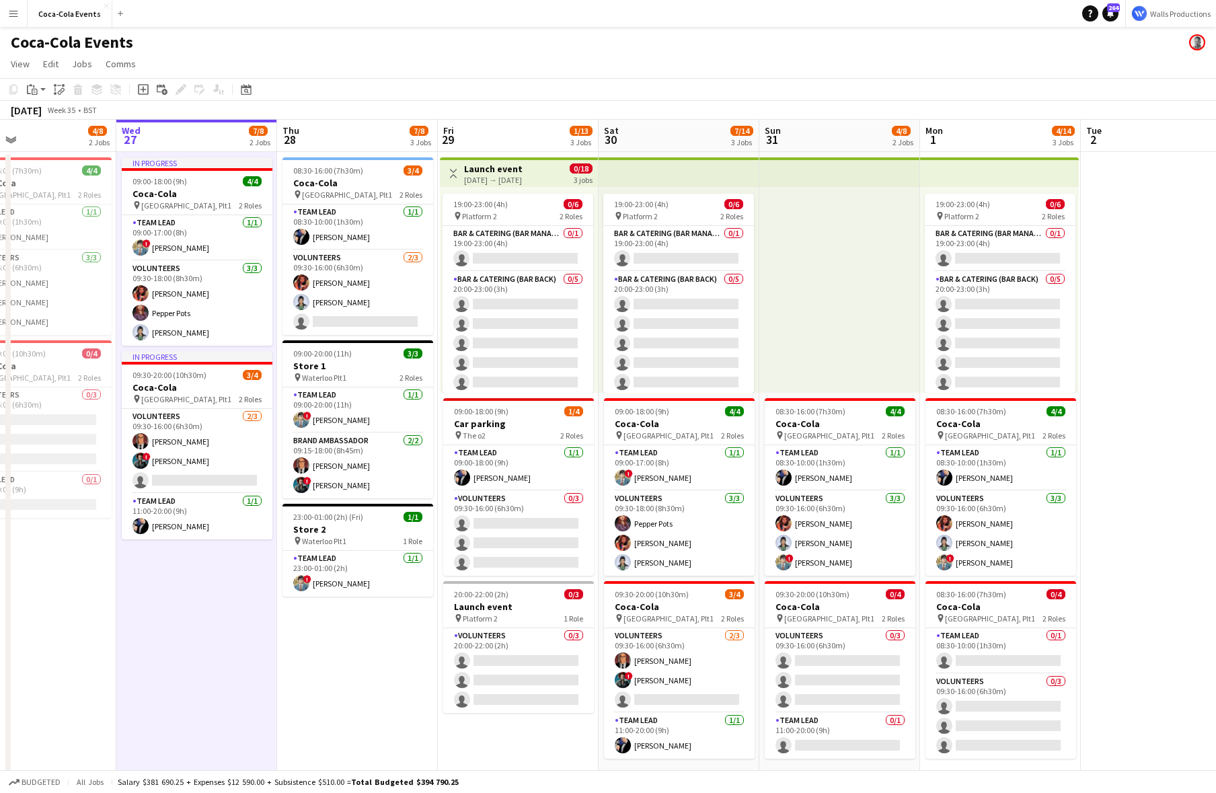
scroll to position [0, 368]
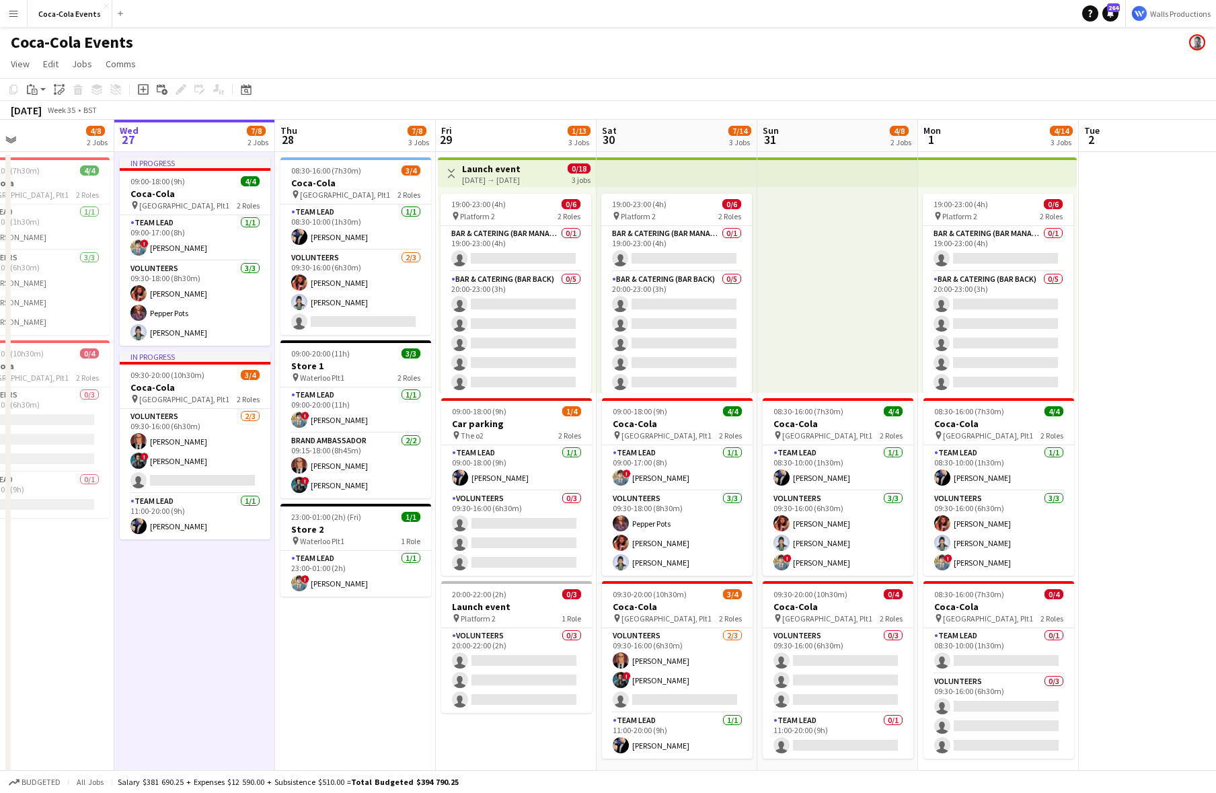
click at [11, 8] on app-icon "Menu" at bounding box center [13, 13] width 11 height 11
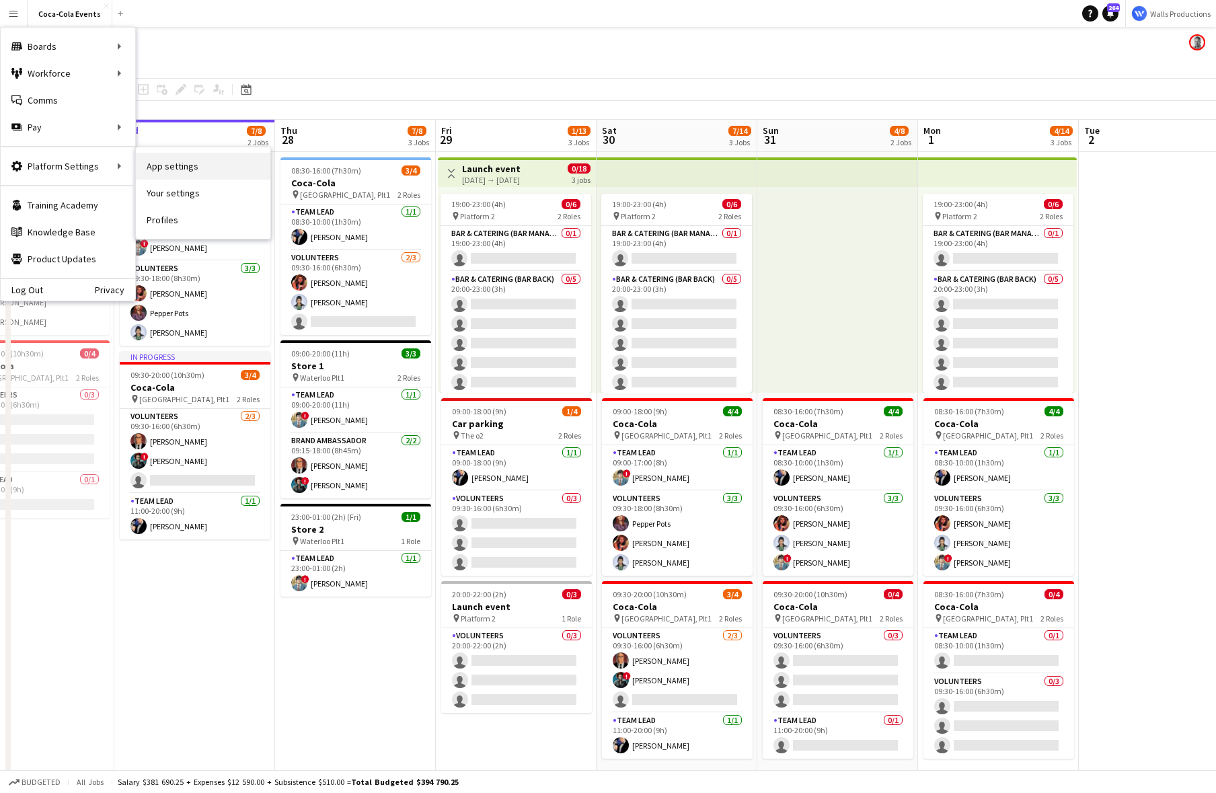
click at [177, 163] on link "App settings" at bounding box center [203, 166] width 134 height 27
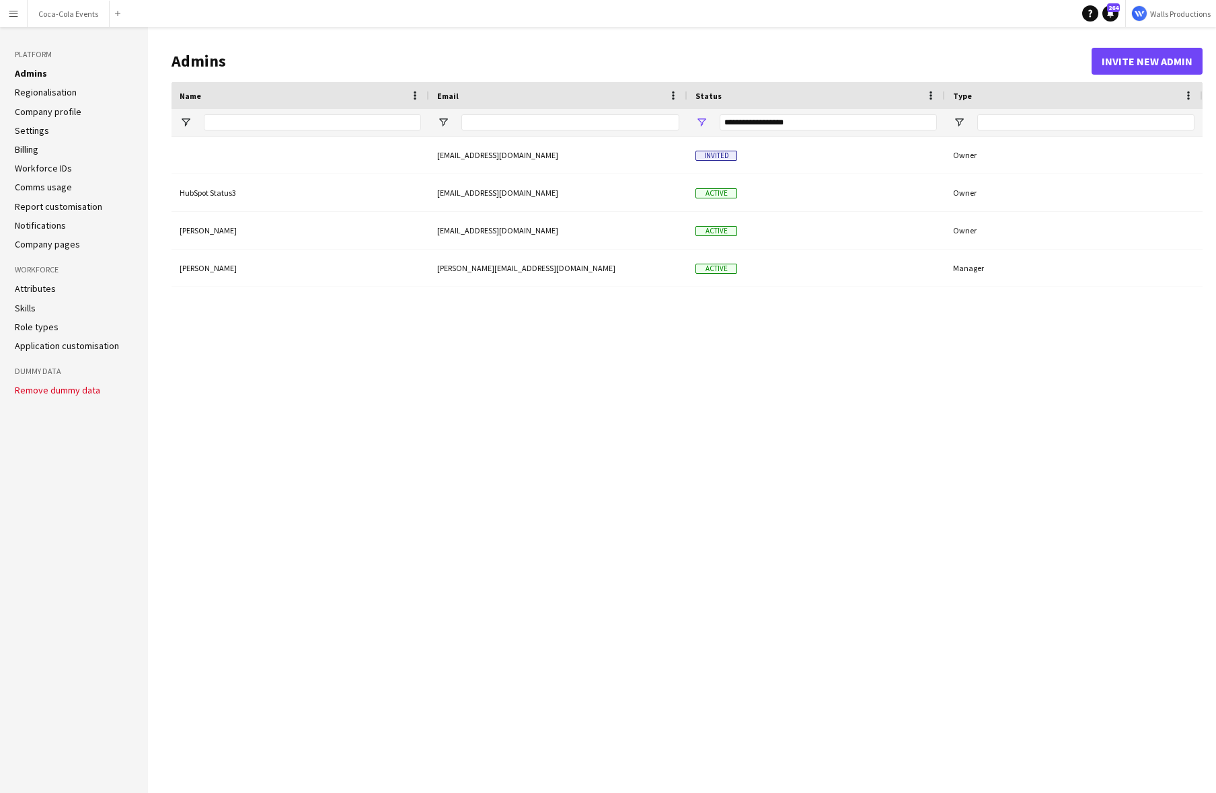
click at [58, 245] on link "Company pages" at bounding box center [47, 244] width 65 height 12
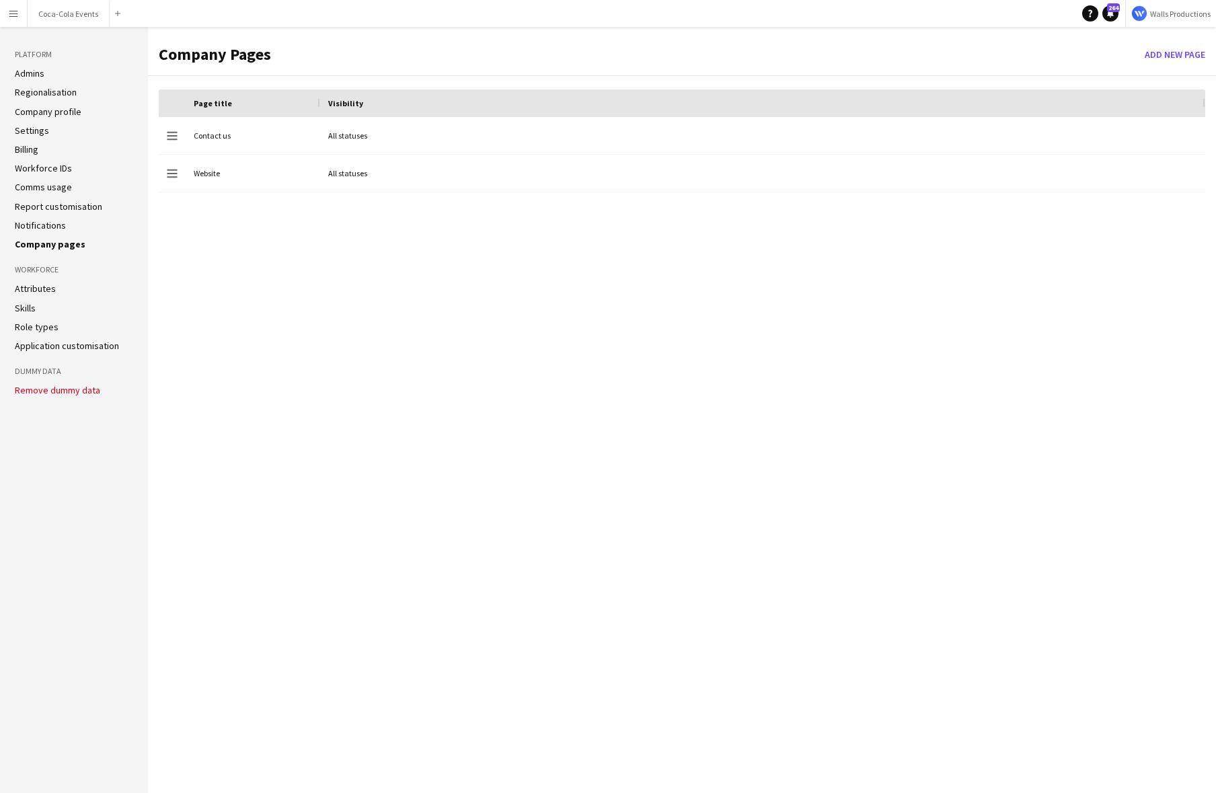
click at [40, 112] on link "Company profile" at bounding box center [48, 112] width 67 height 12
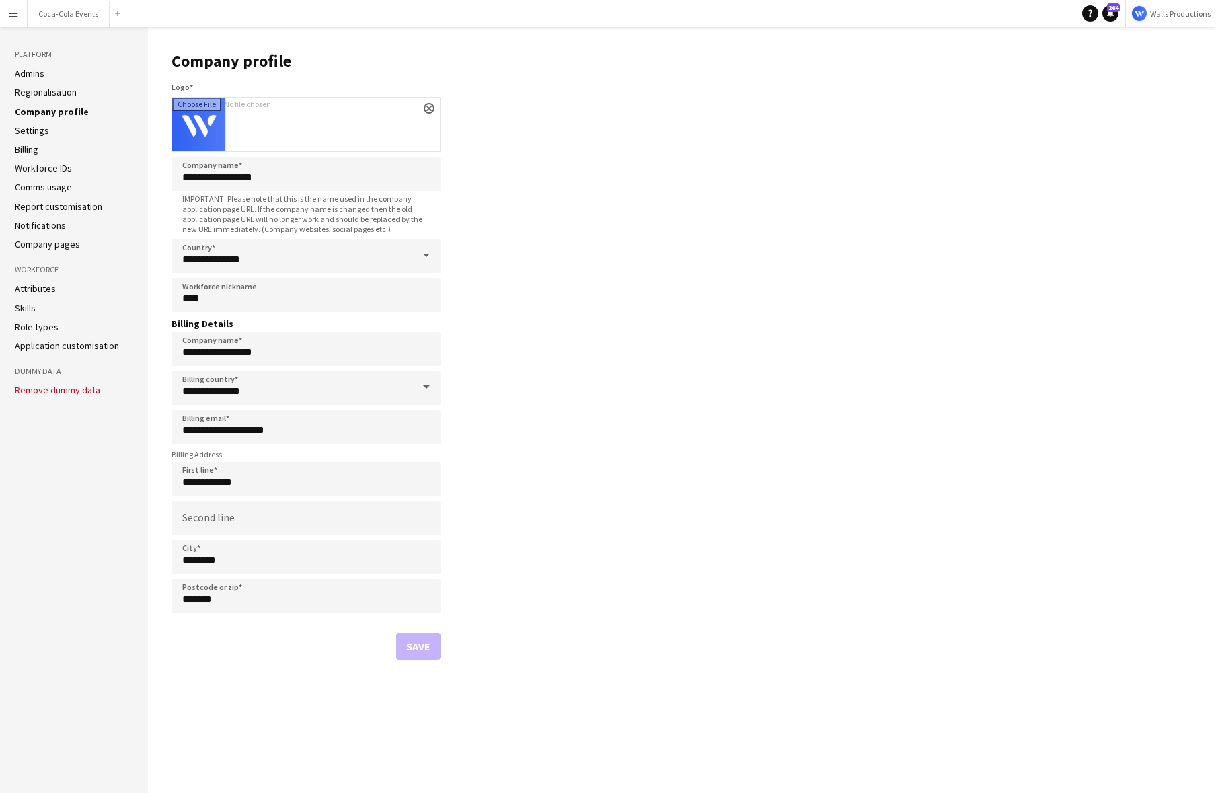
click at [54, 340] on link "Application customisation" at bounding box center [67, 346] width 104 height 12
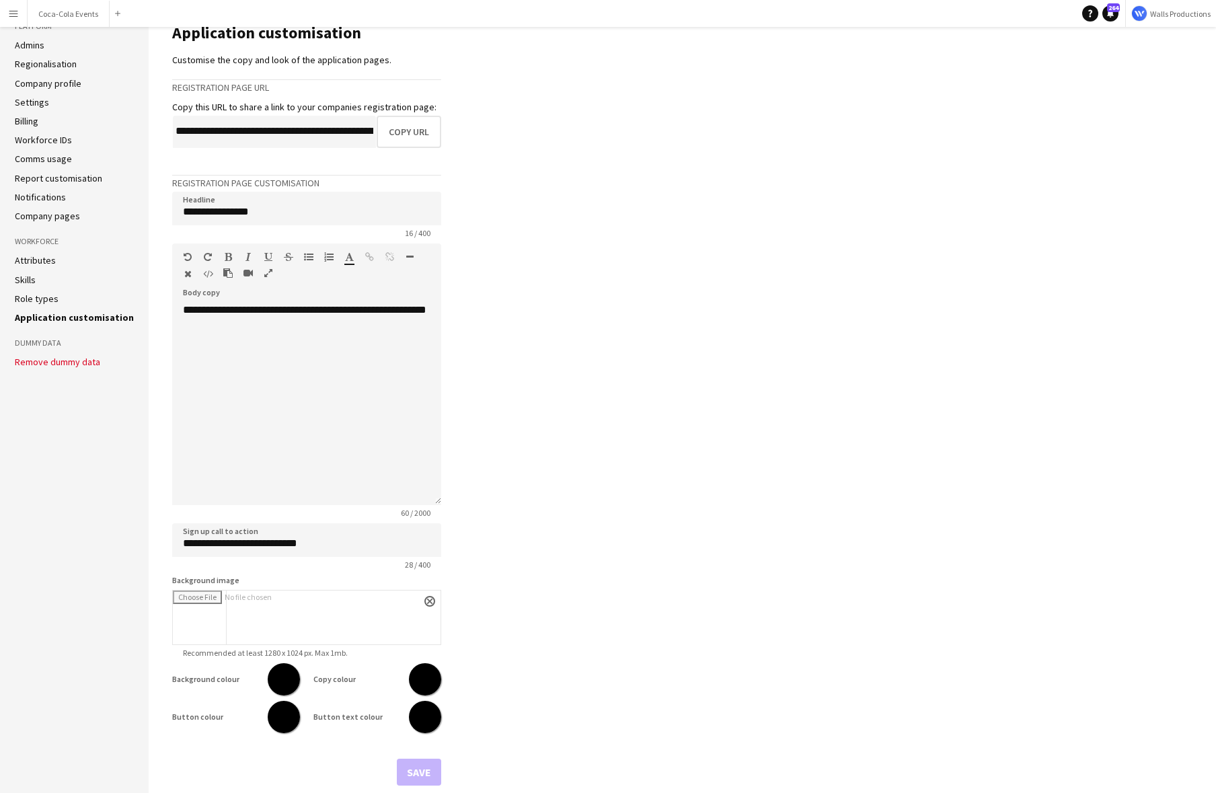
scroll to position [40, 0]
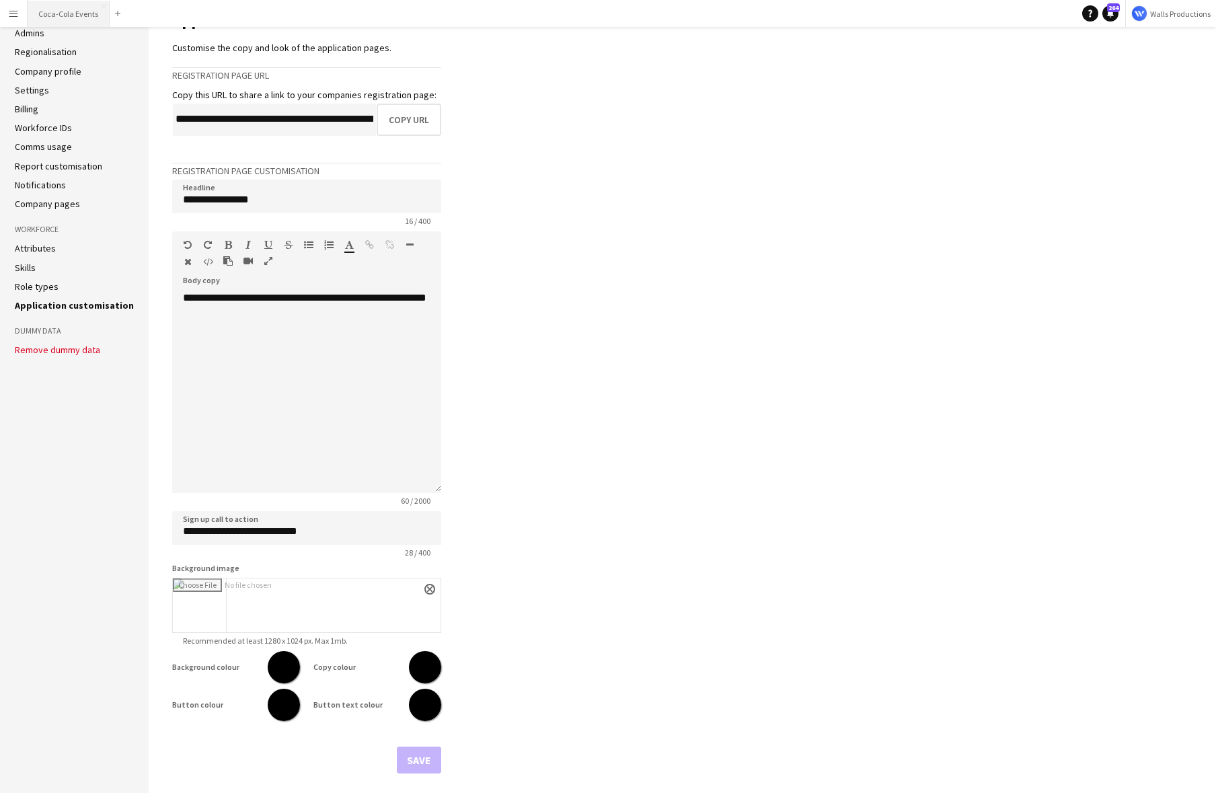
click at [59, 13] on button "Coca-Cola Events Close" at bounding box center [69, 14] width 82 height 26
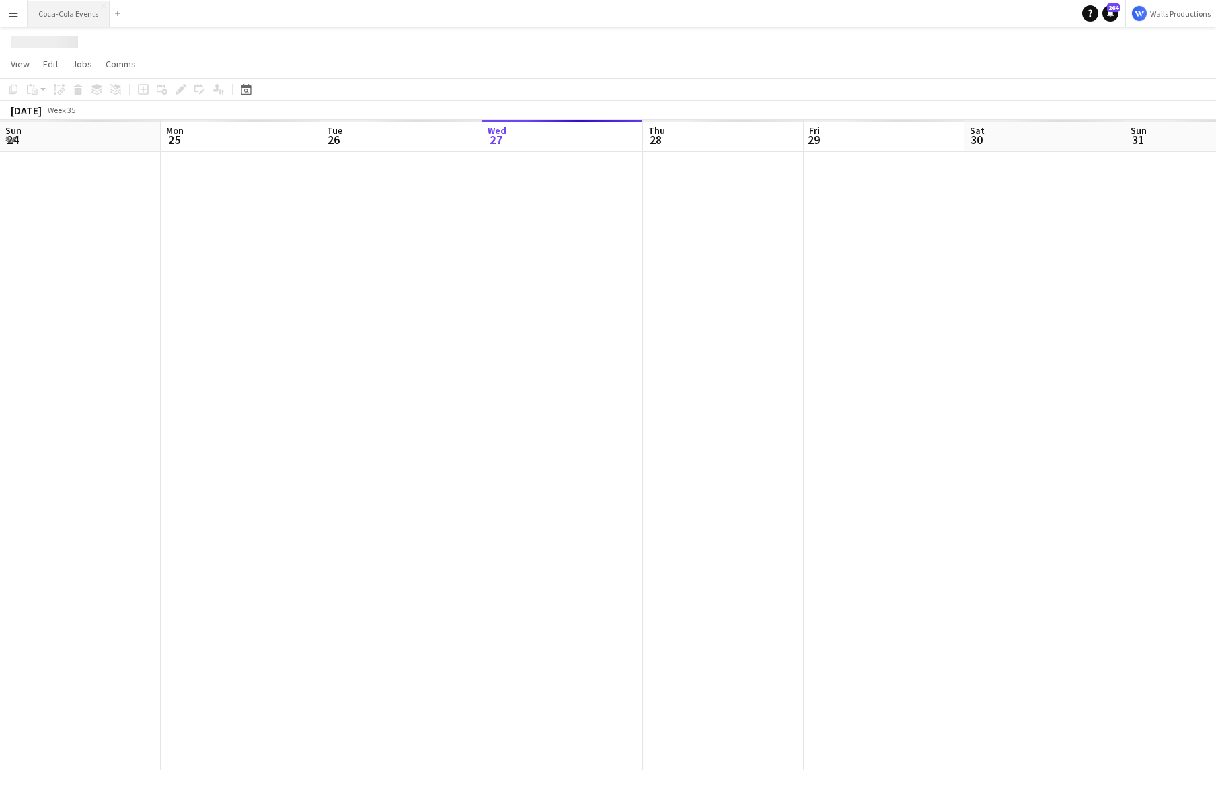
scroll to position [0, 321]
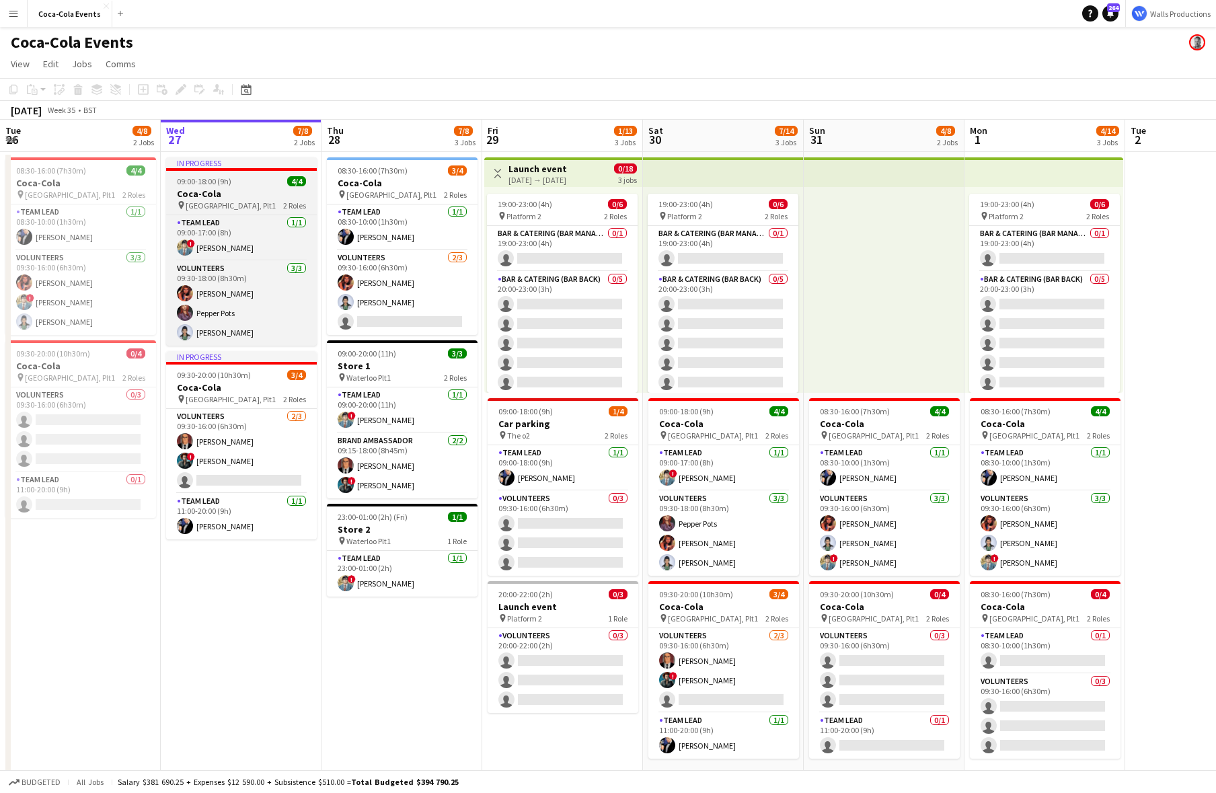
click at [214, 194] on h3 "Coca-Cola" at bounding box center [241, 194] width 151 height 12
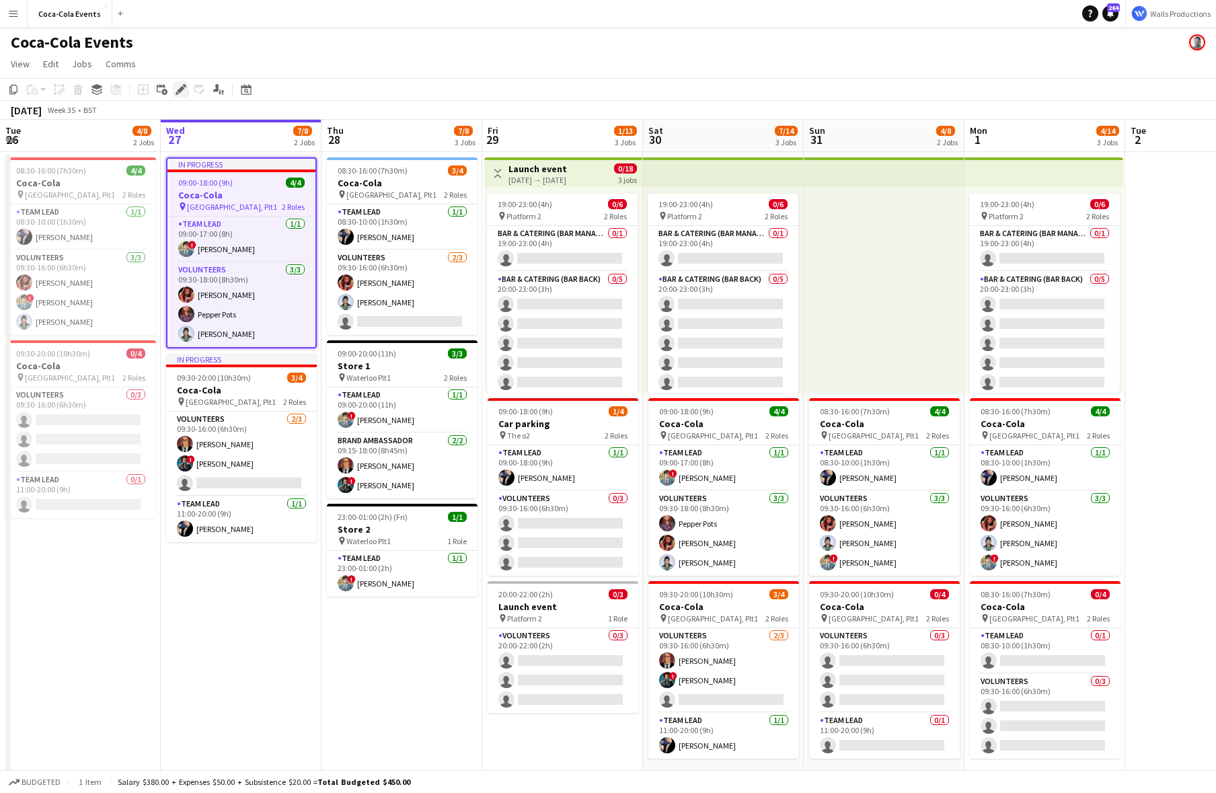
click at [184, 93] on icon "Edit" at bounding box center [180, 89] width 11 height 11
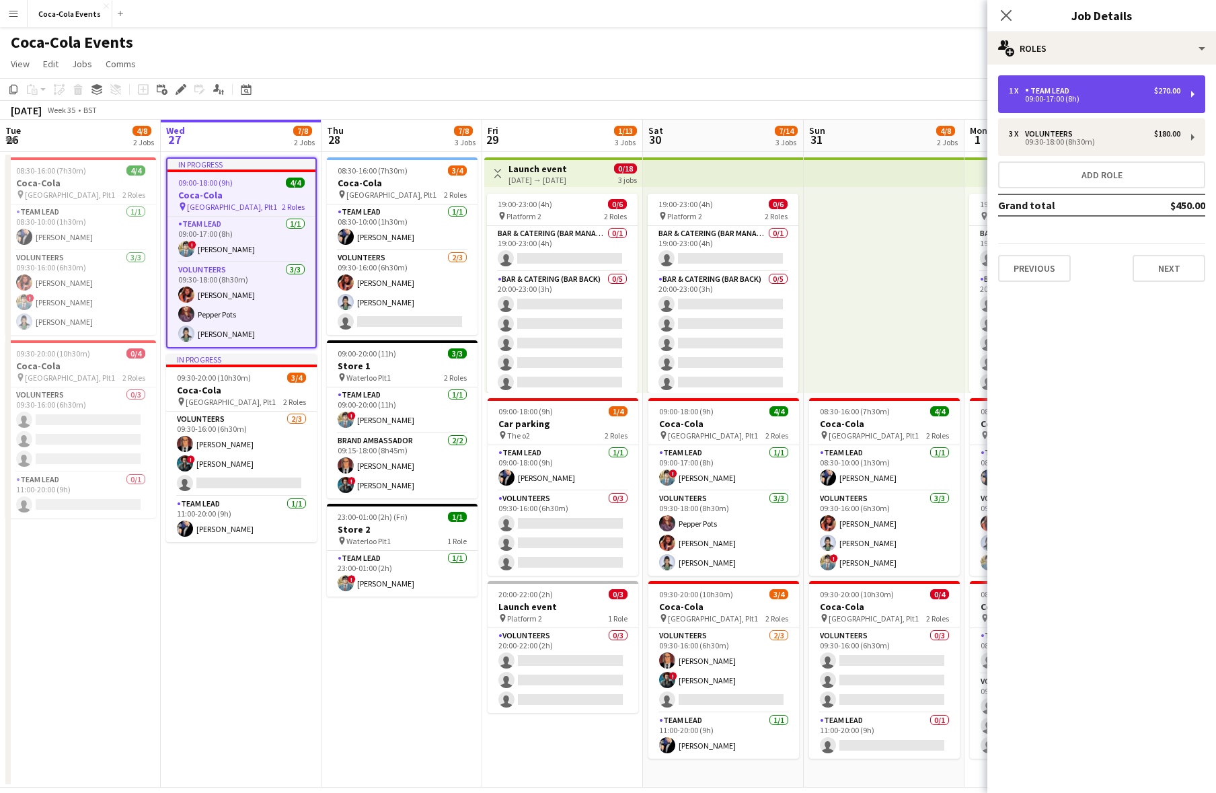
click at [1039, 99] on div "09:00-17:00 (8h)" at bounding box center [1094, 98] width 171 height 7
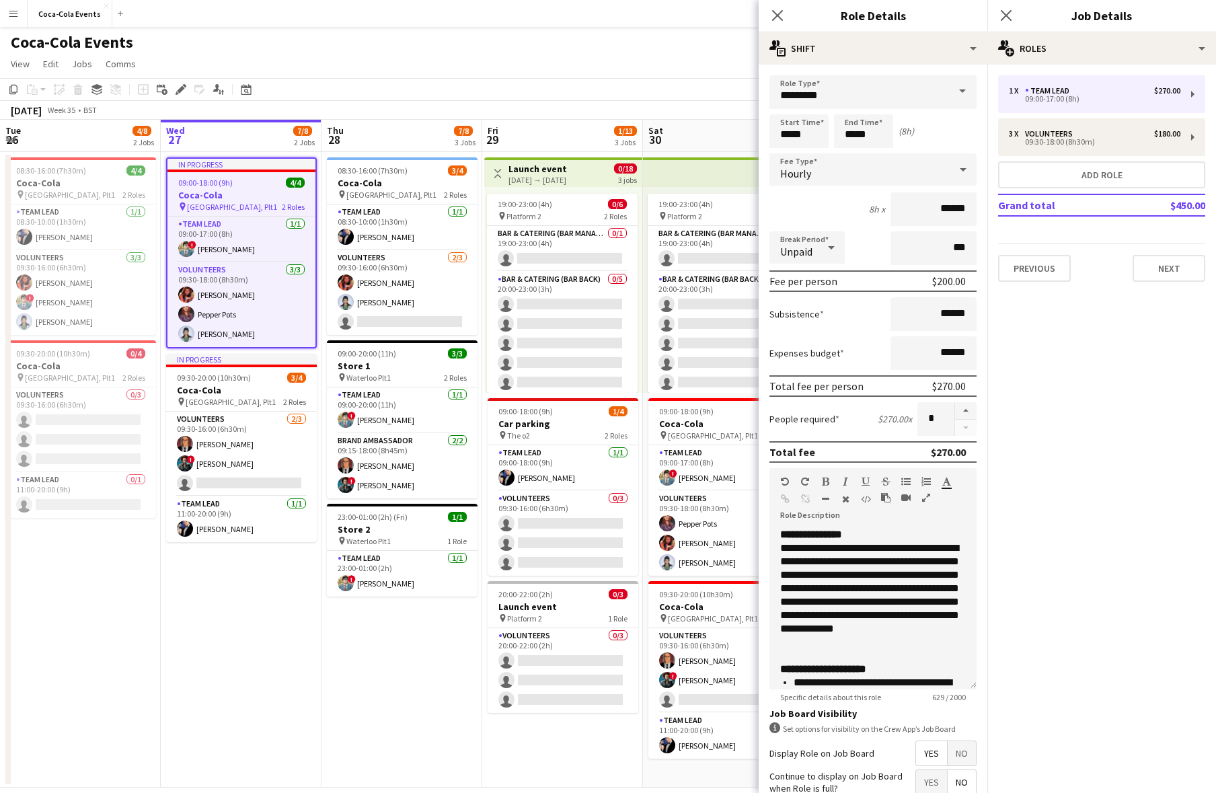
drag, startPoint x: 963, startPoint y: 374, endPoint x: 822, endPoint y: 206, distance: 220.5
click at [822, 206] on form "**********" at bounding box center [872, 493] width 229 height 836
click at [862, 251] on div "Break Period Unpaid ***" at bounding box center [872, 248] width 207 height 34
drag, startPoint x: 815, startPoint y: 315, endPoint x: 765, endPoint y: 316, distance: 49.8
click at [765, 316] on form "**********" at bounding box center [872, 493] width 229 height 836
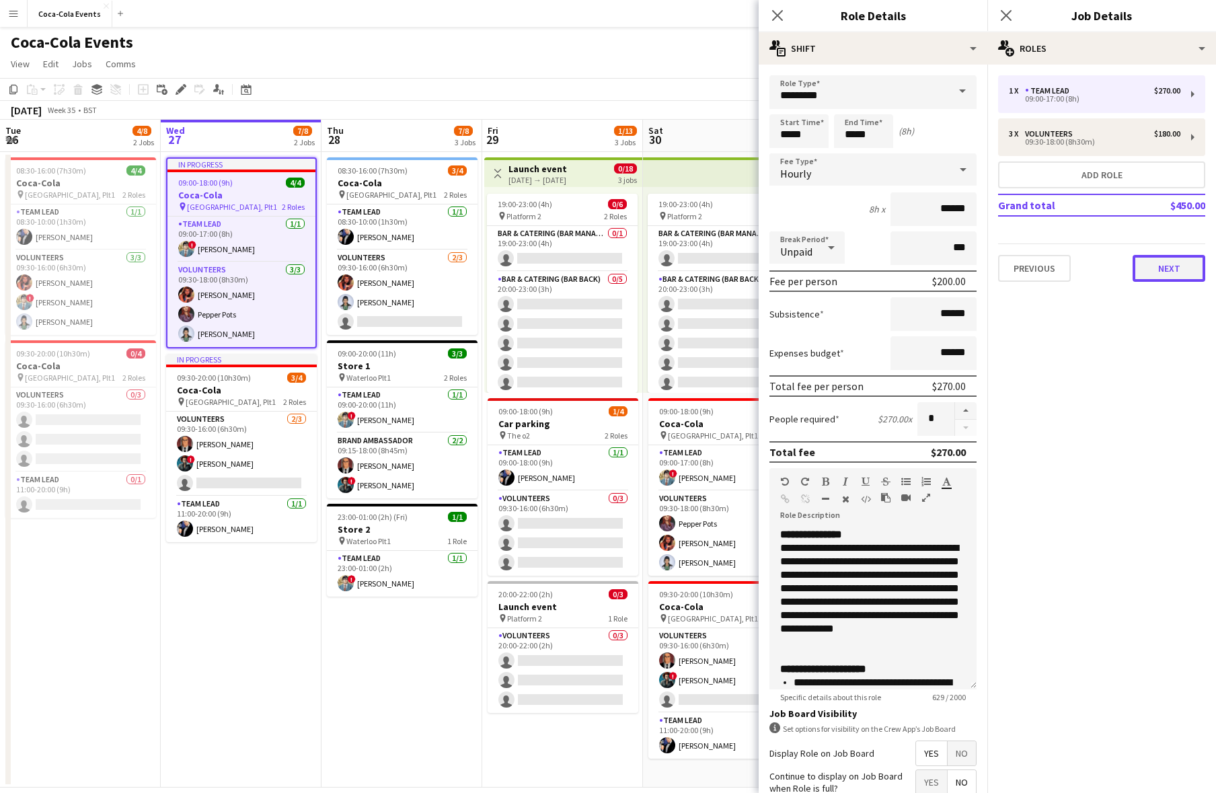
click at [1185, 278] on button "Next" at bounding box center [1168, 268] width 73 height 27
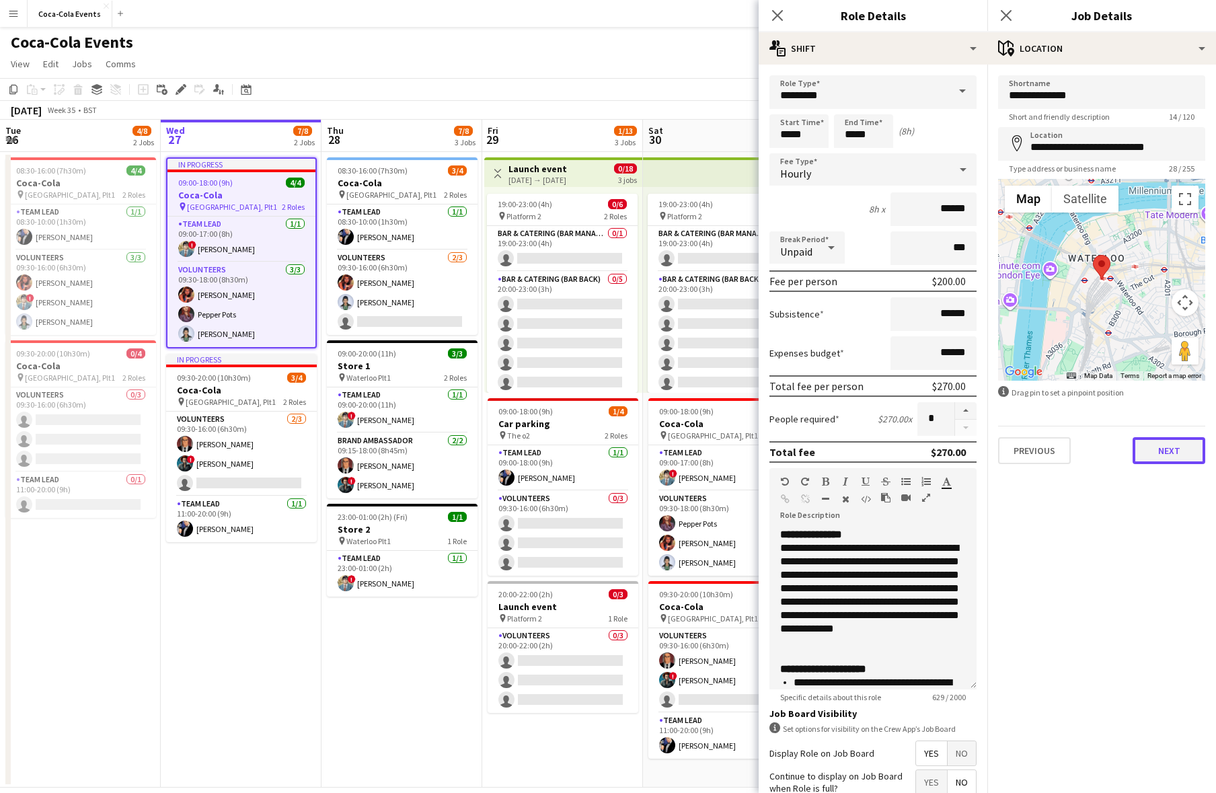
click at [1148, 457] on button "Next" at bounding box center [1168, 450] width 73 height 27
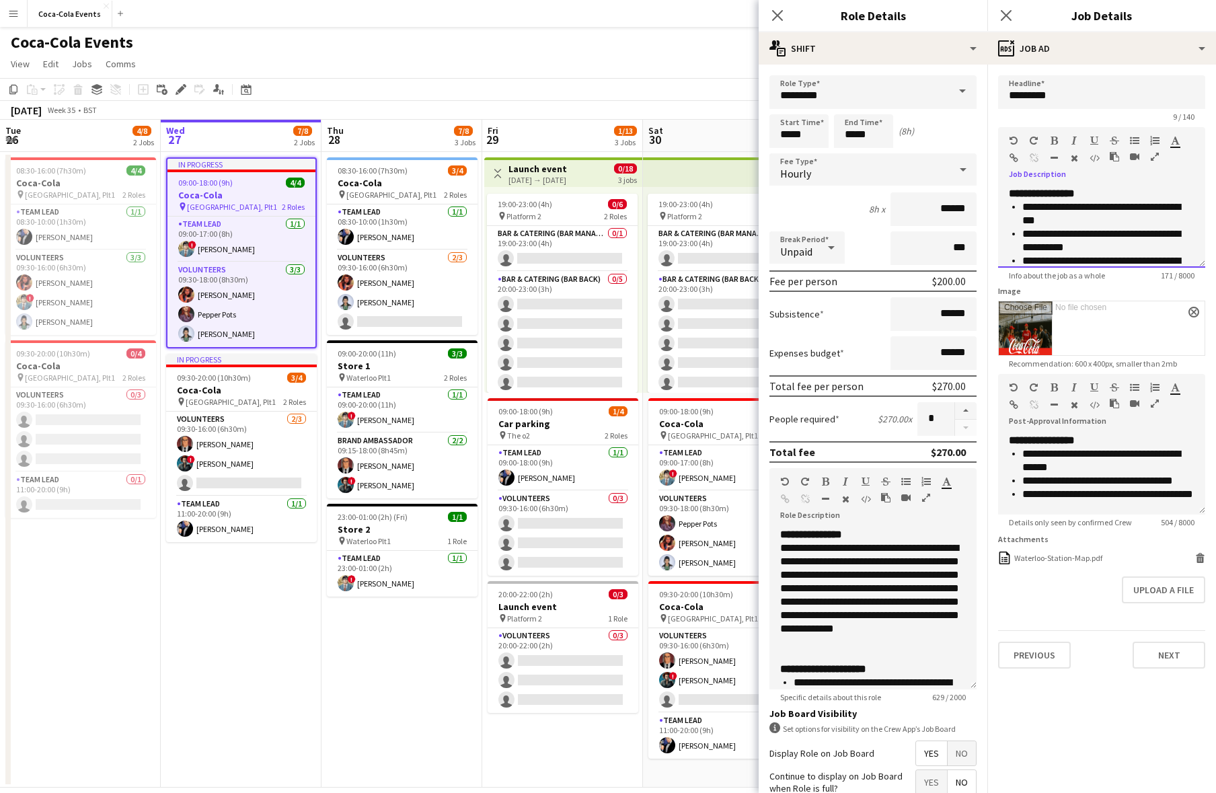
drag, startPoint x: 1012, startPoint y: 169, endPoint x: 1082, endPoint y: 169, distance: 69.9
click at [1082, 169] on div "default Heading 1 Heading 2 Heading 3 Heading 4 Heading 5 Heading 6 Heading 7 P…" at bounding box center [1101, 152] width 207 height 50
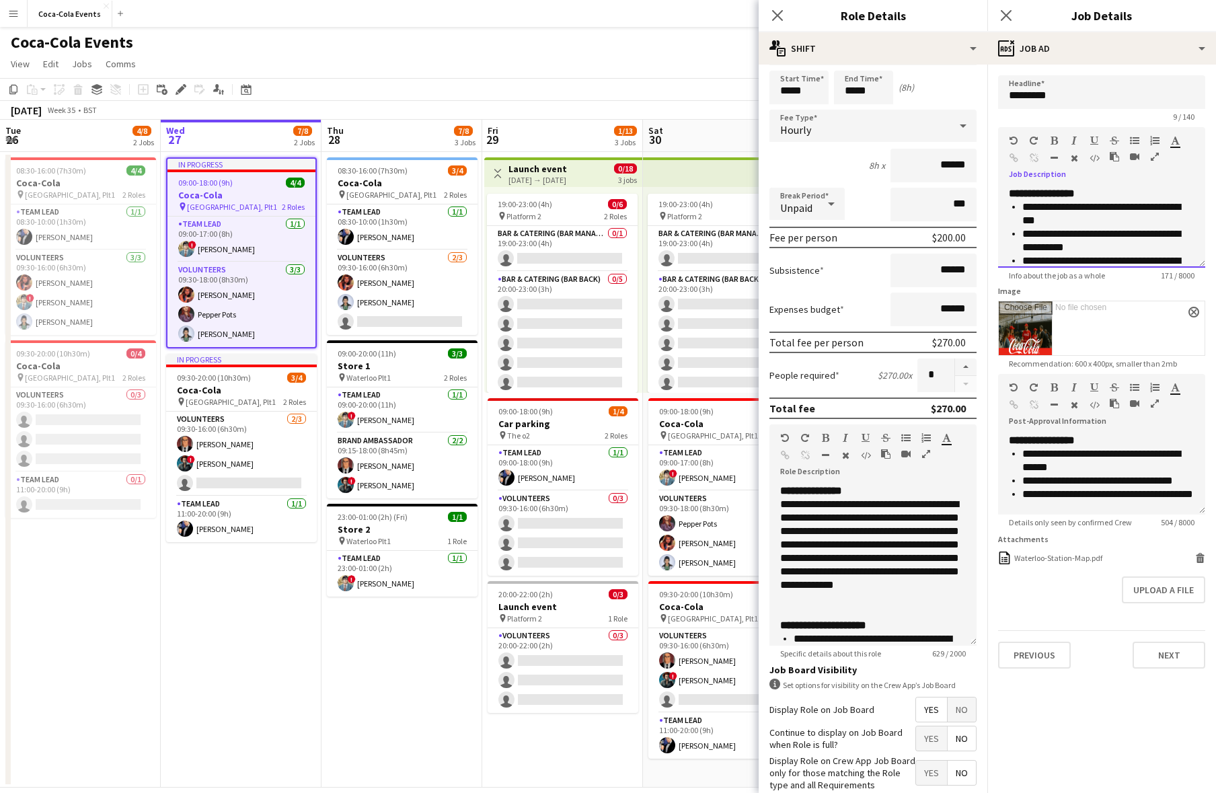
scroll to position [0, 0]
